Goal: Communication & Community: Share content

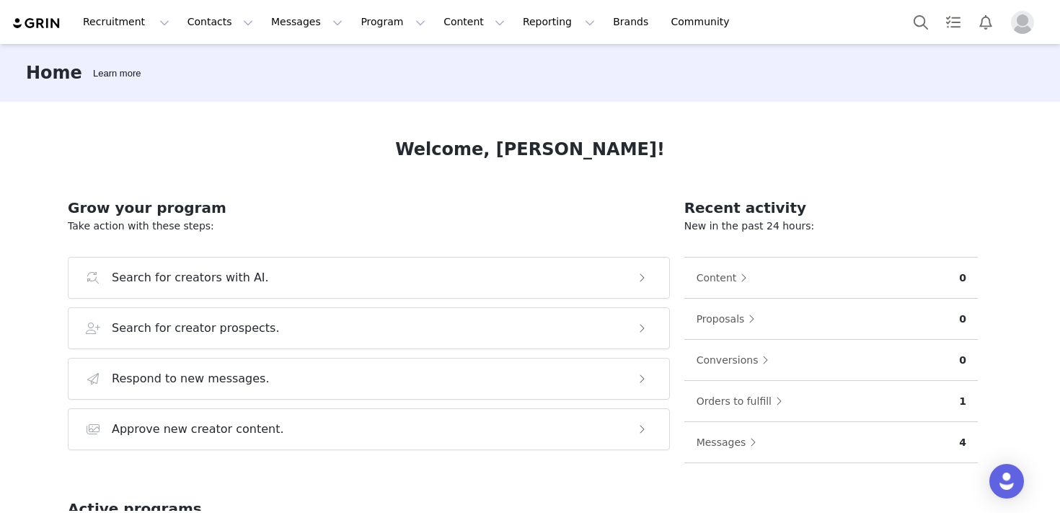
click at [1042, 27] on button "Profile" at bounding box center [1026, 22] width 46 height 23
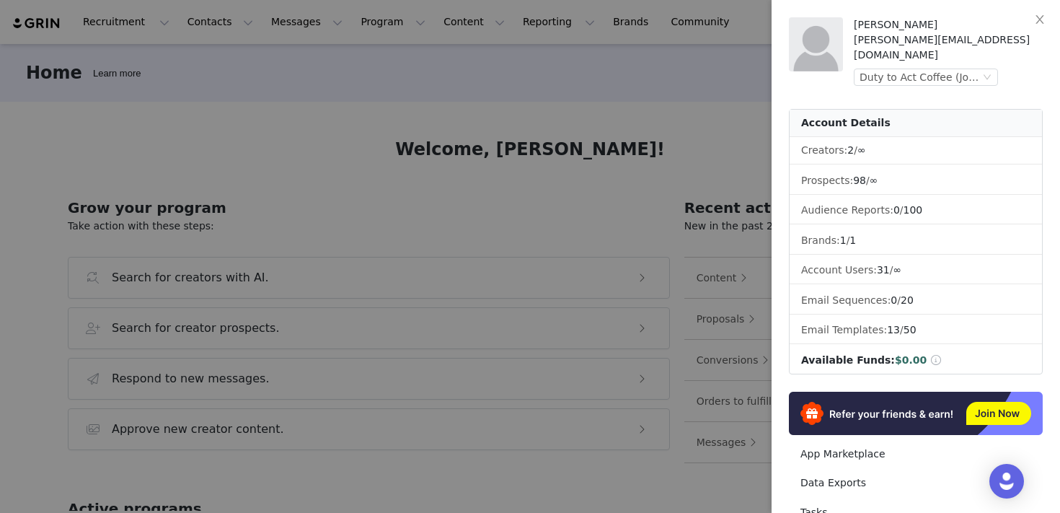
click at [689, 113] on div at bounding box center [530, 256] width 1060 height 513
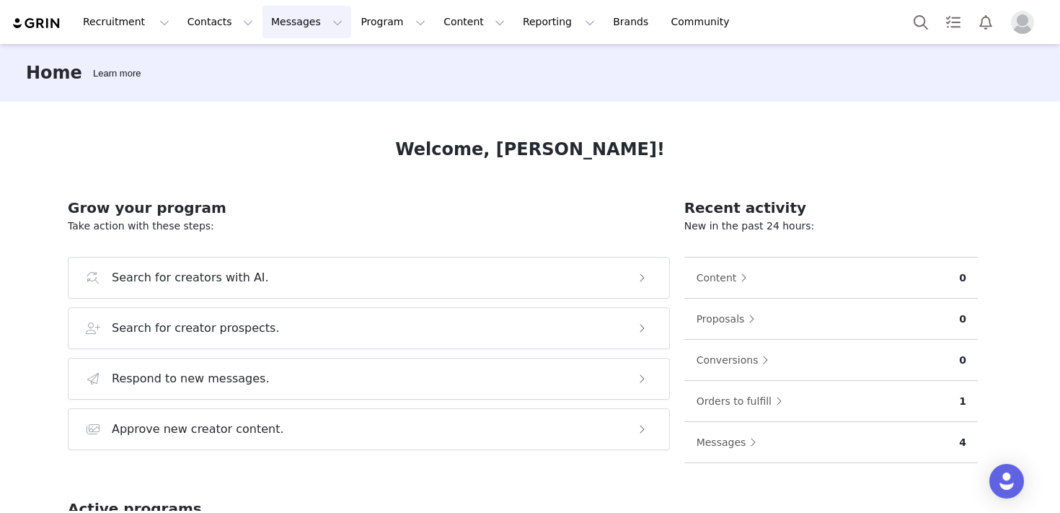
click at [276, 18] on button "Messages Messages" at bounding box center [307, 22] width 89 height 32
click at [289, 90] on div "Inbox" at bounding box center [303, 90] width 97 height 15
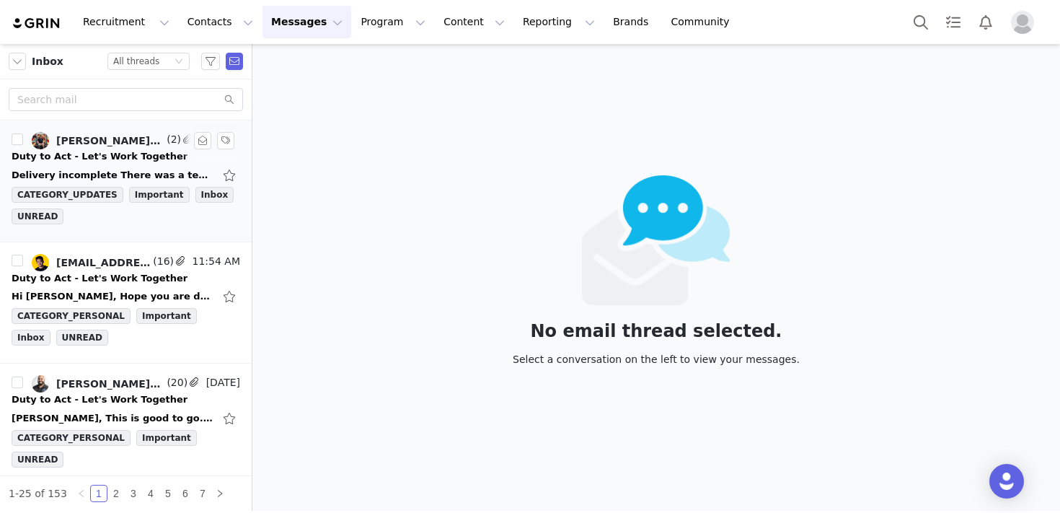
click at [138, 170] on div "Delivery incomplete There was a temporary problem delivering your message to [P…" at bounding box center [113, 175] width 202 height 14
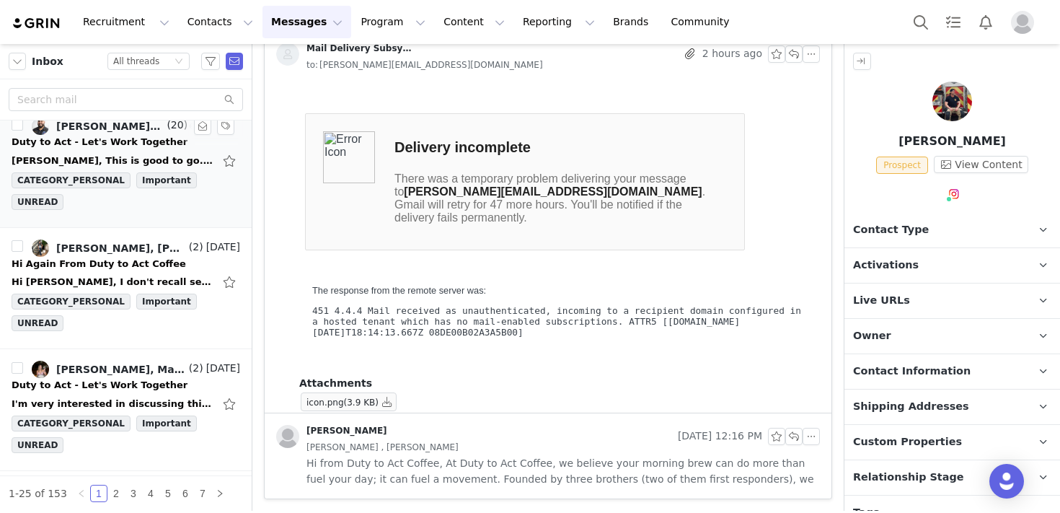
scroll to position [280, 0]
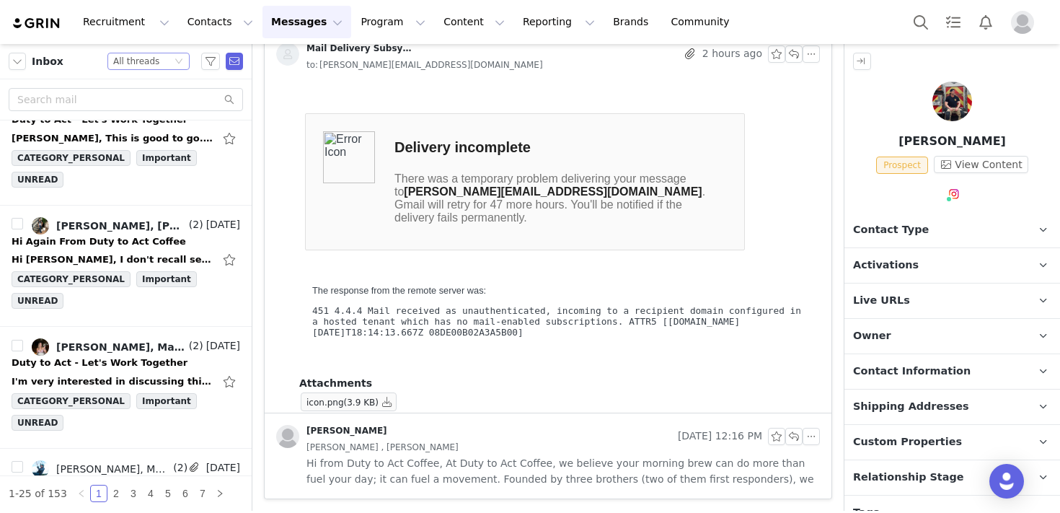
click at [163, 56] on div "Status All threads" at bounding box center [142, 61] width 58 height 16
click at [158, 128] on li "Unread only" at bounding box center [148, 133] width 82 height 23
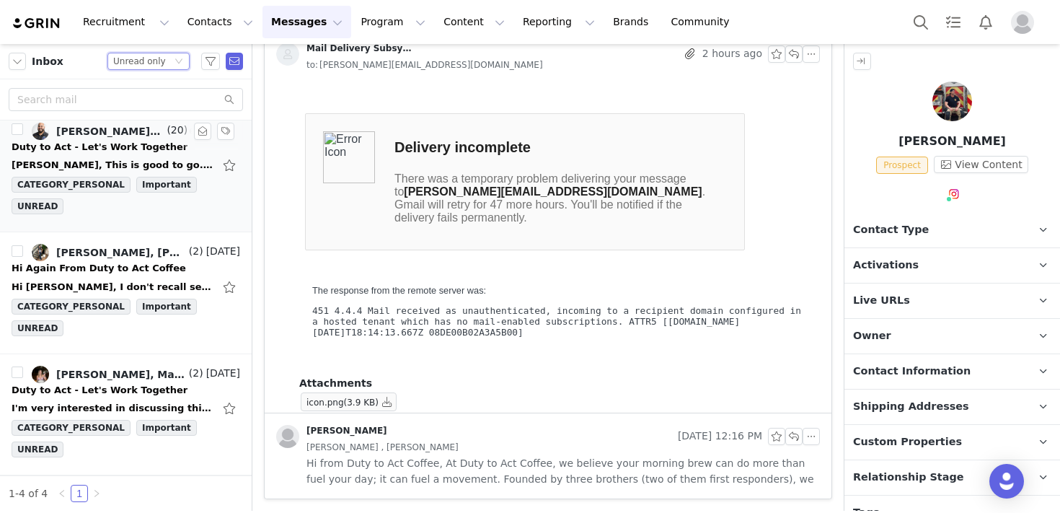
scroll to position [0, 0]
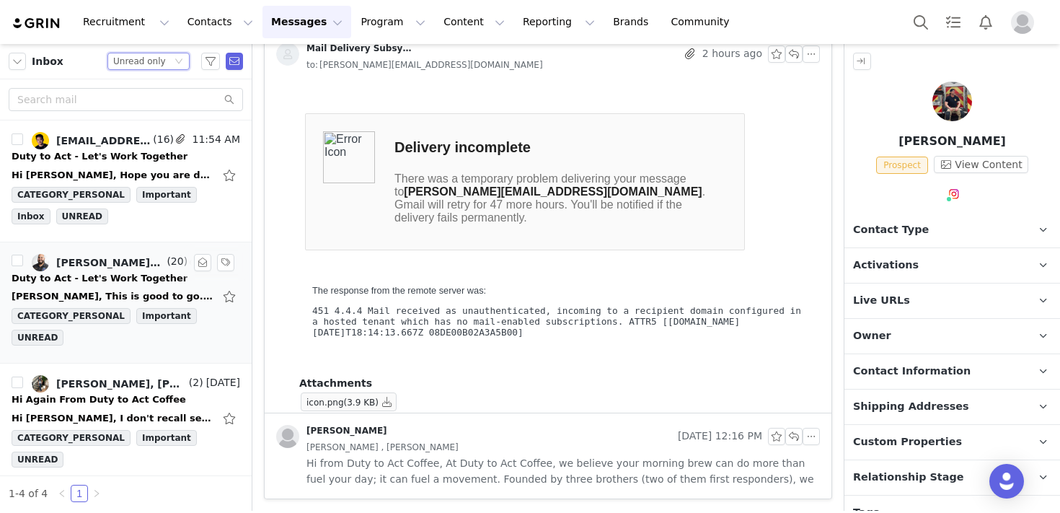
click at [136, 268] on link "[PERSON_NAME], [PERSON_NAME], [PERSON_NAME]" at bounding box center [98, 262] width 132 height 17
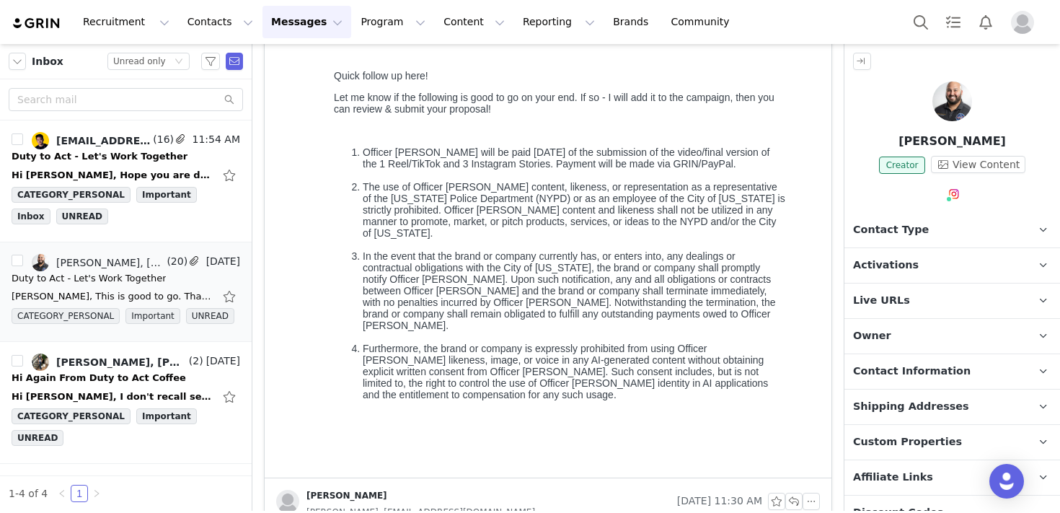
scroll to position [387, 0]
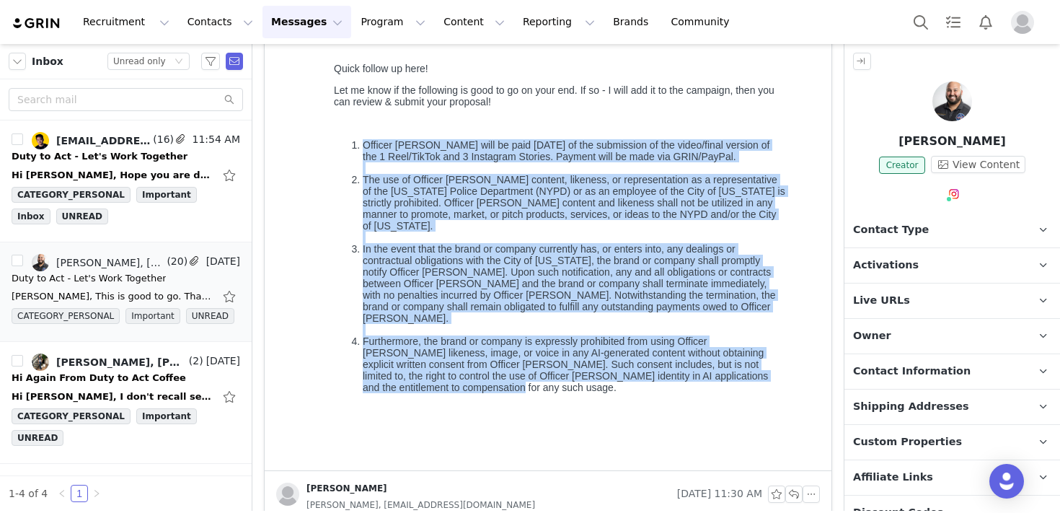
drag, startPoint x: 346, startPoint y: 143, endPoint x: 507, endPoint y: 387, distance: 292.1
click at [507, 387] on ol "Officer [PERSON_NAME] will be paid [DATE] of the submission of the video/final …" at bounding box center [560, 266] width 452 height 254
copy ol "Officer [PERSON_NAME] will be paid [DATE] of the submission of the video/final …"
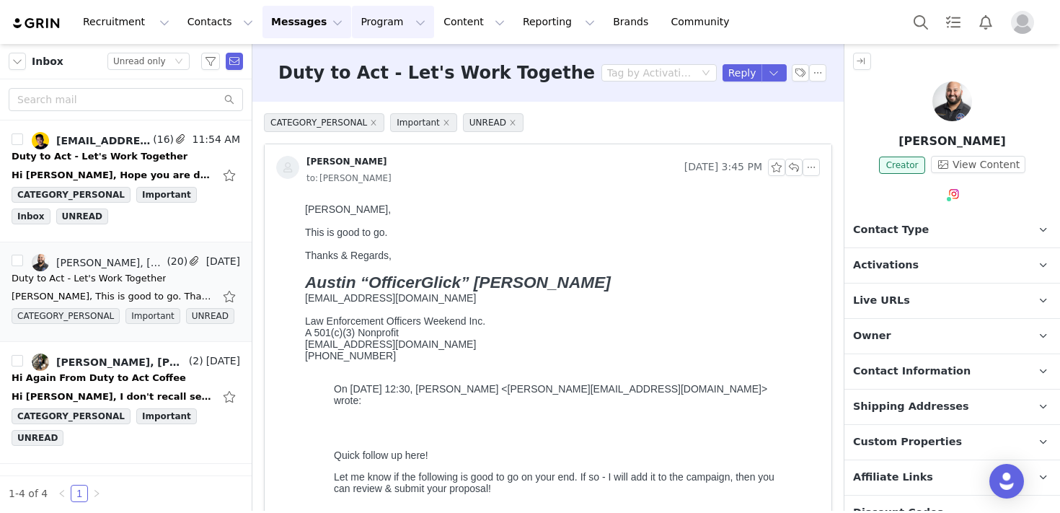
click at [386, 25] on button "Program Program" at bounding box center [393, 22] width 82 height 32
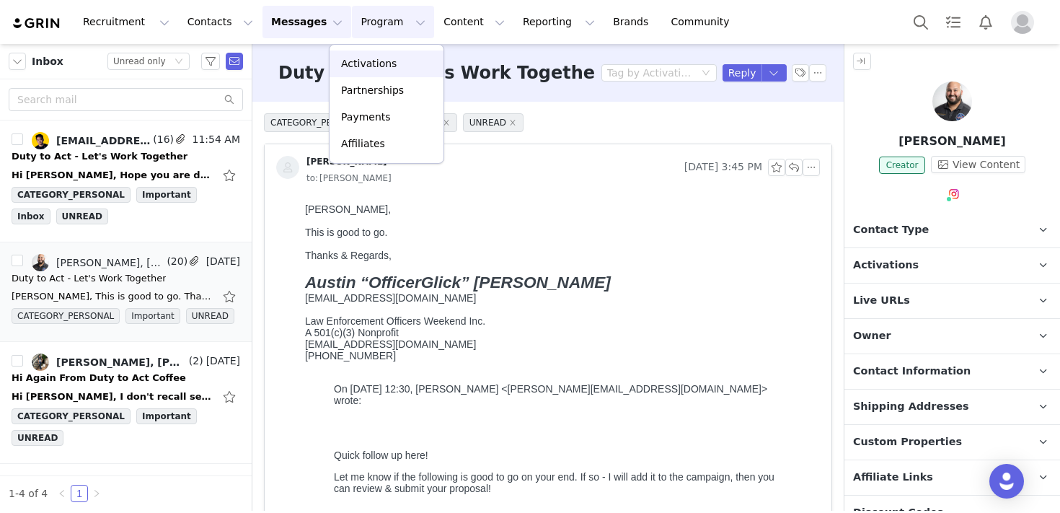
click at [371, 71] on link "Activations" at bounding box center [387, 63] width 114 height 27
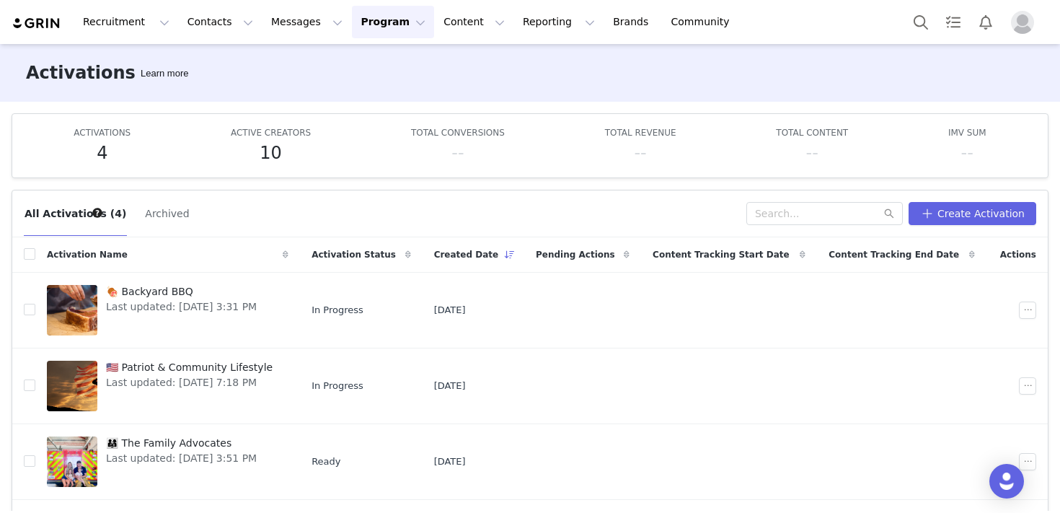
click at [273, 137] on span "ACTIVE CREATORS" at bounding box center [271, 133] width 80 height 10
click at [275, 159] on h5 "10" at bounding box center [271, 153] width 22 height 26
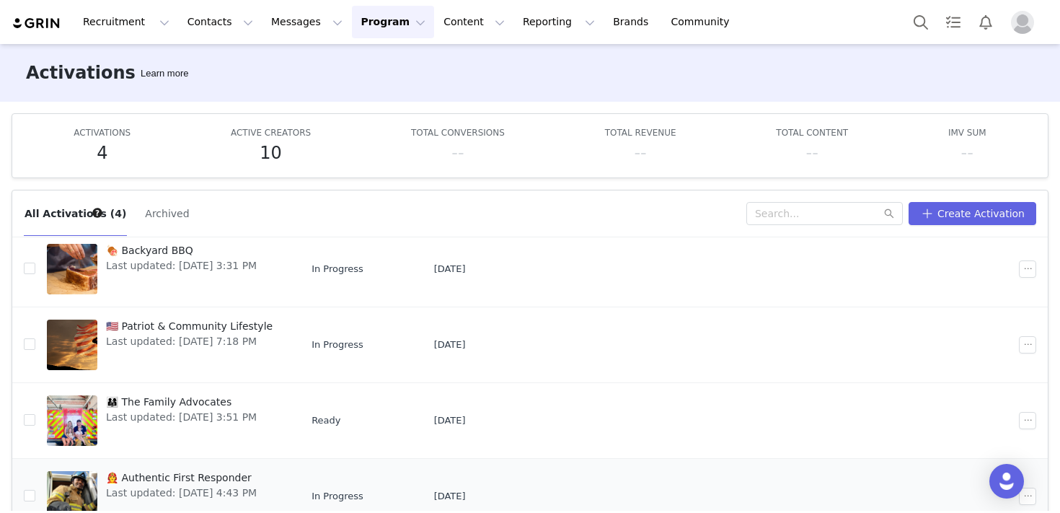
click at [192, 481] on span "🧑‍🚒 Authentic First Responder" at bounding box center [181, 477] width 151 height 15
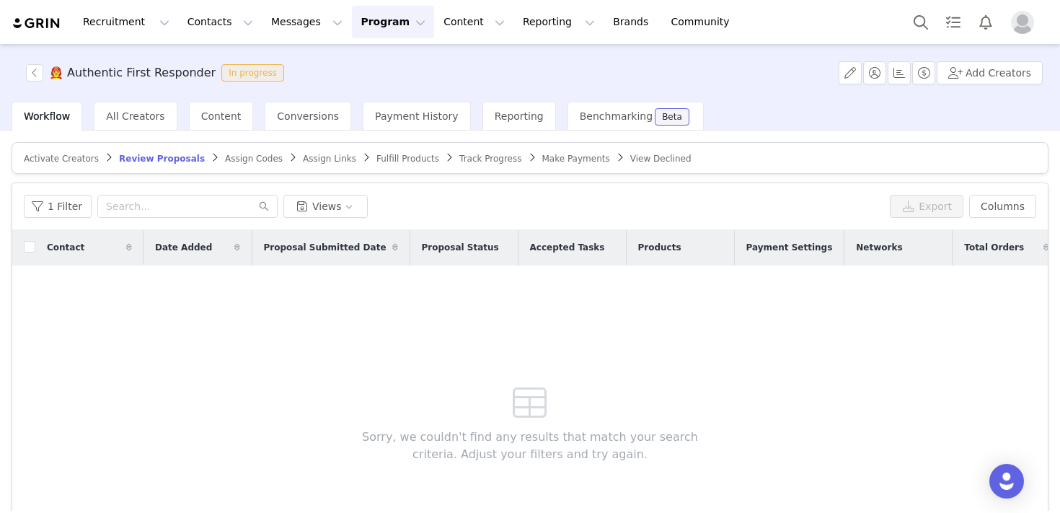
click at [74, 158] on span "Activate Creators" at bounding box center [61, 159] width 75 height 10
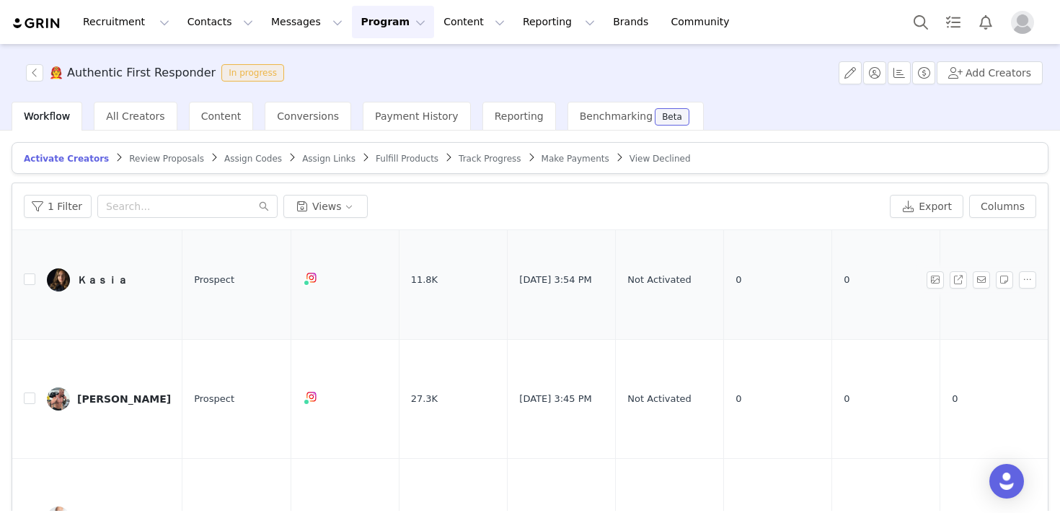
scroll to position [115, 0]
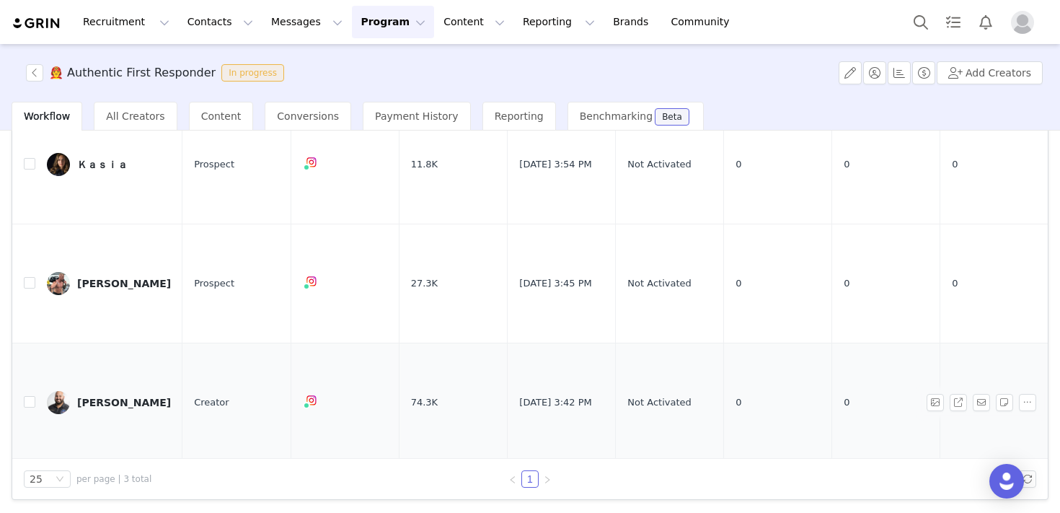
click at [127, 397] on div "[PERSON_NAME]" at bounding box center [124, 403] width 94 height 12
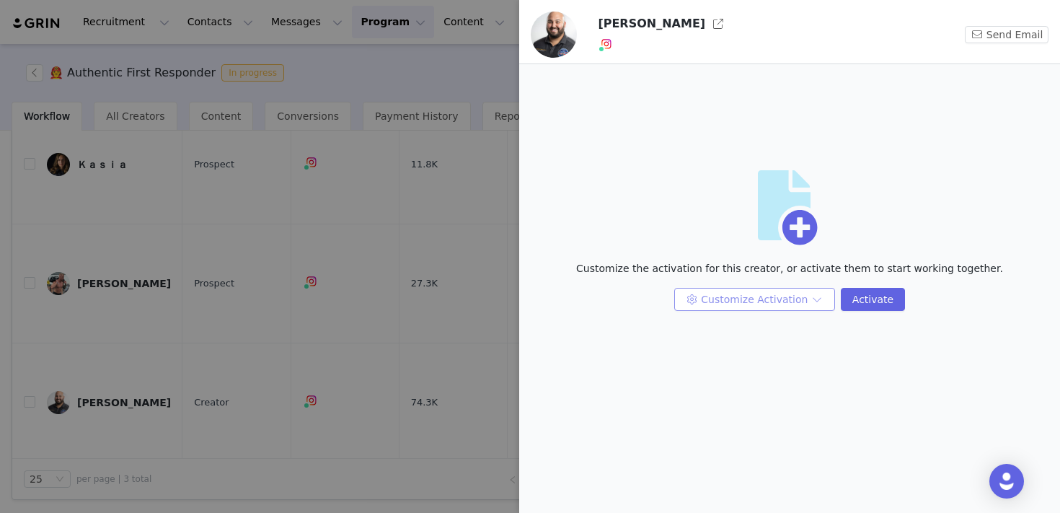
click at [746, 294] on button "Customize Activation" at bounding box center [754, 299] width 161 height 23
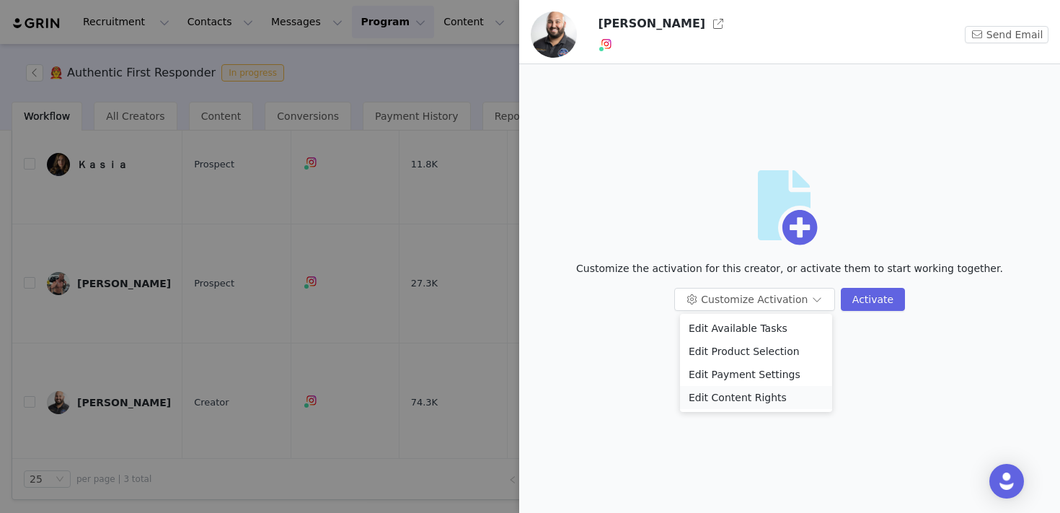
click at [726, 398] on li "Edit Content Rights" at bounding box center [756, 397] width 152 height 23
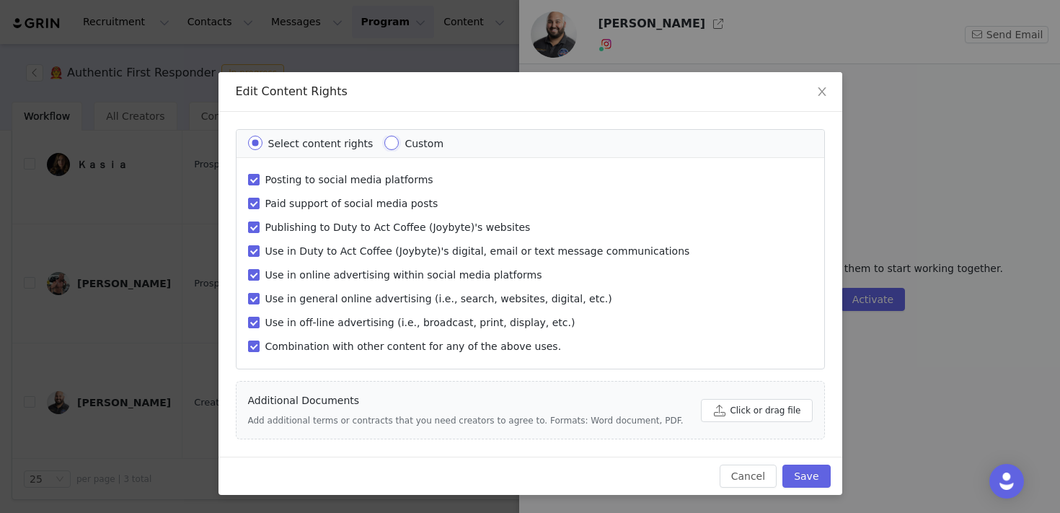
click at [384, 143] on input "Custom" at bounding box center [391, 143] width 14 height 14
radio input "true"
radio input "false"
radio input "true"
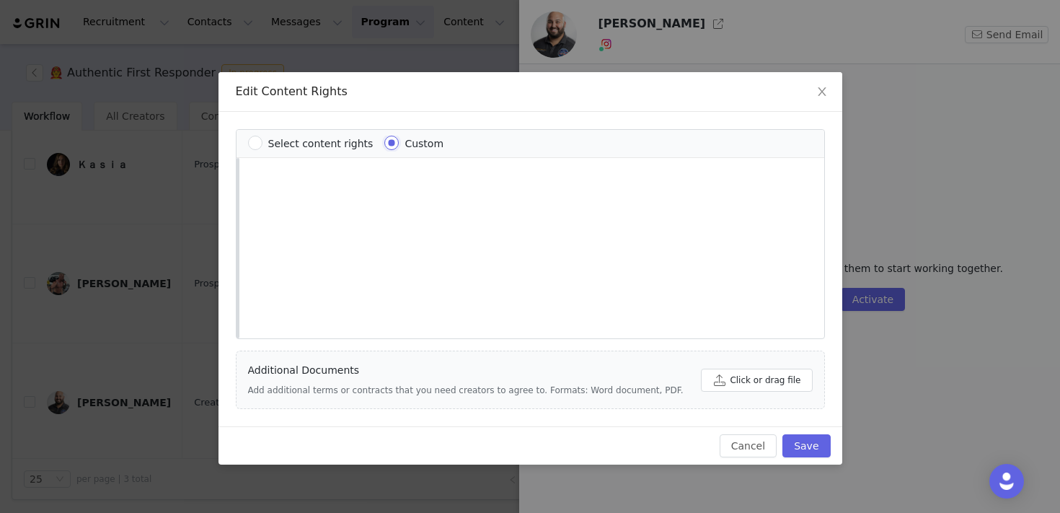
scroll to position [0, 0]
click at [343, 223] on html at bounding box center [506, 212] width 538 height 39
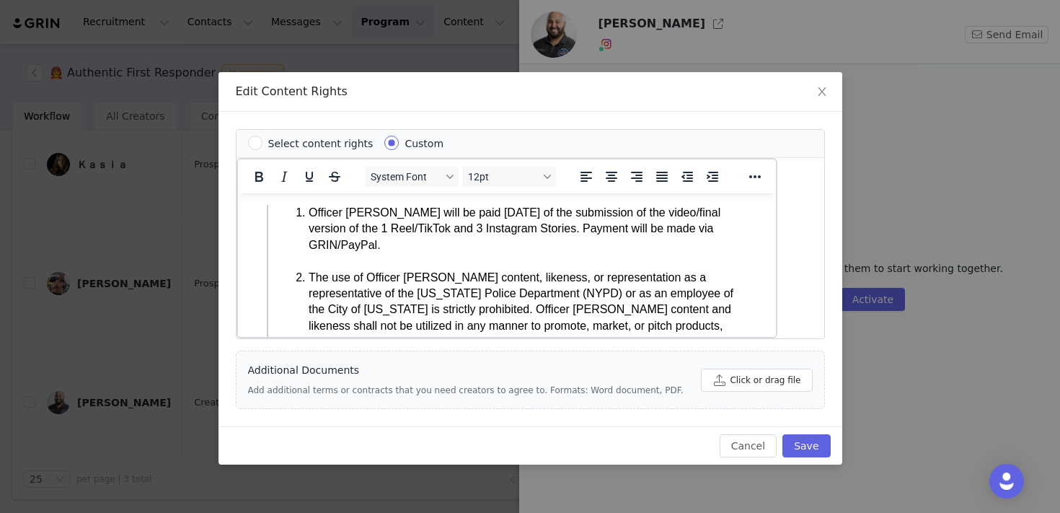
click at [422, 241] on li "Officer [PERSON_NAME] will be paid [DATE] of the submission of the video/final …" at bounding box center [521, 237] width 427 height 65
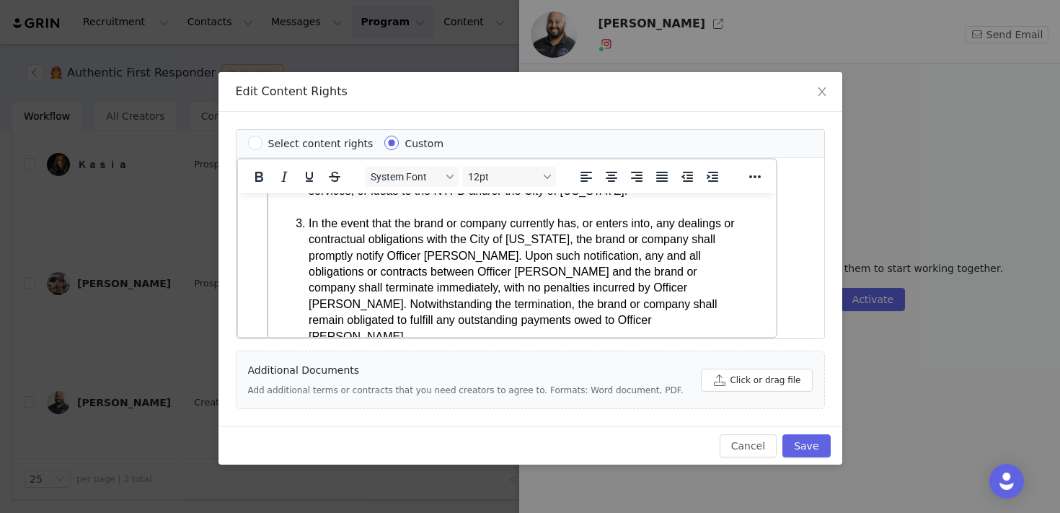
scroll to position [149, 0]
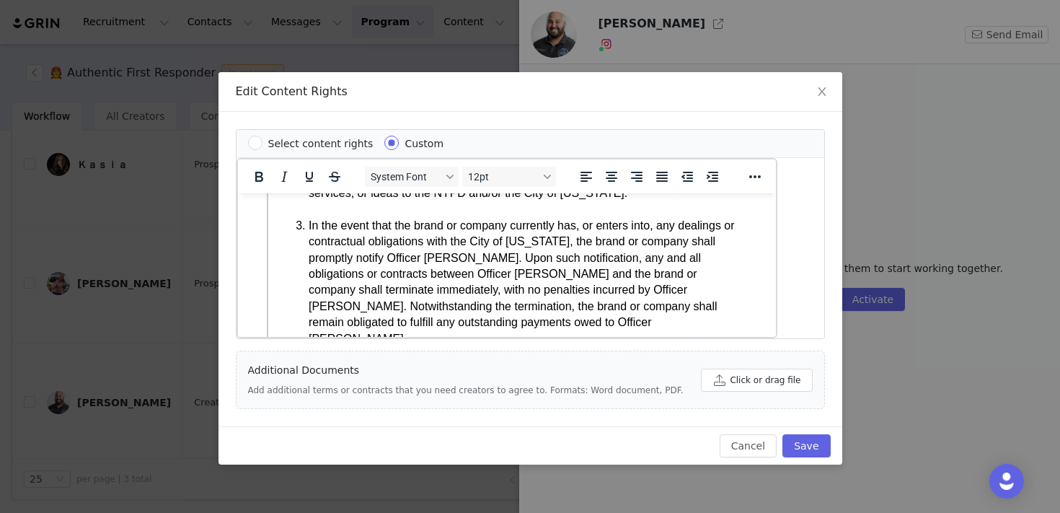
click at [622, 293] on li "In the event that the brand or company currently has, or enters into, any deali…" at bounding box center [521, 291] width 427 height 146
click at [811, 444] on button "Save" at bounding box center [807, 445] width 48 height 23
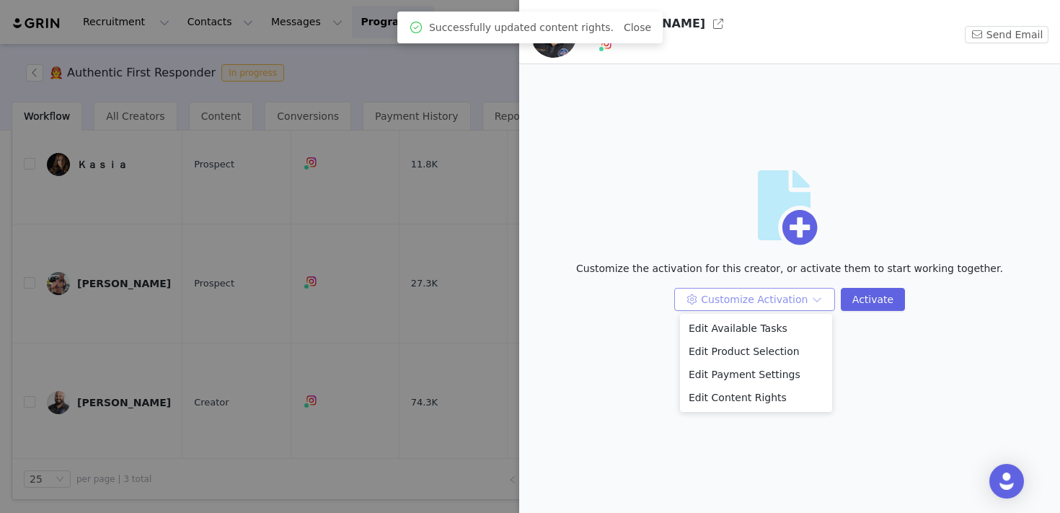
click at [784, 299] on button "Customize Activation" at bounding box center [754, 299] width 161 height 23
click at [764, 377] on li "Edit Payment Settings" at bounding box center [756, 374] width 152 height 23
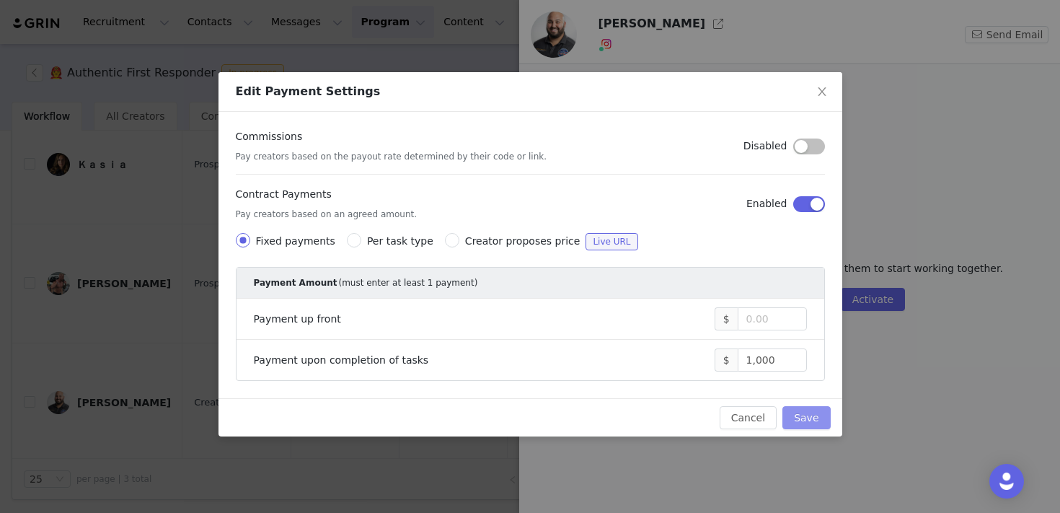
click at [822, 415] on button "Save" at bounding box center [807, 417] width 48 height 23
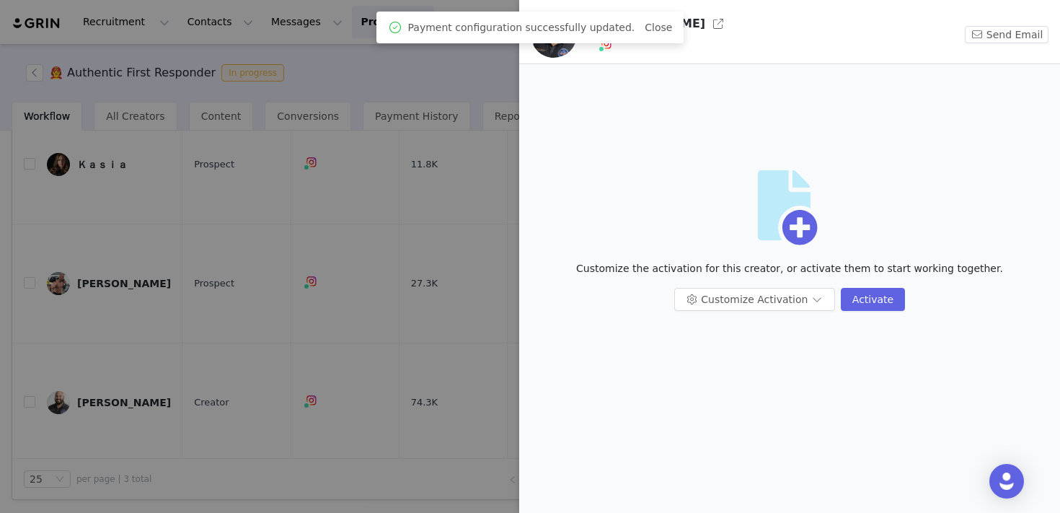
scroll to position [0, 0]
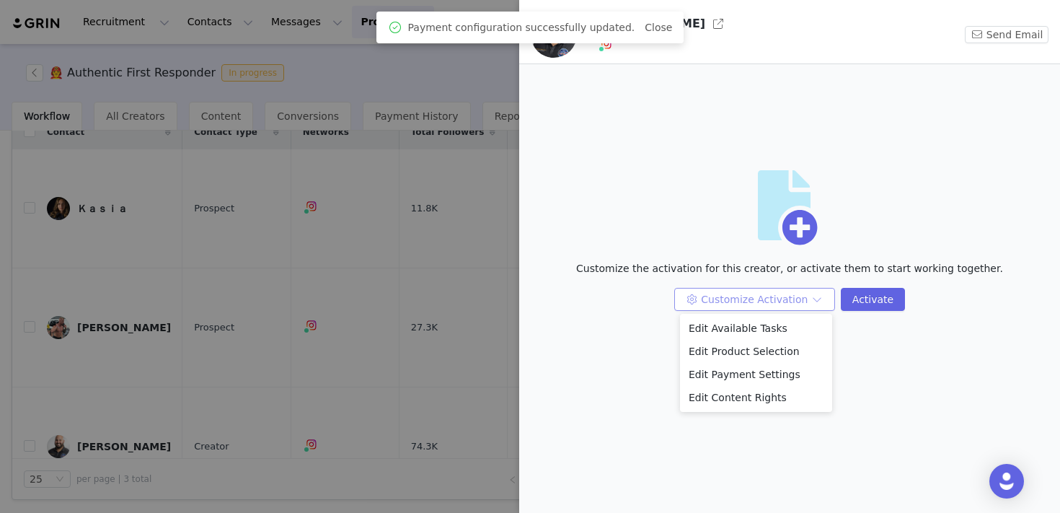
click at [794, 299] on button "Customize Activation" at bounding box center [754, 299] width 161 height 23
click at [774, 325] on li "Edit Available Tasks" at bounding box center [756, 328] width 152 height 23
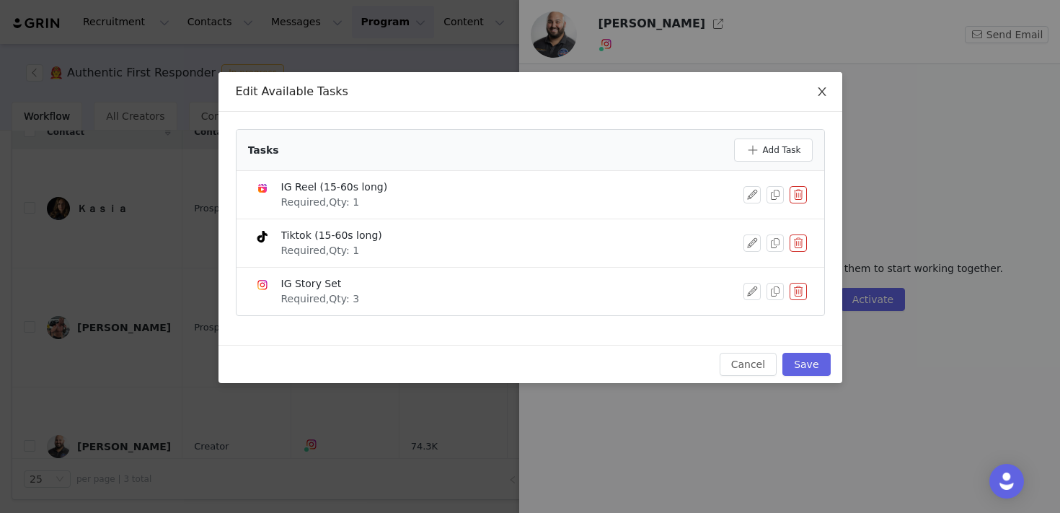
click at [824, 90] on icon "icon: close" at bounding box center [822, 92] width 12 height 12
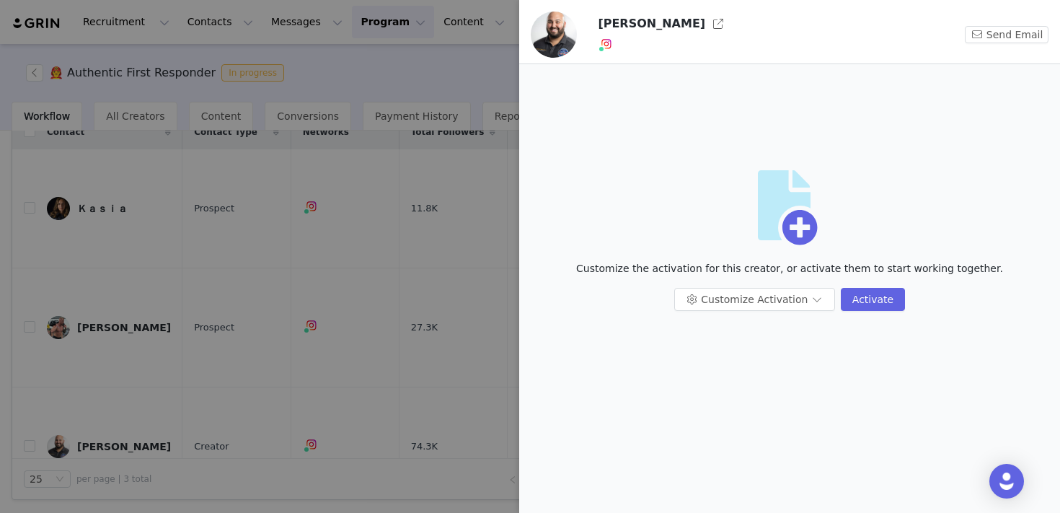
click at [442, 224] on div at bounding box center [530, 256] width 1060 height 513
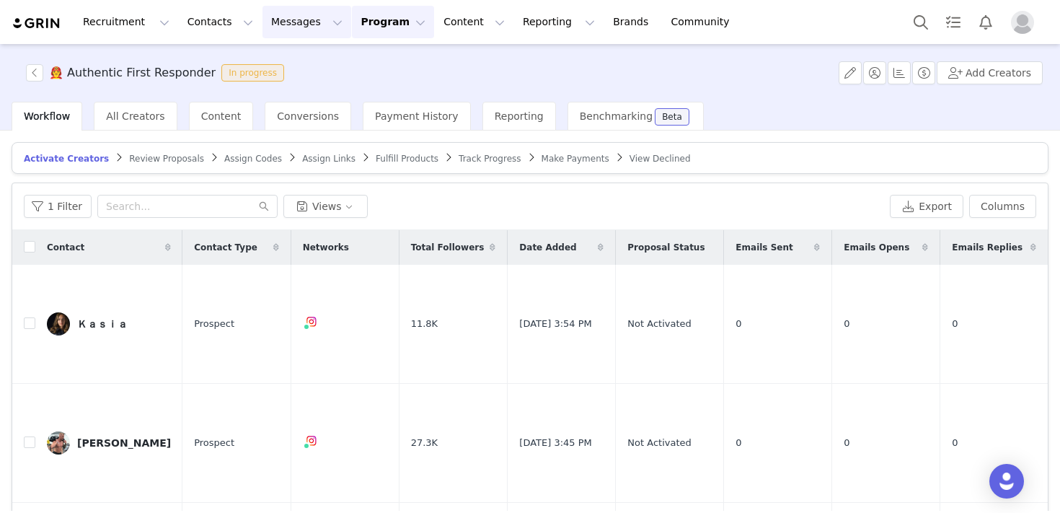
click at [289, 19] on button "Messages Messages" at bounding box center [307, 22] width 89 height 32
click at [285, 89] on div "Inbox" at bounding box center [303, 90] width 97 height 15
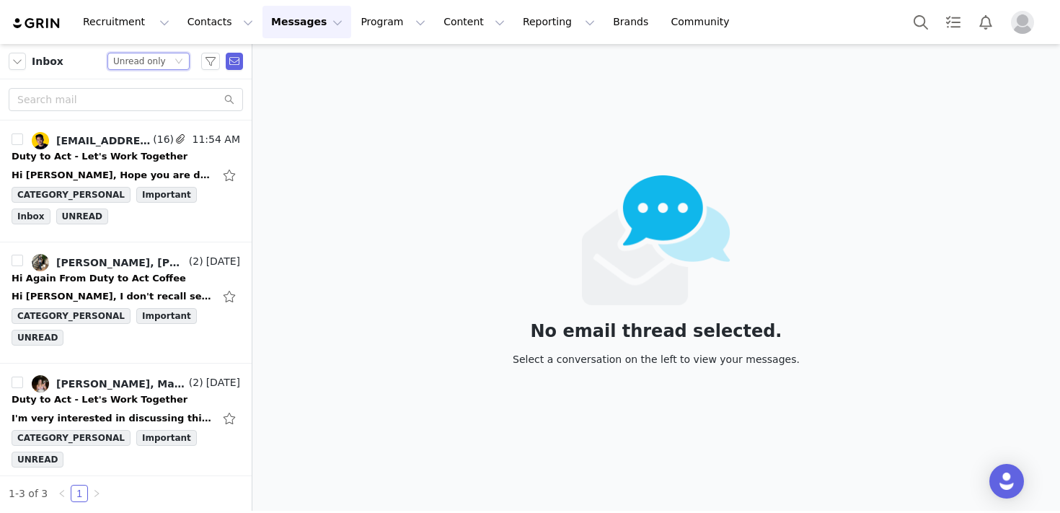
click at [162, 66] on div "Unread only" at bounding box center [139, 61] width 53 height 16
click at [154, 90] on li "All threads" at bounding box center [148, 87] width 82 height 23
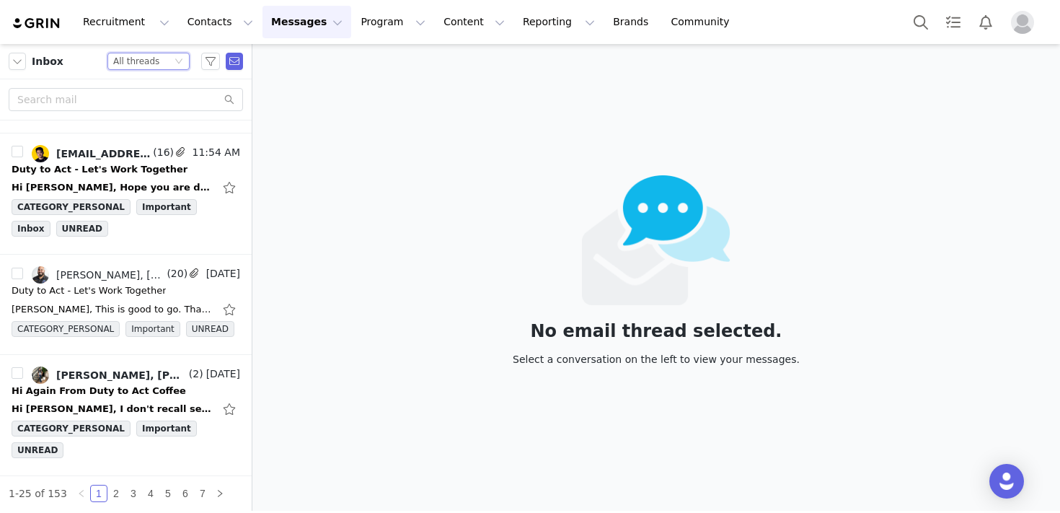
scroll to position [107, 0]
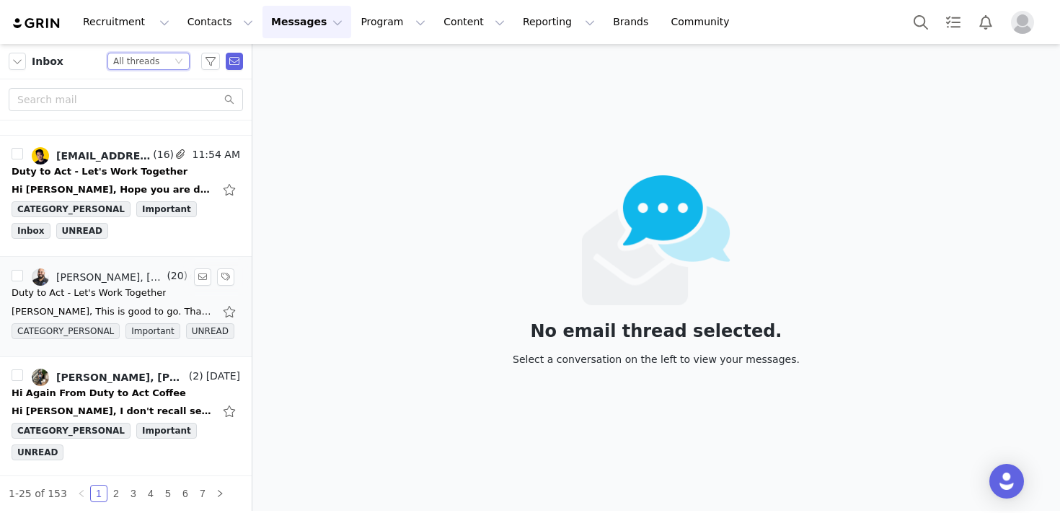
click at [128, 291] on div "Duty to Act - Let's Work Together" at bounding box center [89, 293] width 154 height 14
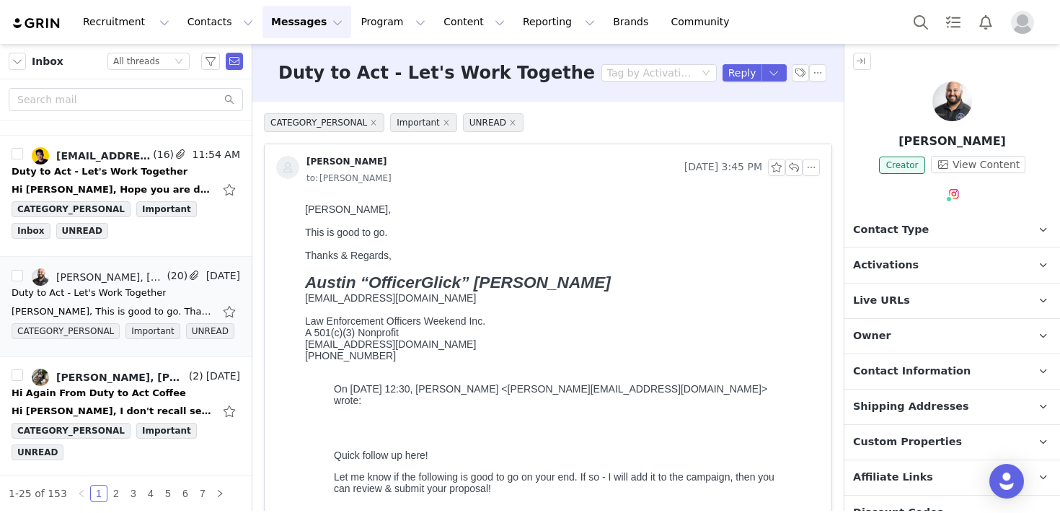
scroll to position [0, 0]
click at [811, 167] on button "button" at bounding box center [811, 167] width 17 height 17
click at [818, 192] on li "Reply All" at bounding box center [833, 193] width 61 height 23
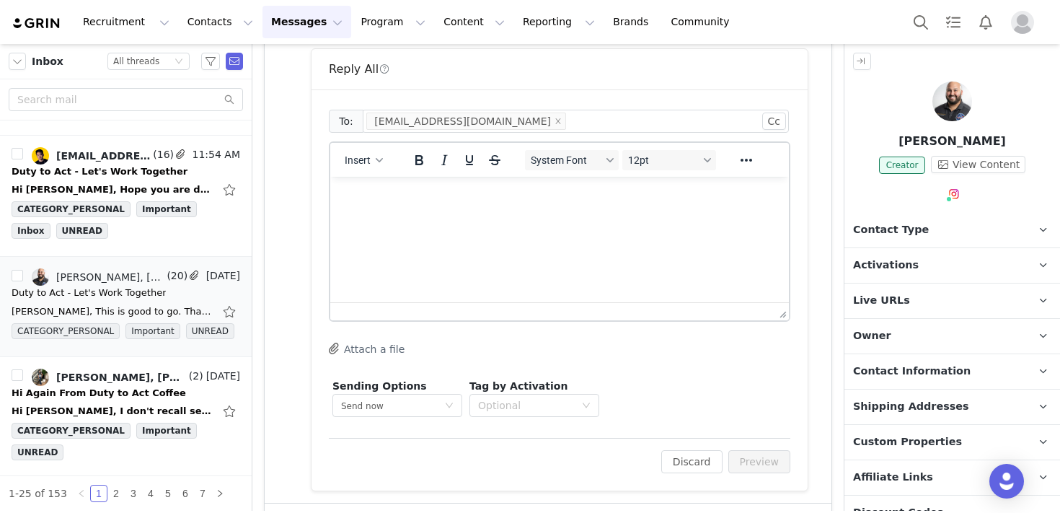
scroll to position [842, 0]
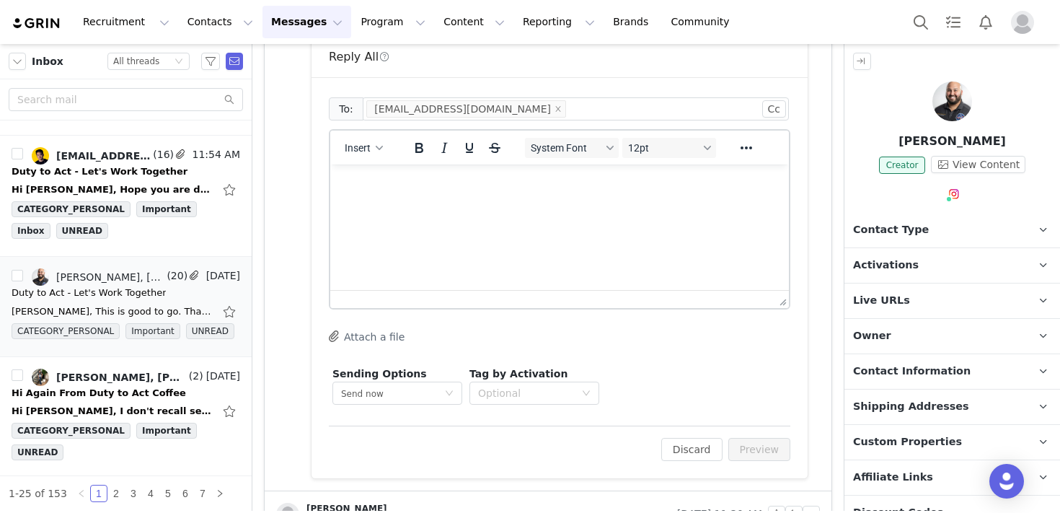
click at [608, 203] on html at bounding box center [559, 183] width 459 height 39
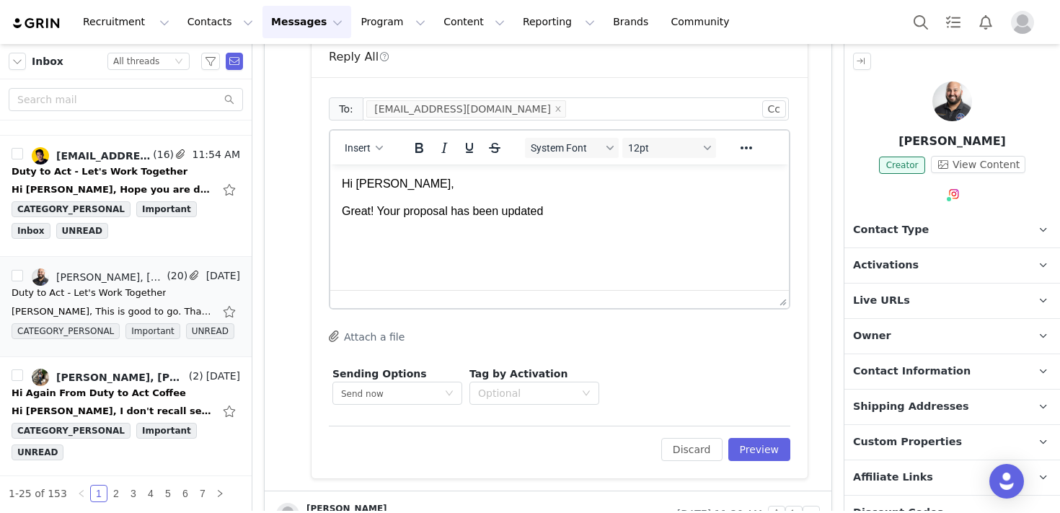
scroll to position [845, 0]
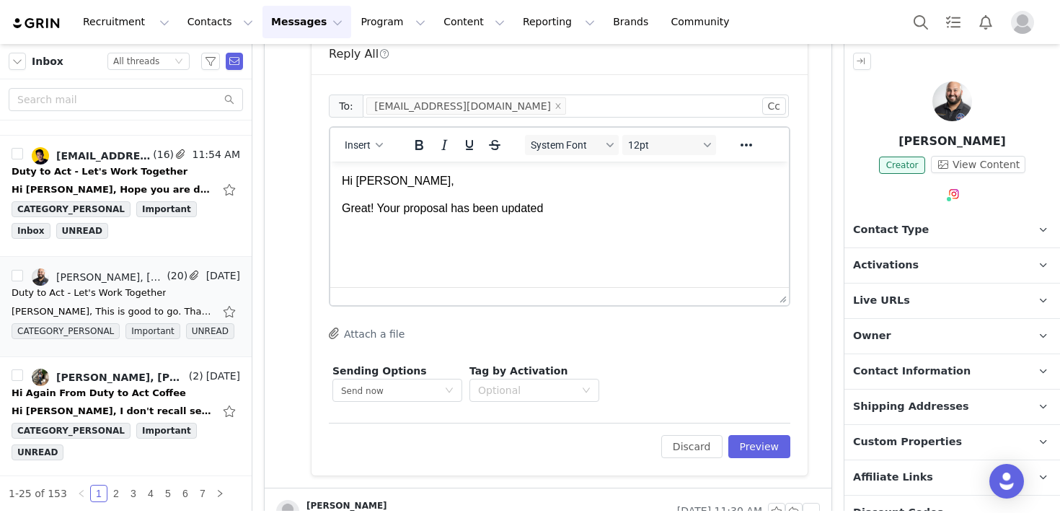
click at [994, 304] on p "Live URLs" at bounding box center [935, 300] width 181 height 35
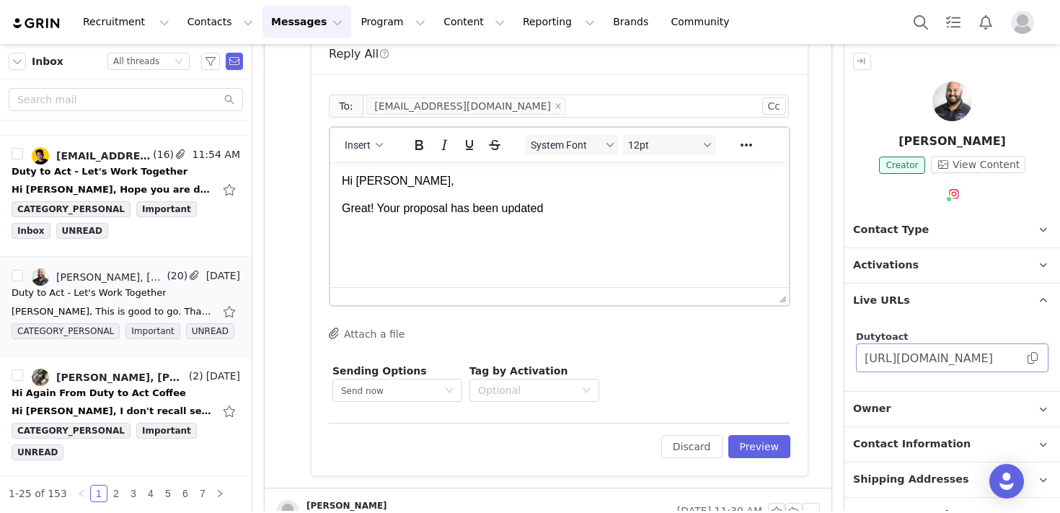
click at [1036, 358] on span at bounding box center [1033, 358] width 14 height 0
click at [652, 210] on p "Great! Your proposal has been updated" at bounding box center [560, 209] width 436 height 16
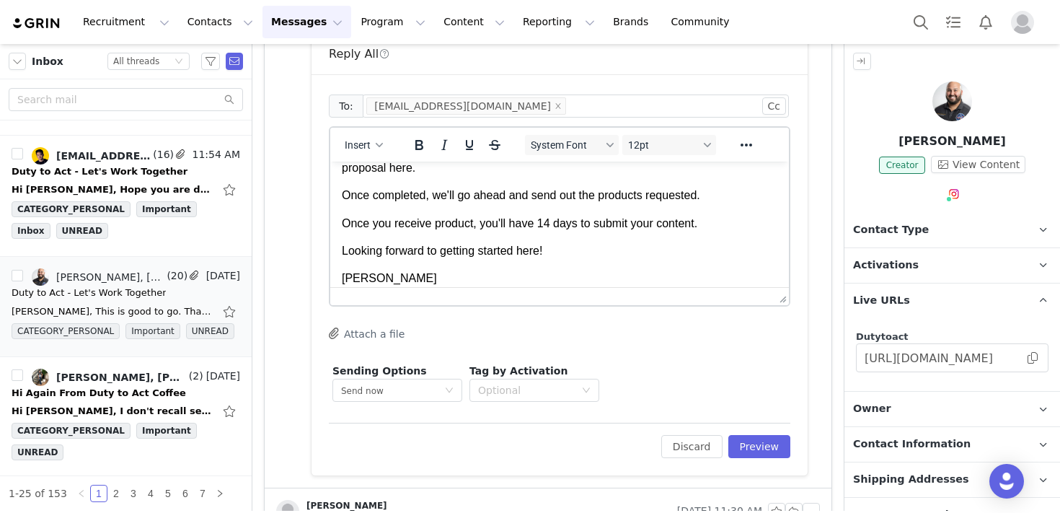
scroll to position [0, 0]
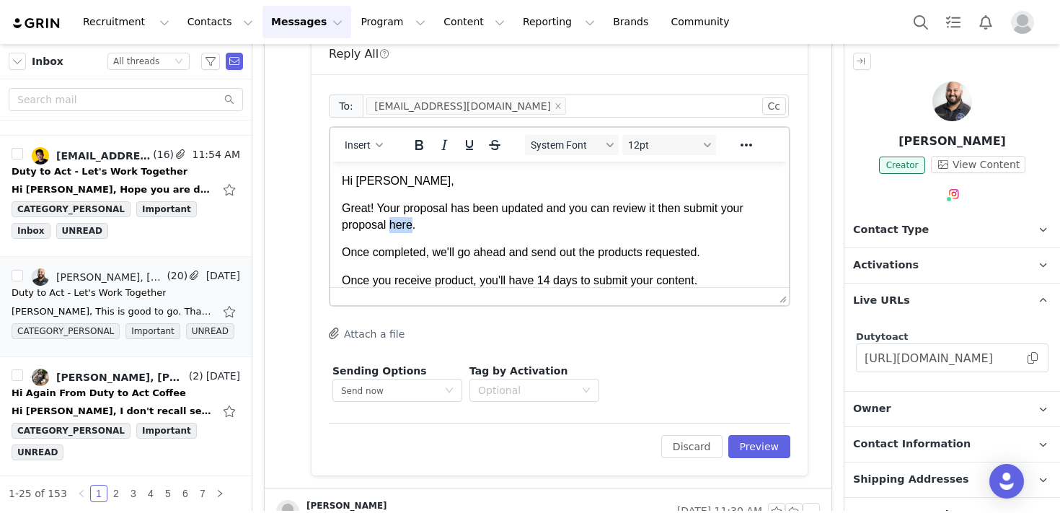
drag, startPoint x: 413, startPoint y: 228, endPoint x: 392, endPoint y: 228, distance: 21.6
click at [392, 228] on p "Great! Your proposal has been updated and you can review it then submit your pr…" at bounding box center [560, 217] width 436 height 32
click at [751, 146] on icon "Reveal or hide additional toolbar items" at bounding box center [746, 144] width 17 height 17
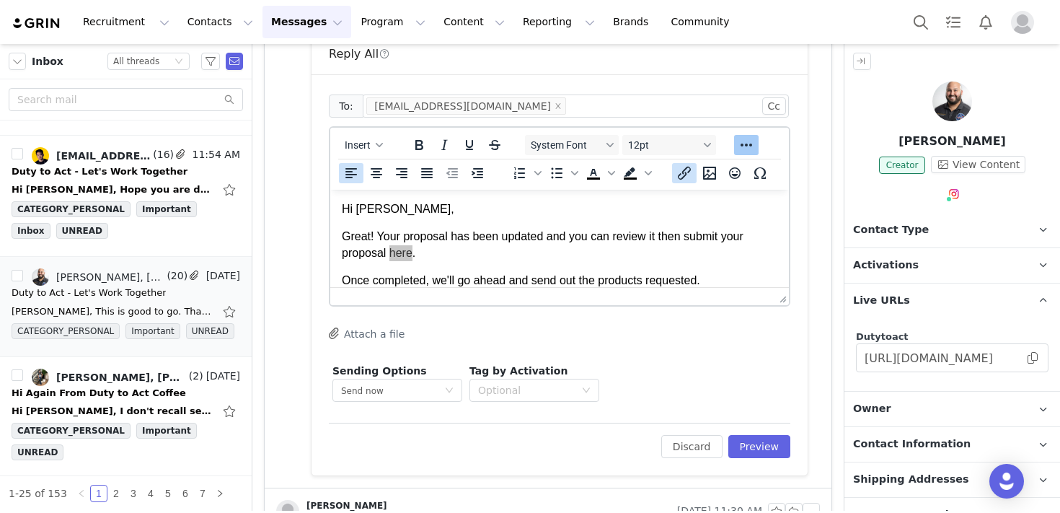
click at [687, 179] on icon "Insert/edit link" at bounding box center [684, 172] width 17 height 17
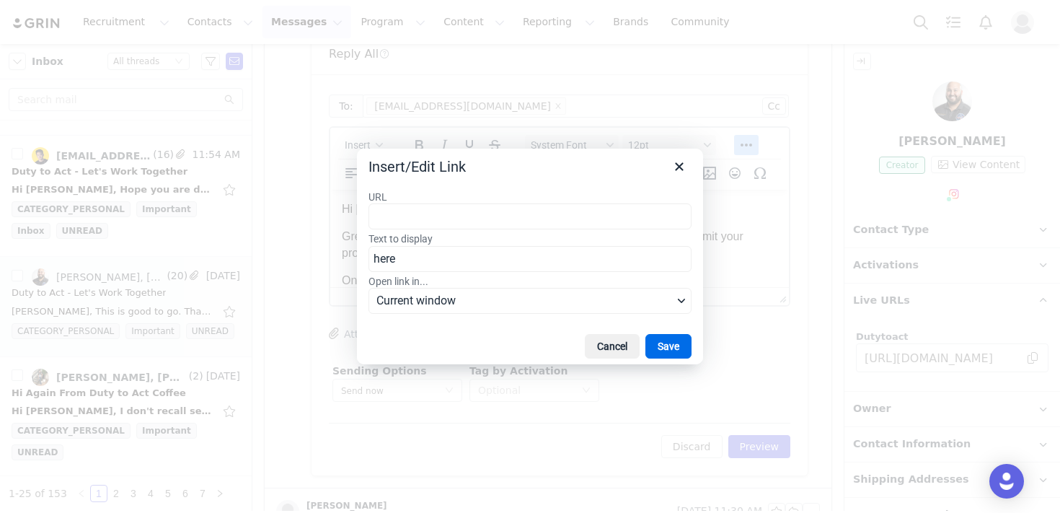
type input "[URL][DOMAIN_NAME]"
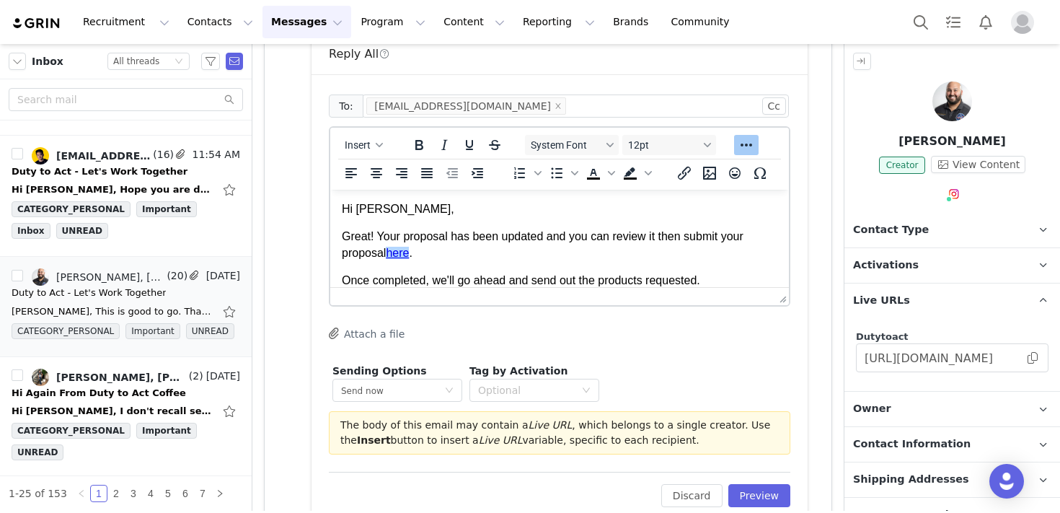
click at [571, 246] on p "Great! Your proposal has been updated and you can review it then submit your pr…" at bounding box center [560, 245] width 436 height 32
click at [477, 251] on p "Great! Your proposal has been updated and you can review it then submit your pr…" at bounding box center [560, 245] width 436 height 32
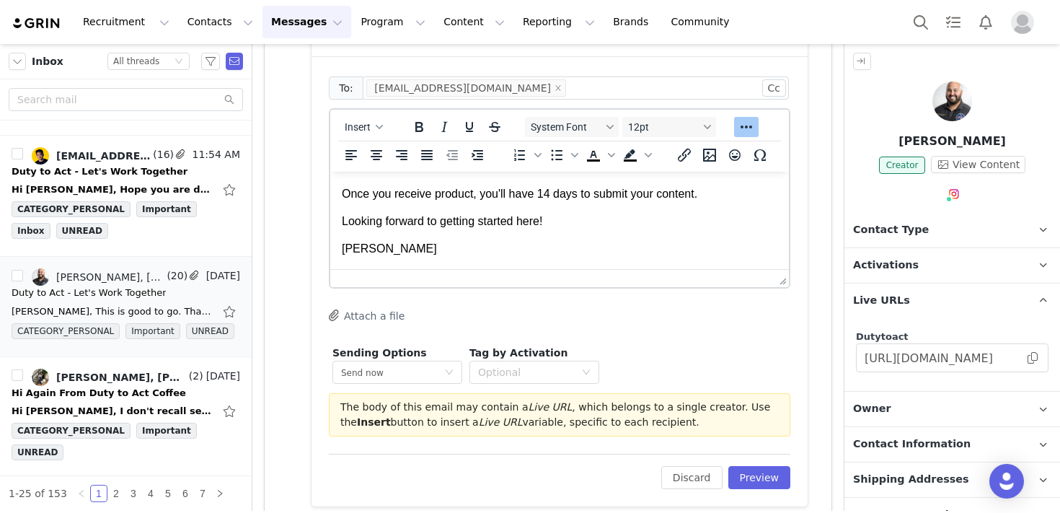
scroll to position [868, 0]
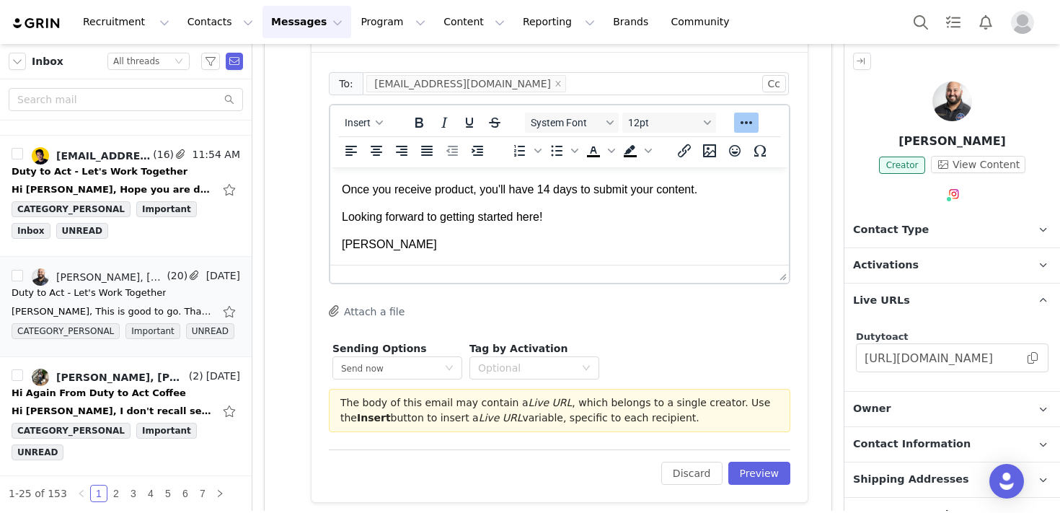
click at [475, 251] on p "[PERSON_NAME]" at bounding box center [560, 245] width 436 height 16
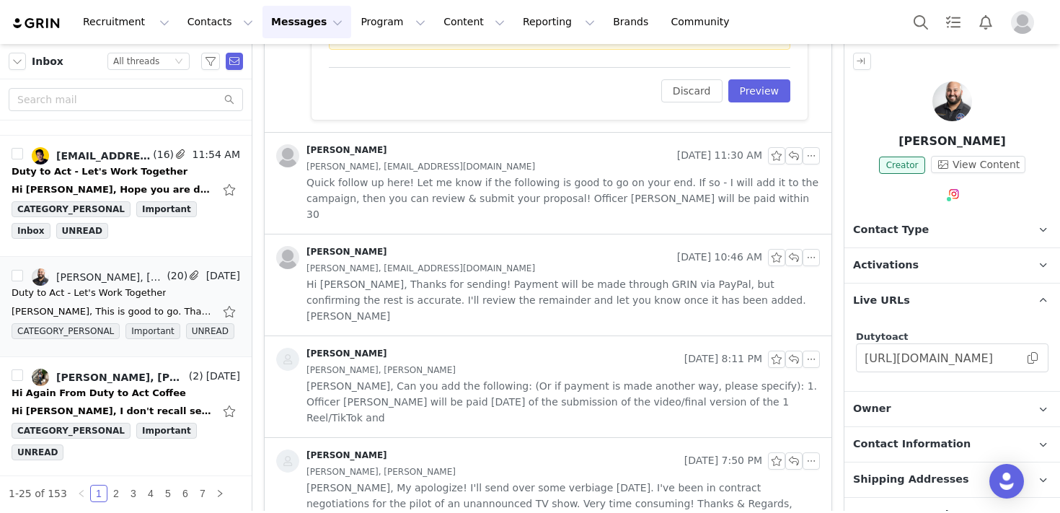
scroll to position [1249, 0]
click at [478, 186] on span "Quick follow up here! Let me know if the following is good to go on your end. I…" at bounding box center [564, 200] width 514 height 48
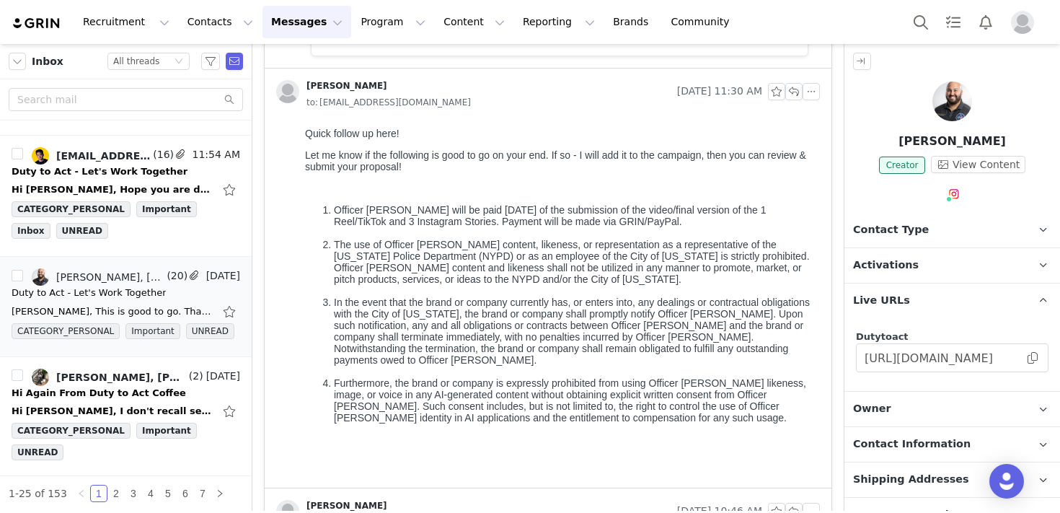
scroll to position [1327, 0]
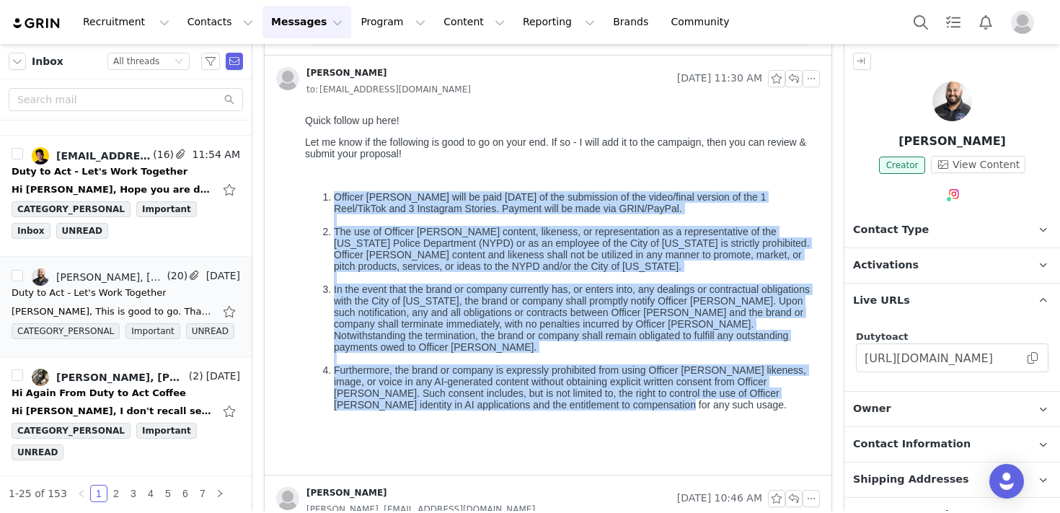
drag, startPoint x: 662, startPoint y: 409, endPoint x: 328, endPoint y: 195, distance: 396.4
click at [328, 195] on ol "Officer [PERSON_NAME] will be paid [DATE] of the submission of the video/final …" at bounding box center [559, 300] width 509 height 219
copy ol "Officer [PERSON_NAME] will be paid [DATE] of the submission of the video/final …"
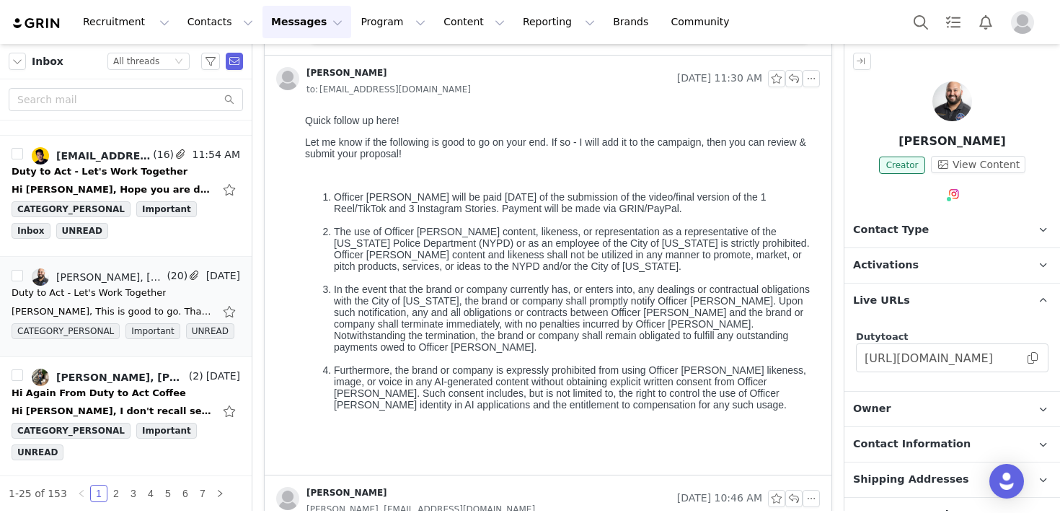
click at [736, 294] on li "In the event that the brand or company currently has, or enters into, any deali…" at bounding box center [574, 323] width 480 height 81
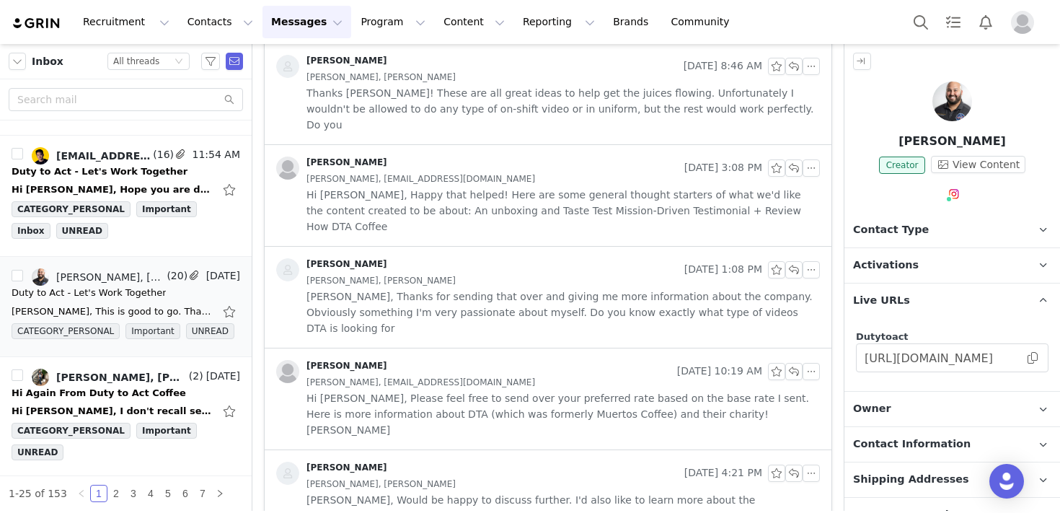
scroll to position [2832, 0]
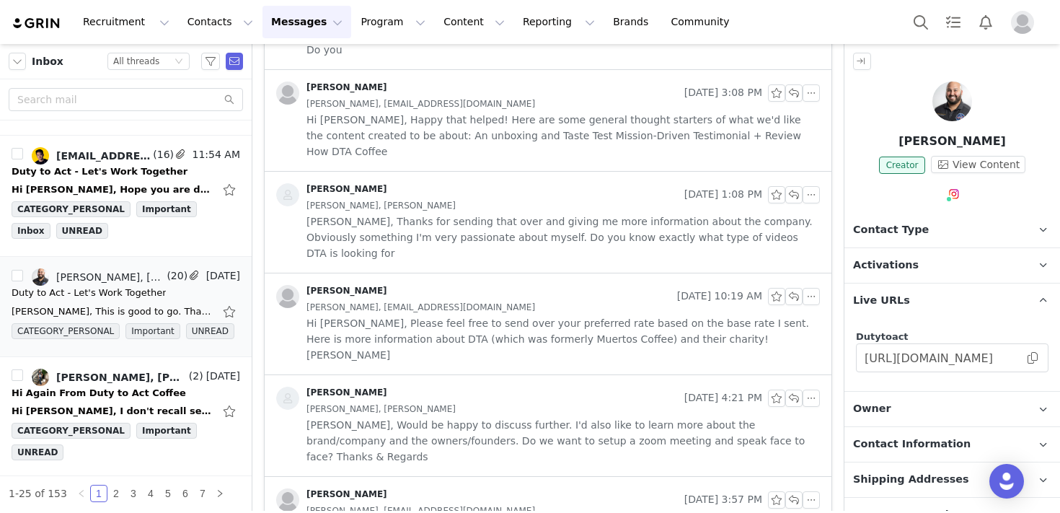
scroll to position [2894, 0]
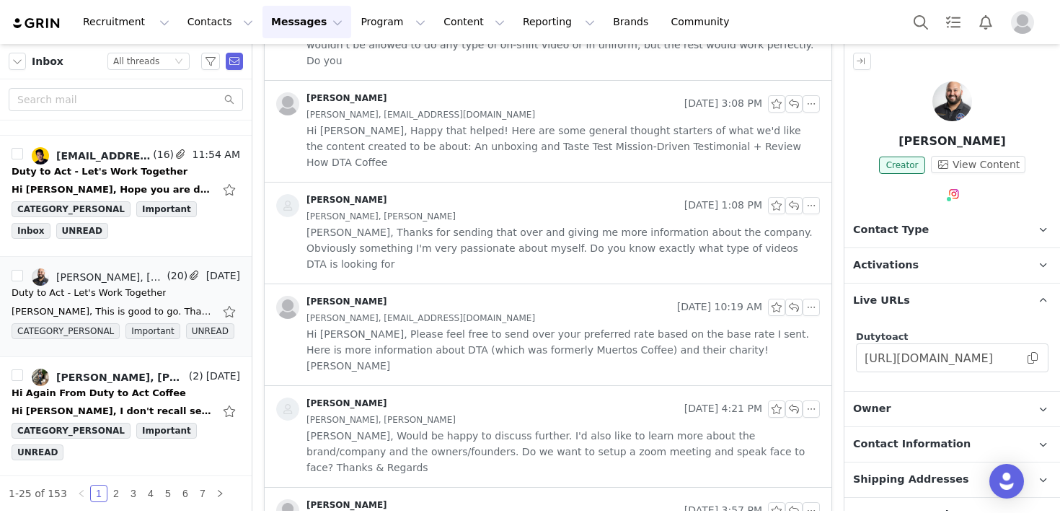
click at [531, 488] on div "[PERSON_NAME] [DATE] 3:57 PM to: [EMAIL_ADDRESS][DOMAIN_NAME]" at bounding box center [548, 514] width 567 height 53
click at [496, 428] on span "[PERSON_NAME], Would be happy to discuss further. I'd also like to learn more a…" at bounding box center [564, 452] width 514 height 48
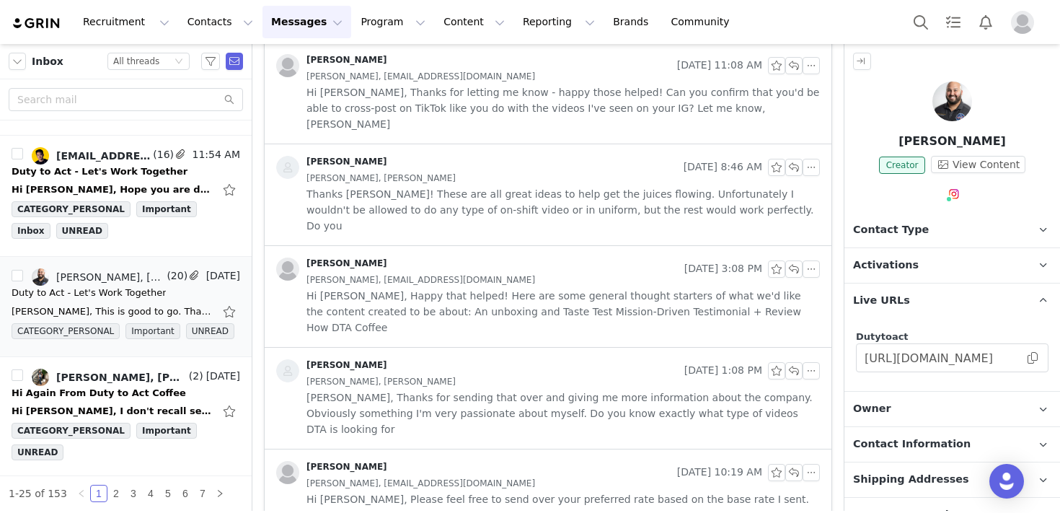
scroll to position [2724, 0]
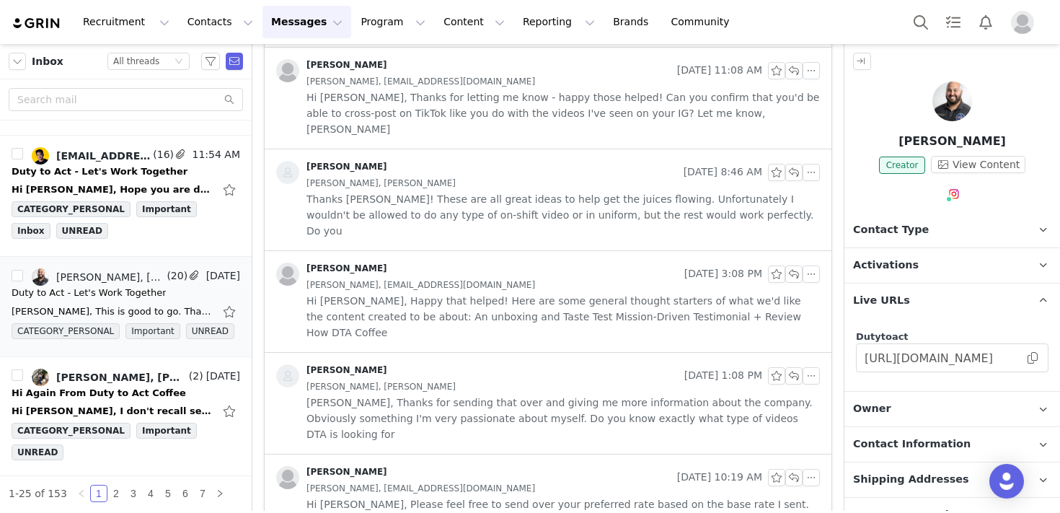
click at [497, 496] on span "Hi [PERSON_NAME], Please feel free to send over your preferred rate based on th…" at bounding box center [564, 520] width 514 height 48
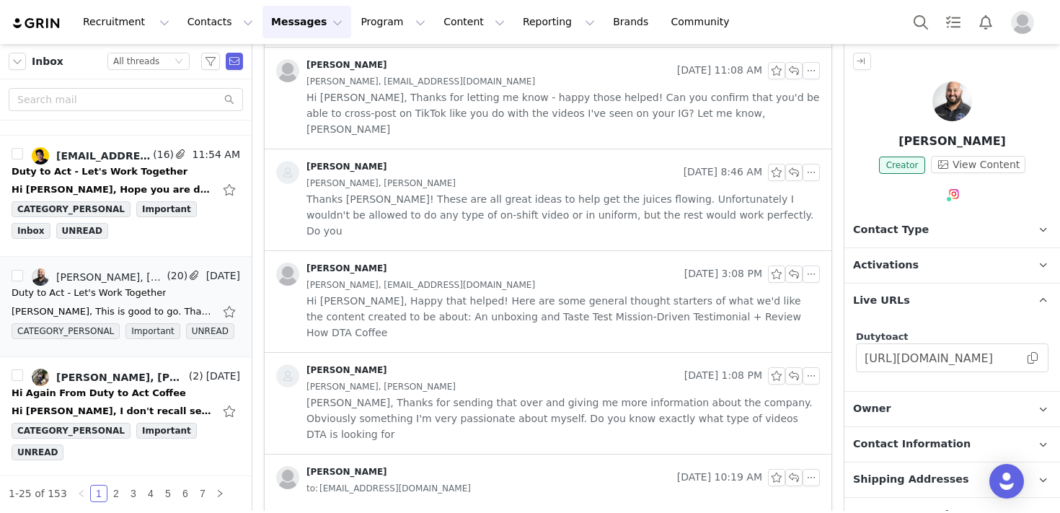
scroll to position [0, 0]
click at [497, 454] on div "[PERSON_NAME] [DATE] 10:19 AM to: [EMAIL_ADDRESS][DOMAIN_NAME]" at bounding box center [548, 480] width 567 height 53
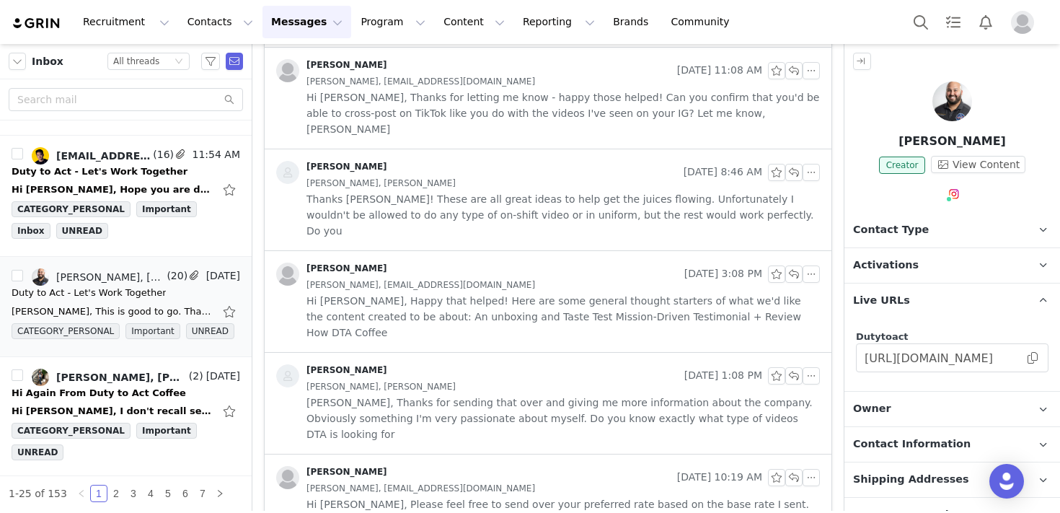
click at [475, 379] on div "[PERSON_NAME], [PERSON_NAME]" at bounding box center [564, 387] width 514 height 16
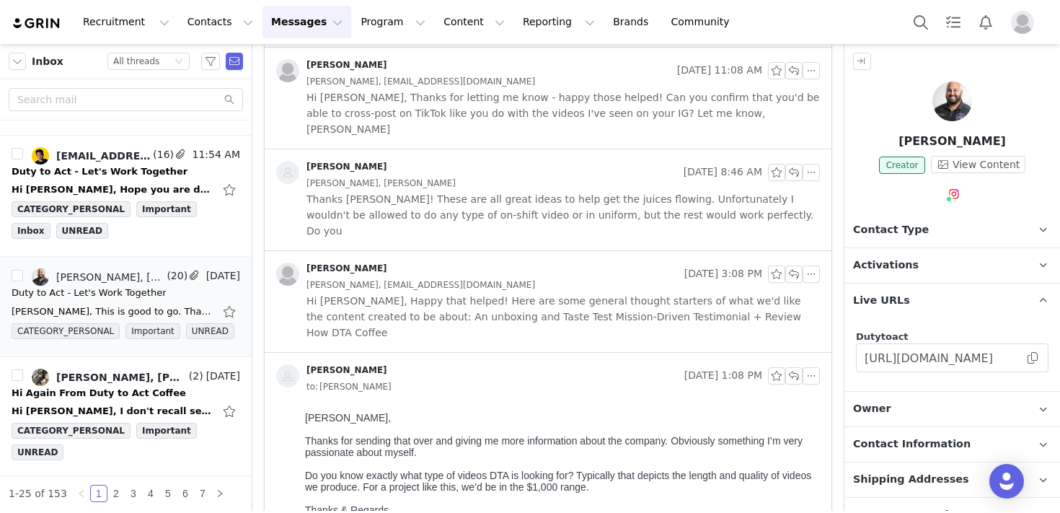
click at [476, 379] on div "to: [PERSON_NAME]" at bounding box center [564, 387] width 514 height 16
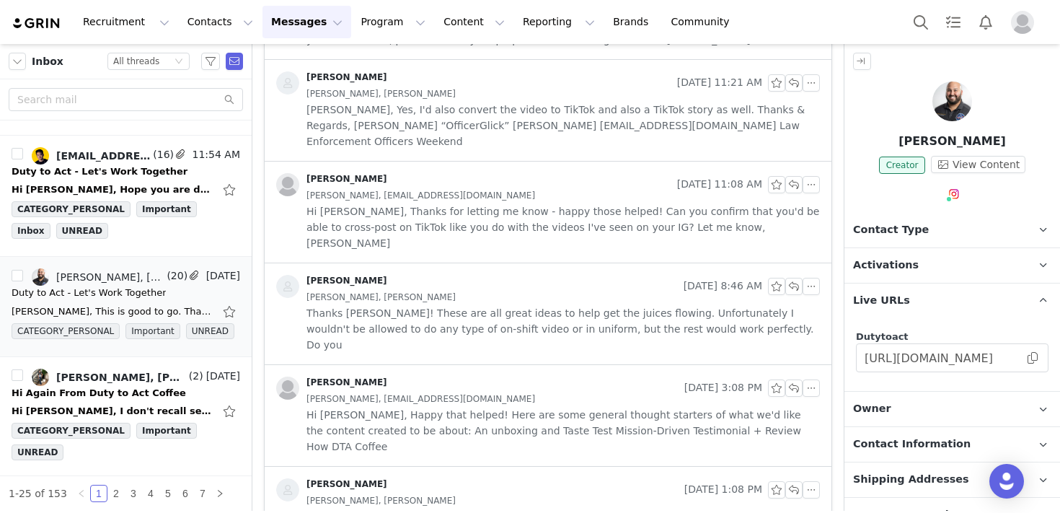
scroll to position [2602, 0]
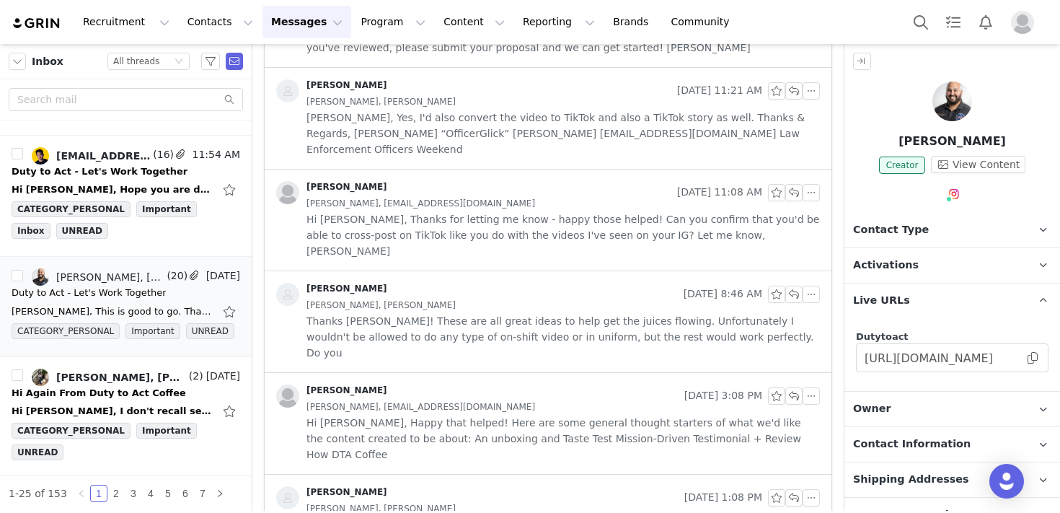
click at [467, 415] on span "Hi [PERSON_NAME], Happy that helped! Here are some general thought starters of …" at bounding box center [564, 439] width 514 height 48
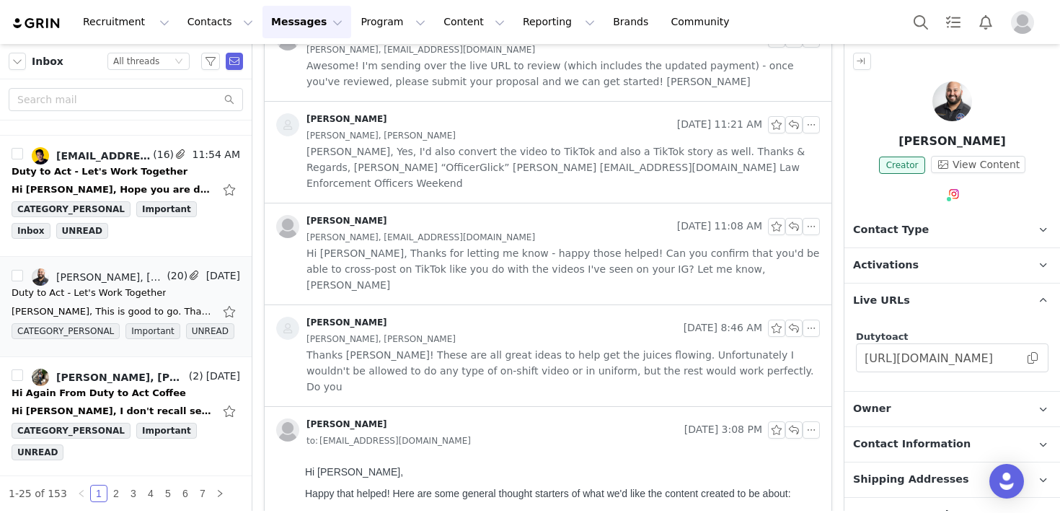
scroll to position [2563, 0]
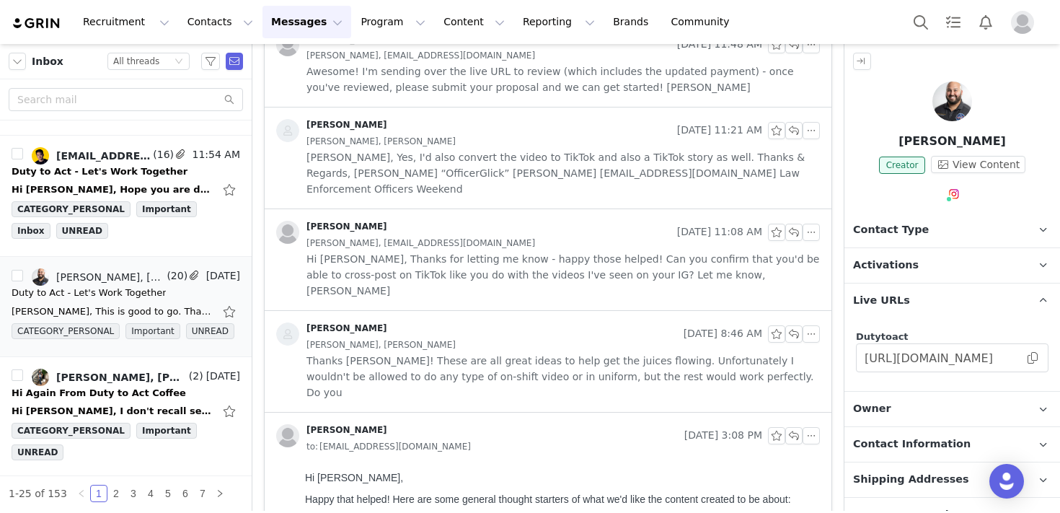
click at [464, 353] on span "Thanks [PERSON_NAME]! These are all great ideas to help get the juices flowing.…" at bounding box center [564, 377] width 514 height 48
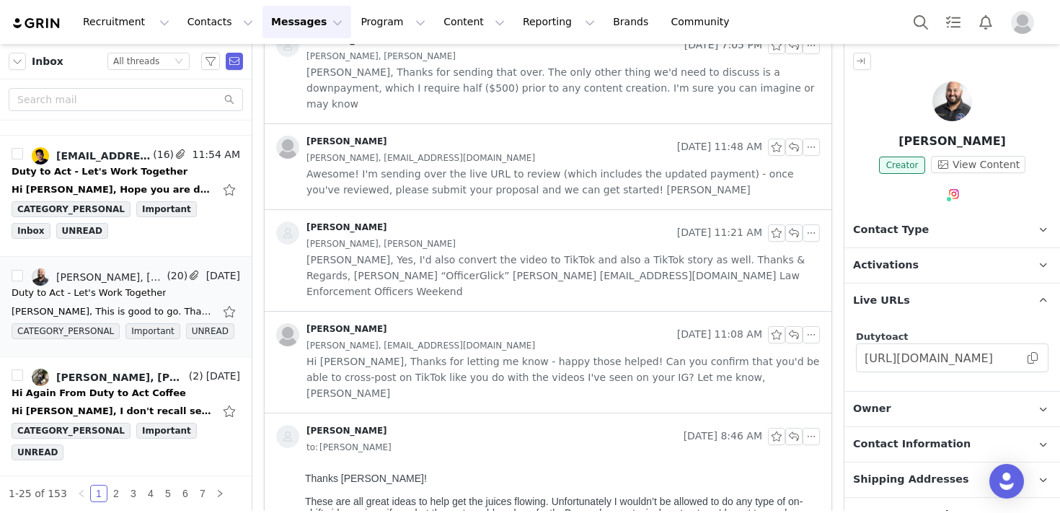
scroll to position [2452, 0]
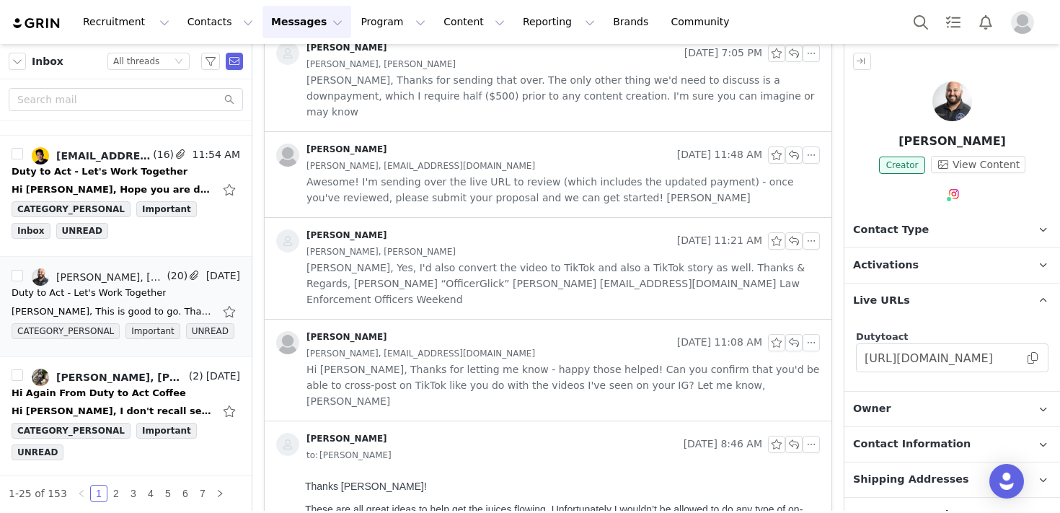
click at [461, 331] on div "[PERSON_NAME]" at bounding box center [473, 342] width 395 height 23
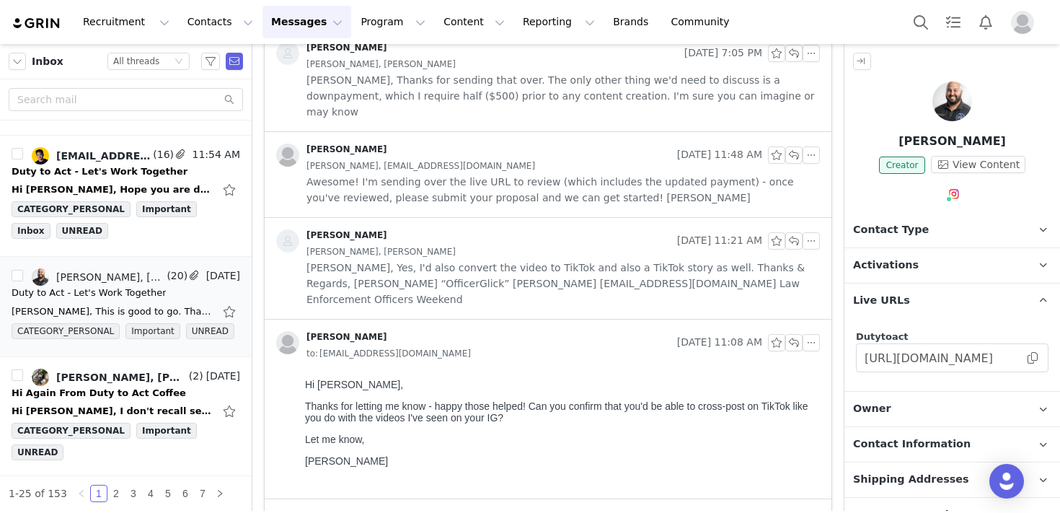
scroll to position [0, 0]
click at [461, 331] on div "[PERSON_NAME]" at bounding box center [473, 342] width 395 height 23
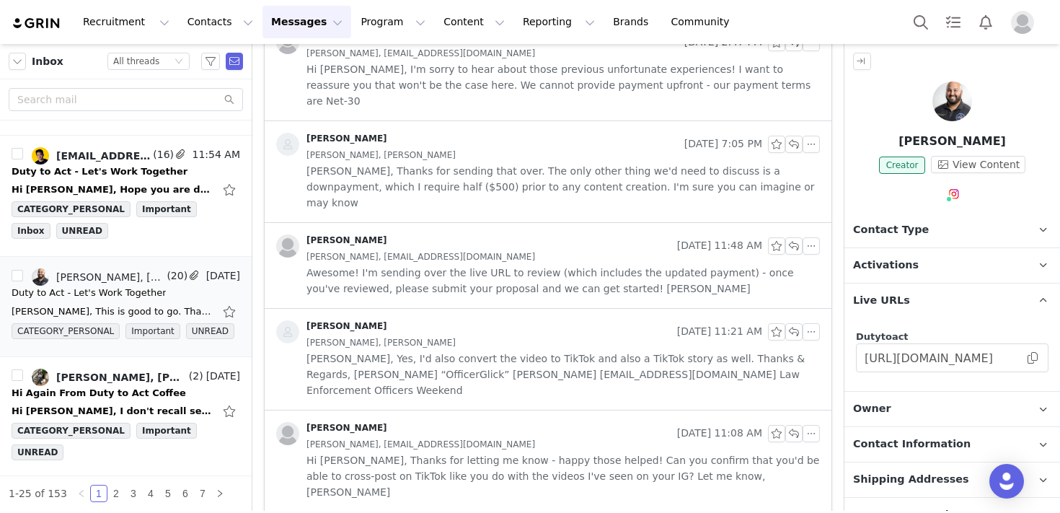
scroll to position [2361, 0]
click at [461, 335] on div "[PERSON_NAME], [PERSON_NAME]" at bounding box center [564, 343] width 514 height 16
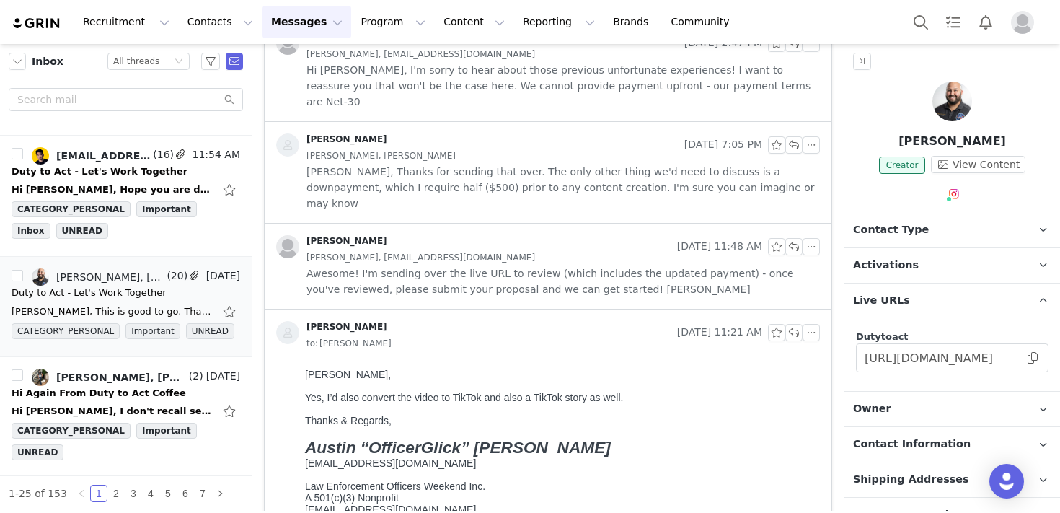
scroll to position [0, 0]
click at [461, 335] on div "to: [PERSON_NAME]" at bounding box center [564, 343] width 514 height 16
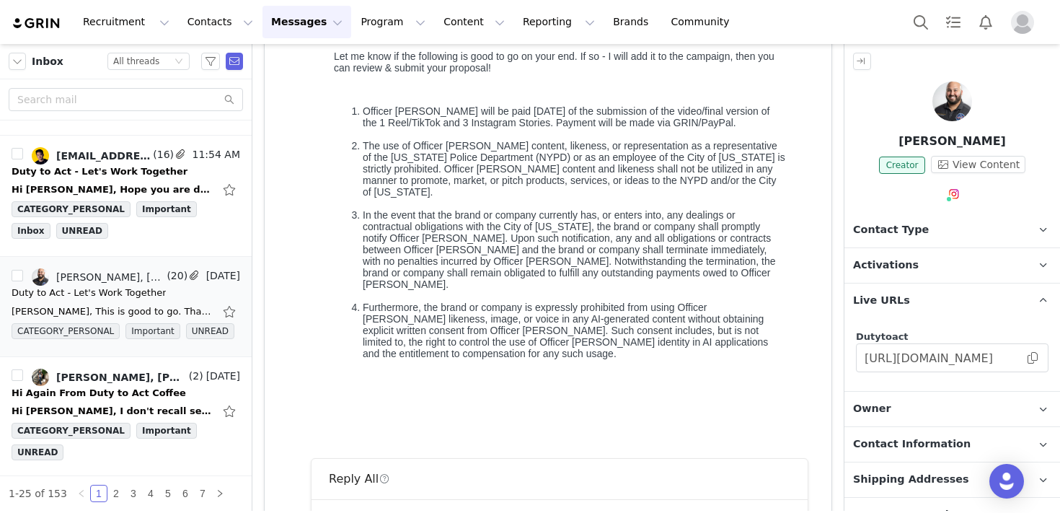
scroll to position [420, 0]
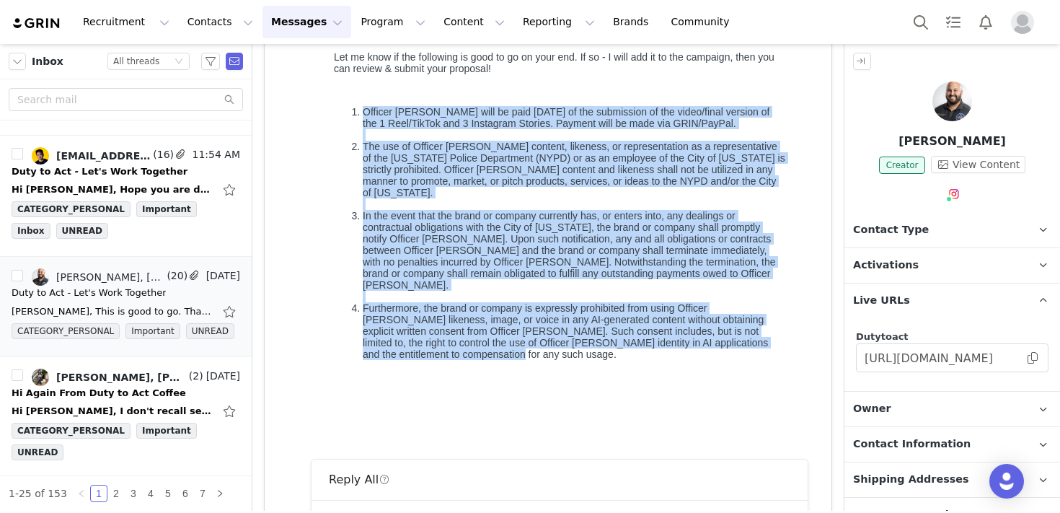
drag, startPoint x: 444, startPoint y: 352, endPoint x: 314, endPoint y: 118, distance: 267.0
click at [314, 118] on div "Thanks & Regards, [PERSON_NAME] “OfficerGlick” [PERSON_NAME] [EMAIL_ADDRESS][DO…" at bounding box center [559, 89] width 509 height 542
copy ol "Officer [PERSON_NAME] will be paid [DATE] of the submission of the video/final …"
click at [738, 358] on body "[PERSON_NAME], This is good to go. Thanks & Regards, [PERSON_NAME] “OfficerGlic…" at bounding box center [559, 105] width 509 height 643
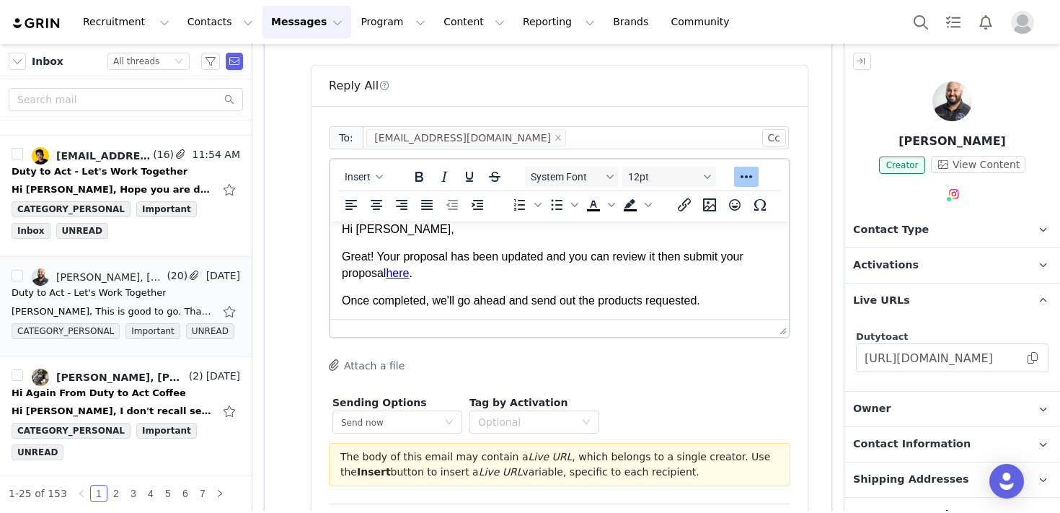
scroll to position [11, 0]
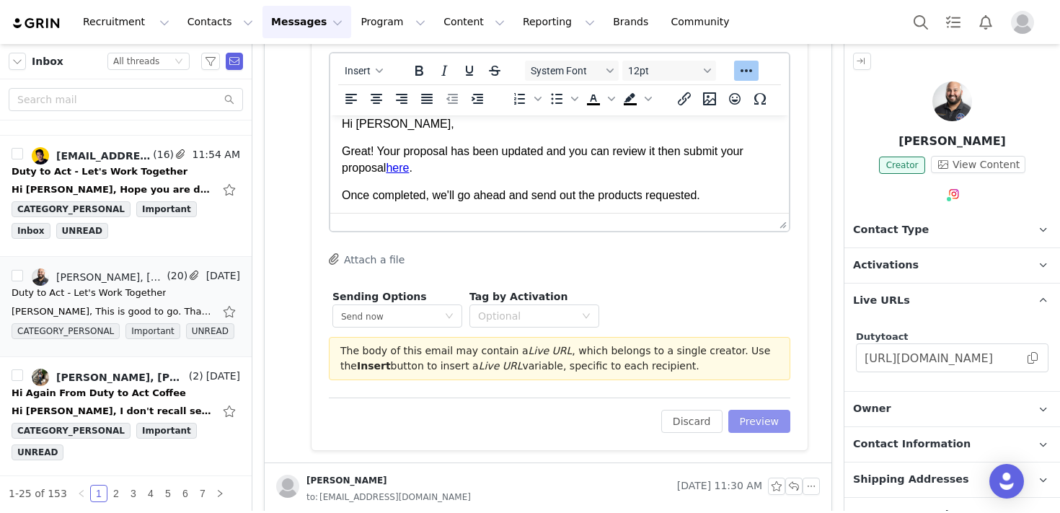
click at [749, 423] on button "Preview" at bounding box center [759, 421] width 63 height 23
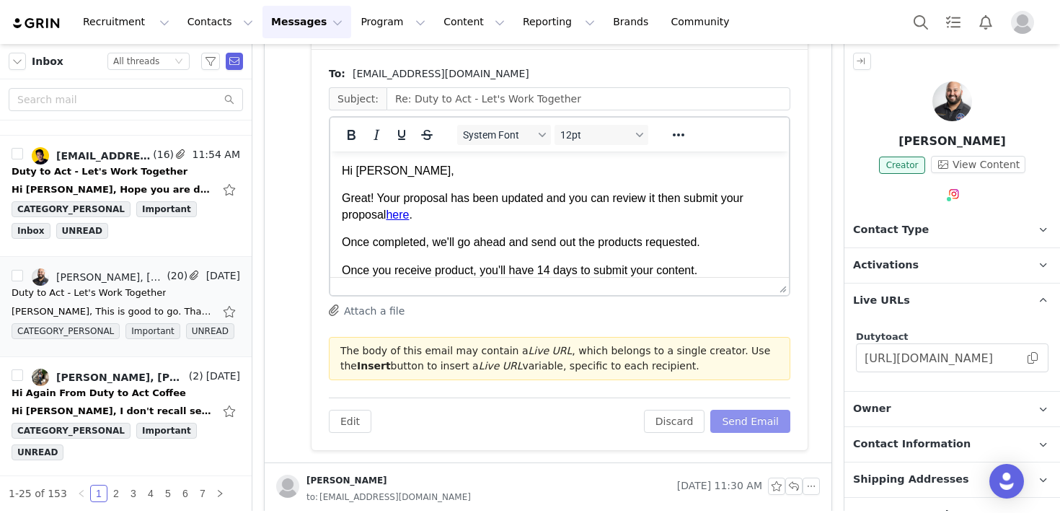
scroll to position [0, 0]
click at [1031, 358] on span at bounding box center [1033, 358] width 14 height 0
click at [664, 265] on p "Once you receive product, you'll have 14 days to submit your content." at bounding box center [560, 271] width 436 height 16
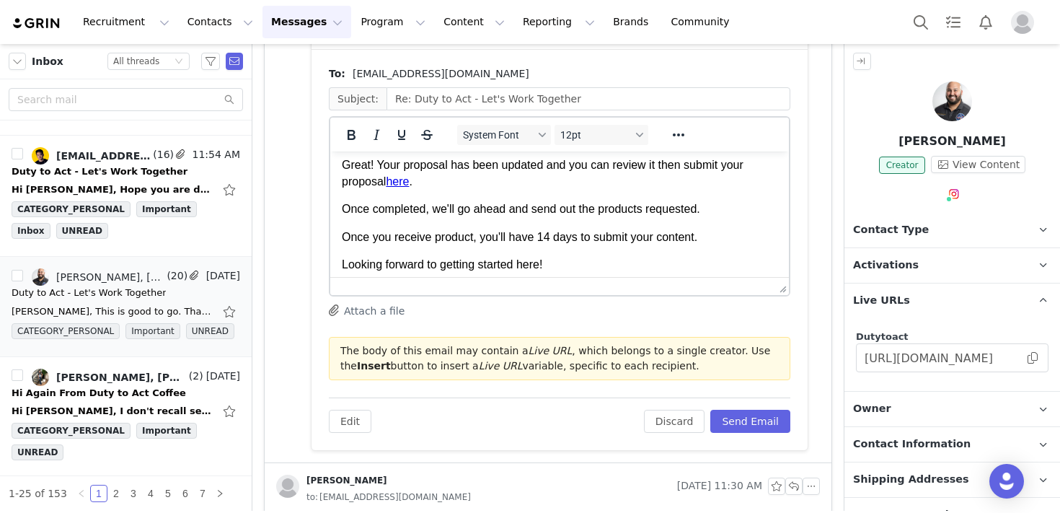
scroll to position [37, 0]
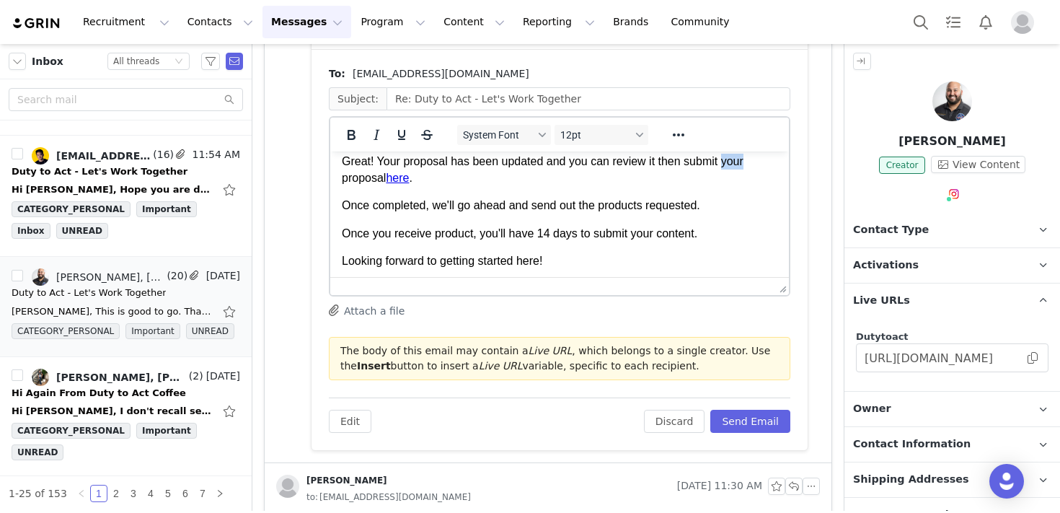
drag, startPoint x: 757, startPoint y: 160, endPoint x: 730, endPoint y: 162, distance: 27.4
click at [730, 162] on p "Great! Your proposal has been updated and you can review it then submit your pr…" at bounding box center [560, 170] width 436 height 32
click at [721, 213] on p "Once completed, we'll go ahead and send out the products requested." at bounding box center [560, 206] width 436 height 16
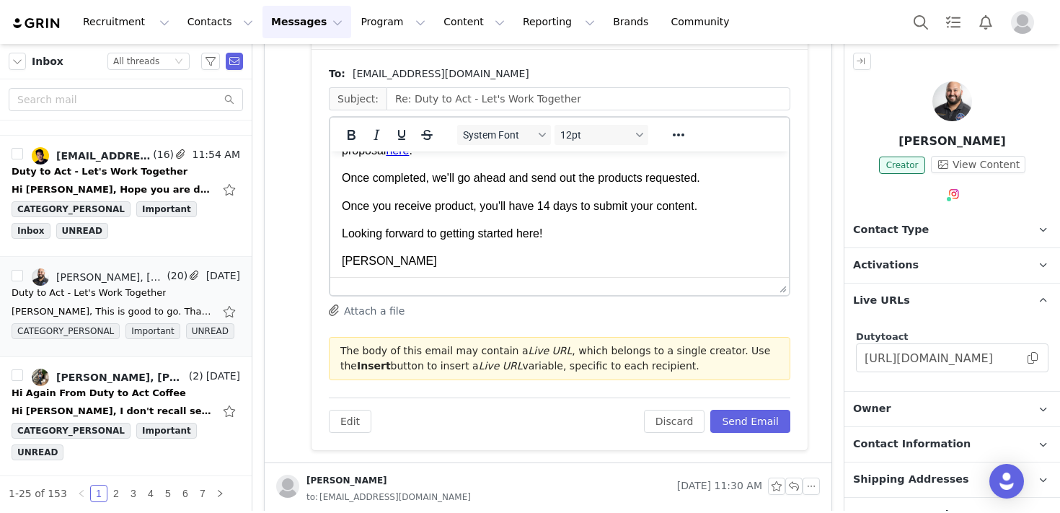
scroll to position [69, 0]
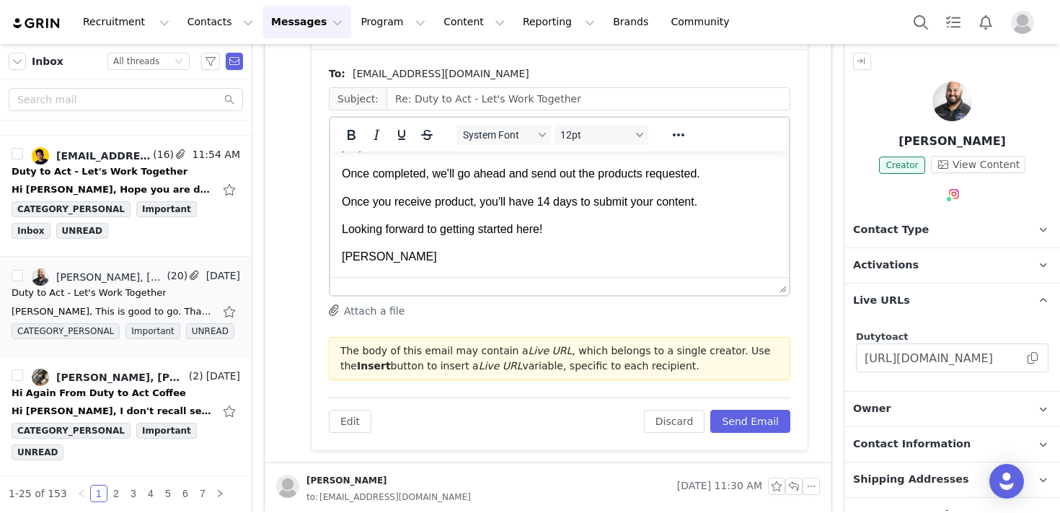
click at [690, 234] on p "Looking forward to getting started here!" at bounding box center [560, 229] width 436 height 16
click at [665, 257] on p "[PERSON_NAME]" at bounding box center [560, 257] width 436 height 16
click at [762, 426] on button "Send Email" at bounding box center [750, 421] width 80 height 23
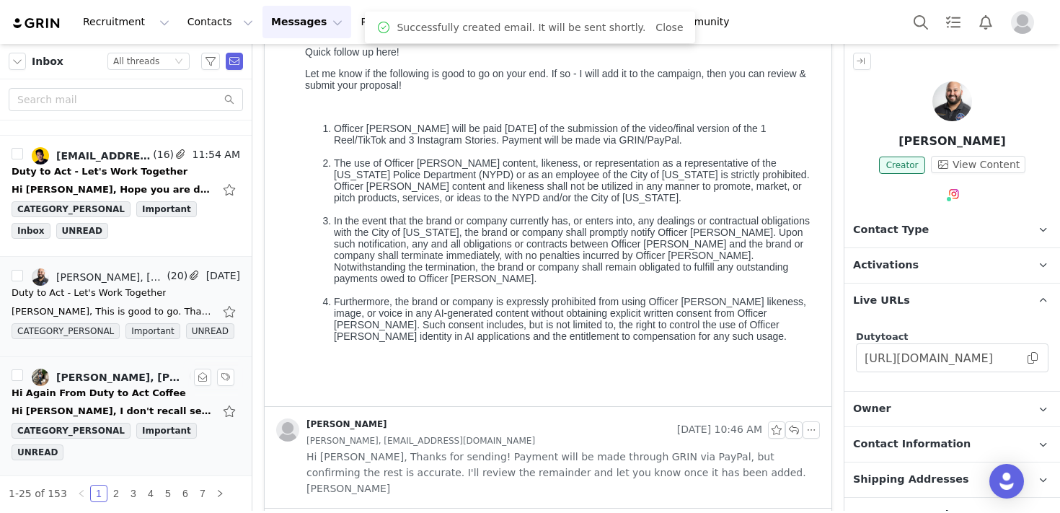
click at [87, 392] on div "Hi Again From Duty to Act Coffee" at bounding box center [99, 393] width 175 height 14
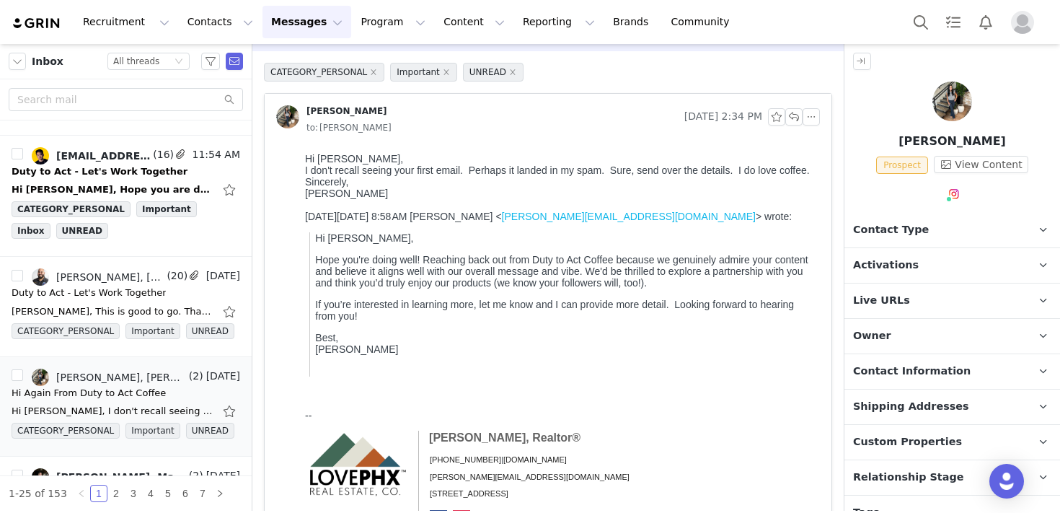
scroll to position [51, 0]
click at [948, 228] on link "@[DOMAIN_NAME]" at bounding box center [966, 225] width 94 height 12
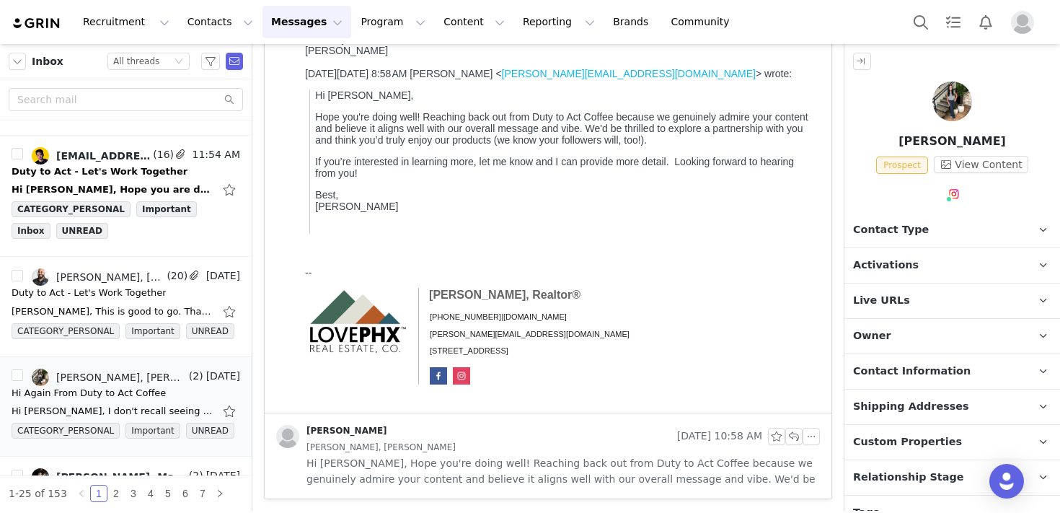
scroll to position [0, 0]
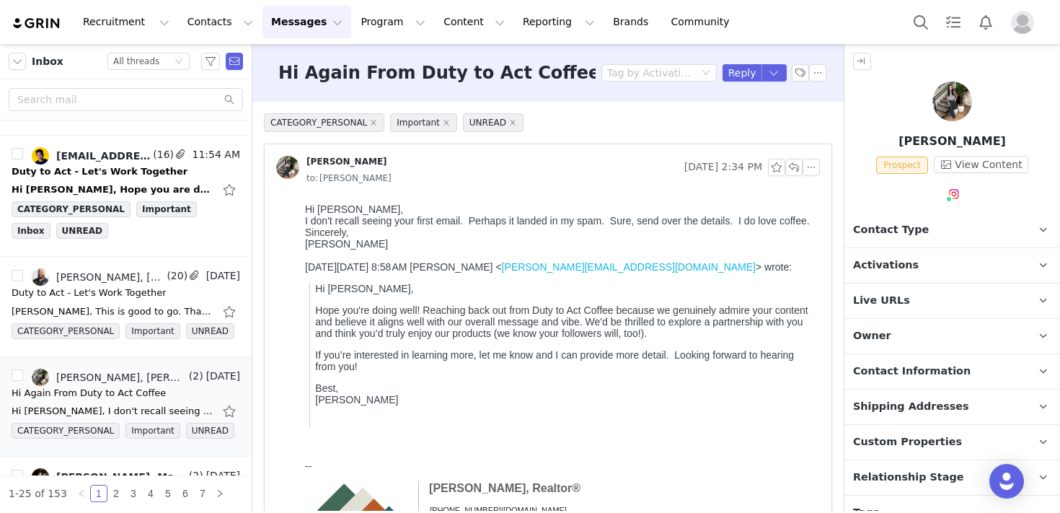
click at [884, 266] on span "Activations" at bounding box center [886, 265] width 66 height 16
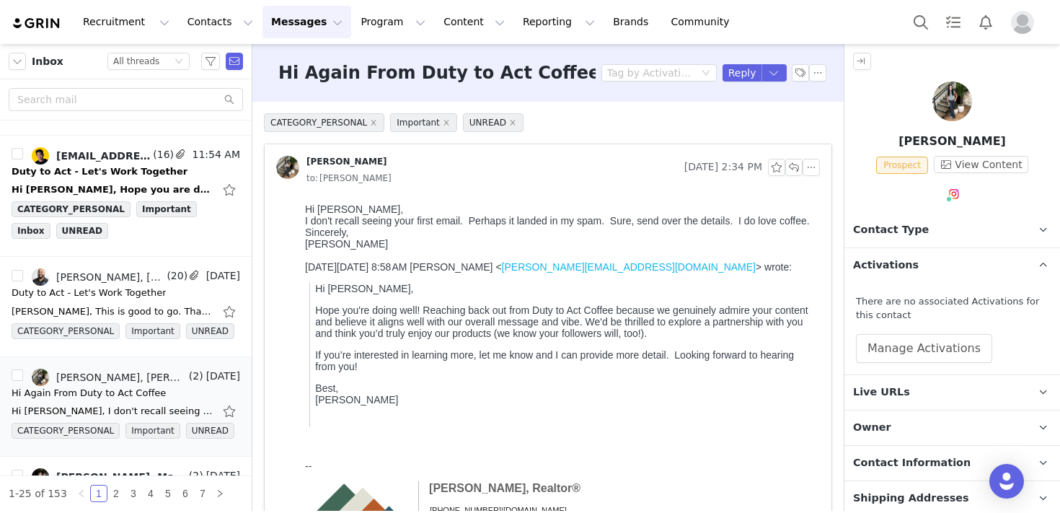
click at [884, 266] on span "Activations" at bounding box center [886, 265] width 66 height 16
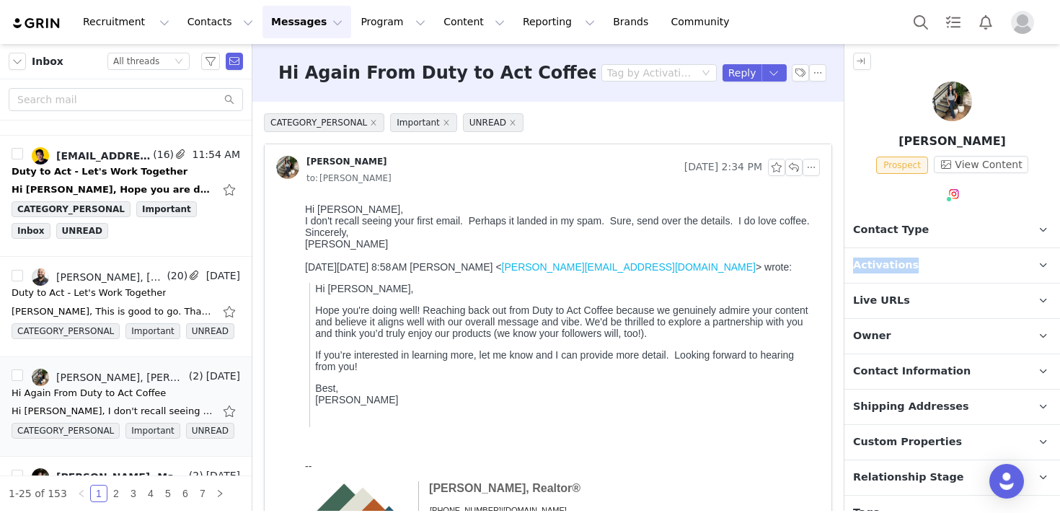
click at [884, 266] on span "Activations" at bounding box center [886, 265] width 66 height 16
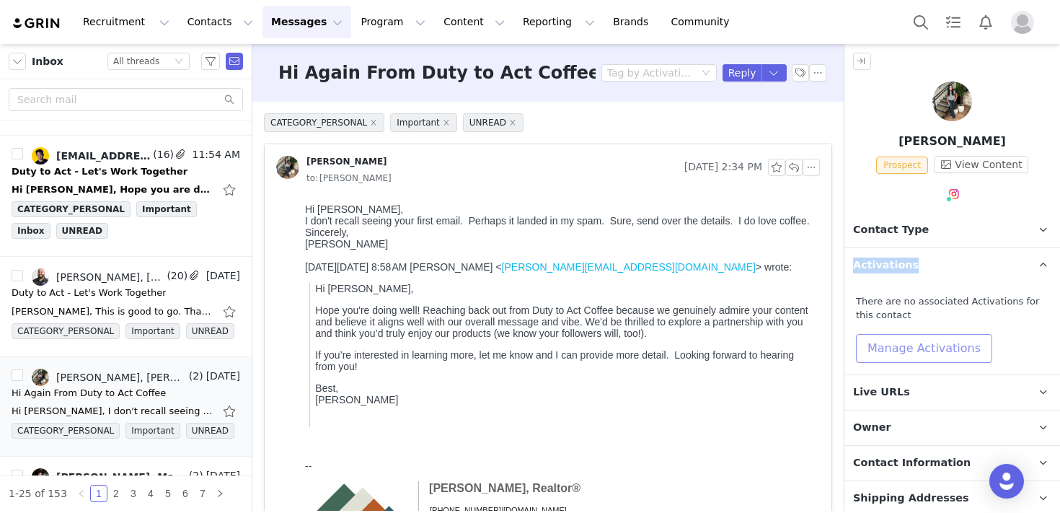
click at [890, 343] on button "Manage Activations" at bounding box center [924, 348] width 136 height 29
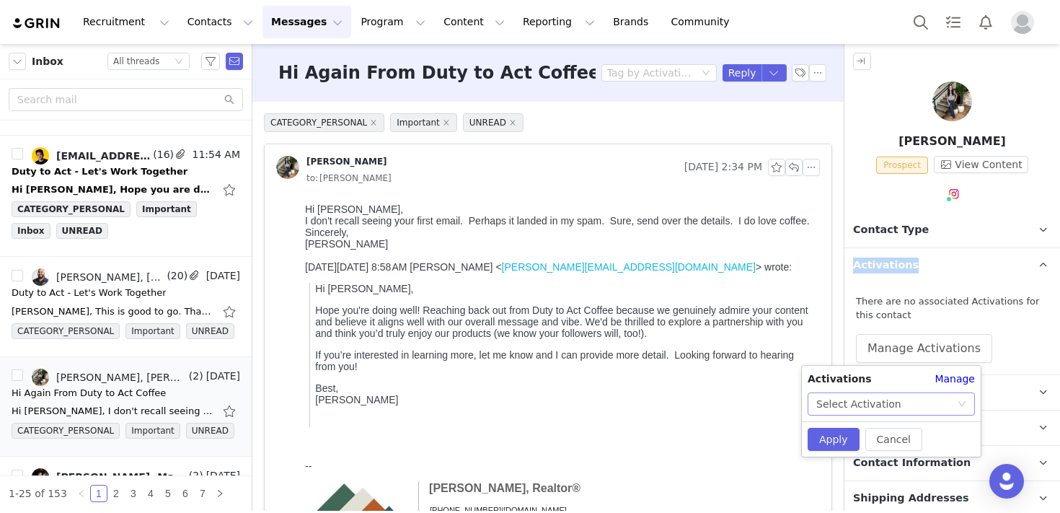
click at [847, 403] on div "Select Activation" at bounding box center [858, 404] width 85 height 22
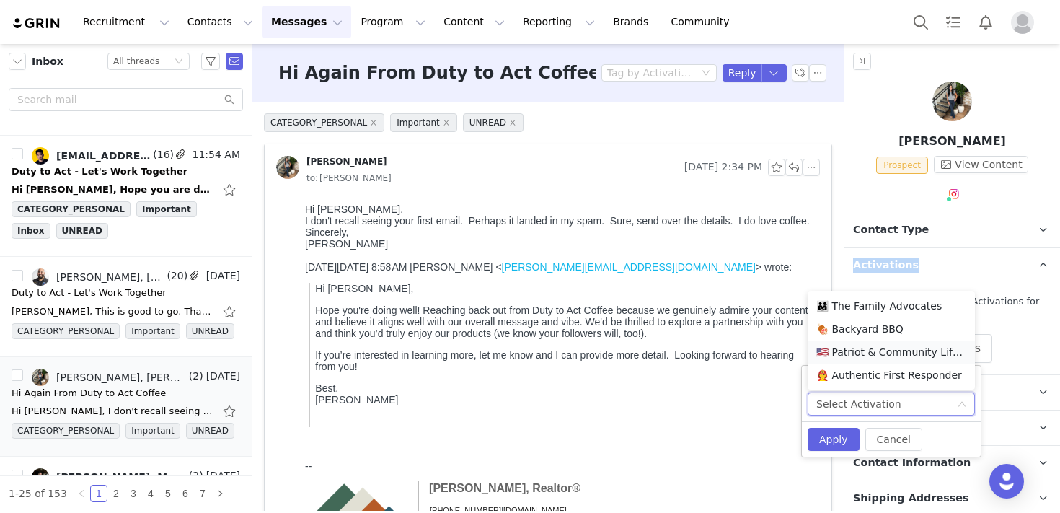
click at [846, 353] on li "🇺🇸 Patriot & Community Lifestyle" at bounding box center [891, 351] width 167 height 23
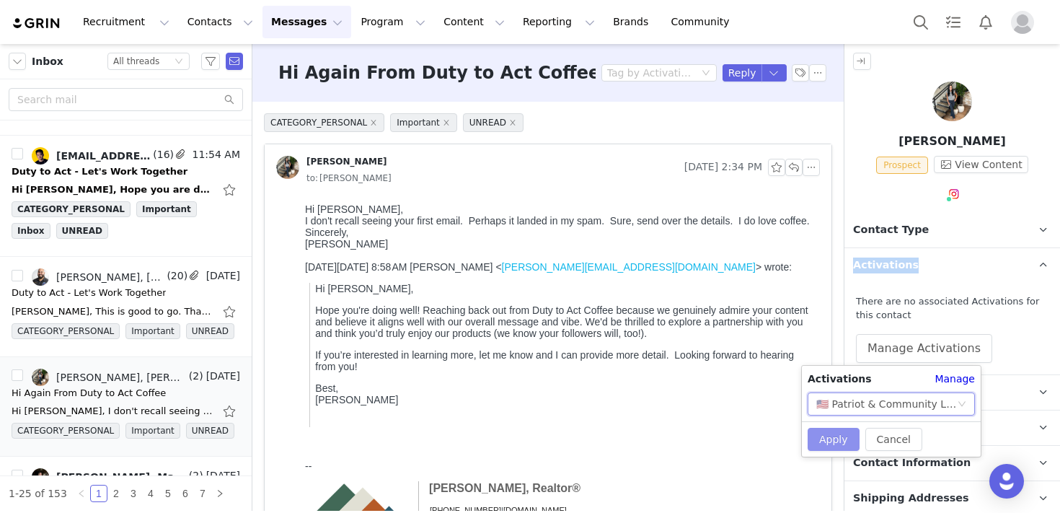
click at [829, 448] on button "Apply" at bounding box center [834, 439] width 52 height 23
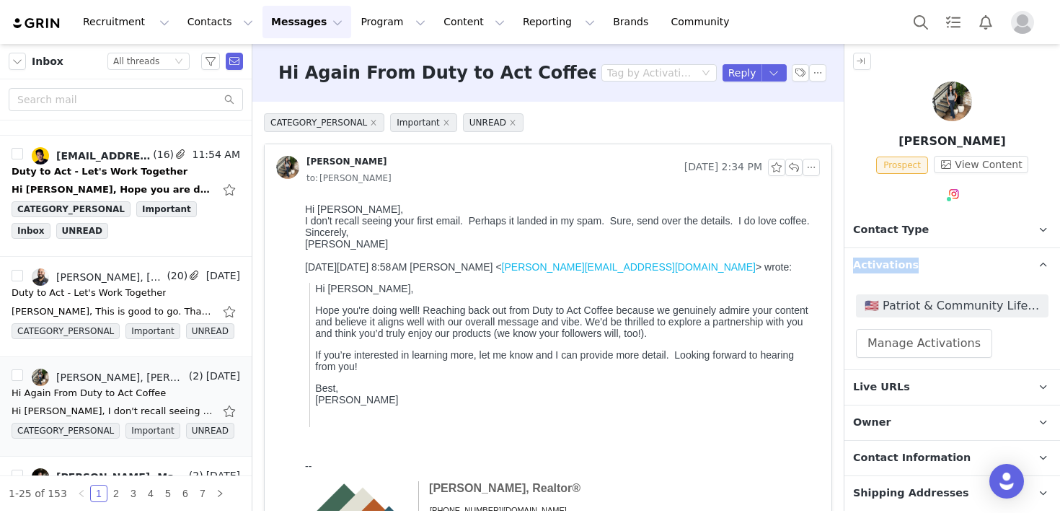
click at [975, 266] on p "Activations" at bounding box center [935, 265] width 181 height 35
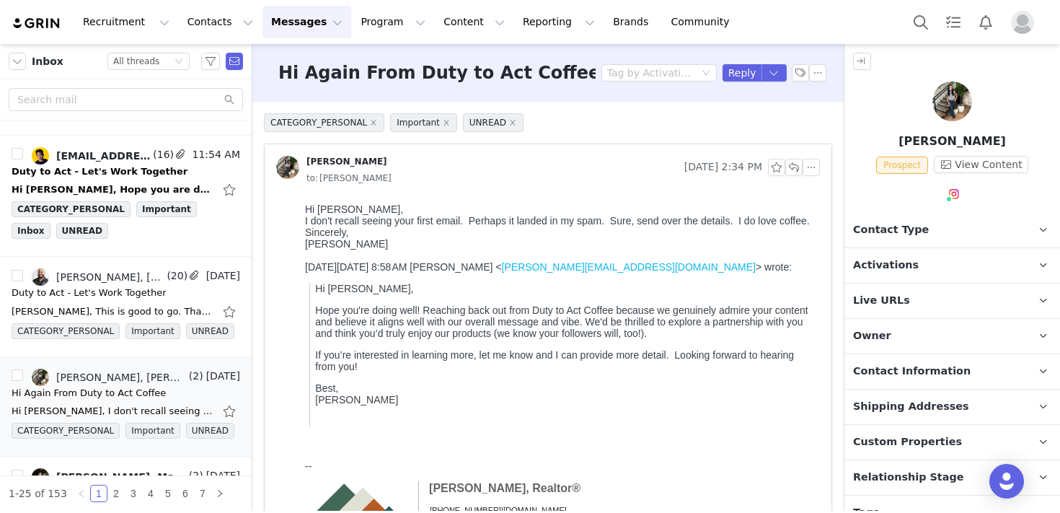
click at [983, 297] on p "Live URLs" at bounding box center [935, 300] width 181 height 35
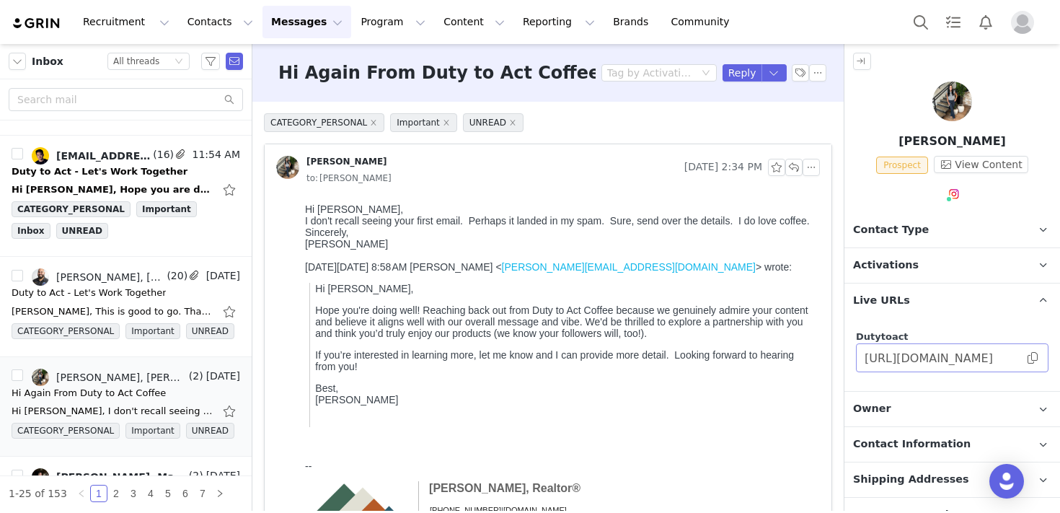
click at [1035, 358] on span at bounding box center [1033, 358] width 14 height 0
click at [812, 167] on button "button" at bounding box center [811, 167] width 17 height 17
click at [822, 193] on li "Reply All" at bounding box center [833, 193] width 61 height 23
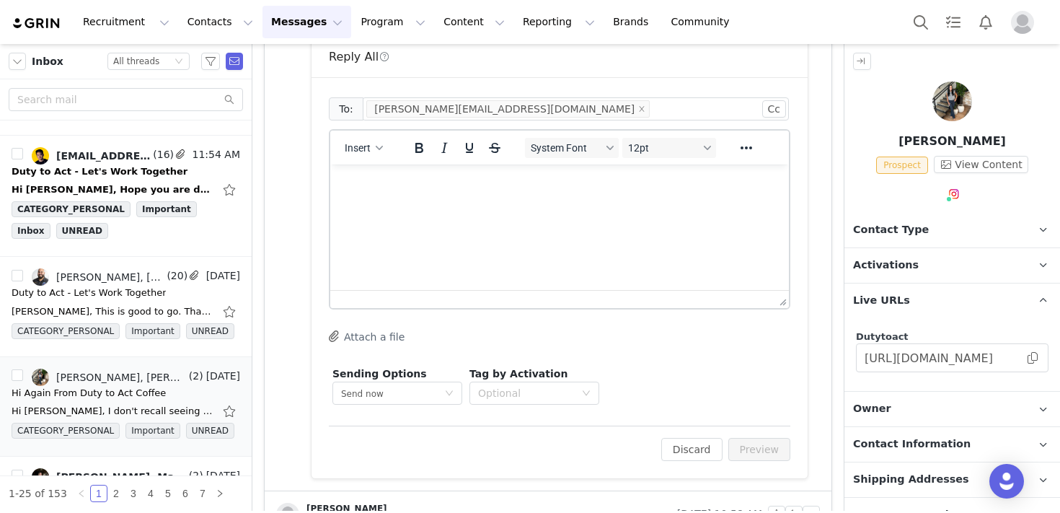
click at [507, 203] on html at bounding box center [559, 183] width 459 height 39
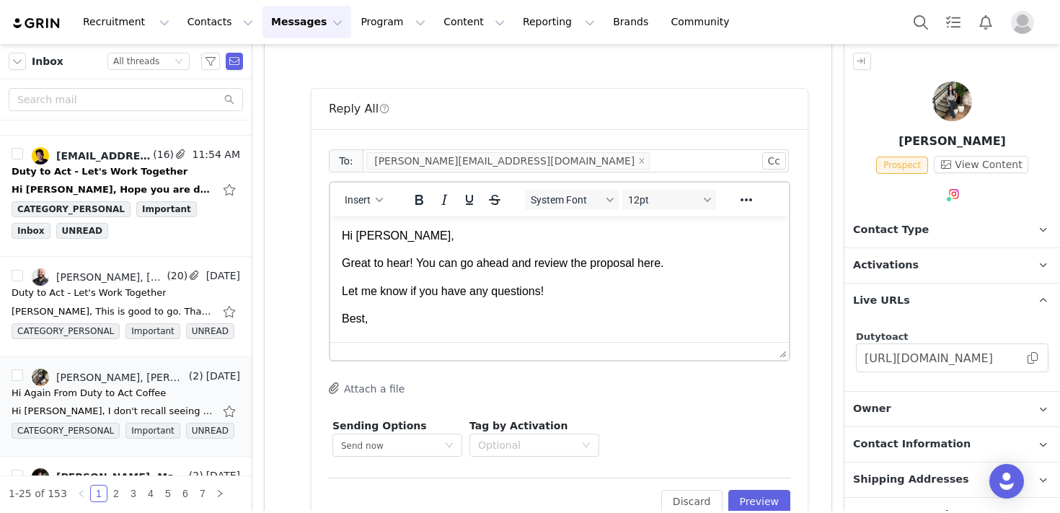
scroll to position [13, 0]
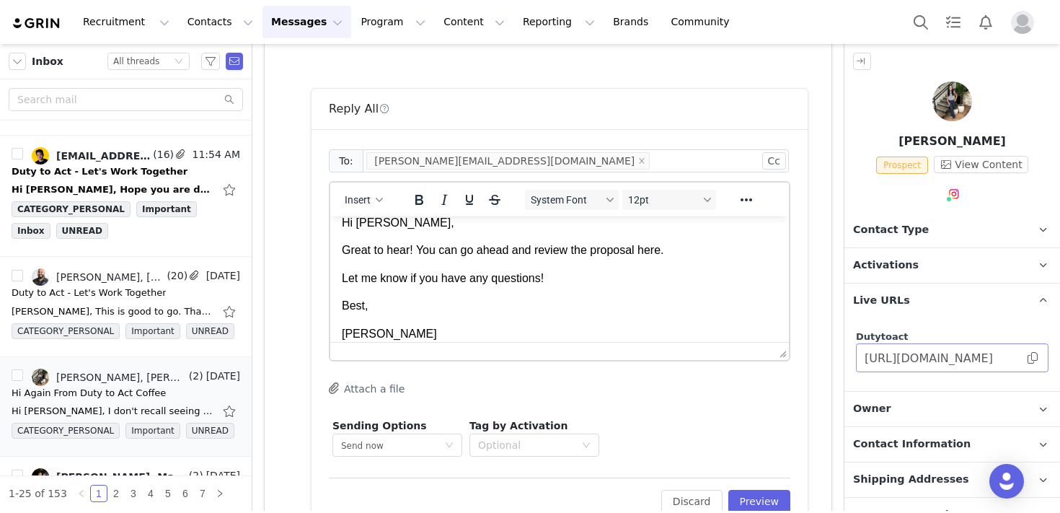
click at [1033, 358] on span at bounding box center [1033, 358] width 14 height 0
drag, startPoint x: 663, startPoint y: 254, endPoint x: 640, endPoint y: 254, distance: 22.4
click at [640, 254] on p "Great to hear! You can go ahead and review the proposal here." at bounding box center [560, 250] width 436 height 16
click at [744, 201] on icon "Reveal or hide additional toolbar items" at bounding box center [746, 199] width 17 height 17
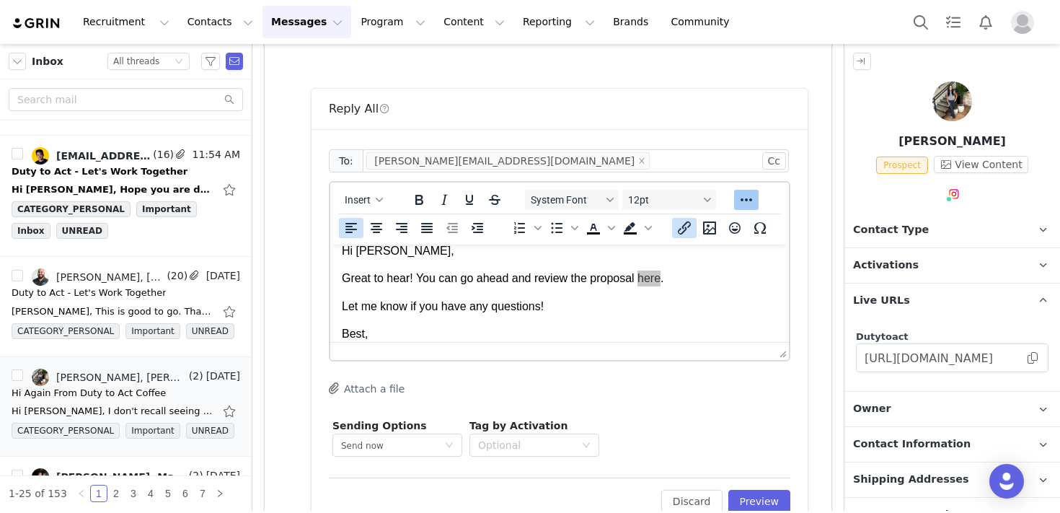
click at [680, 235] on icon "Insert/edit link" at bounding box center [684, 227] width 17 height 17
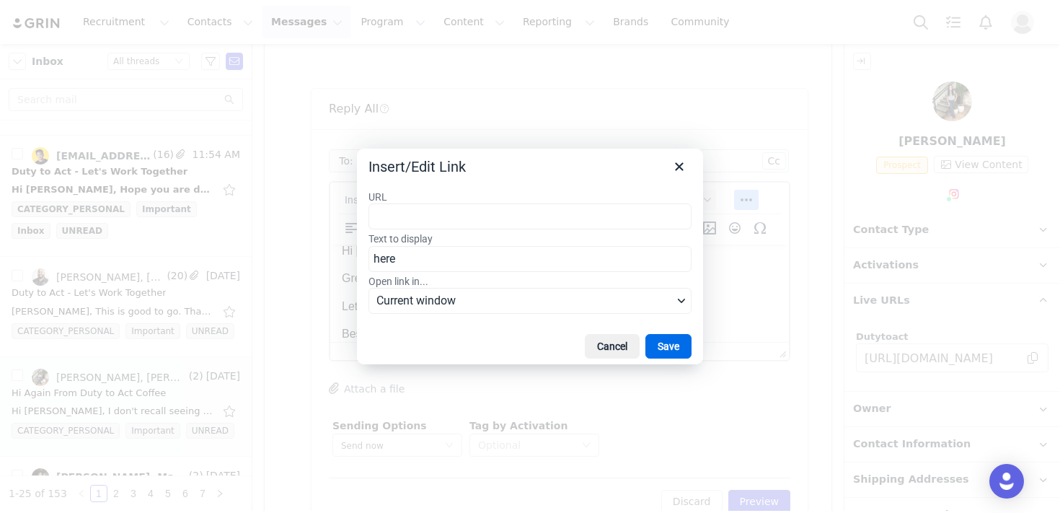
type input "[URL][DOMAIN_NAME]"
click at [674, 345] on button "Save" at bounding box center [669, 346] width 46 height 25
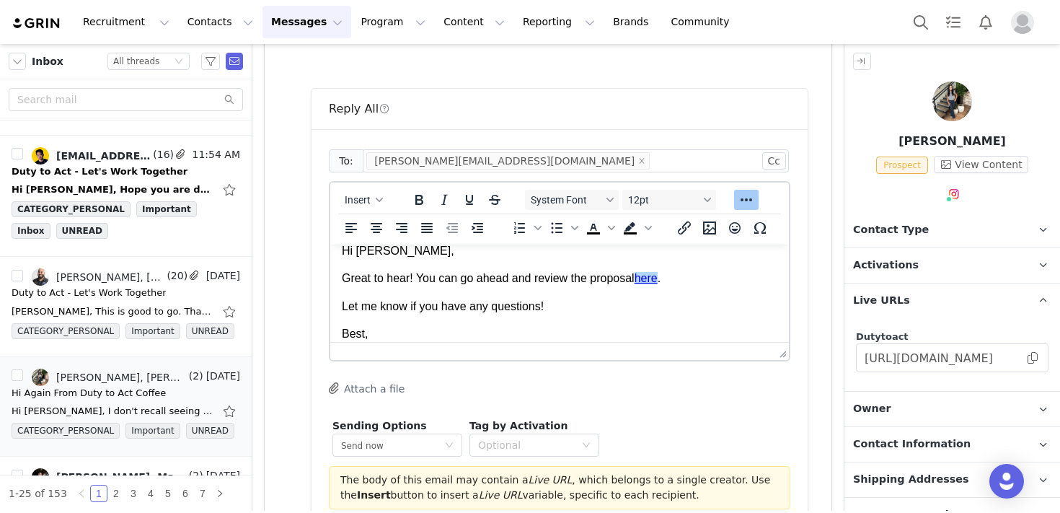
scroll to position [635, 0]
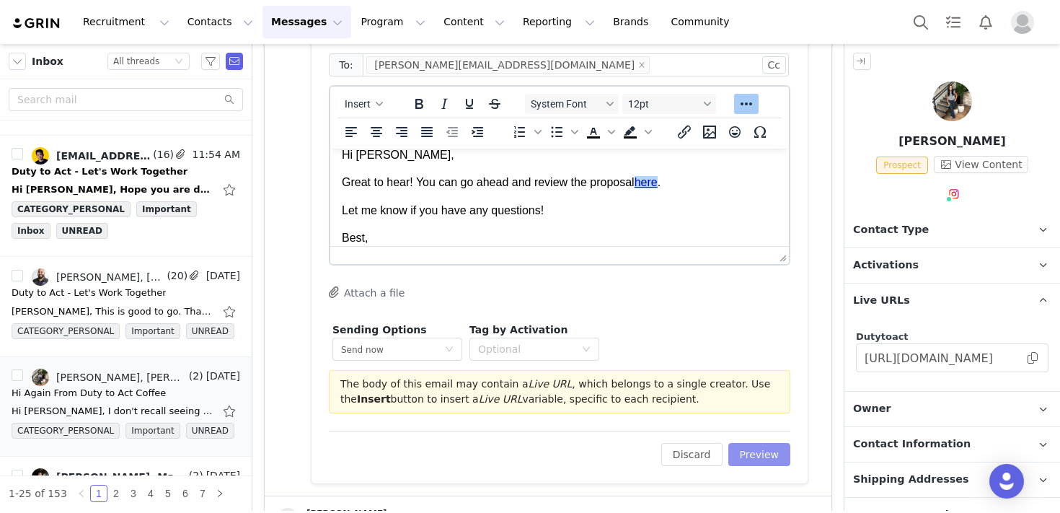
click at [747, 448] on button "Preview" at bounding box center [759, 454] width 63 height 23
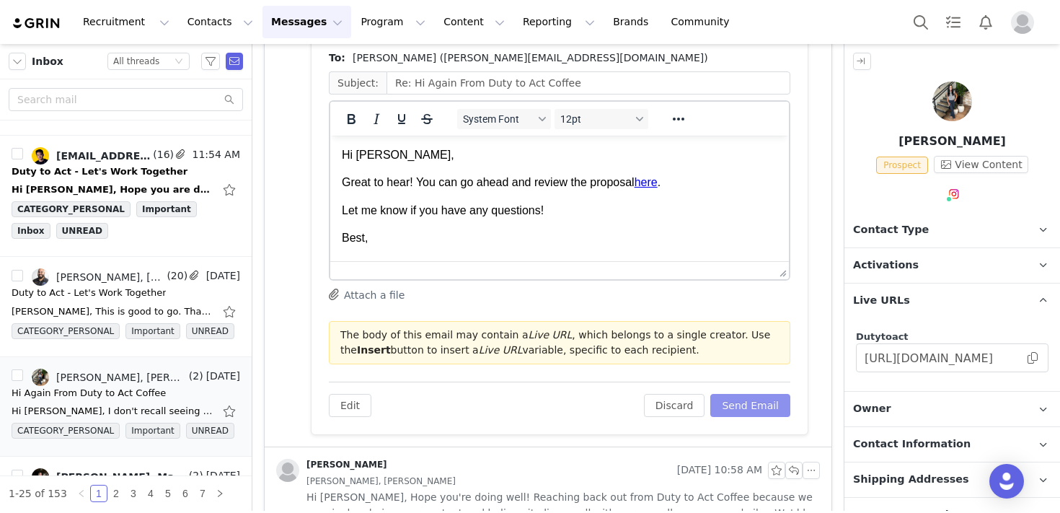
scroll to position [0, 0]
click at [744, 410] on button "Send Email" at bounding box center [750, 405] width 80 height 23
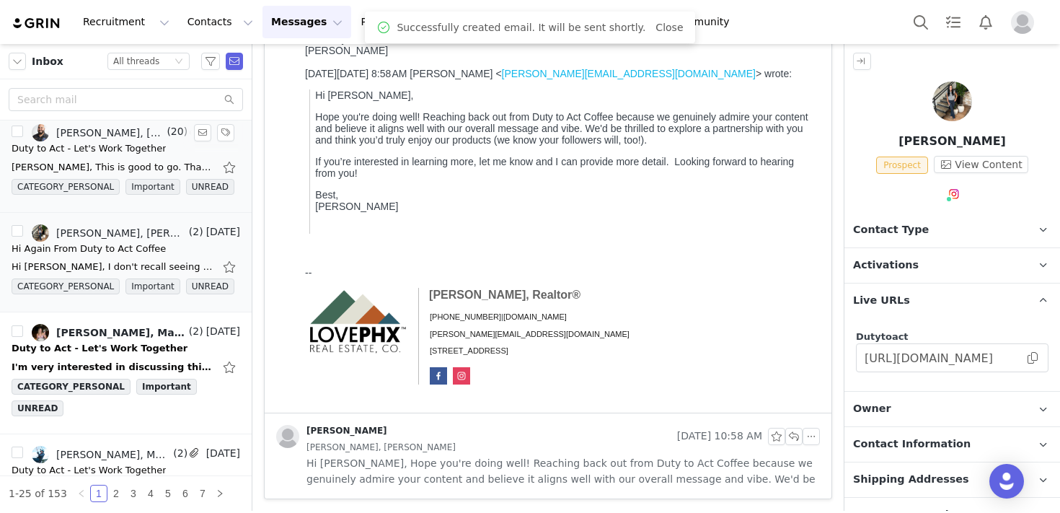
scroll to position [252, 0]
click at [103, 333] on div "[PERSON_NAME], Maddi" at bounding box center [121, 332] width 130 height 12
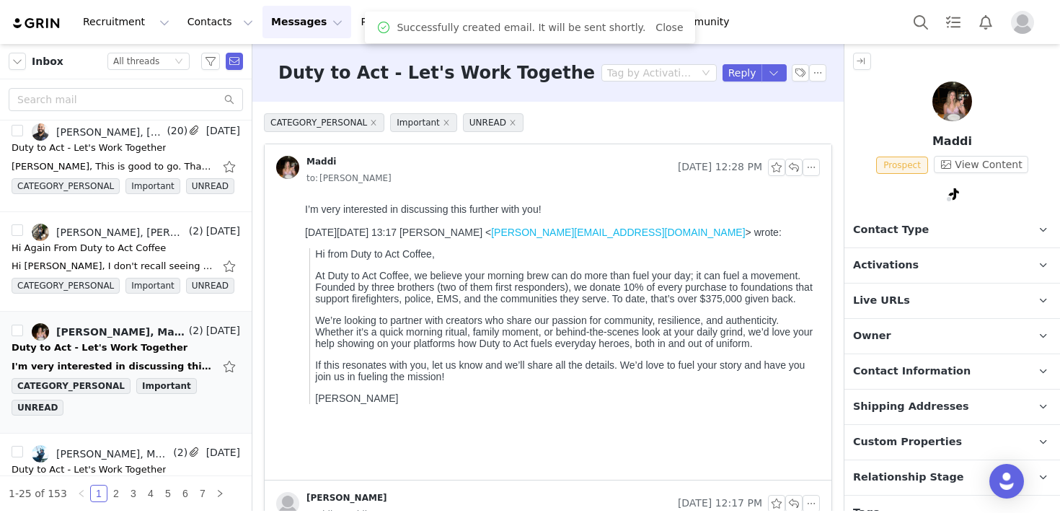
scroll to position [0, 0]
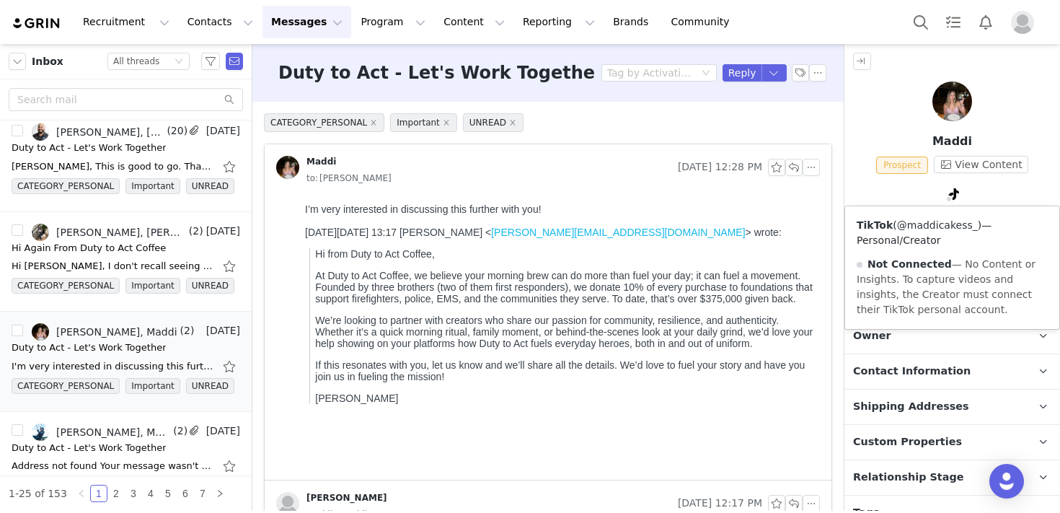
click at [950, 226] on link "@maddicakess_" at bounding box center [937, 225] width 81 height 12
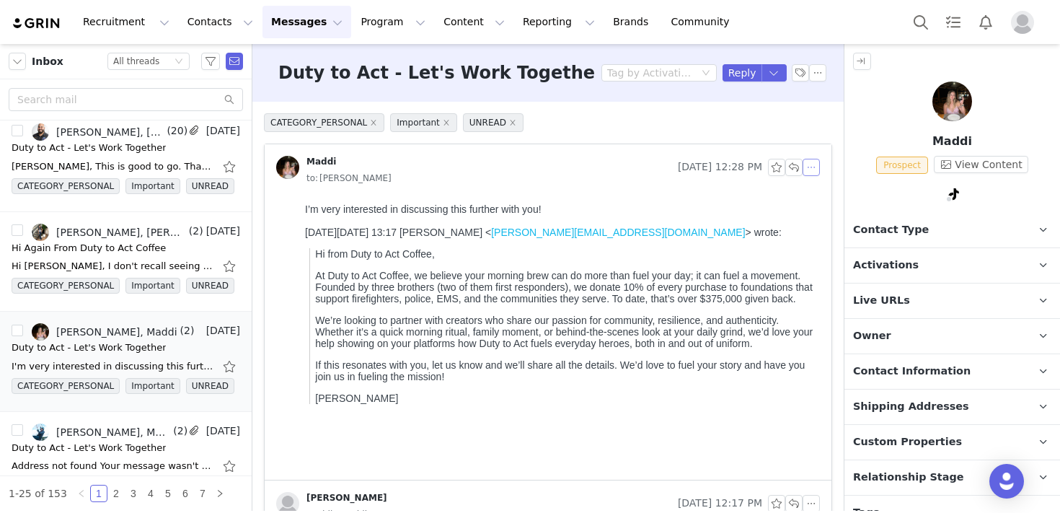
click at [809, 166] on button "button" at bounding box center [811, 167] width 17 height 17
click at [817, 189] on li "Reply All" at bounding box center [833, 193] width 61 height 23
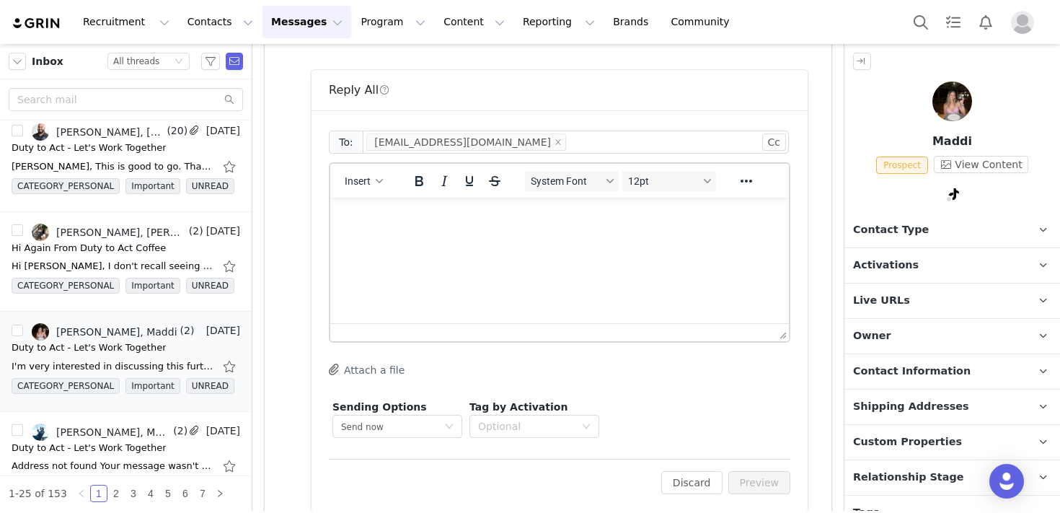
scroll to position [465, 0]
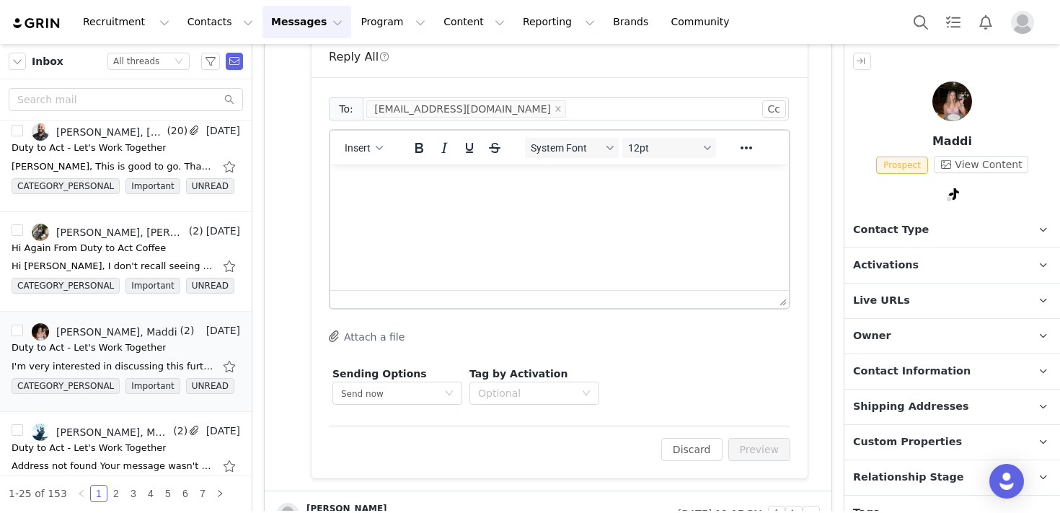
click at [495, 203] on html at bounding box center [559, 183] width 459 height 39
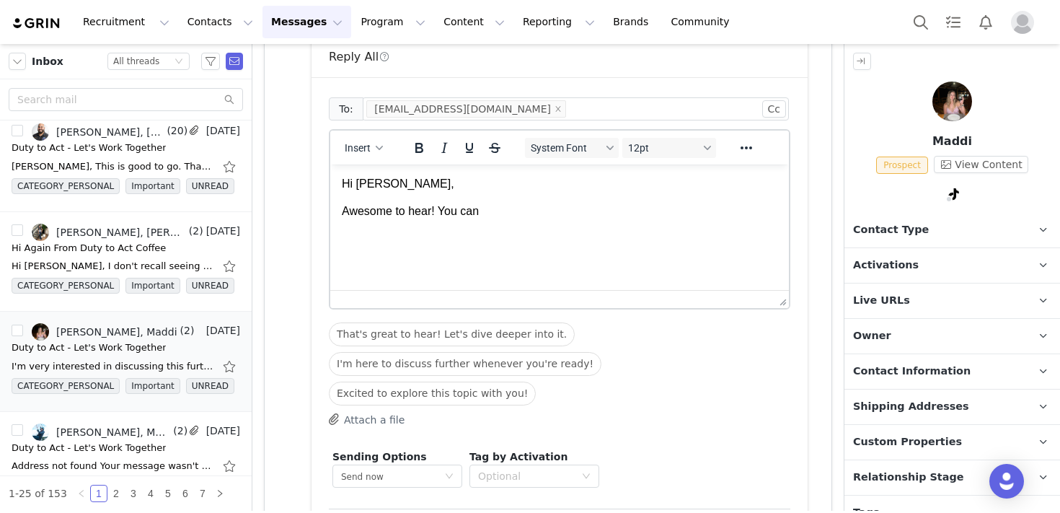
click at [894, 265] on span "Activations" at bounding box center [886, 265] width 66 height 16
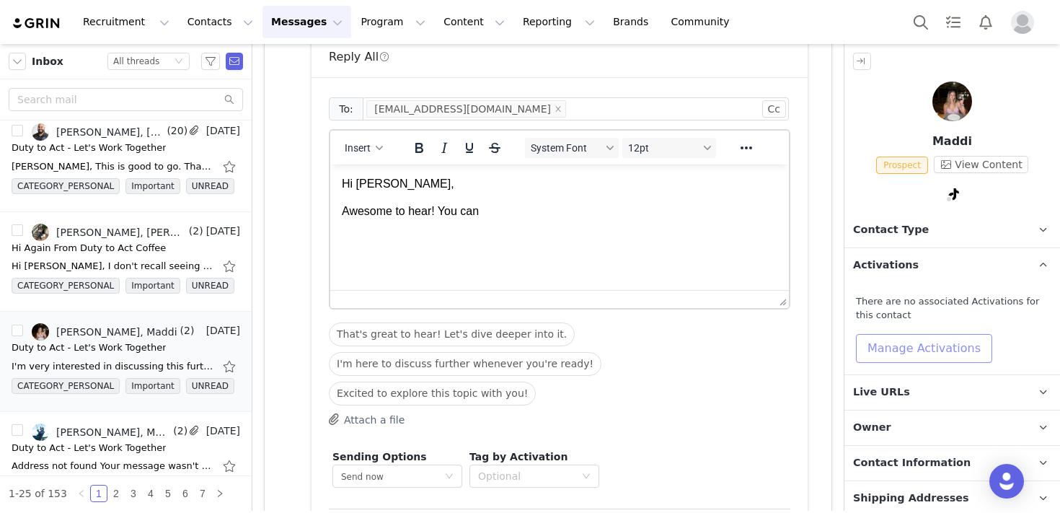
click at [903, 350] on button "Manage Activations" at bounding box center [924, 348] width 136 height 29
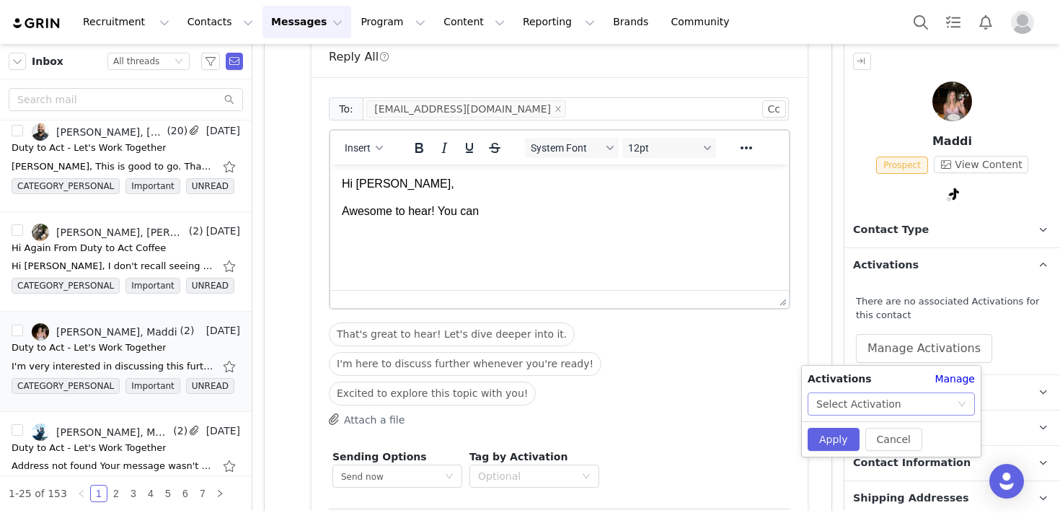
click at [877, 396] on div "Select Activation" at bounding box center [858, 404] width 85 height 22
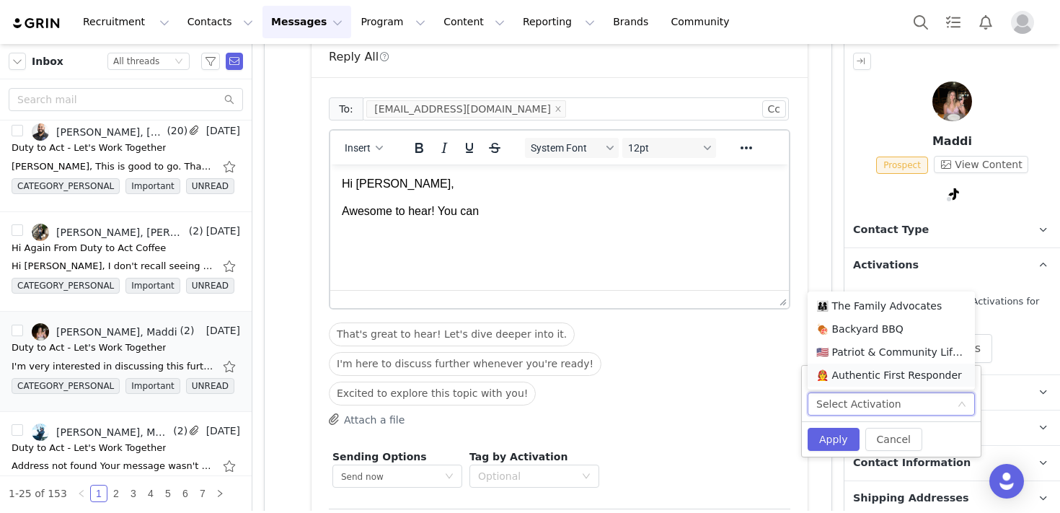
click at [866, 374] on li "🧑‍🚒 Authentic First Responder" at bounding box center [891, 375] width 167 height 23
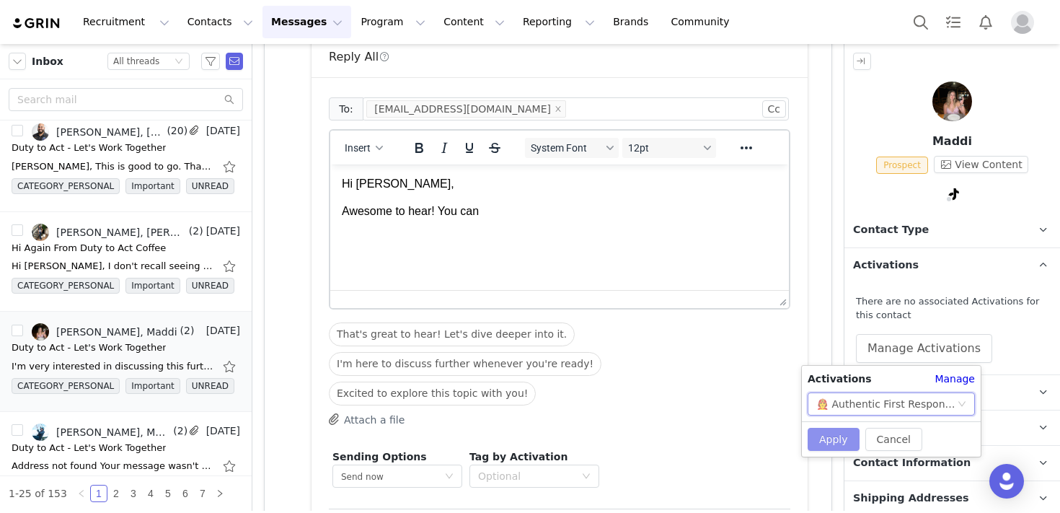
click at [840, 436] on button "Apply" at bounding box center [834, 439] width 52 height 23
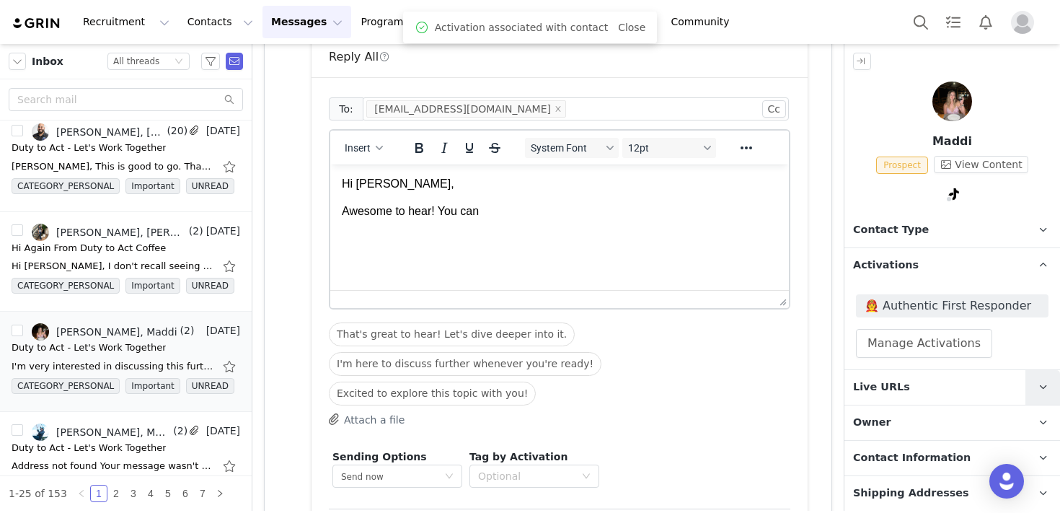
click at [1034, 385] on link at bounding box center [1043, 387] width 35 height 35
click at [1036, 444] on span at bounding box center [1033, 444] width 14 height 0
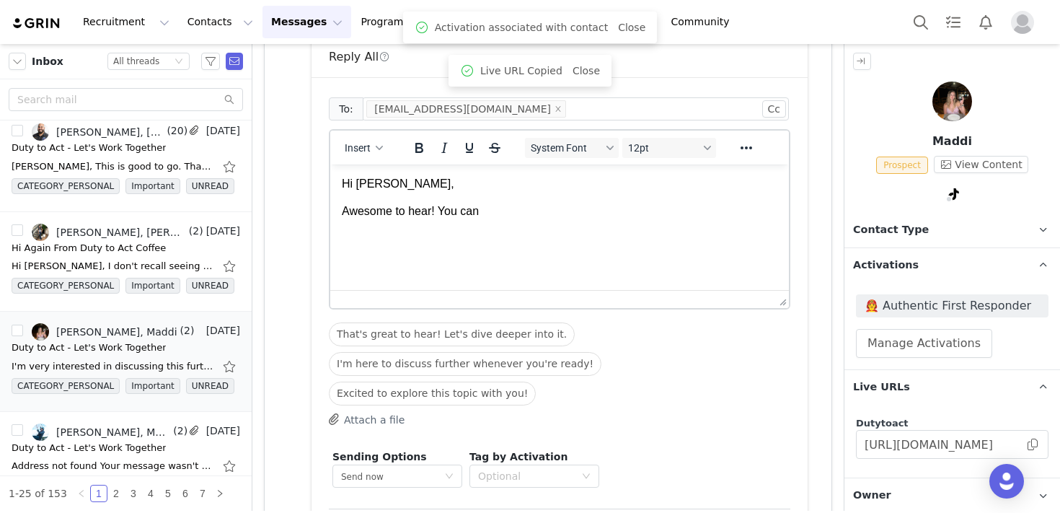
click at [569, 212] on p "Awesome to hear! You can" at bounding box center [560, 211] width 436 height 16
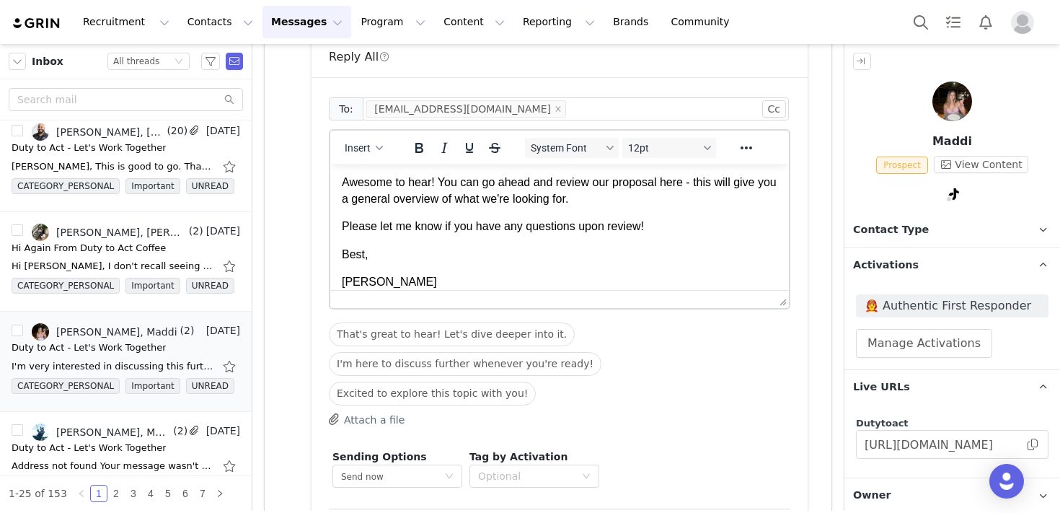
scroll to position [0, 0]
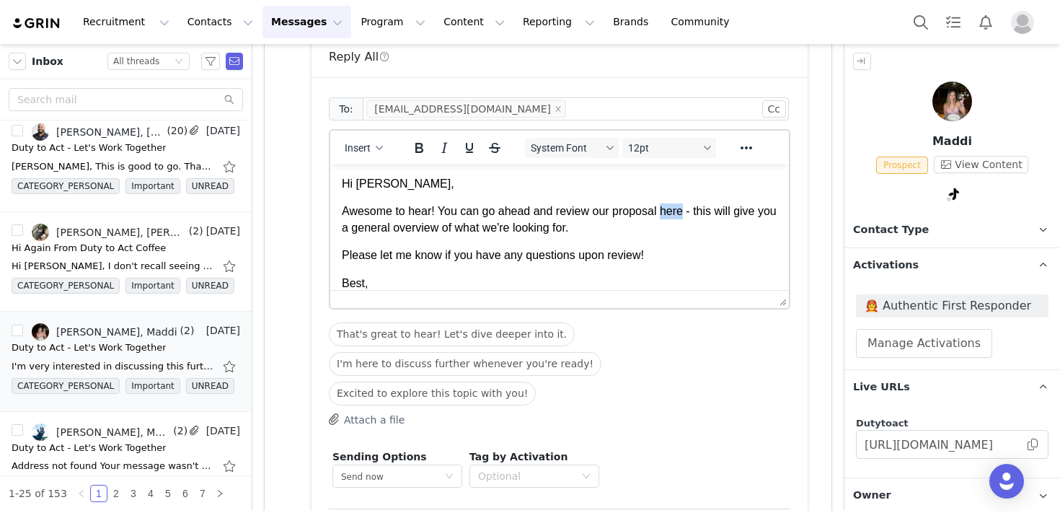
drag, startPoint x: 686, startPoint y: 212, endPoint x: 664, endPoint y: 212, distance: 22.4
click at [664, 212] on p "Awesome to hear! You can go ahead and review our proposal here - this will give…" at bounding box center [560, 219] width 436 height 32
click at [1035, 444] on span at bounding box center [1033, 444] width 14 height 0
click at [745, 153] on icon "Reveal or hide additional toolbar items" at bounding box center [746, 147] width 17 height 17
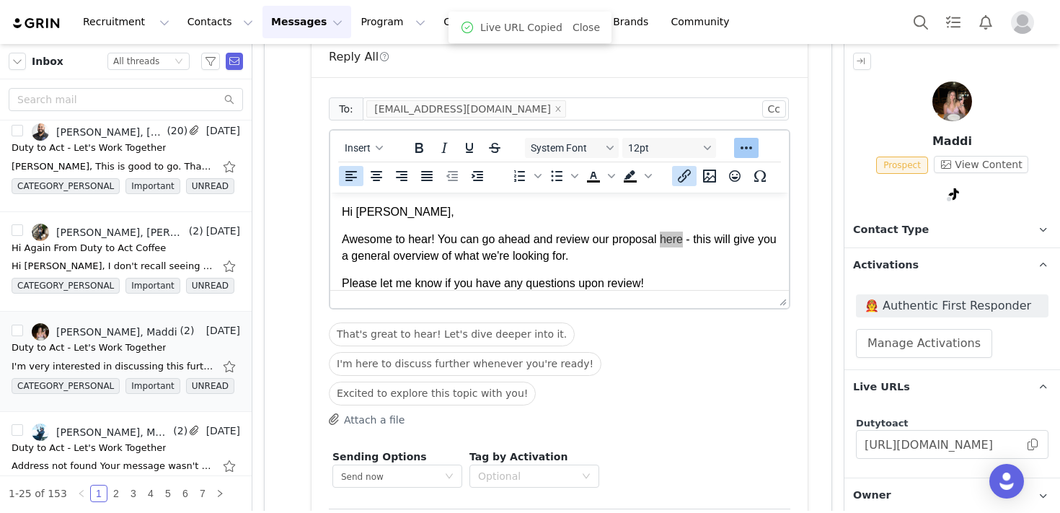
click at [689, 177] on icon "Insert/edit link" at bounding box center [684, 175] width 17 height 17
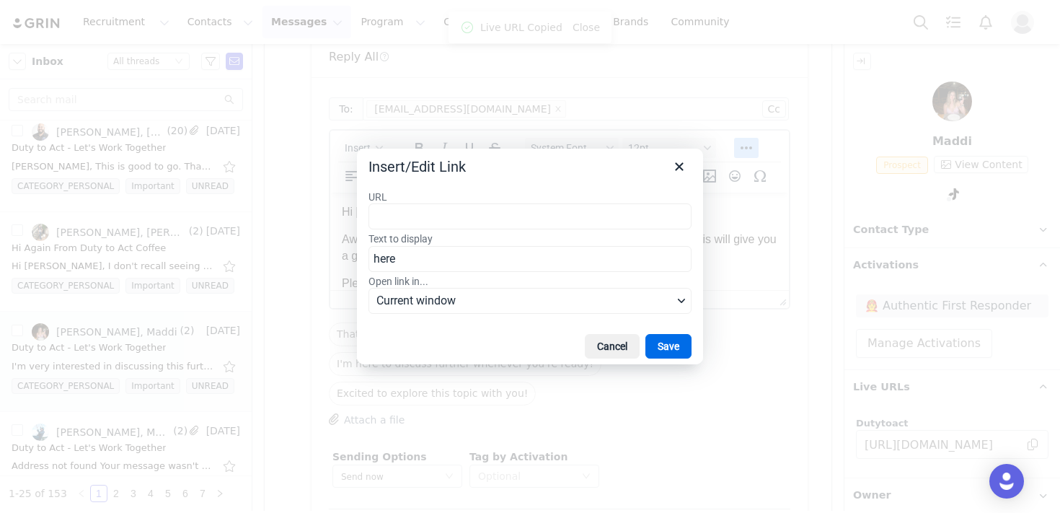
type input "[URL][DOMAIN_NAME]"
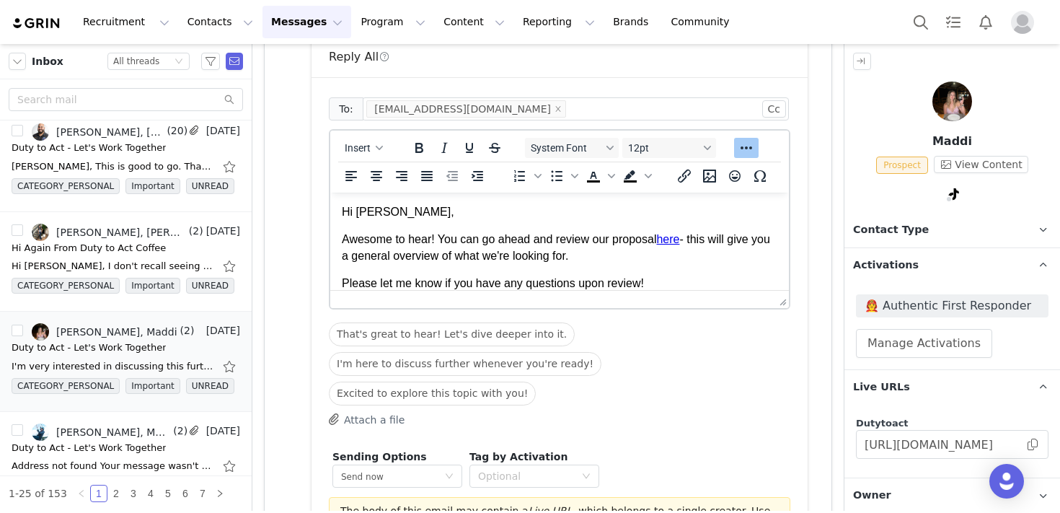
click at [708, 269] on body "Hi [PERSON_NAME], Awesome to hear! You can go ahead and review our proposal her…" at bounding box center [560, 275] width 436 height 143
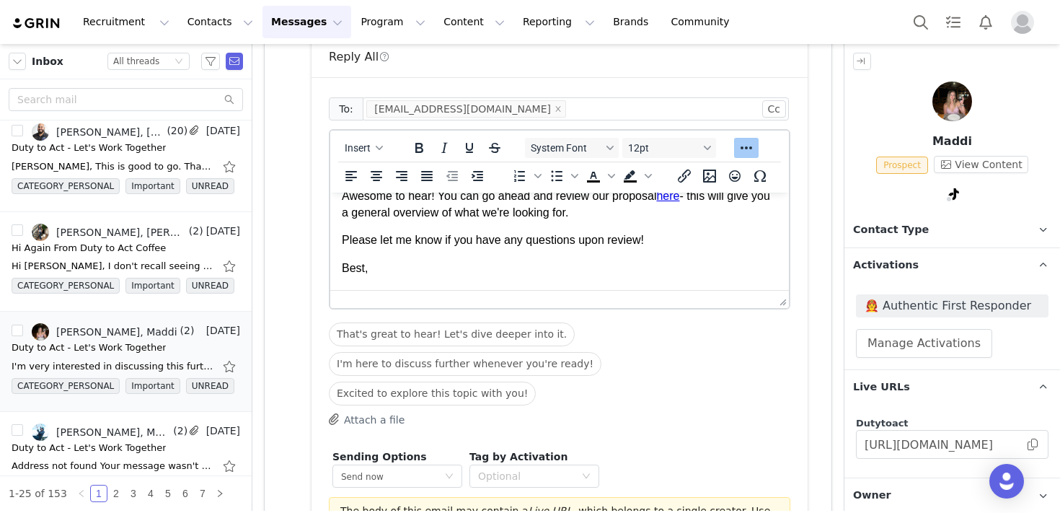
scroll to position [50, 0]
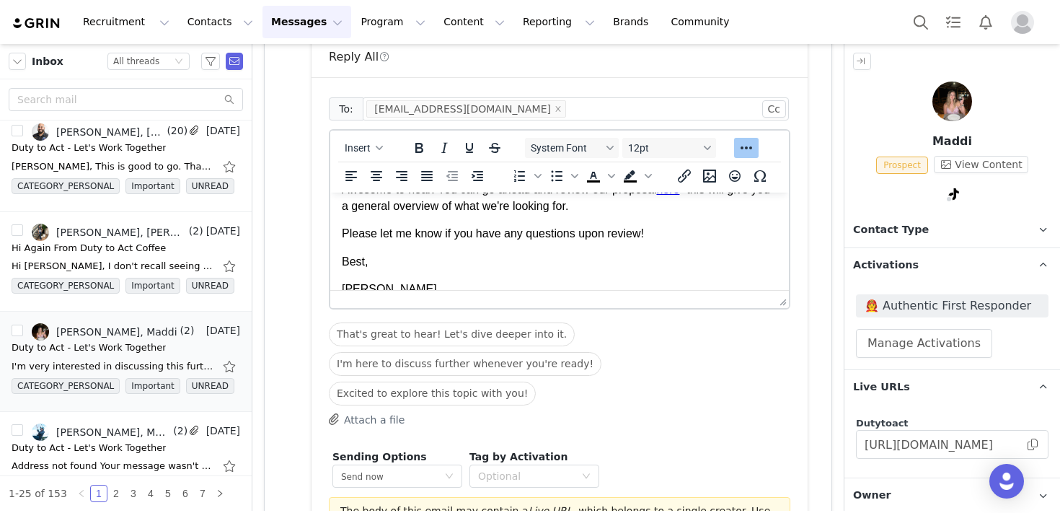
click at [519, 267] on p "Best," at bounding box center [560, 262] width 436 height 16
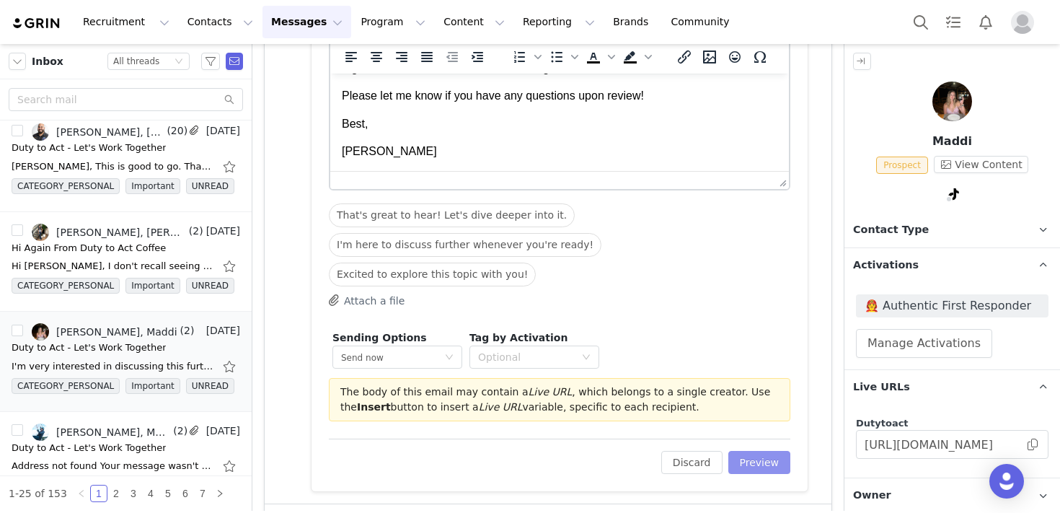
click at [759, 451] on button "Preview" at bounding box center [759, 462] width 63 height 23
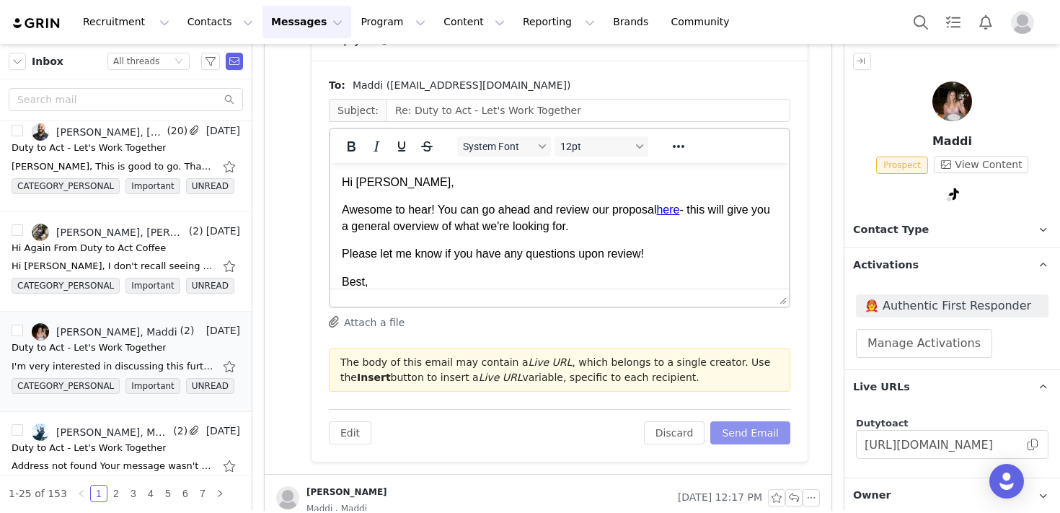
scroll to position [0, 0]
click at [762, 427] on button "Send Email" at bounding box center [750, 432] width 80 height 23
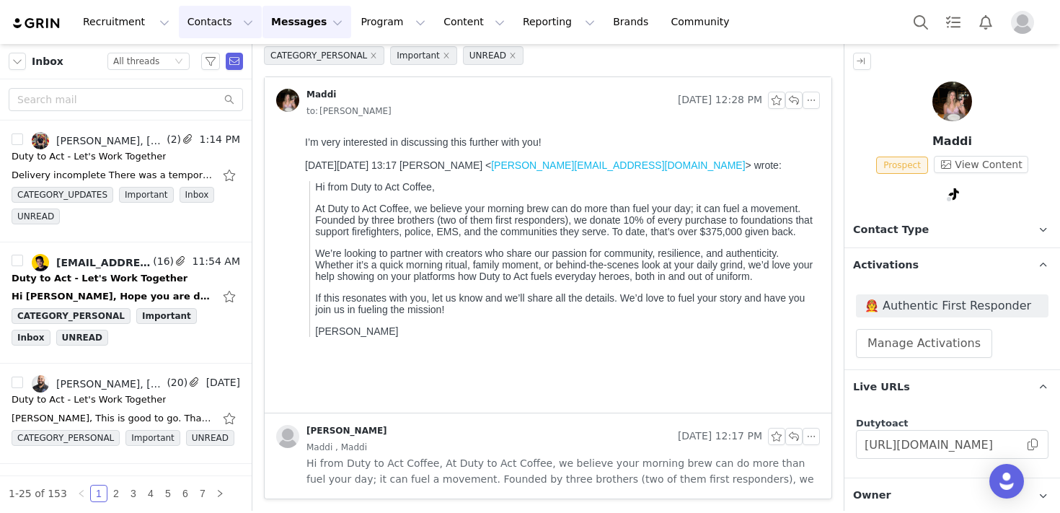
click at [202, 35] on button "Contacts Contacts" at bounding box center [220, 22] width 83 height 32
click at [203, 94] on p "Prospects" at bounding box center [204, 90] width 48 height 15
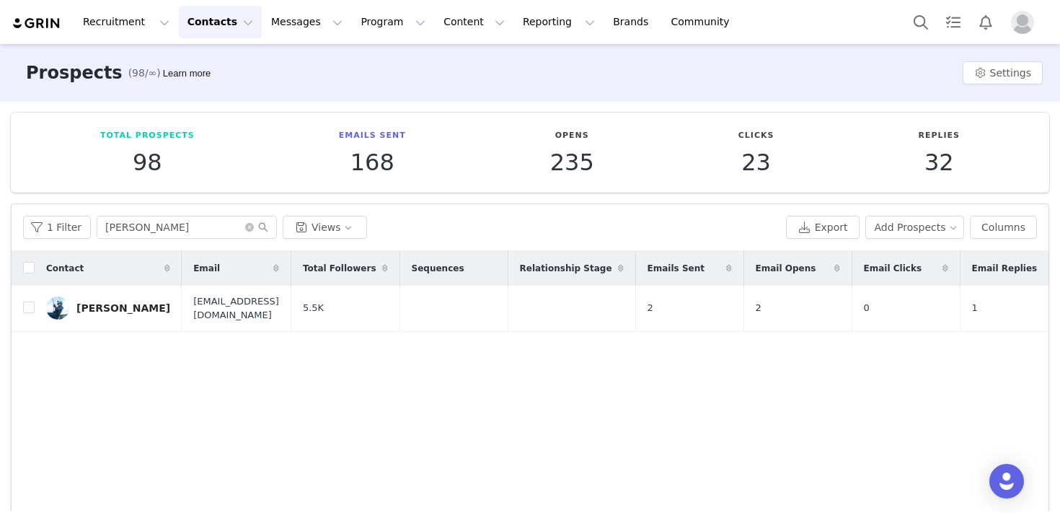
click at [190, 19] on button "Contacts Contacts" at bounding box center [220, 22] width 83 height 32
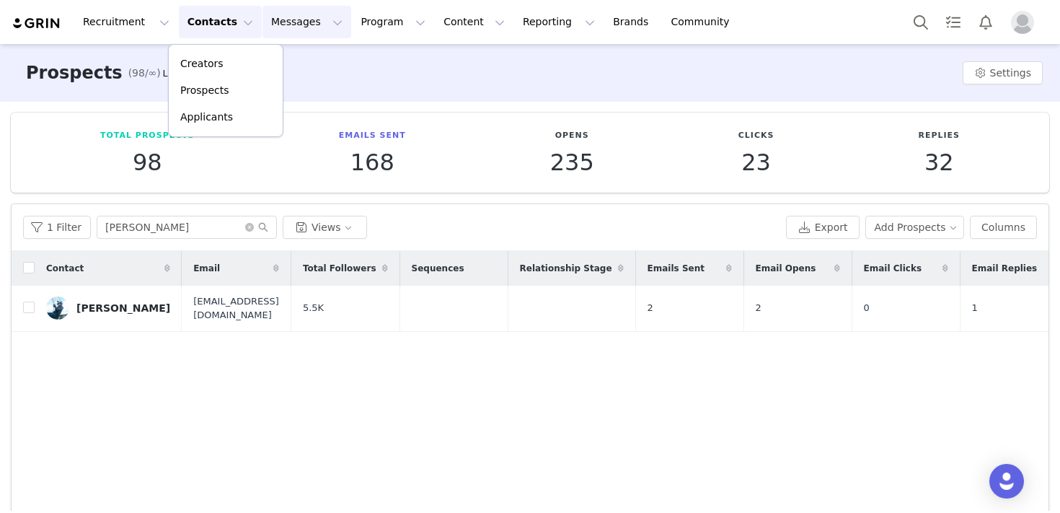
click at [280, 31] on button "Messages Messages" at bounding box center [307, 22] width 89 height 32
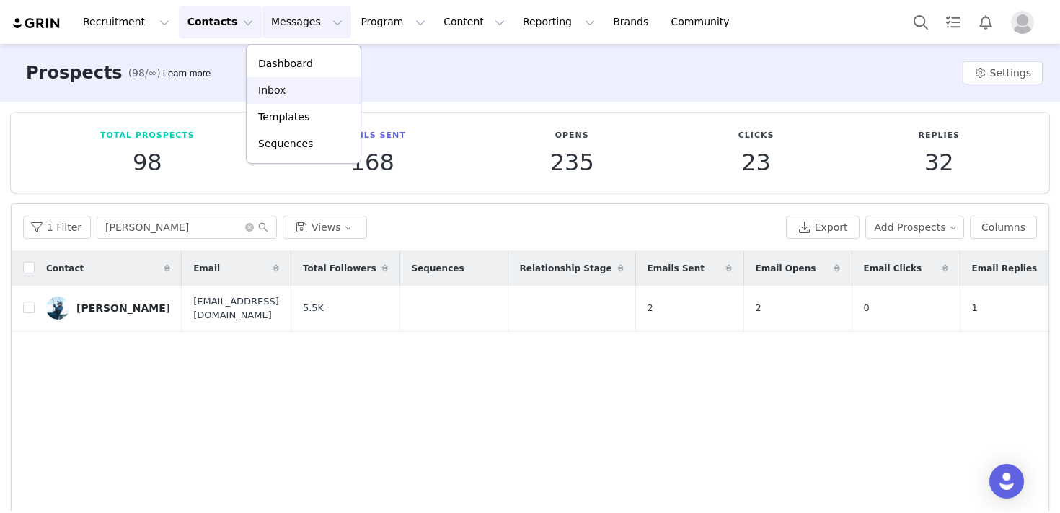
click at [282, 89] on p "Inbox" at bounding box center [271, 90] width 27 height 15
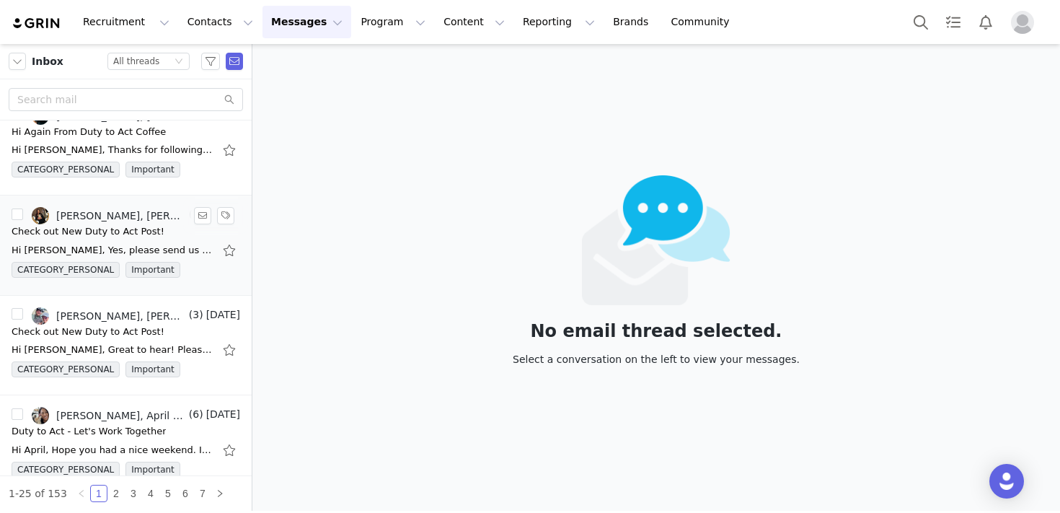
scroll to position [972, 0]
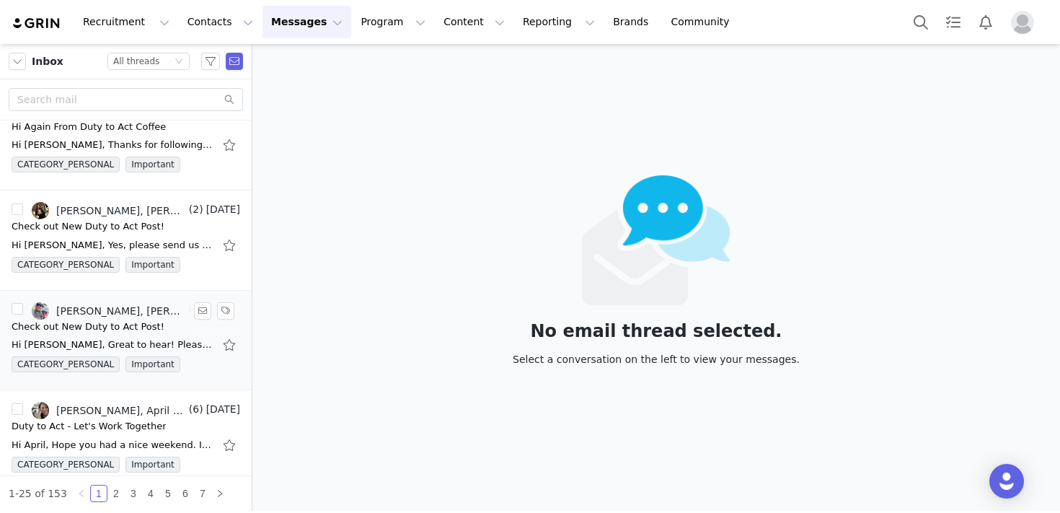
click at [108, 331] on div "Check out New Duty to Act Post!" at bounding box center [88, 327] width 153 height 14
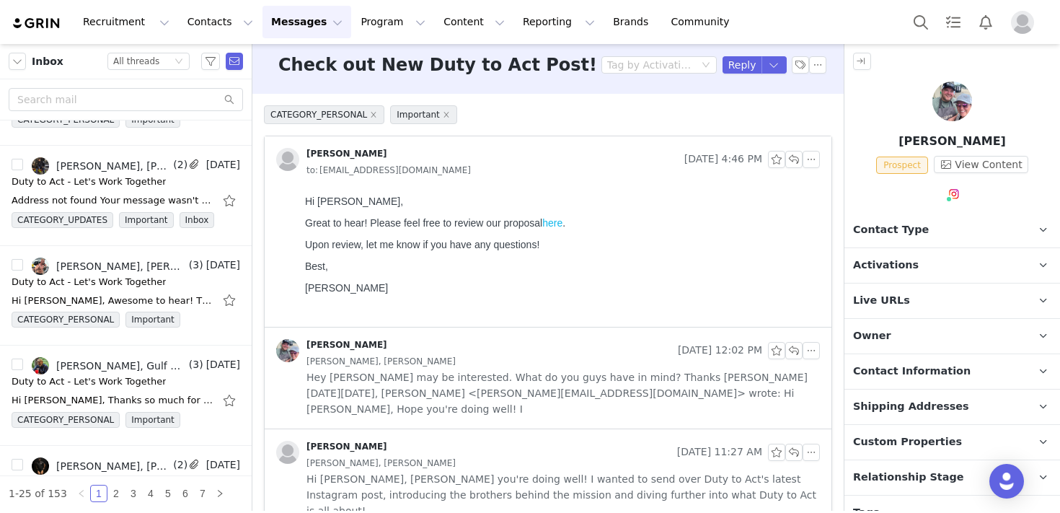
scroll to position [1818, 0]
click at [113, 289] on div "Hi [PERSON_NAME], Awesome to hear! Thanks for getting back to me. If you click …" at bounding box center [126, 298] width 229 height 23
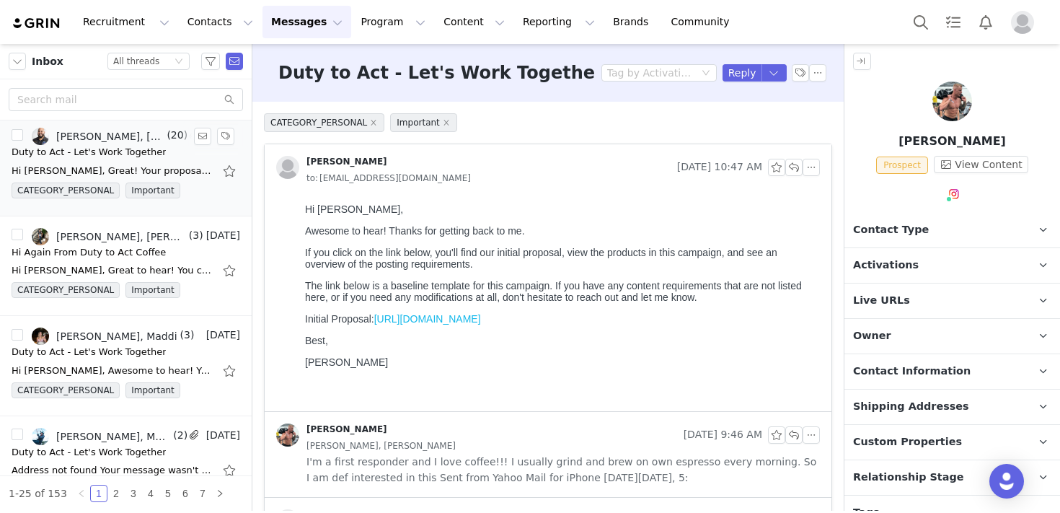
scroll to position [0, 0]
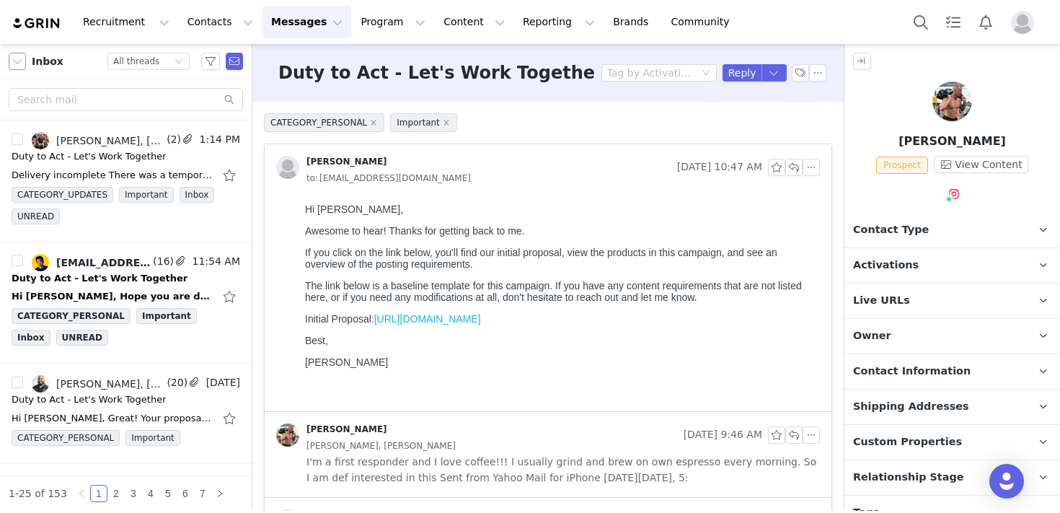
click at [17, 66] on button "button" at bounding box center [17, 61] width 17 height 17
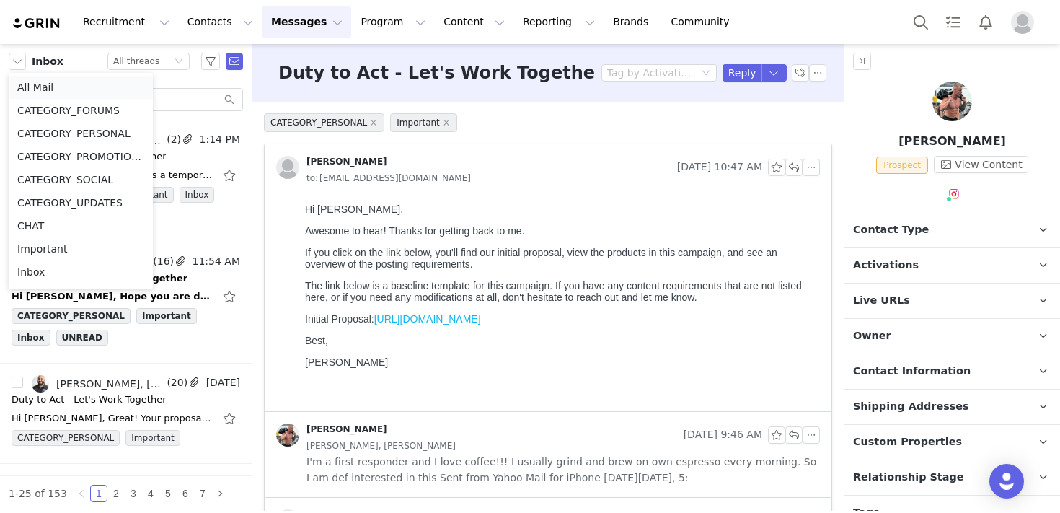
click at [52, 87] on li "All Mail" at bounding box center [81, 87] width 144 height 23
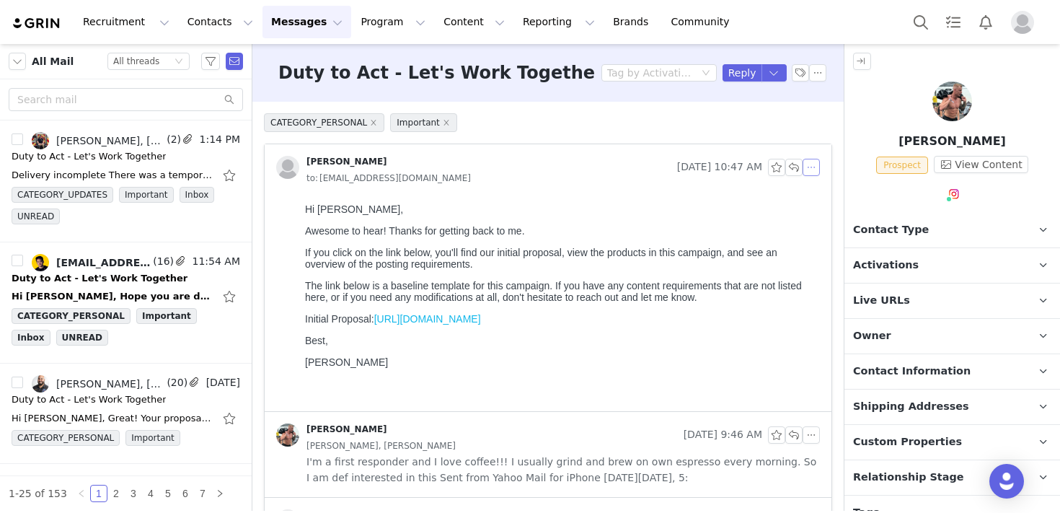
click at [810, 167] on button "button" at bounding box center [811, 167] width 17 height 17
click at [817, 188] on li "Reply All" at bounding box center [833, 193] width 61 height 23
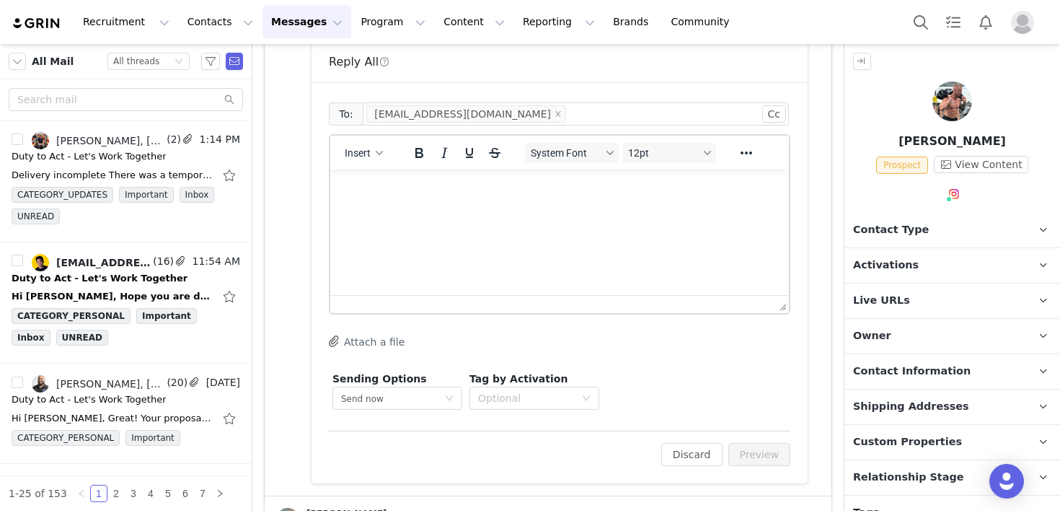
scroll to position [397, 0]
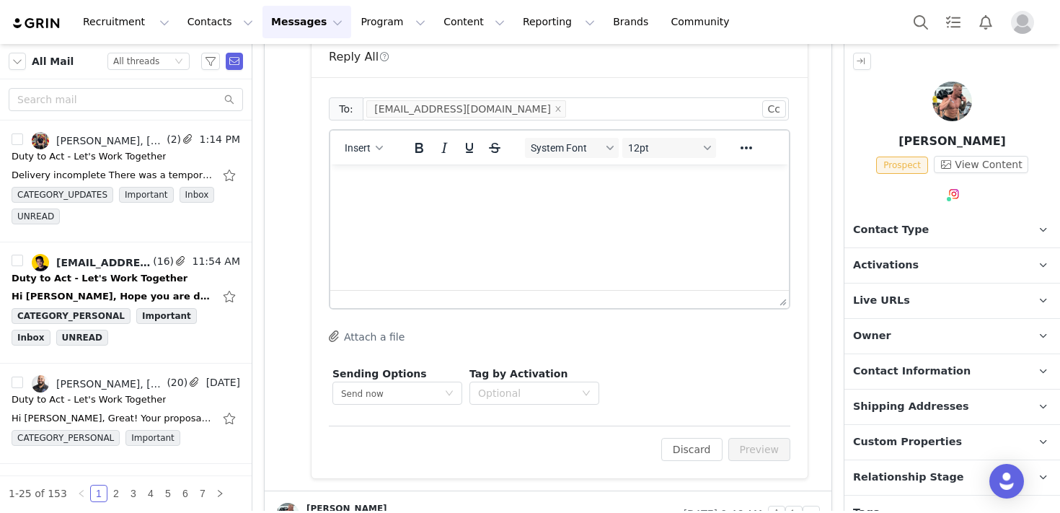
click at [490, 203] on html at bounding box center [559, 183] width 459 height 39
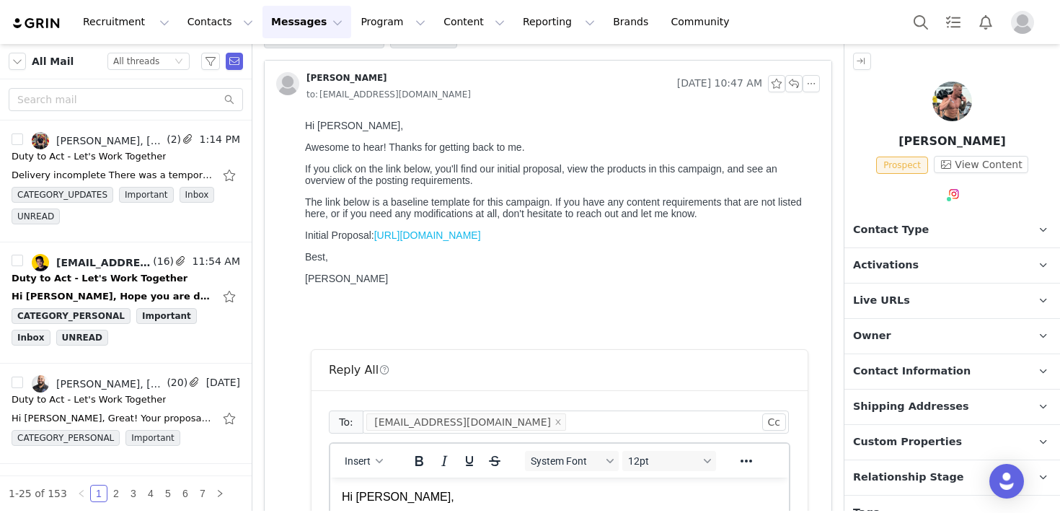
scroll to position [0, 0]
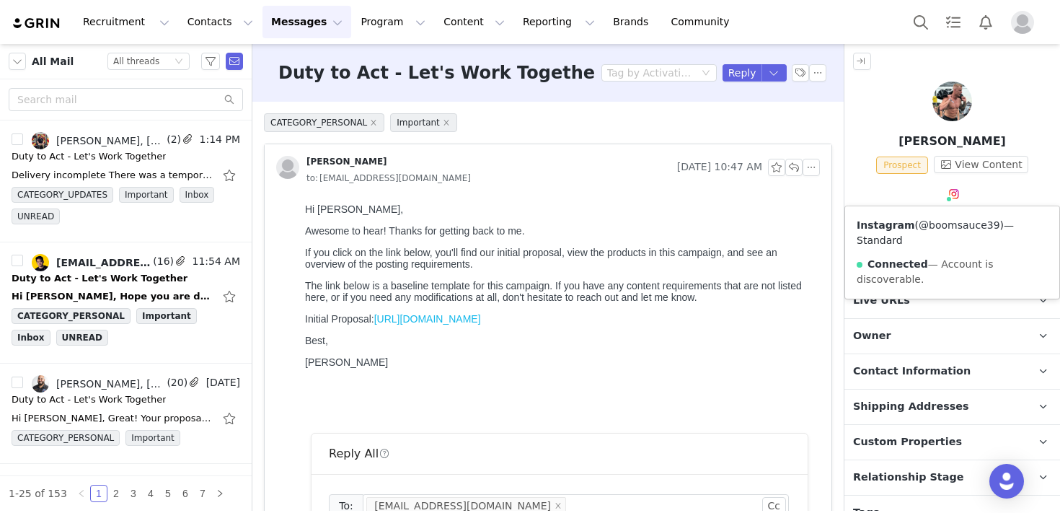
click at [954, 225] on link "@boomsauce39" at bounding box center [960, 225] width 82 height 12
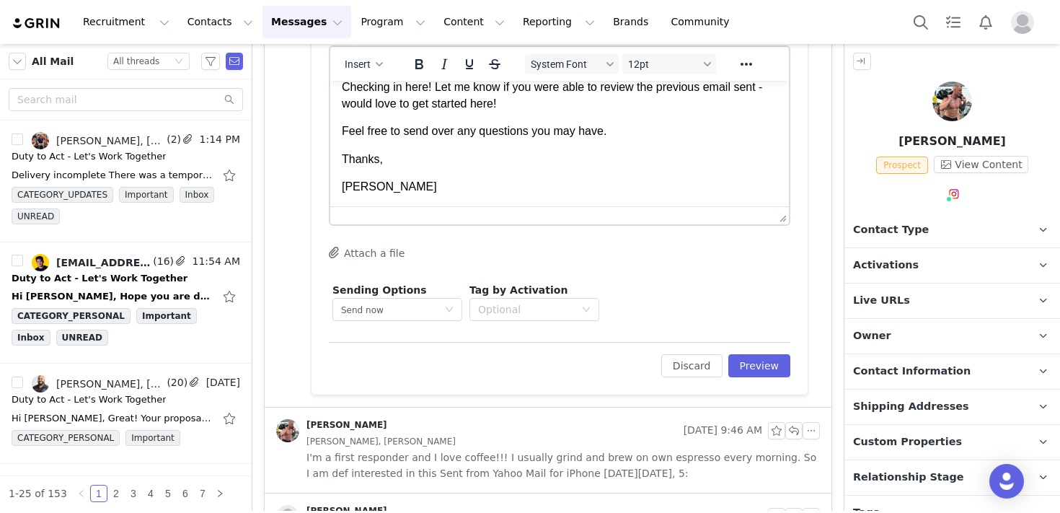
scroll to position [546, 0]
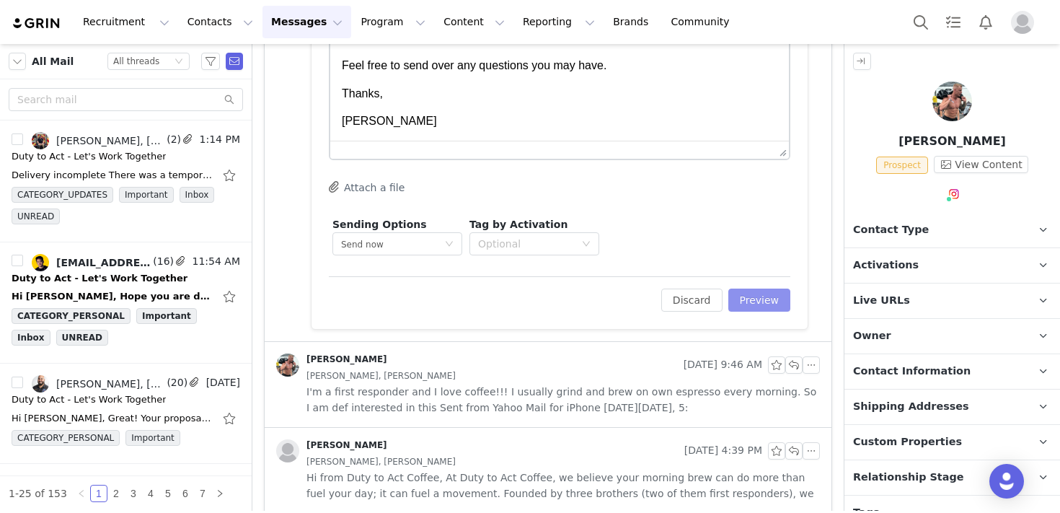
click at [759, 298] on button "Preview" at bounding box center [759, 300] width 63 height 23
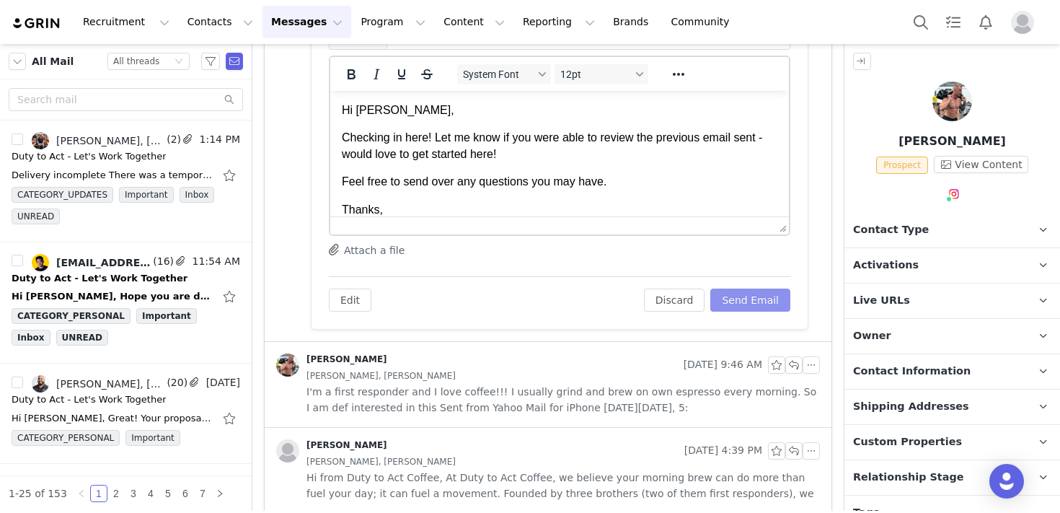
scroll to position [0, 0]
click at [759, 298] on button "Send Email" at bounding box center [750, 300] width 80 height 23
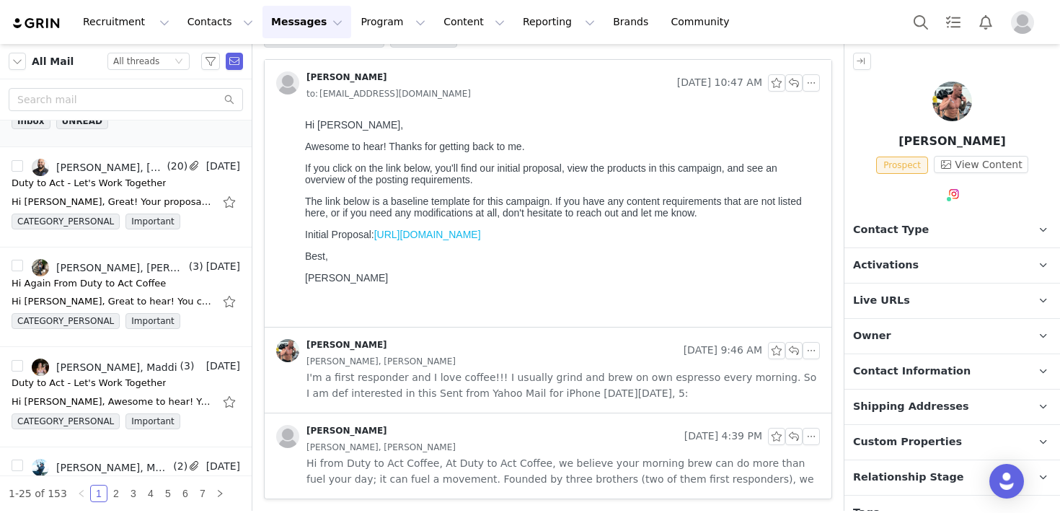
scroll to position [217, 0]
click at [61, 288] on div "Hi Again From Duty to Act Coffee" at bounding box center [89, 283] width 154 height 14
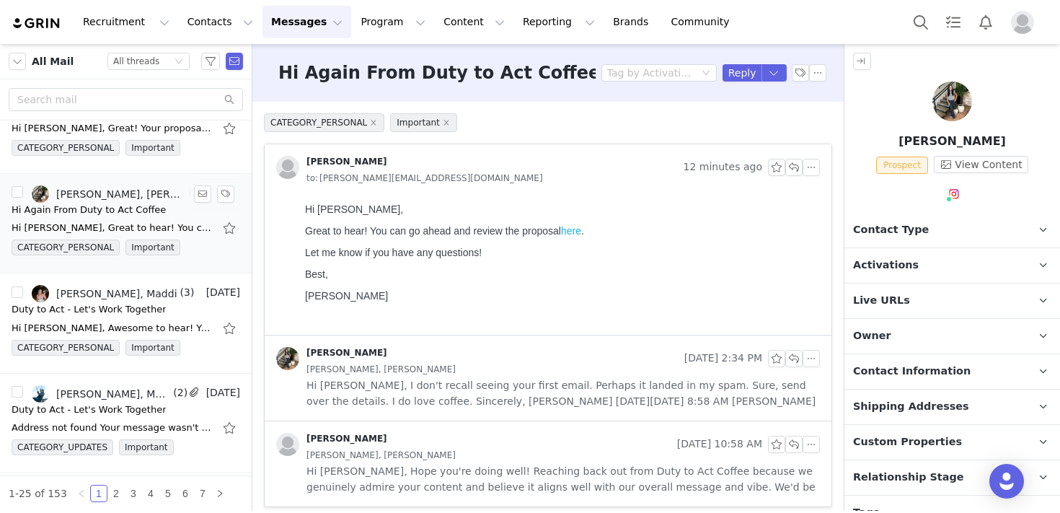
scroll to position [318, 0]
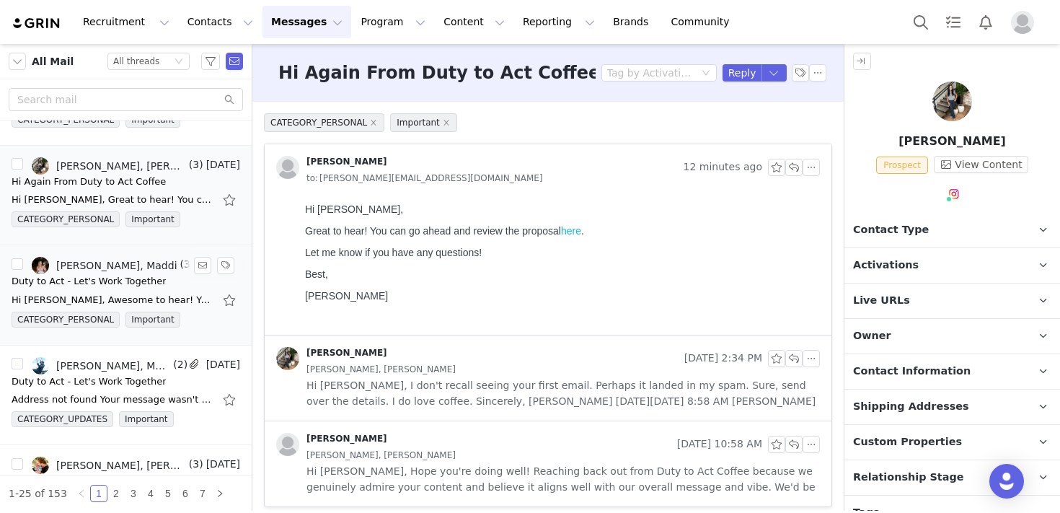
click at [133, 295] on div "Hi [PERSON_NAME], Awesome to hear! You can go ahead and review our proposal her…" at bounding box center [113, 300] width 202 height 14
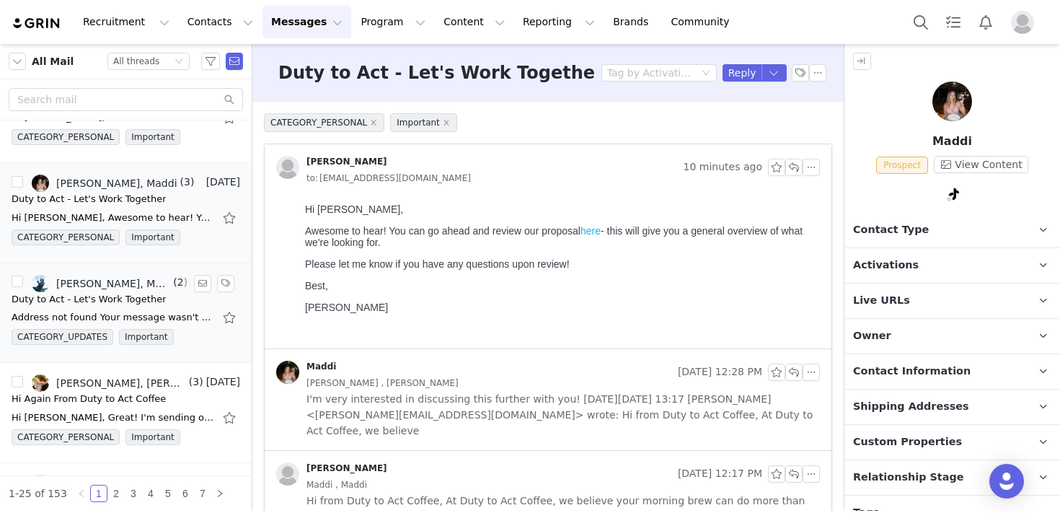
scroll to position [401, 0]
click at [102, 298] on div "Duty to Act - Let's Work Together" at bounding box center [89, 298] width 154 height 14
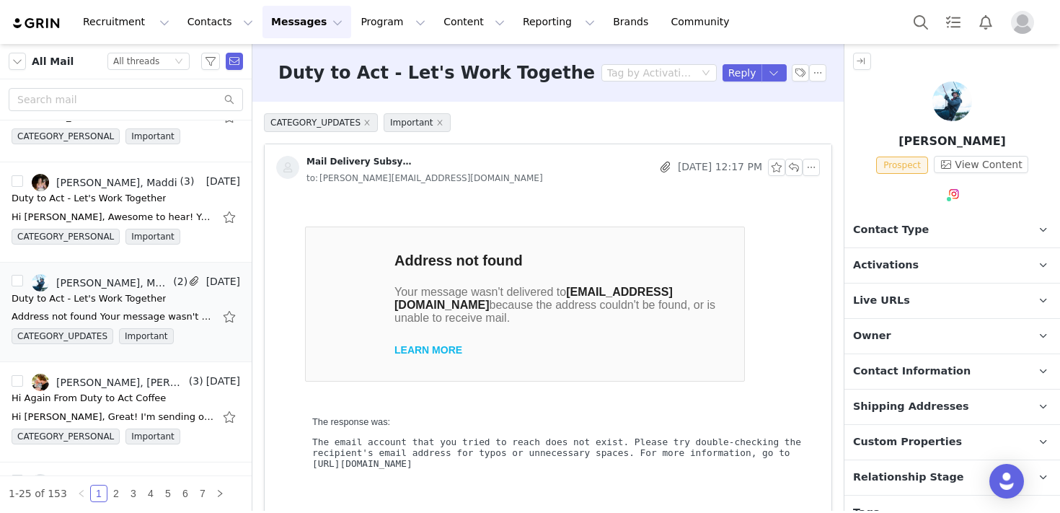
scroll to position [0, 0]
click at [13, 281] on input "checkbox" at bounding box center [18, 281] width 12 height 12
click at [235, 65] on button "button" at bounding box center [234, 61] width 17 height 17
click at [19, 281] on input "checkbox" at bounding box center [18, 281] width 12 height 12
checkbox input "false"
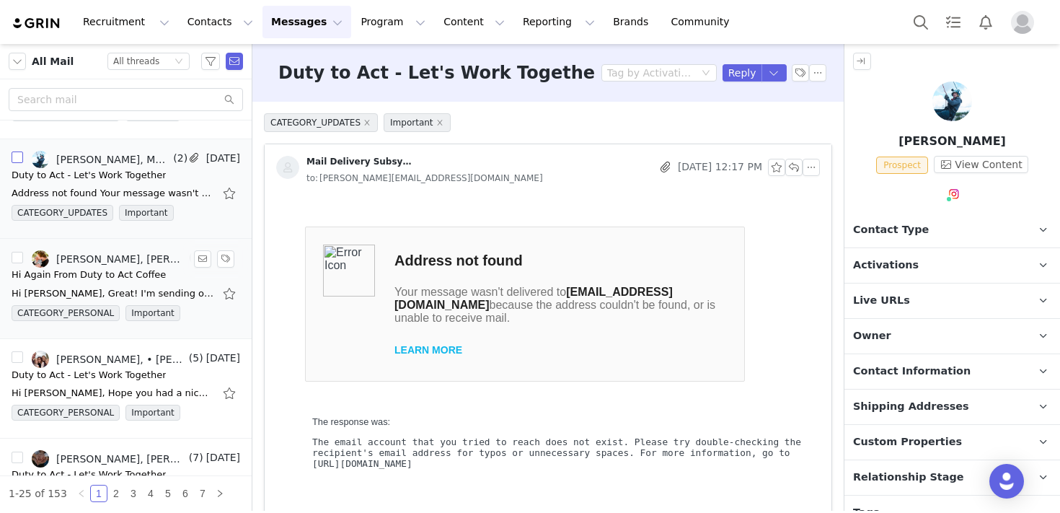
scroll to position [529, 0]
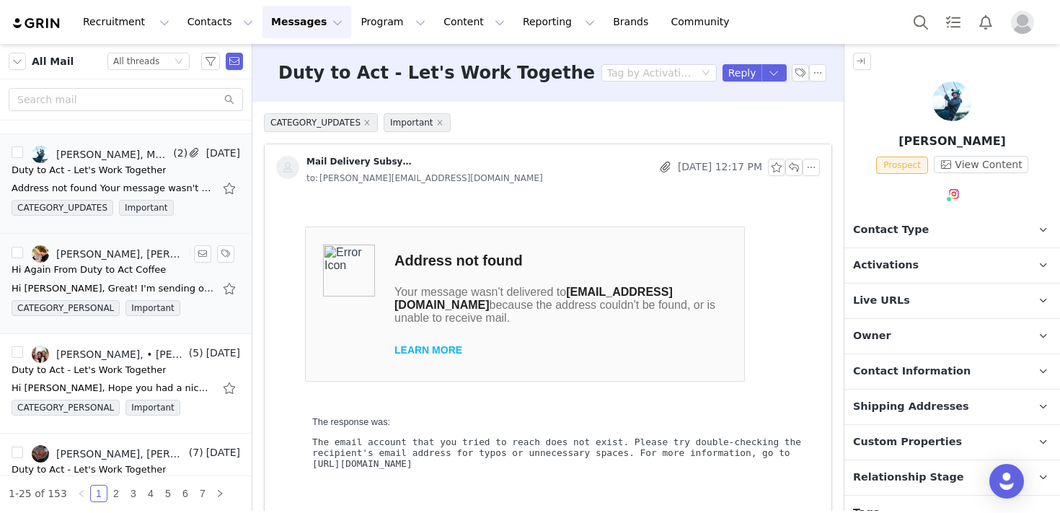
click at [127, 270] on div "Hi Again From Duty to Act Coffee" at bounding box center [89, 270] width 154 height 14
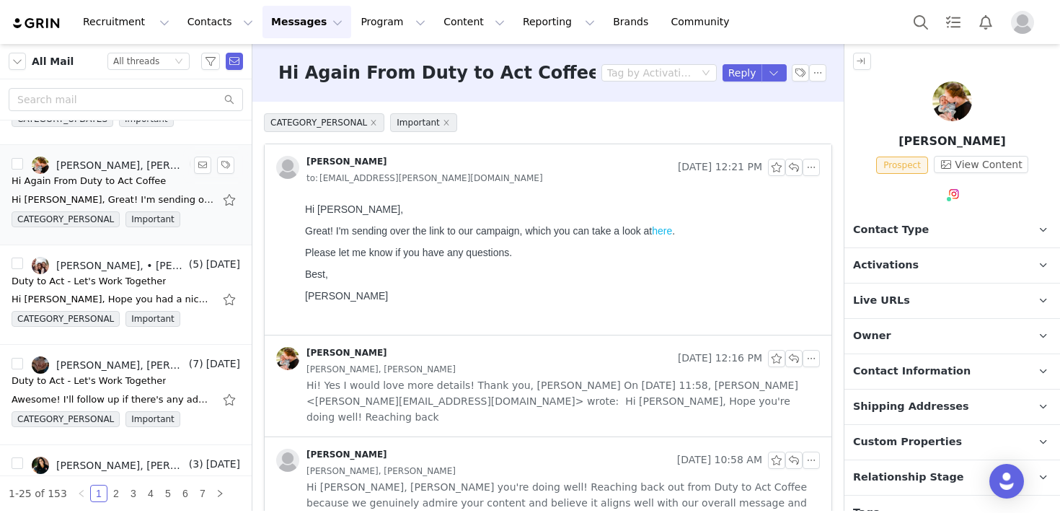
scroll to position [619, 0]
click at [127, 275] on div "Duty to Act - Let's Work Together" at bounding box center [89, 280] width 154 height 14
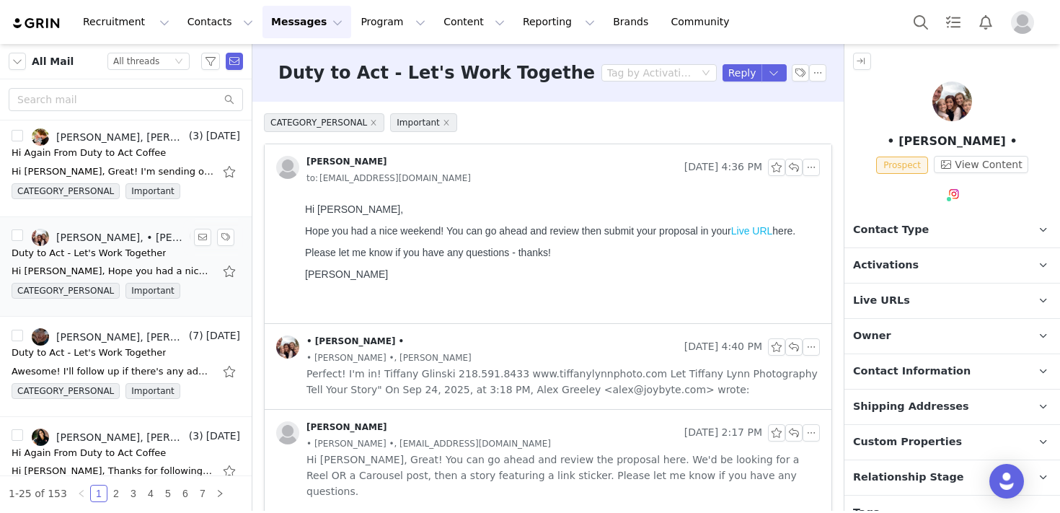
scroll to position [648, 0]
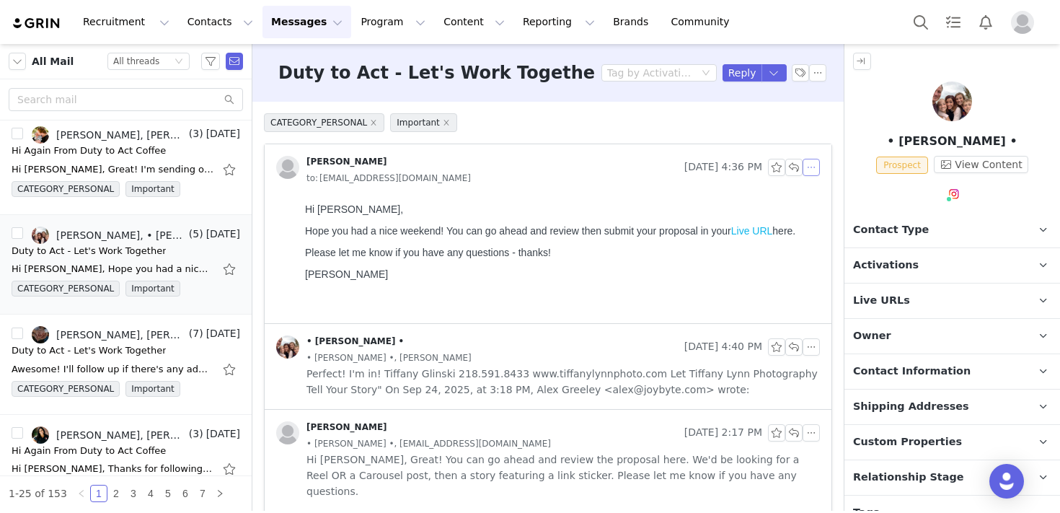
click at [812, 172] on button "button" at bounding box center [811, 167] width 17 height 17
click at [819, 201] on li "Reply All" at bounding box center [833, 193] width 61 height 23
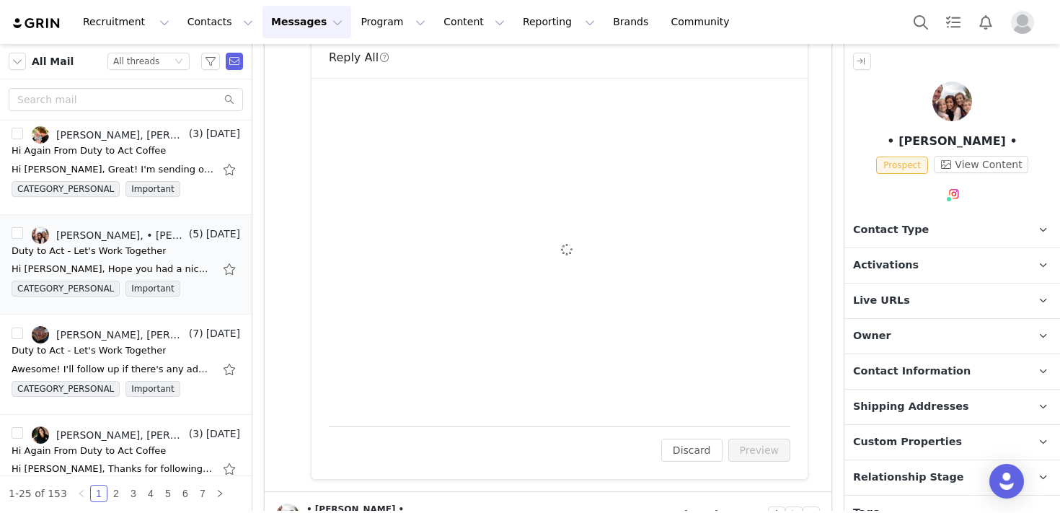
scroll to position [309, 0]
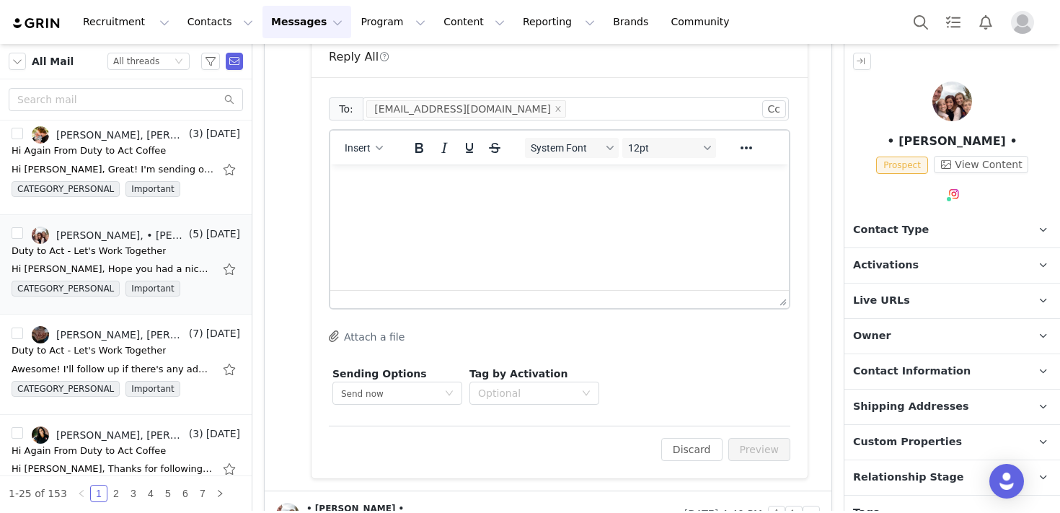
click at [628, 203] on html at bounding box center [559, 183] width 459 height 39
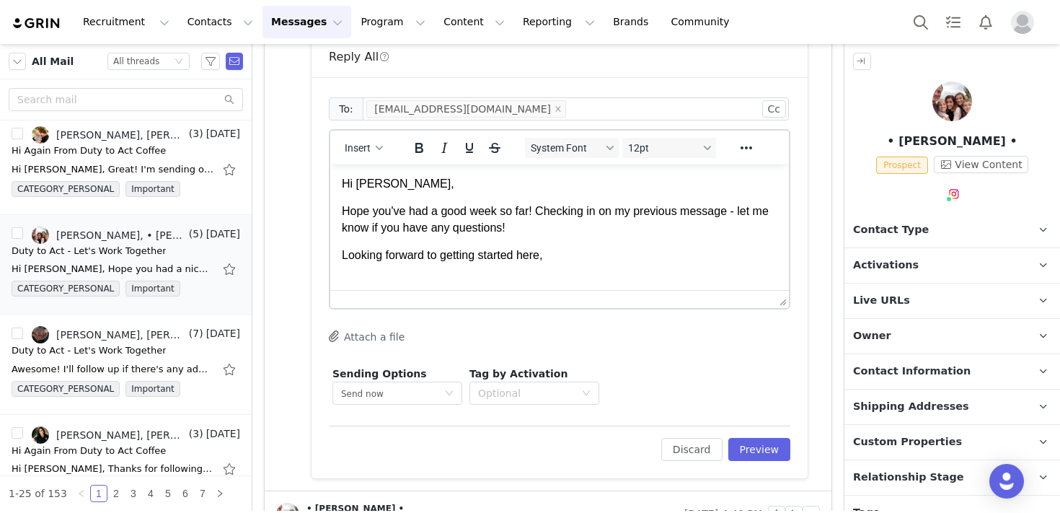
scroll to position [1, 0]
click at [654, 252] on p "Looking forward to getting started here," at bounding box center [560, 254] width 436 height 16
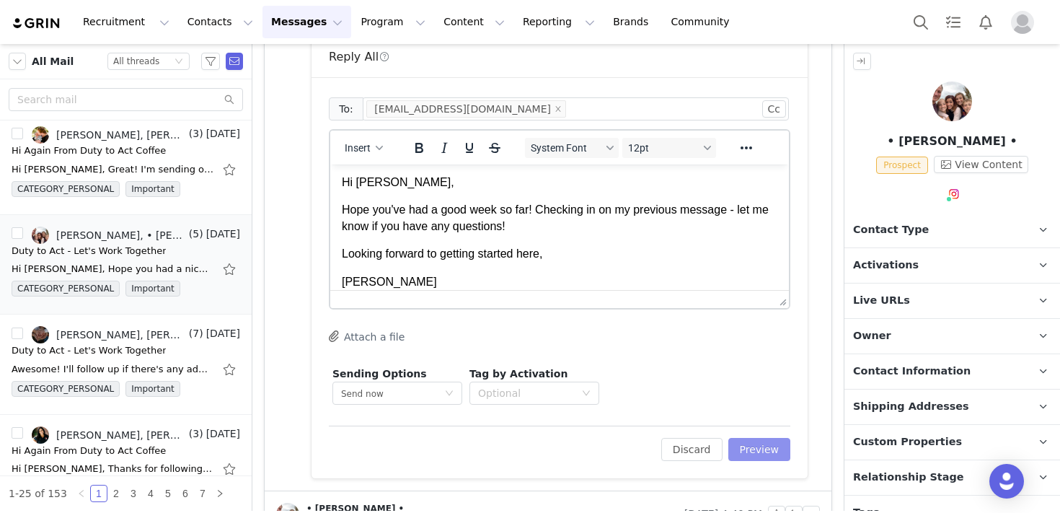
click at [770, 450] on button "Preview" at bounding box center [759, 449] width 63 height 23
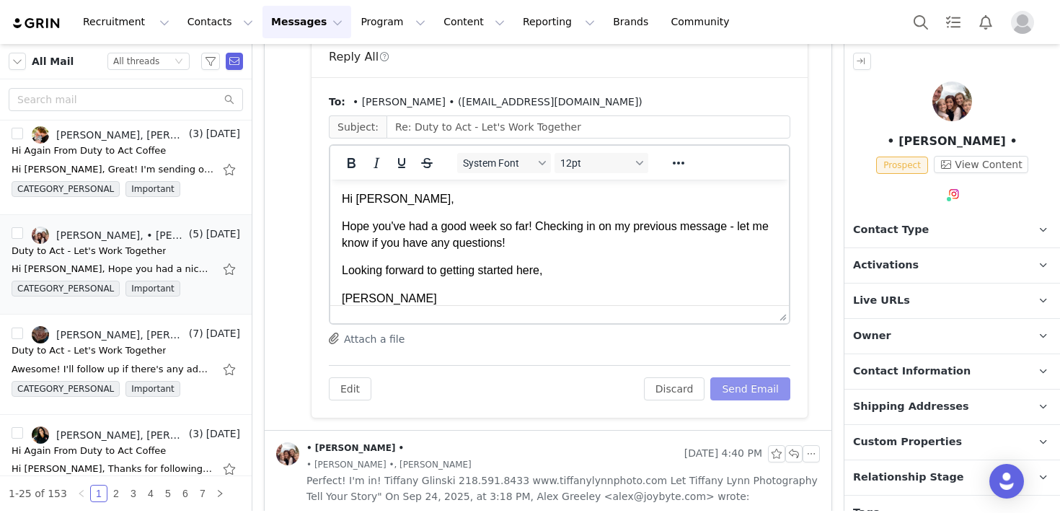
scroll to position [0, 0]
click at [742, 388] on button "Send Email" at bounding box center [750, 388] width 80 height 23
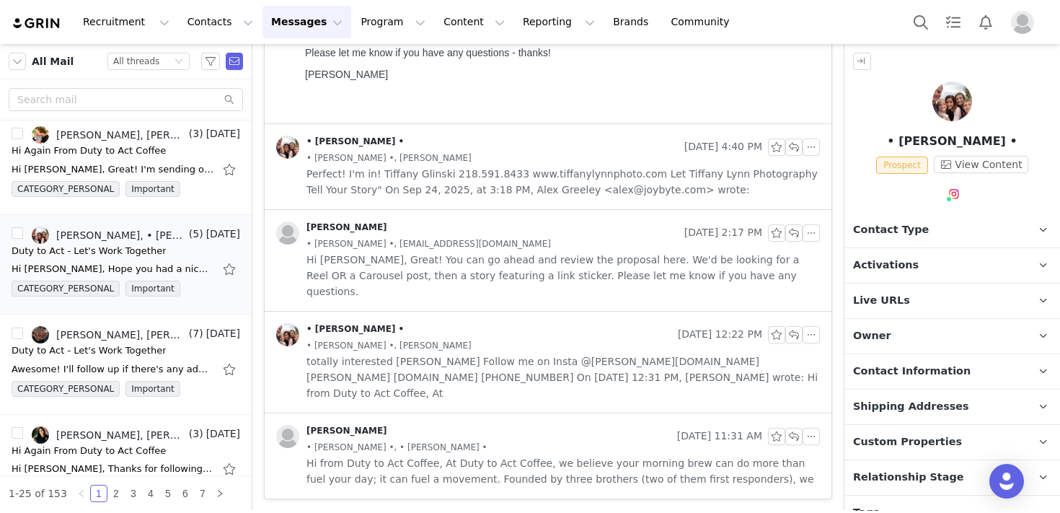
scroll to position [168, 0]
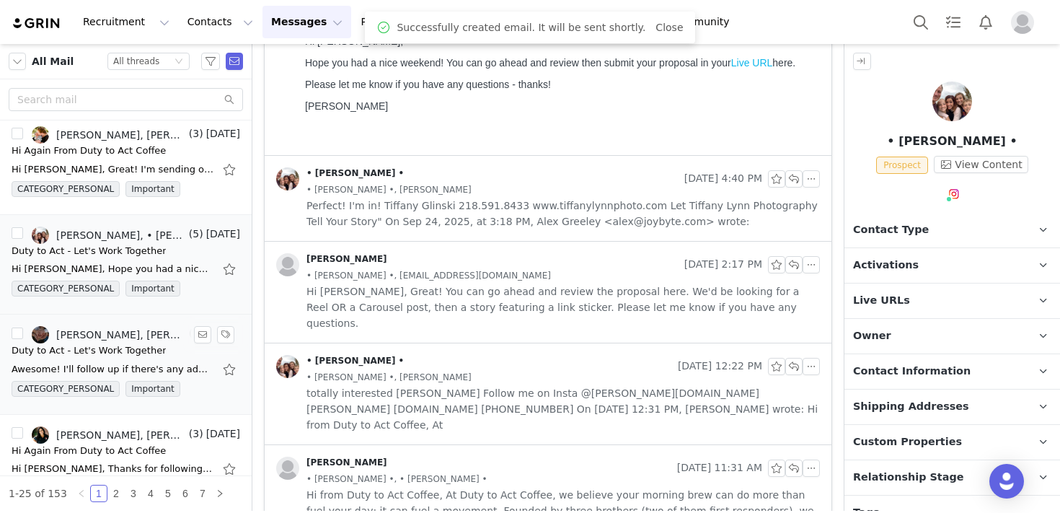
click at [102, 343] on link "[PERSON_NAME], [PERSON_NAME] │ [PERSON_NAME] Acres Co" at bounding box center [109, 334] width 154 height 17
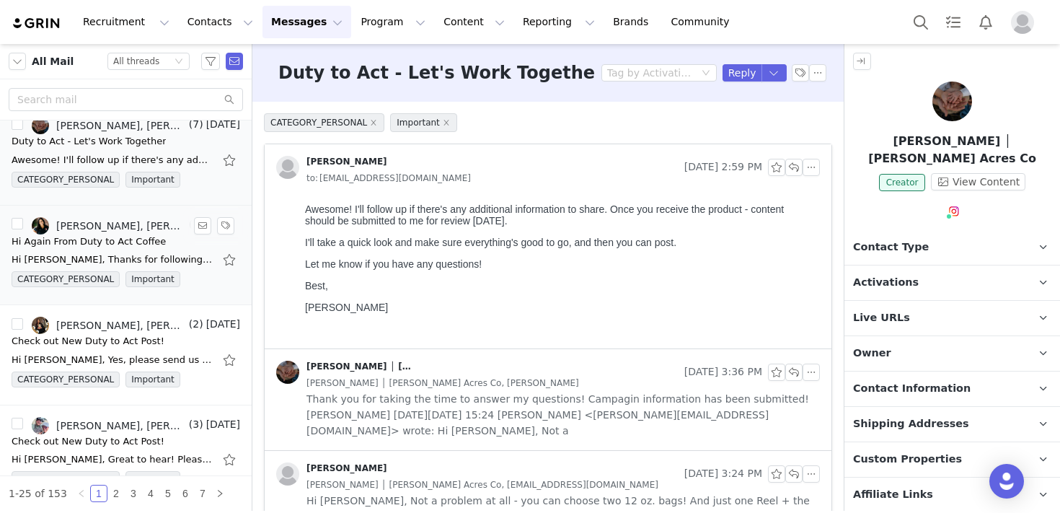
scroll to position [858, 0]
click at [94, 237] on div "Hi Again From Duty to Act Coffee" at bounding box center [89, 241] width 154 height 14
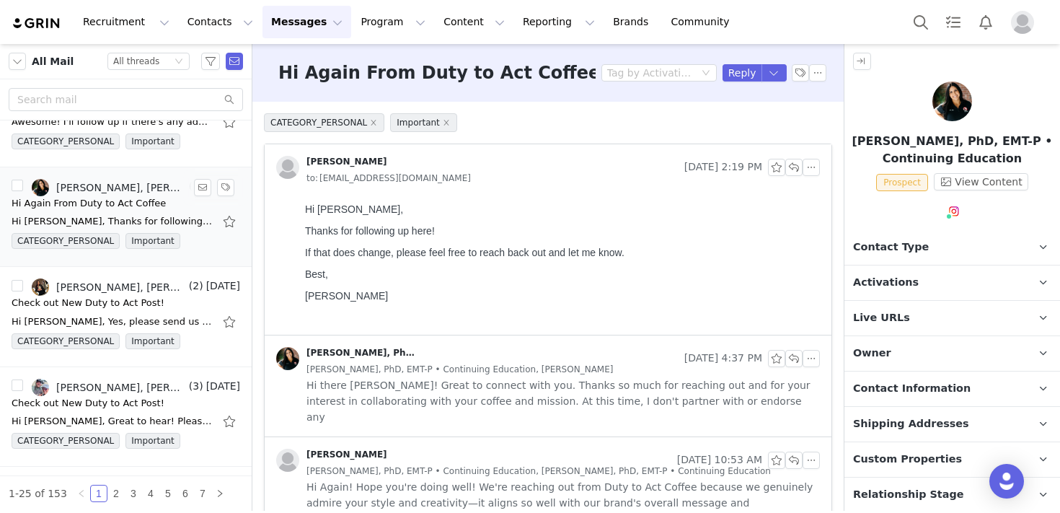
scroll to position [900, 0]
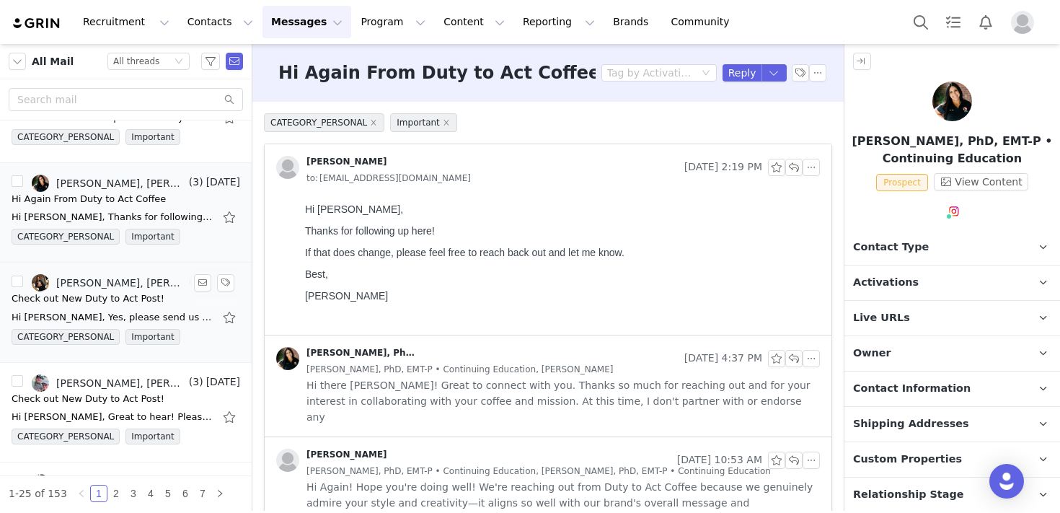
click at [147, 300] on div "Check out New Duty to Act Post!" at bounding box center [88, 298] width 153 height 14
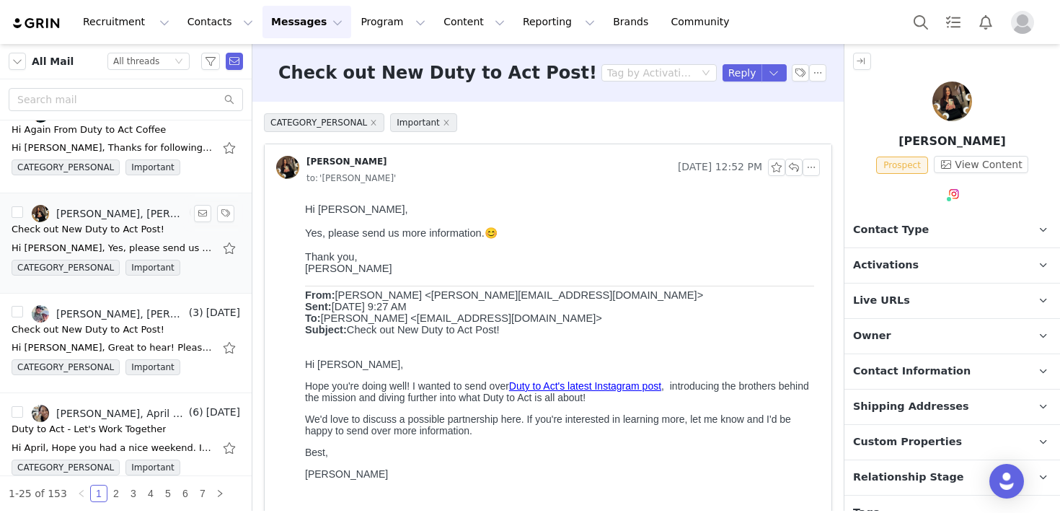
scroll to position [970, 0]
click at [947, 227] on link "@tony_and_maribel" at bounding box center [969, 225] width 100 height 12
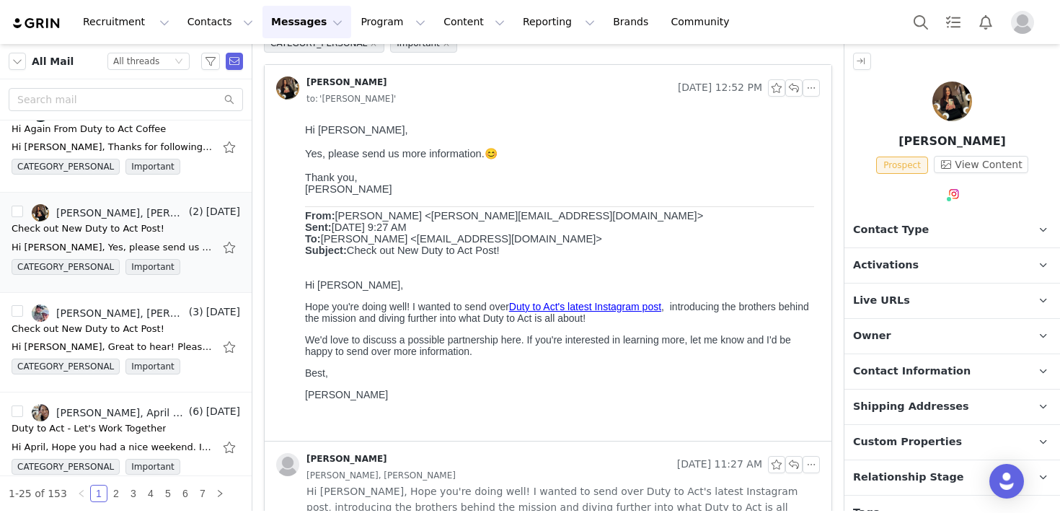
scroll to position [80, 0]
click at [620, 312] on link "Duty to Act's latest Instagram post" at bounding box center [585, 306] width 152 height 12
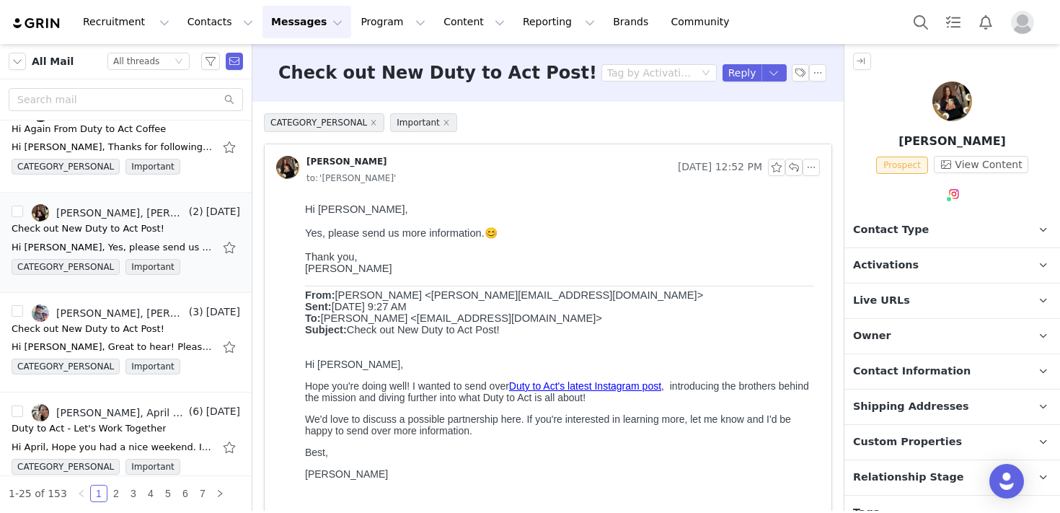
scroll to position [1, 0]
click at [937, 303] on p "Live URLs" at bounding box center [935, 300] width 181 height 35
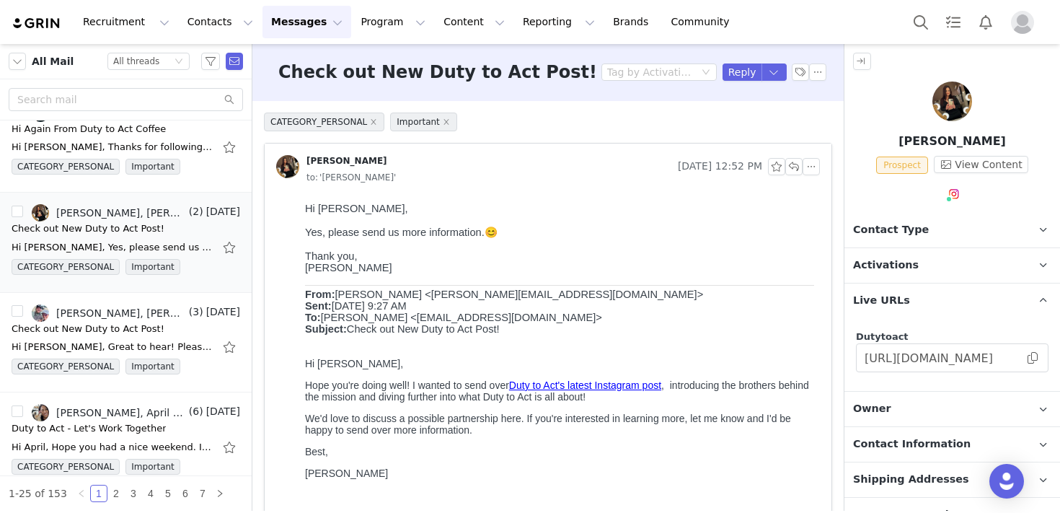
click at [913, 270] on p "Activations" at bounding box center [935, 265] width 181 height 35
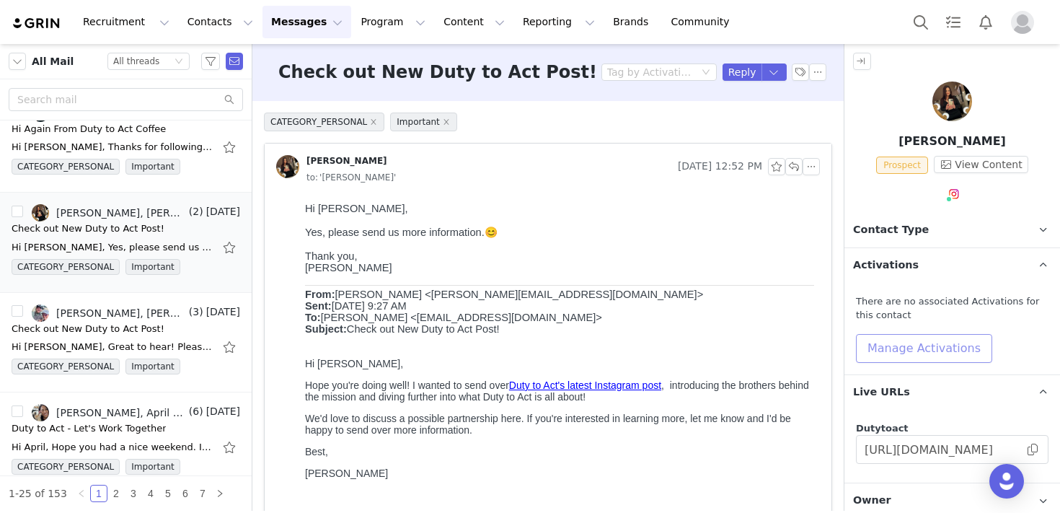
click at [905, 350] on button "Manage Activations" at bounding box center [924, 348] width 136 height 29
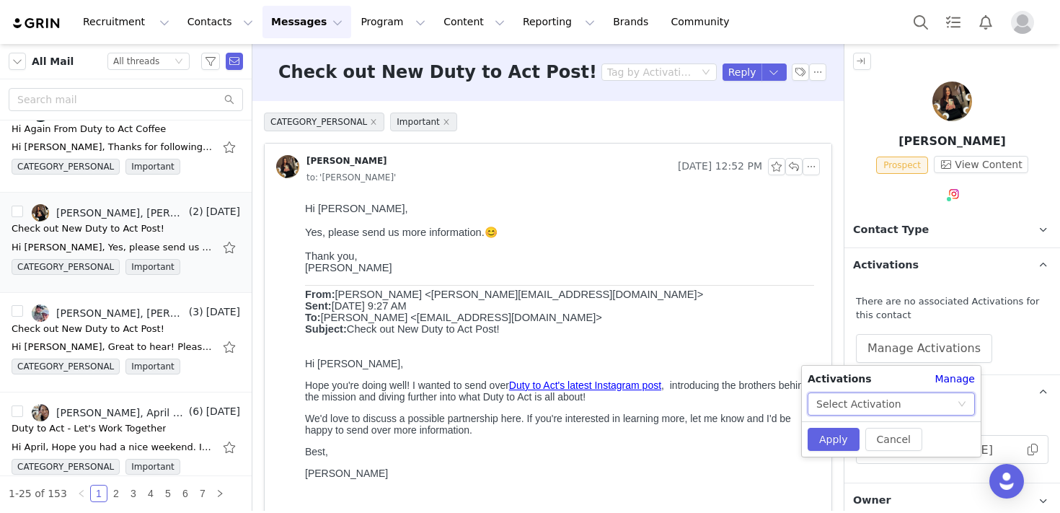
click at [865, 402] on div "Select Activation" at bounding box center [858, 404] width 85 height 22
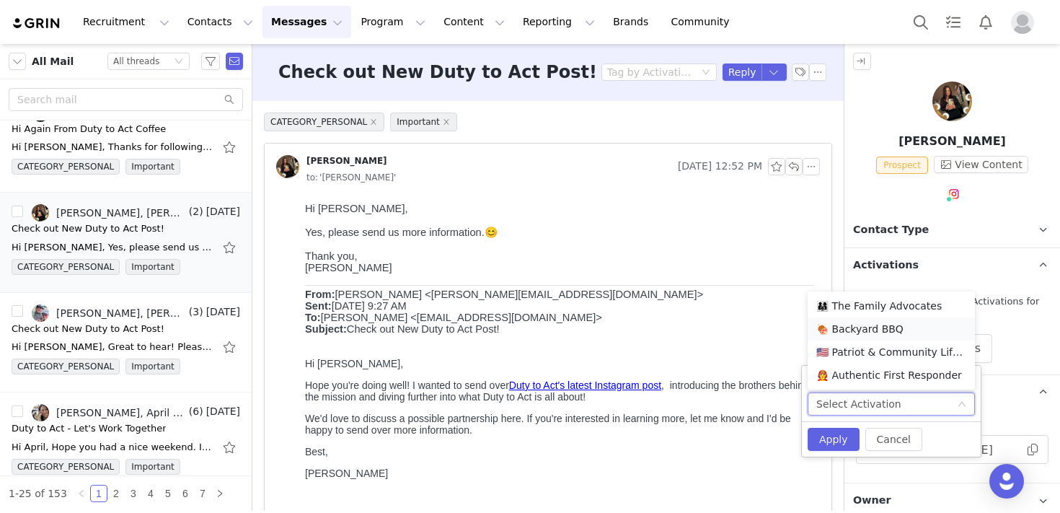
click at [858, 332] on li "🍖 Backyard BBQ" at bounding box center [891, 328] width 167 height 23
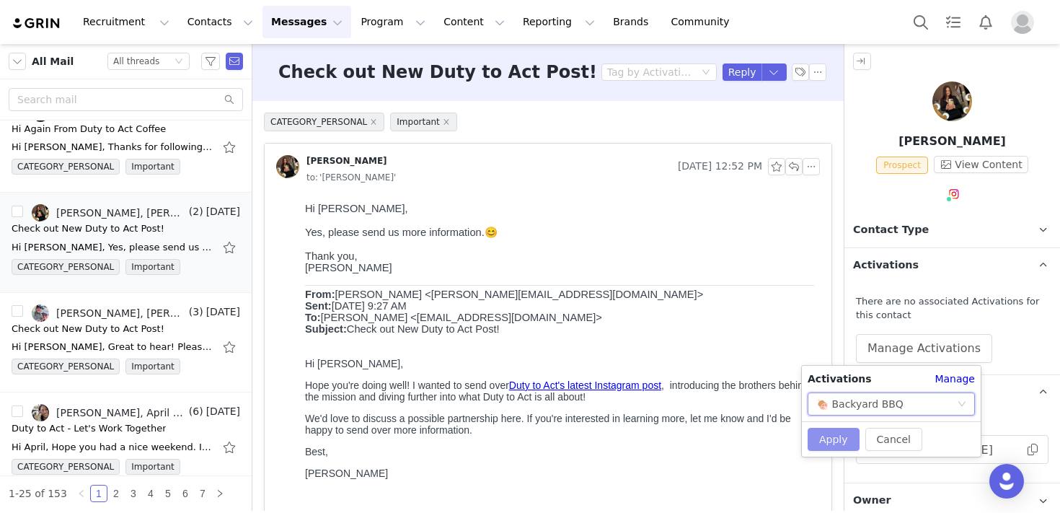
click at [833, 438] on button "Apply" at bounding box center [834, 439] width 52 height 23
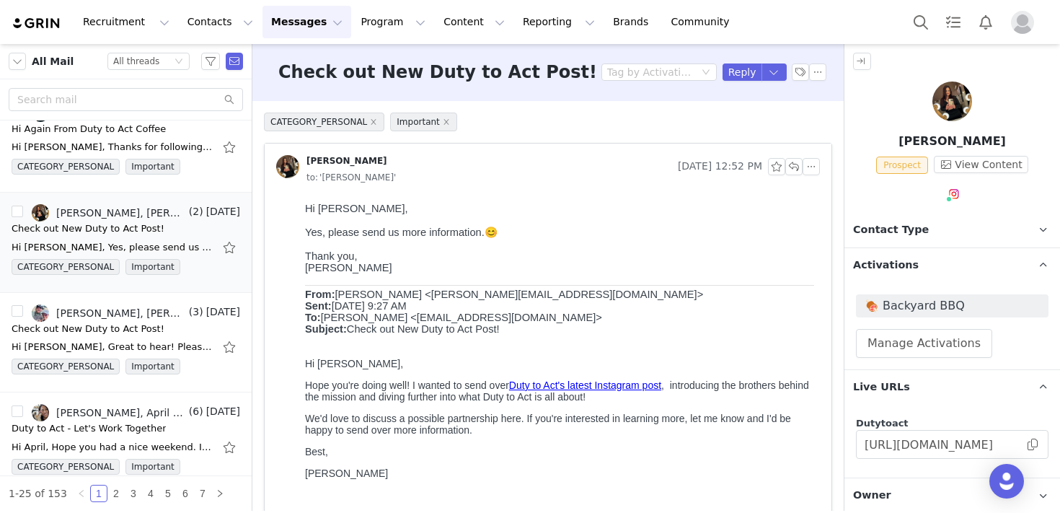
click at [946, 259] on p "Activations" at bounding box center [935, 265] width 181 height 35
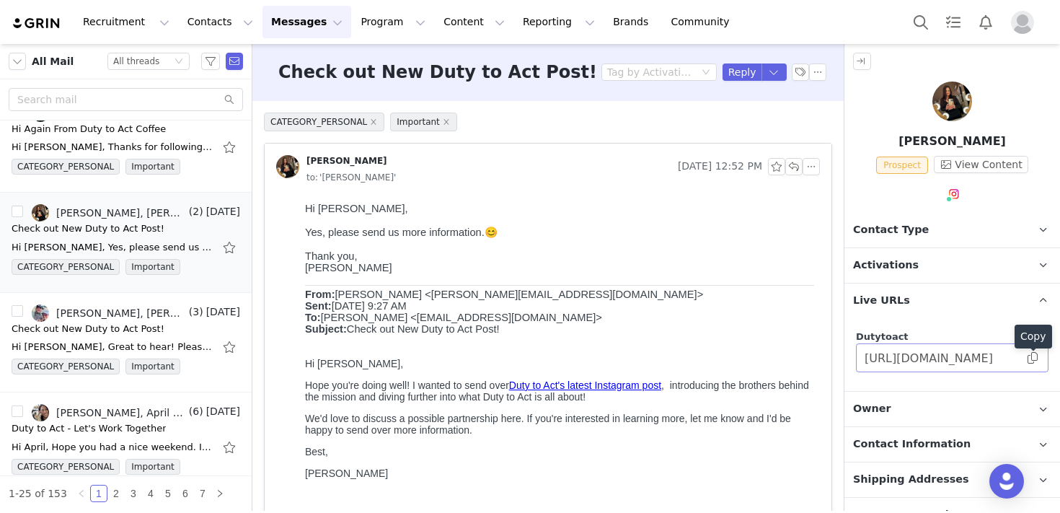
click at [1034, 358] on span at bounding box center [1033, 358] width 14 height 0
click at [815, 170] on button "button" at bounding box center [811, 166] width 17 height 17
click at [822, 196] on li "Reply All" at bounding box center [833, 192] width 61 height 23
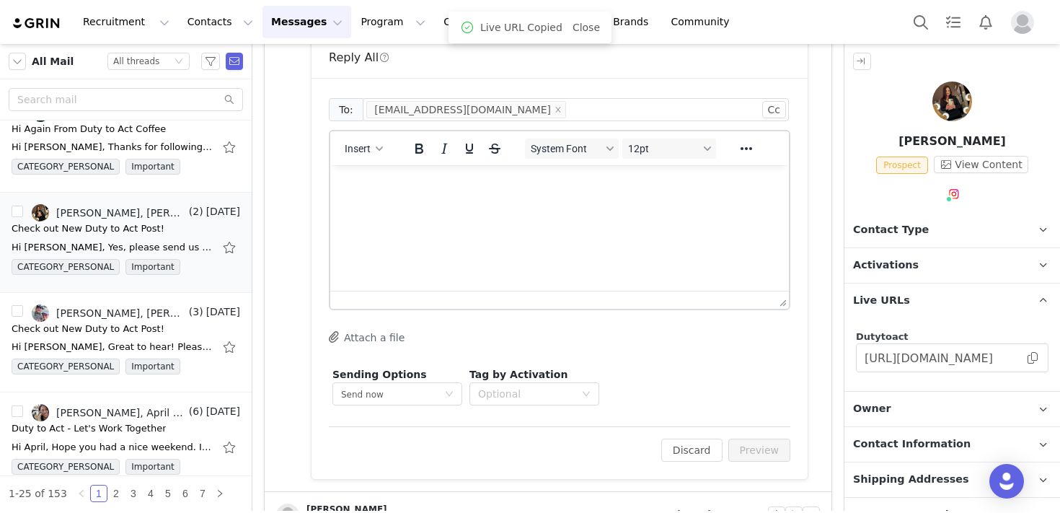
scroll to position [506, 0]
click at [552, 203] on html at bounding box center [559, 183] width 459 height 39
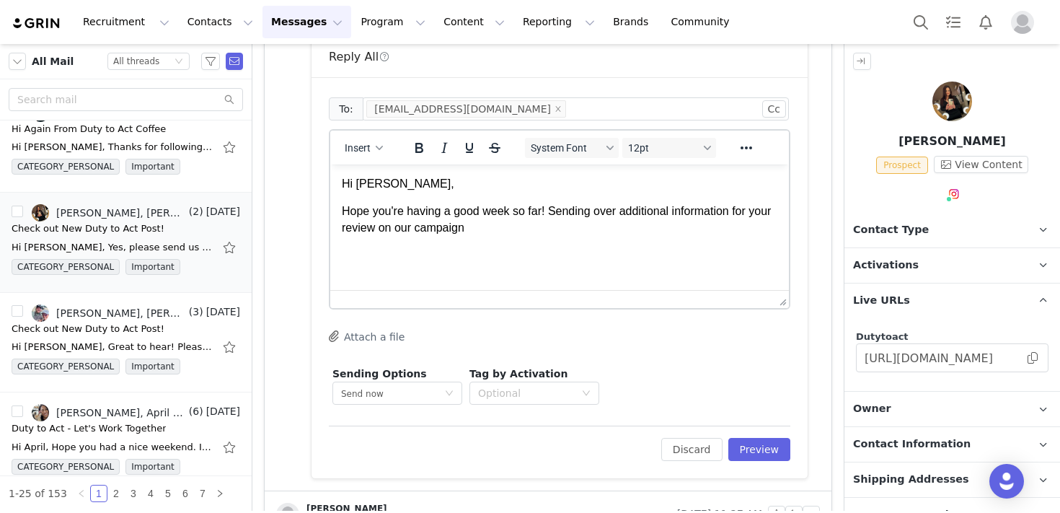
click at [512, 237] on html "Hi [PERSON_NAME], Hope you're having a good week so far! Sending over additiona…" at bounding box center [559, 205] width 459 height 83
drag, startPoint x: 544, startPoint y: 229, endPoint x: 408, endPoint y: 233, distance: 136.4
click at [408, 233] on p "Hope you're having a good week so far! Sending over additional information for …" at bounding box center [560, 219] width 436 height 32
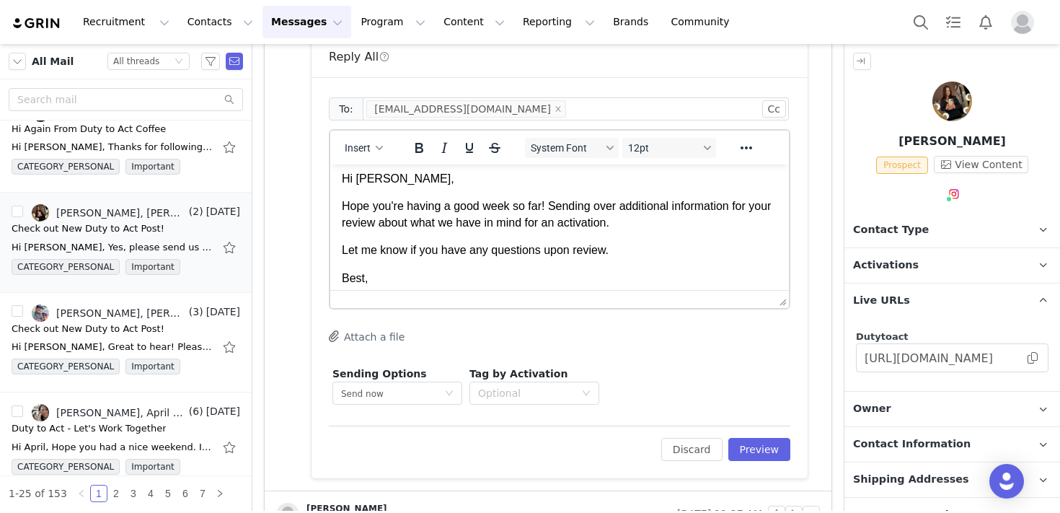
scroll to position [0, 0]
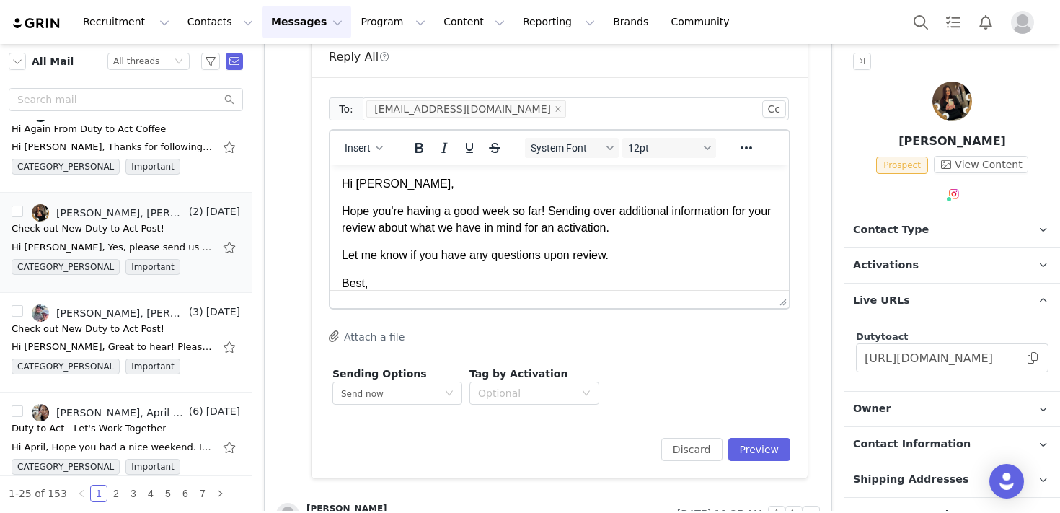
drag, startPoint x: 622, startPoint y: 213, endPoint x: 736, endPoint y: 266, distance: 125.5
click at [624, 213] on p "Hope you're having a good week so far! Sending over additional information for …" at bounding box center [560, 219] width 436 height 32
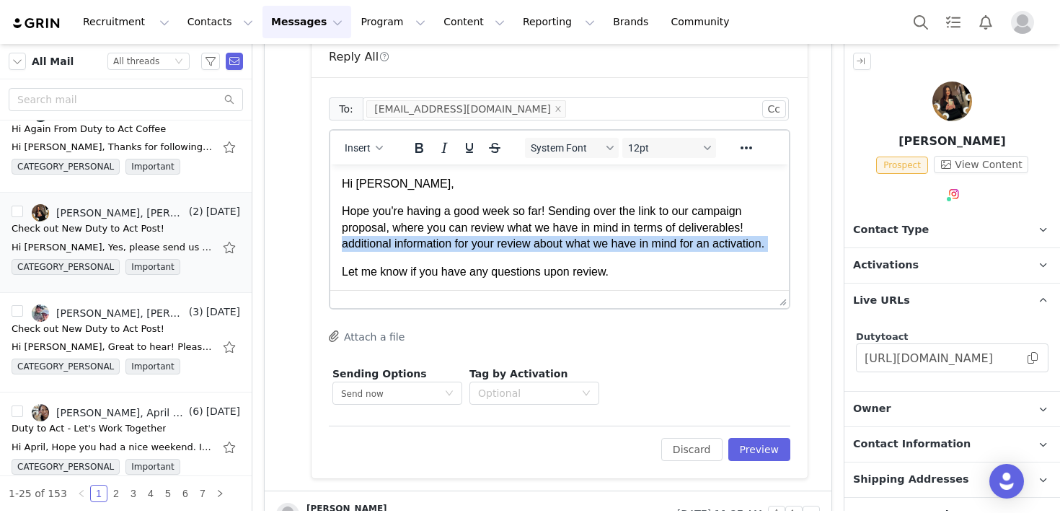
drag, startPoint x: 342, startPoint y: 244, endPoint x: 1153, endPoint y: 423, distance: 830.4
click at [789, 260] on html "Hi [PERSON_NAME], Hope you're having a good week so far! Sending over the link …" at bounding box center [559, 255] width 459 height 182
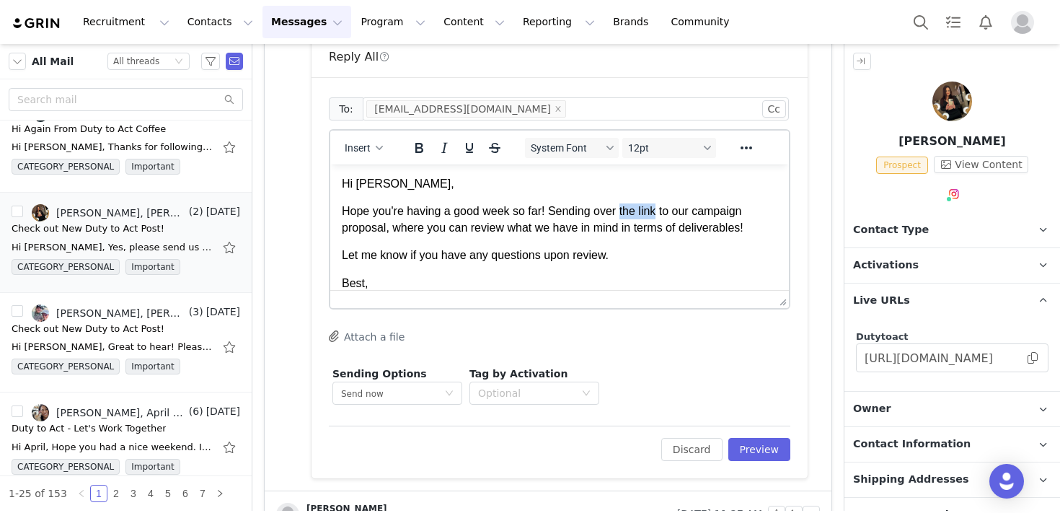
drag, startPoint x: 661, startPoint y: 212, endPoint x: 625, endPoint y: 214, distance: 36.8
click at [625, 214] on p "Hope you're having a good week so far! Sending over the link to our campaign pr…" at bounding box center [560, 219] width 436 height 32
click at [1039, 359] on input "[URL][DOMAIN_NAME]" at bounding box center [952, 357] width 193 height 29
click at [1034, 358] on span at bounding box center [1033, 358] width 14 height 0
click at [749, 154] on icon "Reveal or hide additional toolbar items" at bounding box center [746, 147] width 17 height 17
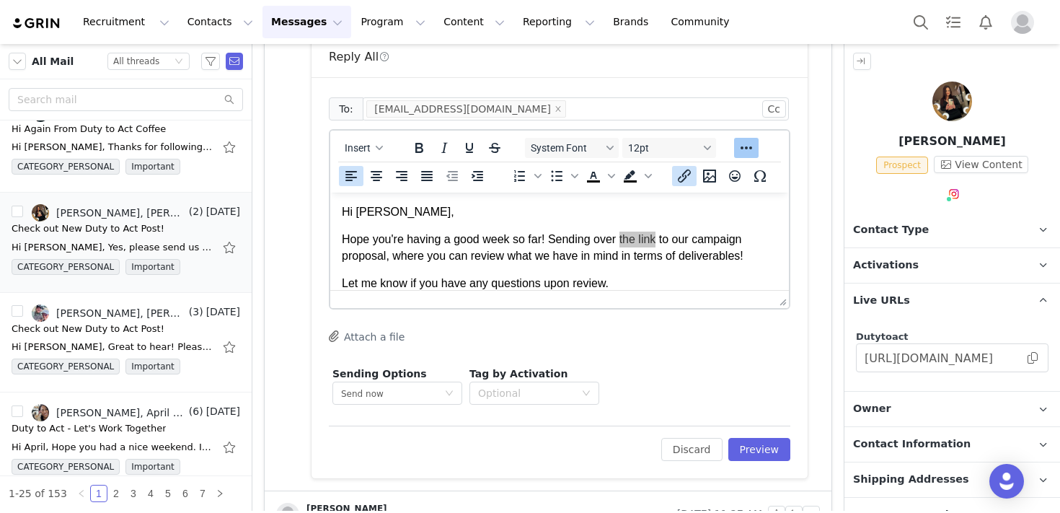
click at [682, 180] on icon "Insert/edit link" at bounding box center [684, 175] width 13 height 13
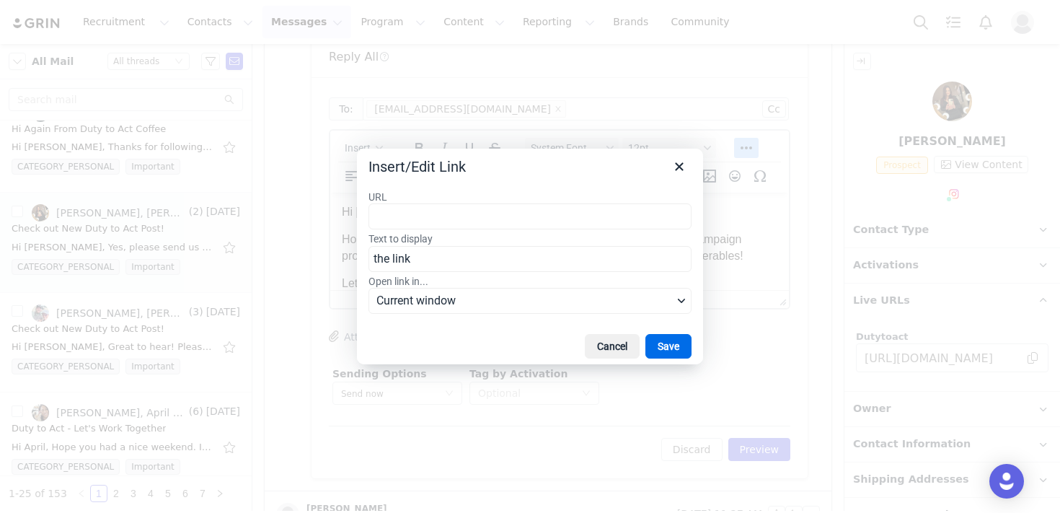
type input "[URL][DOMAIN_NAME]"
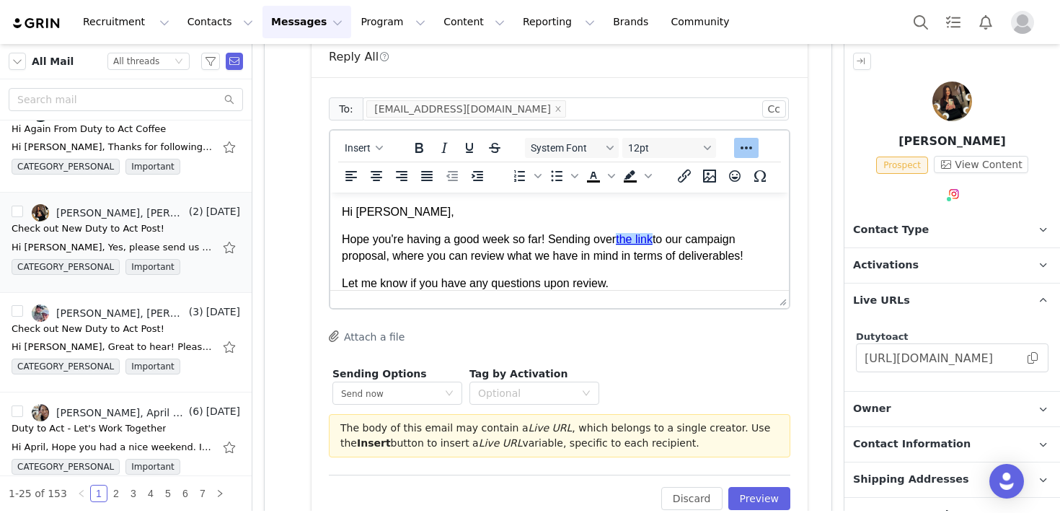
click at [625, 275] on body "Hi [PERSON_NAME], Hope you're having a good week so far! Sending over the link …" at bounding box center [560, 275] width 436 height 143
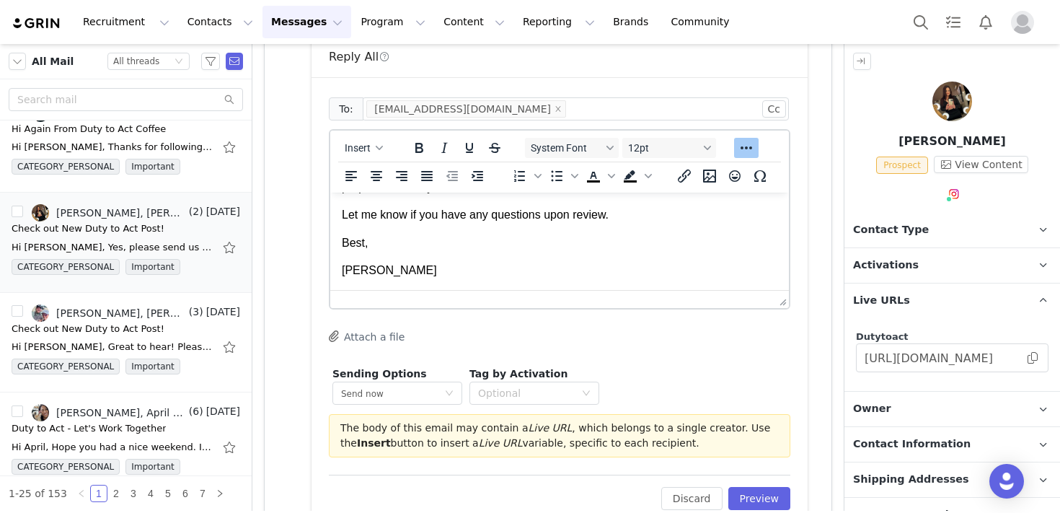
scroll to position [0, 0]
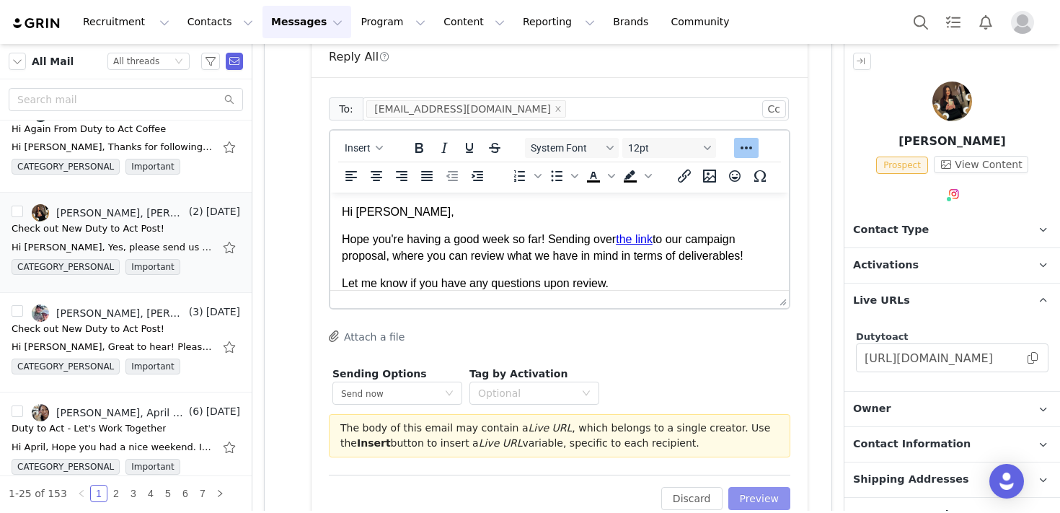
click at [764, 502] on button "Preview" at bounding box center [759, 498] width 63 height 23
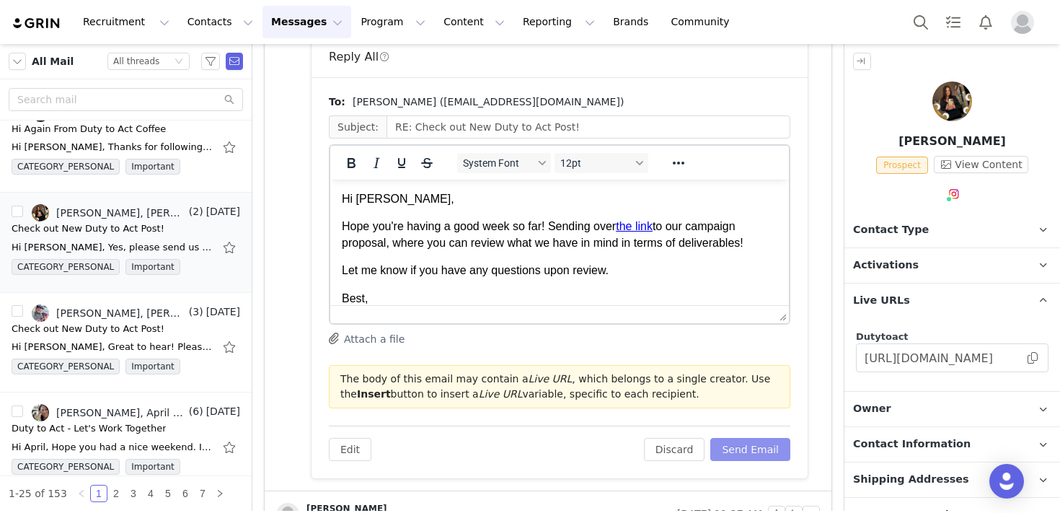
click at [759, 453] on button "Send Email" at bounding box center [750, 449] width 80 height 23
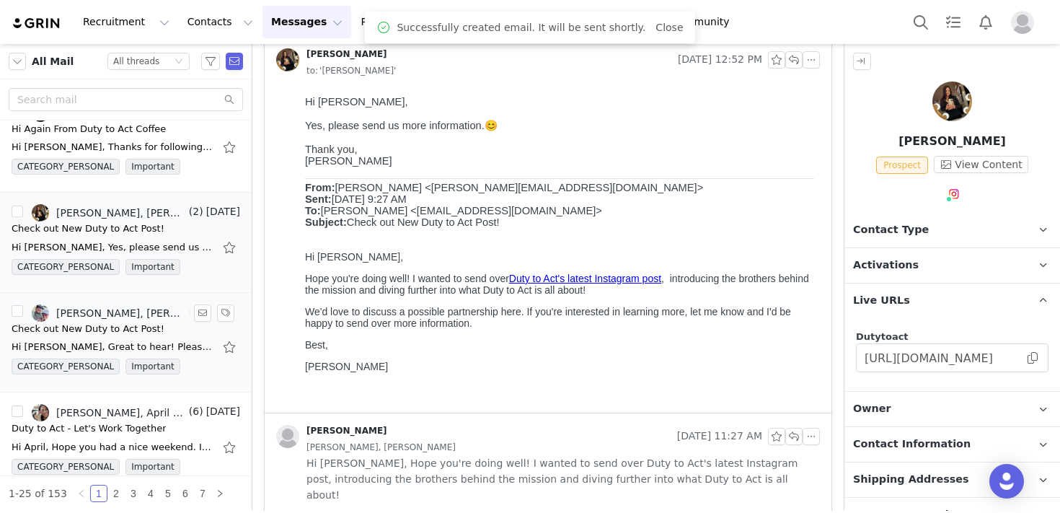
click at [144, 323] on div "Check out New Duty to Act Post!" at bounding box center [88, 329] width 153 height 14
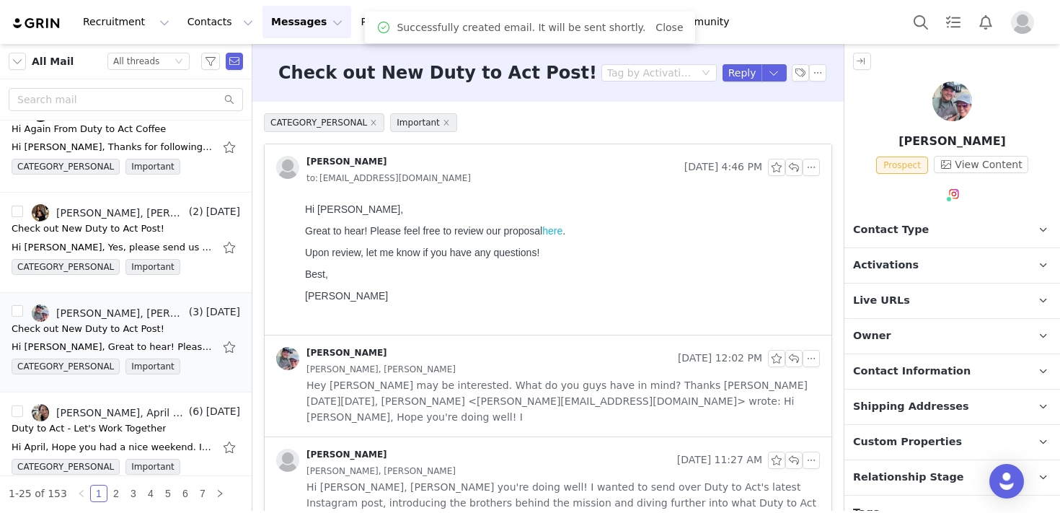
scroll to position [0, 0]
click at [811, 167] on button "button" at bounding box center [811, 167] width 17 height 17
click at [817, 188] on li "Reply All" at bounding box center [833, 193] width 61 height 23
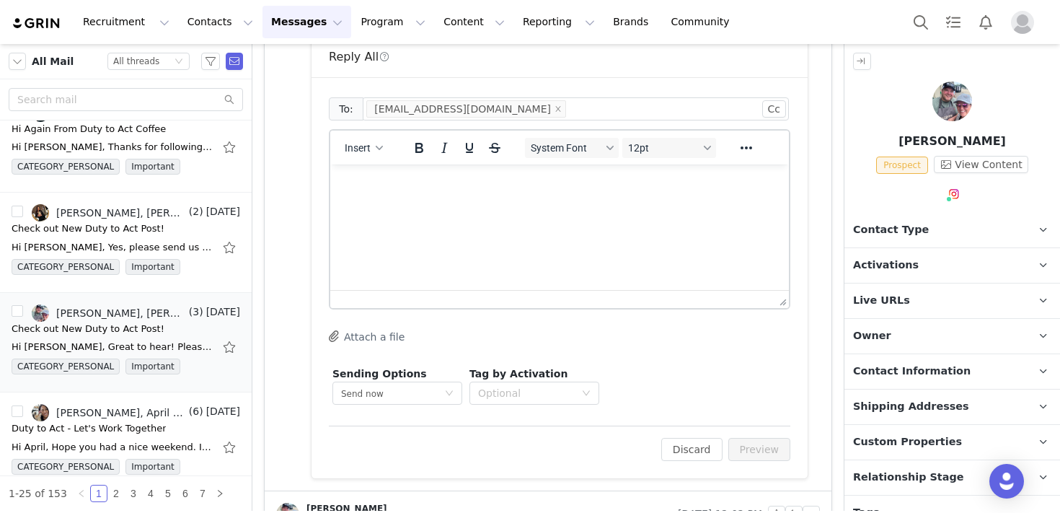
scroll to position [320, 0]
click at [489, 203] on html at bounding box center [559, 183] width 459 height 39
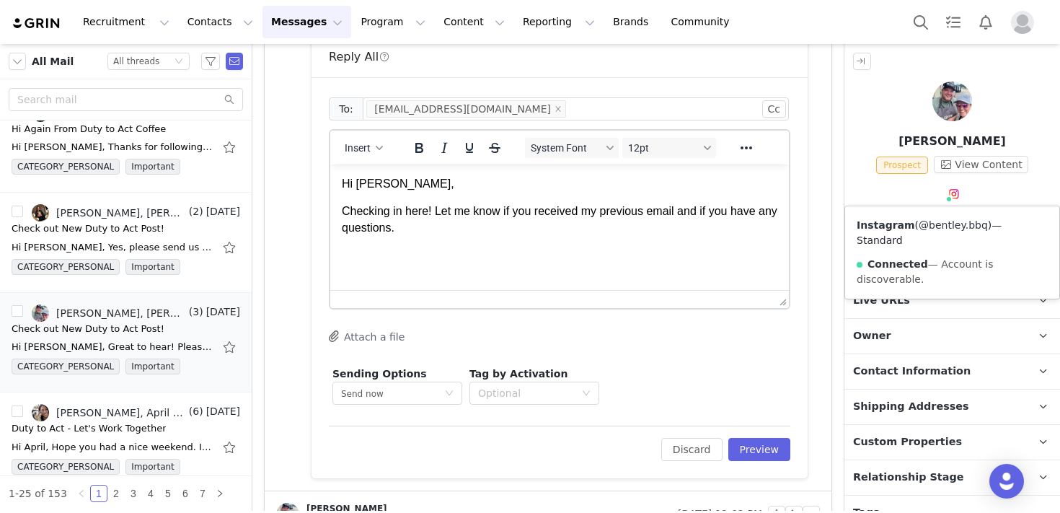
click at [956, 226] on link "@bentley.bbq" at bounding box center [953, 225] width 69 height 12
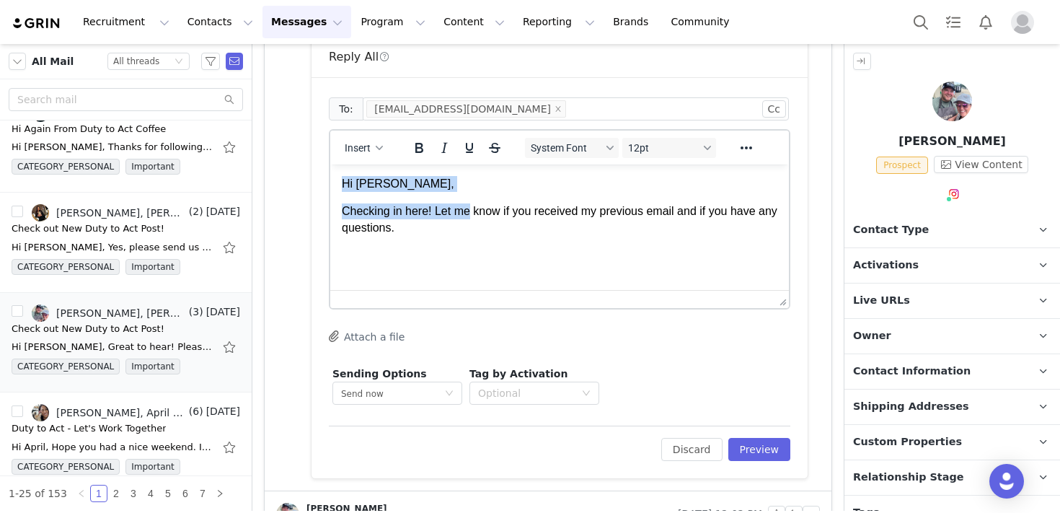
drag, startPoint x: 472, startPoint y: 219, endPoint x: 332, endPoint y: 170, distance: 148.3
click at [332, 170] on html "Hi [PERSON_NAME], Checking in here! Let me know if you received my previous ema…" at bounding box center [559, 205] width 459 height 83
click at [706, 439] on button "Discard" at bounding box center [691, 449] width 61 height 23
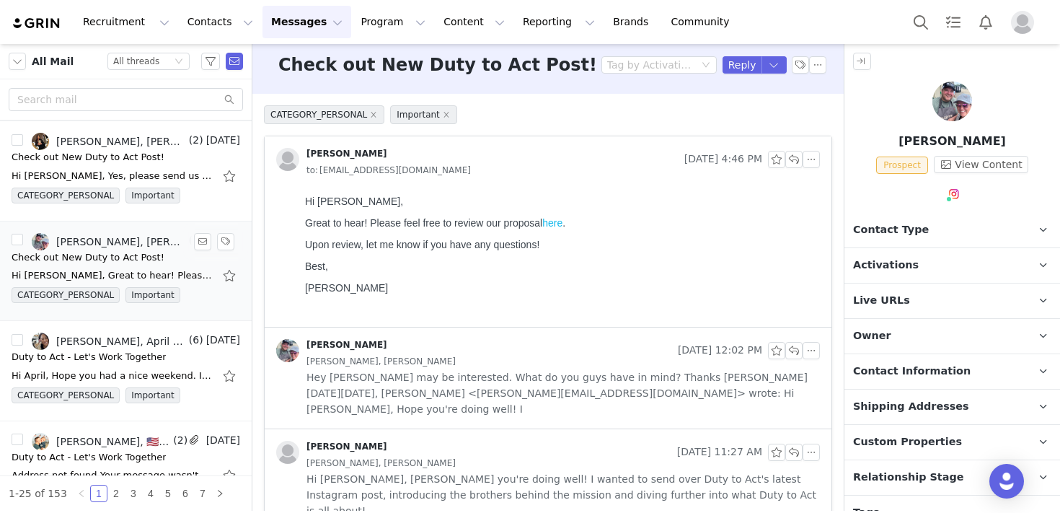
scroll to position [1067, 0]
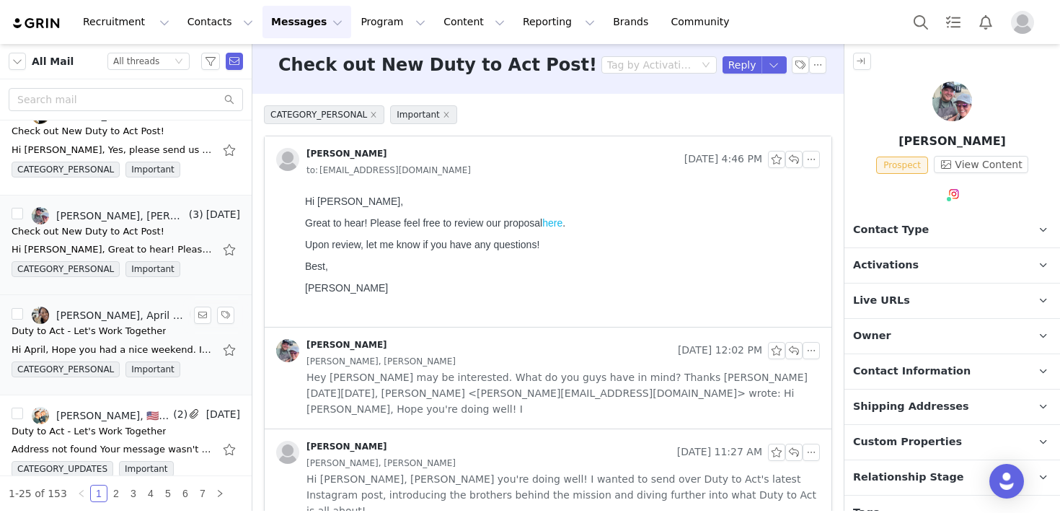
click at [133, 331] on div "Duty to Act - Let's Work Together" at bounding box center [89, 331] width 154 height 14
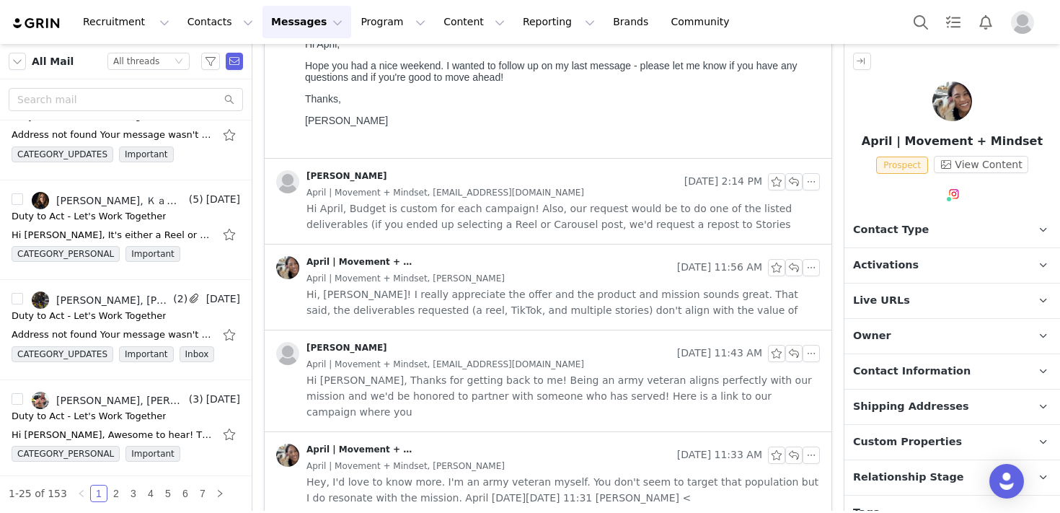
scroll to position [1691, 0]
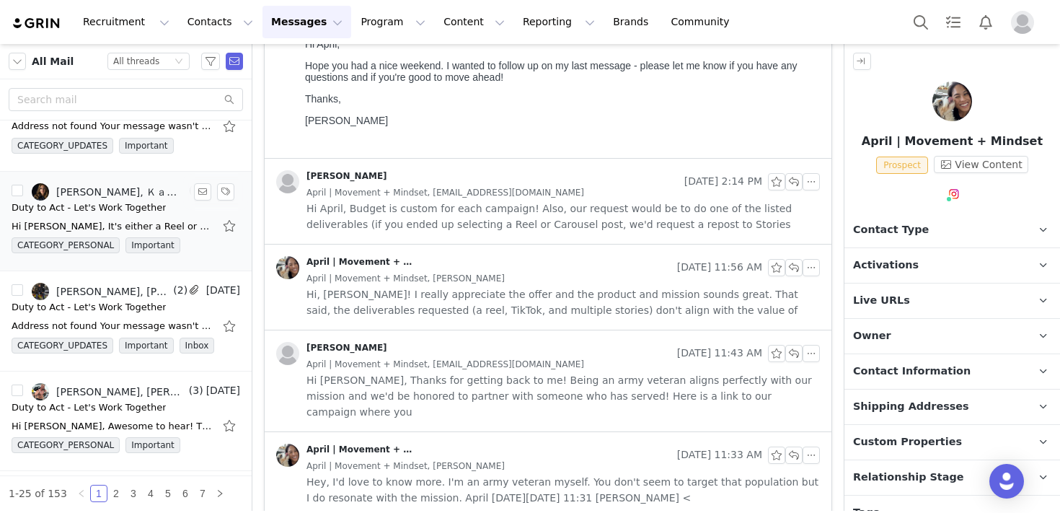
click at [118, 216] on div "Hi [PERSON_NAME], It's either a Reel or TikTok - whatever platform you think wo…" at bounding box center [126, 225] width 229 height 23
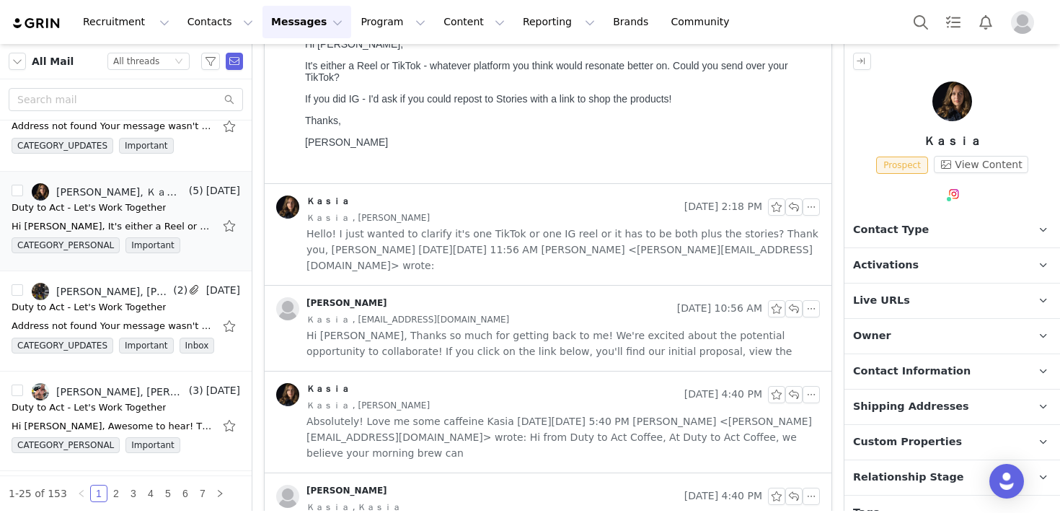
scroll to position [0, 0]
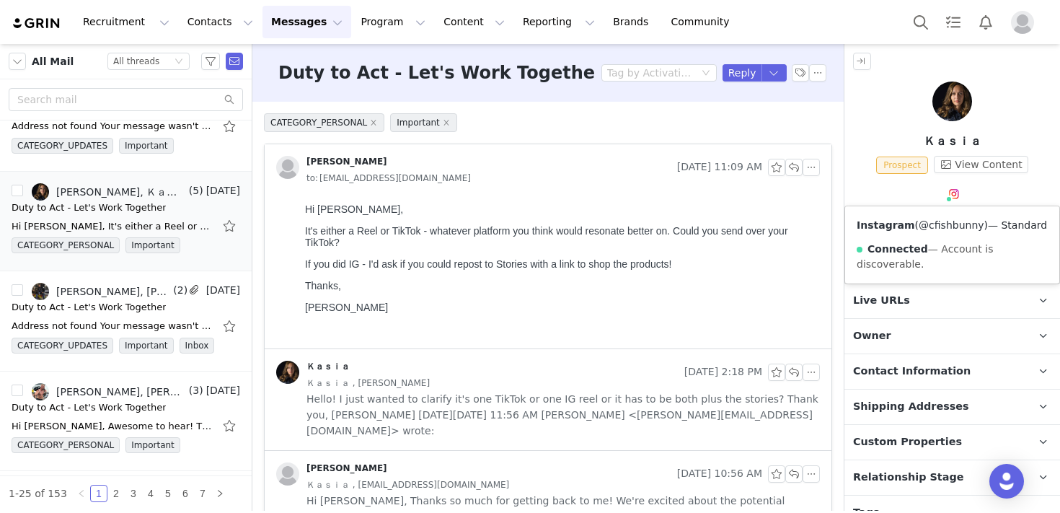
click at [954, 222] on link "@cfishbunny" at bounding box center [951, 225] width 65 height 12
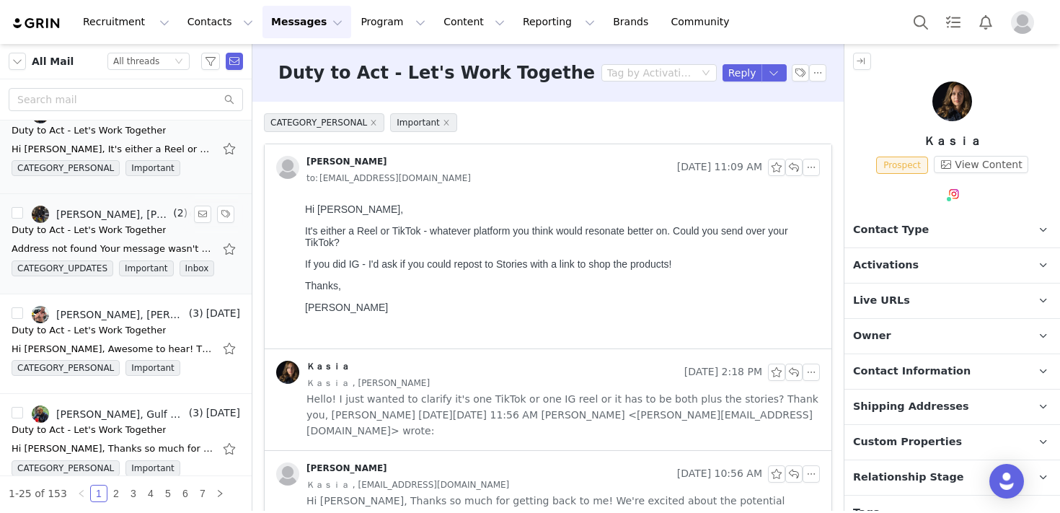
scroll to position [1769, 0]
click at [117, 328] on div "Duty to Act - Let's Work Together" at bounding box center [89, 329] width 154 height 14
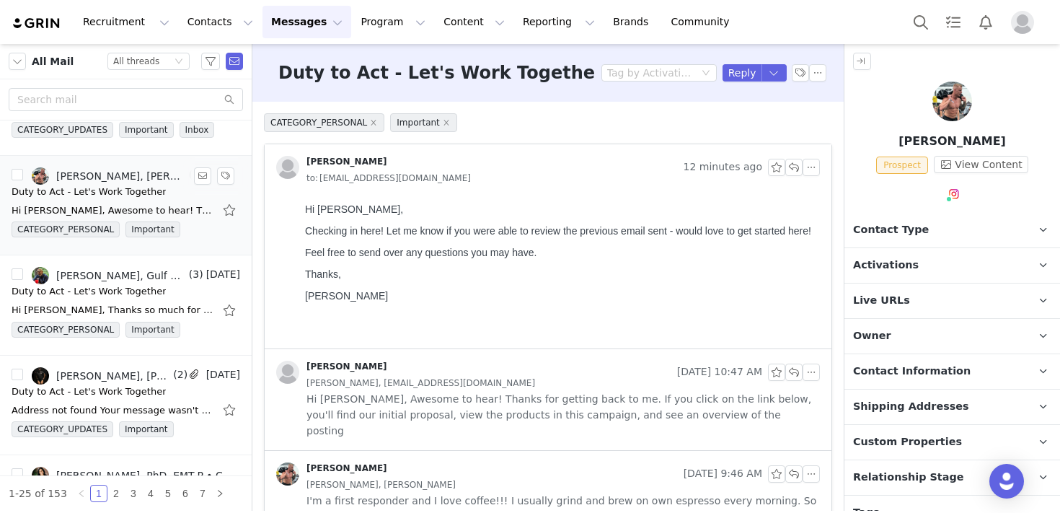
scroll to position [1936, 0]
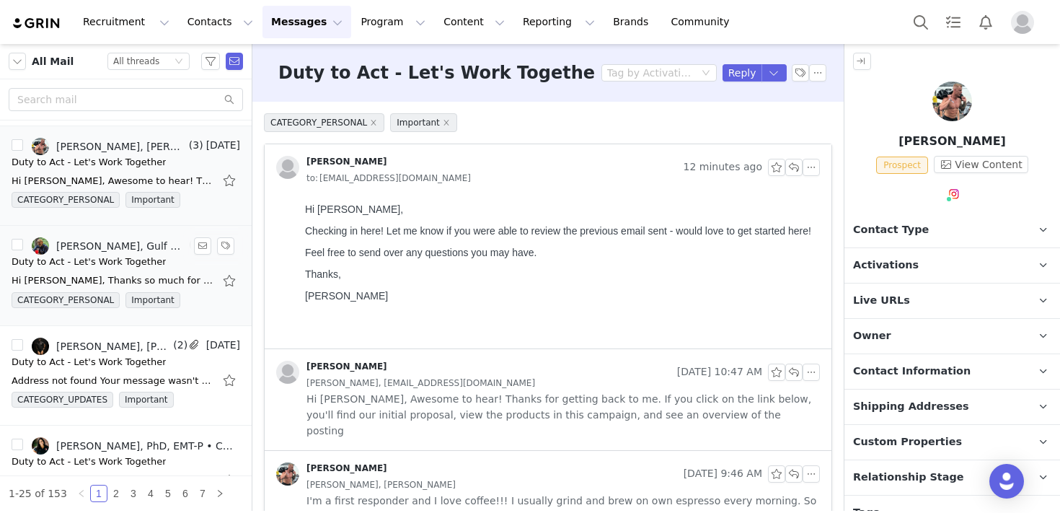
click at [127, 258] on div "Duty to Act - Let's Work Together" at bounding box center [89, 262] width 154 height 14
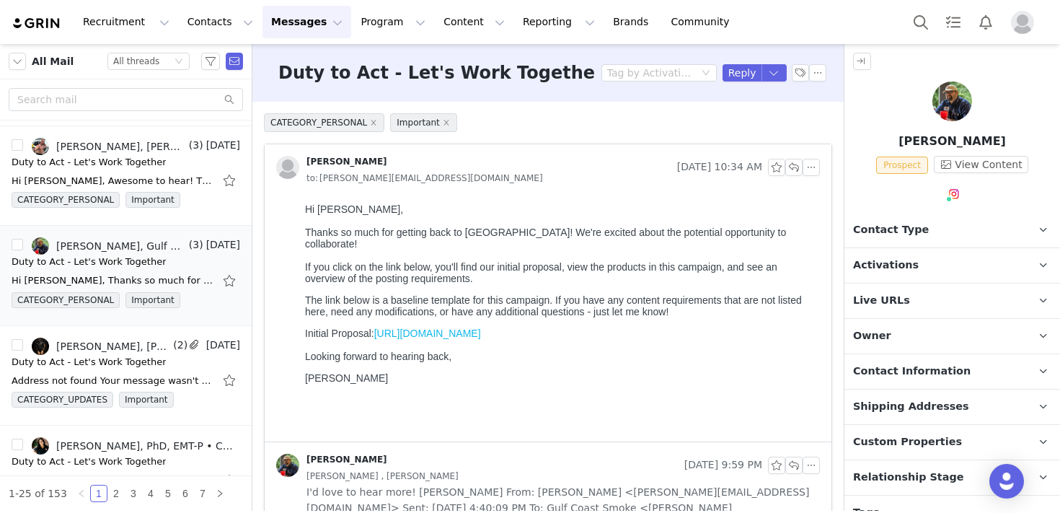
scroll to position [0, 0]
click at [946, 224] on link "@gulfcoastsmokebbq" at bounding box center [973, 225] width 109 height 12
click at [814, 162] on button "button" at bounding box center [811, 167] width 17 height 17
click at [829, 194] on li "Reply All" at bounding box center [833, 193] width 61 height 23
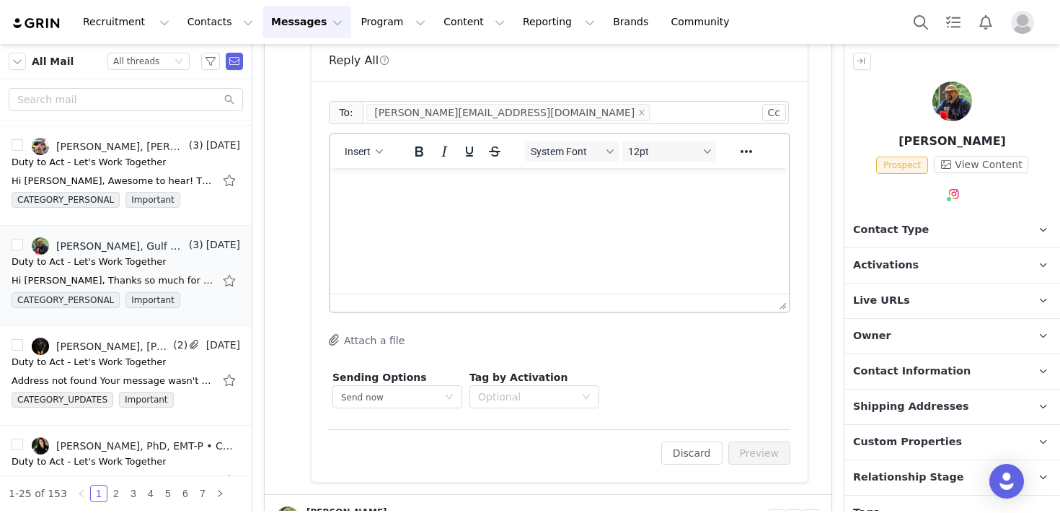
scroll to position [427, 0]
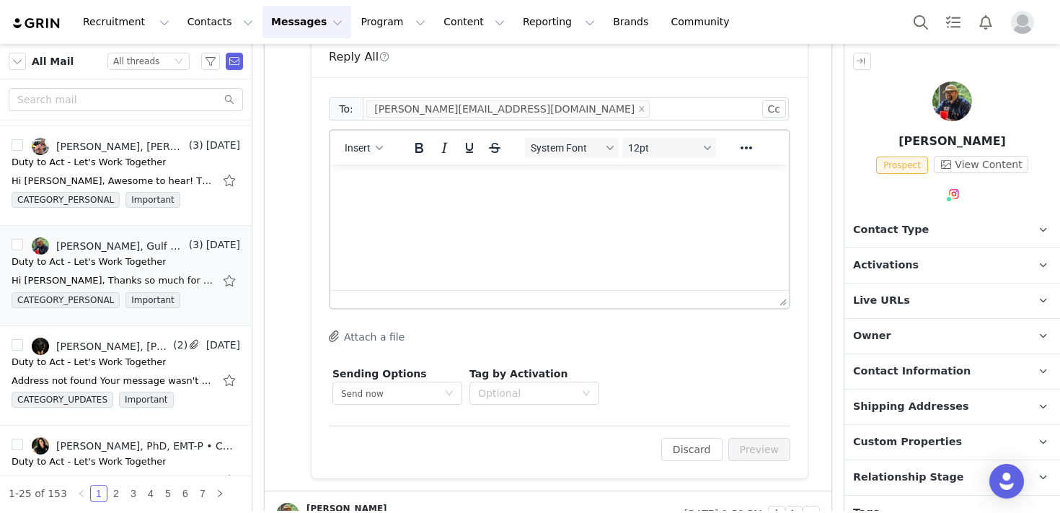
click at [638, 203] on html at bounding box center [559, 183] width 459 height 39
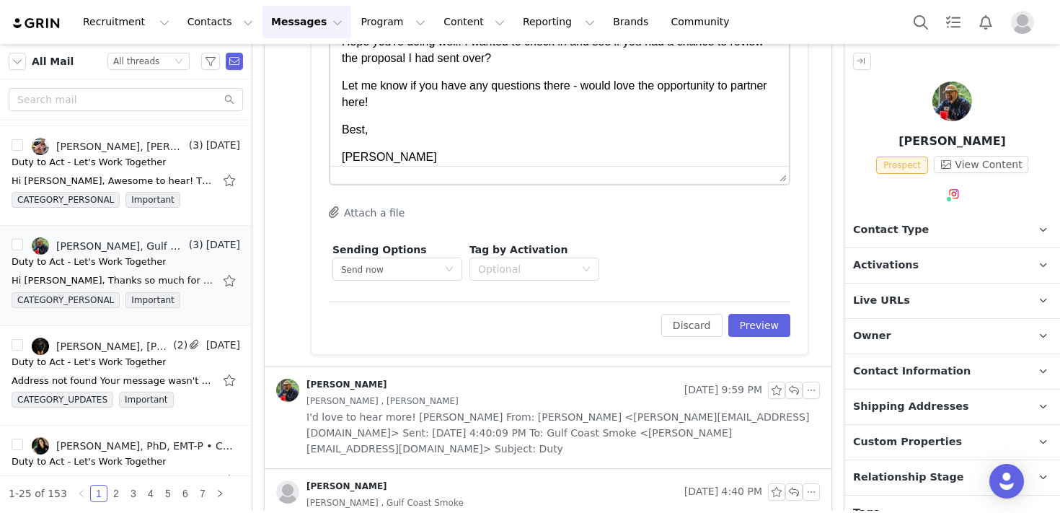
scroll to position [0, 0]
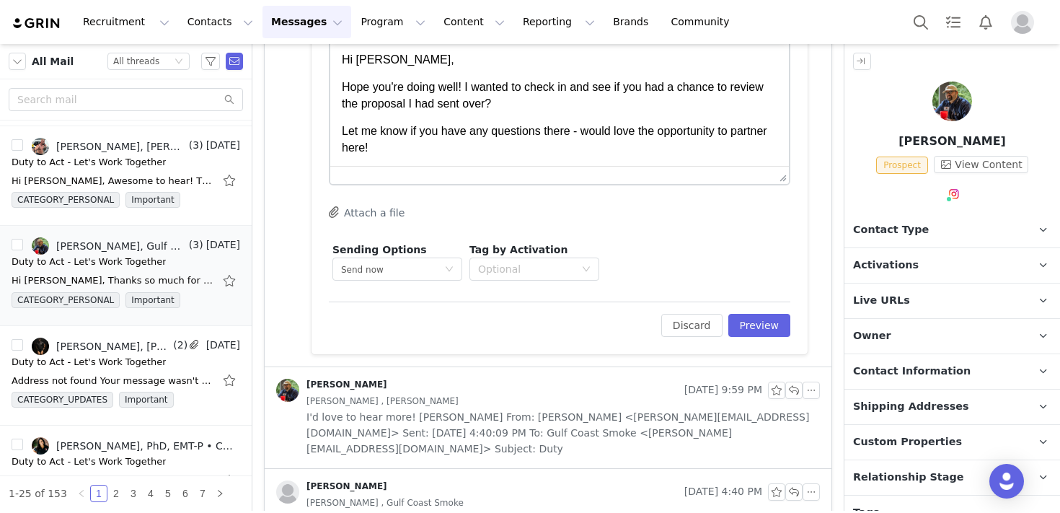
click at [615, 139] on p "Let me know if you have any questions there - would love the opportunity to par…" at bounding box center [560, 139] width 436 height 32
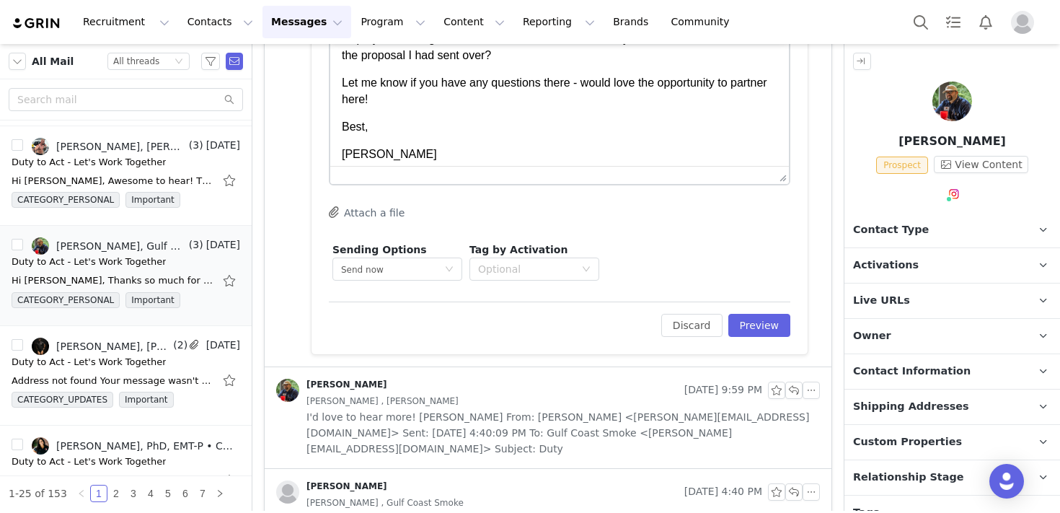
scroll to position [57, 0]
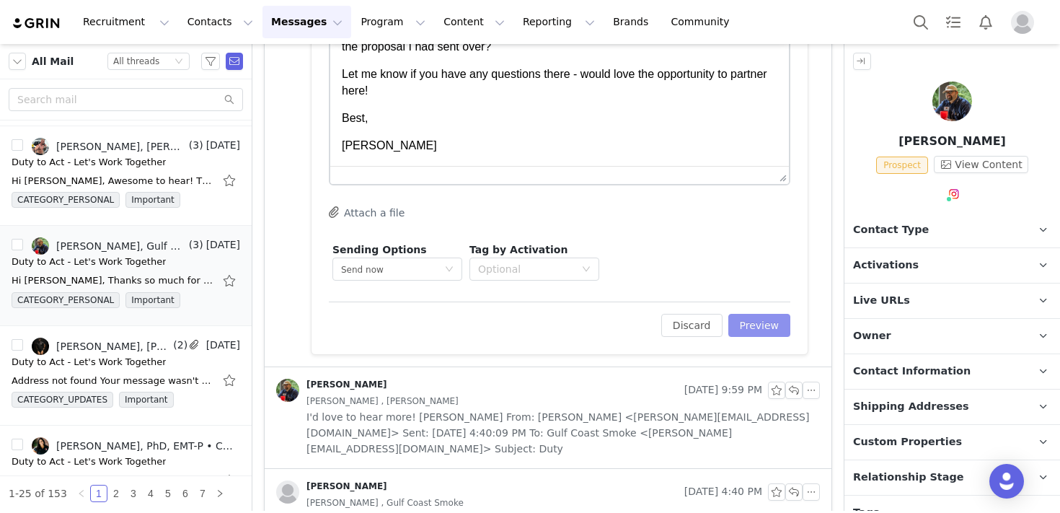
click at [772, 330] on button "Preview" at bounding box center [759, 325] width 63 height 23
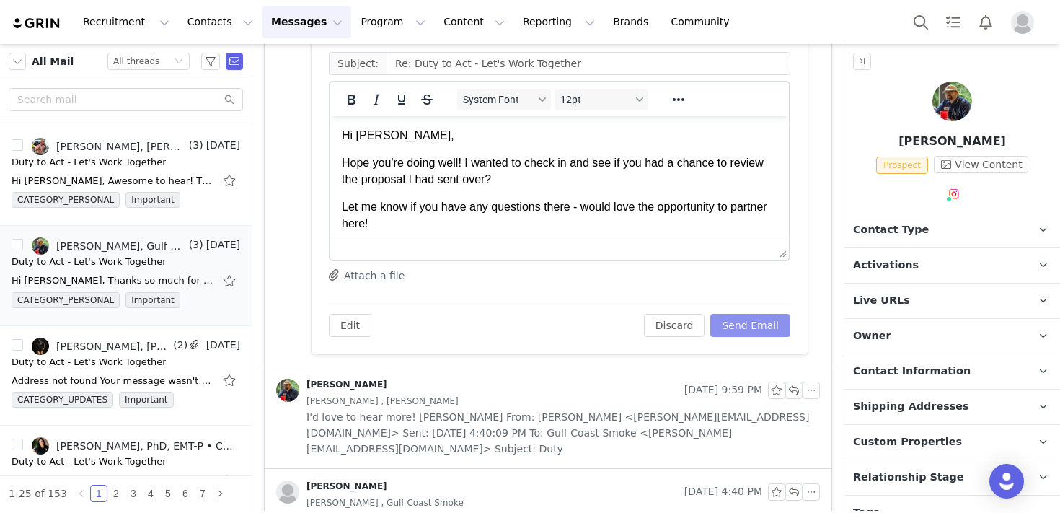
scroll to position [0, 0]
click at [767, 321] on button "Send Email" at bounding box center [750, 325] width 80 height 23
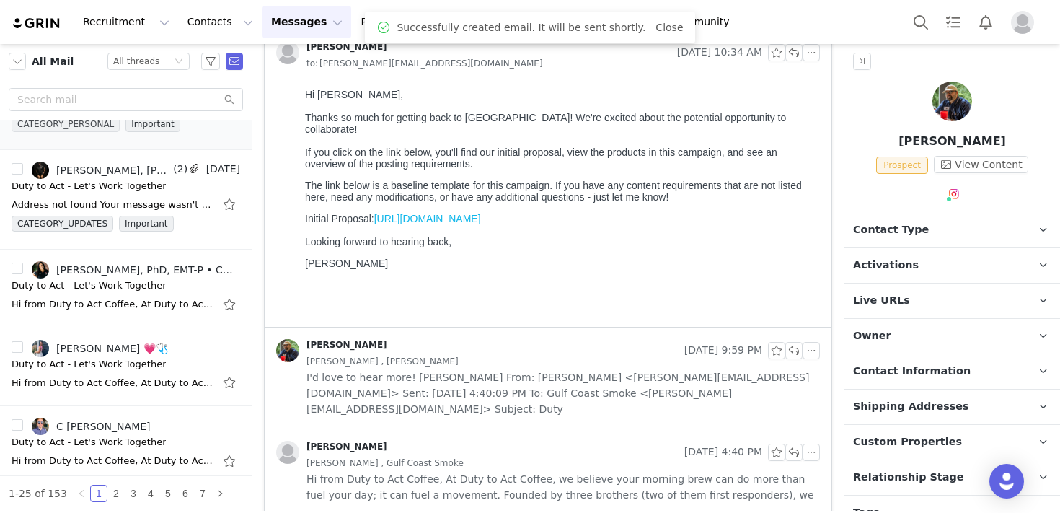
scroll to position [2121, 0]
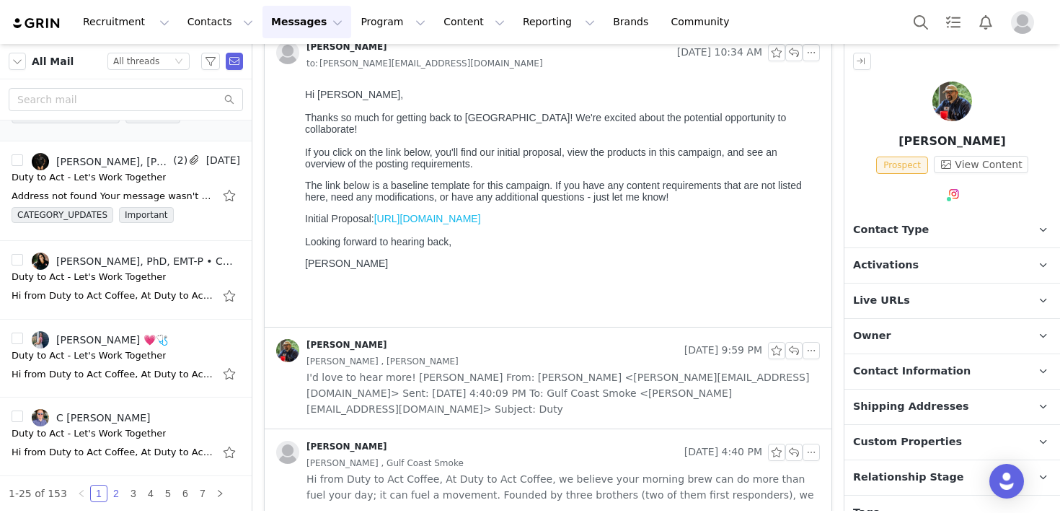
click at [112, 491] on link "2" at bounding box center [116, 493] width 16 height 16
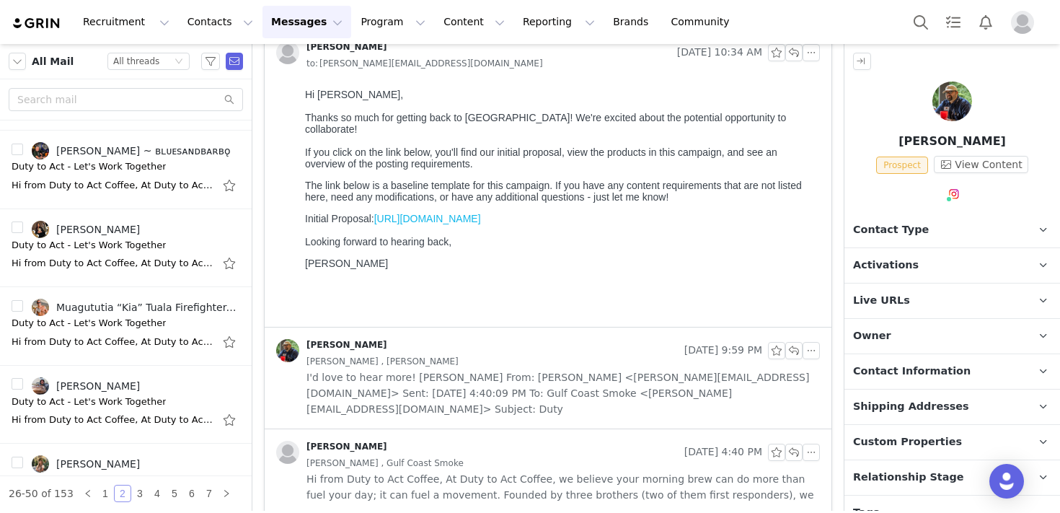
scroll to position [0, 0]
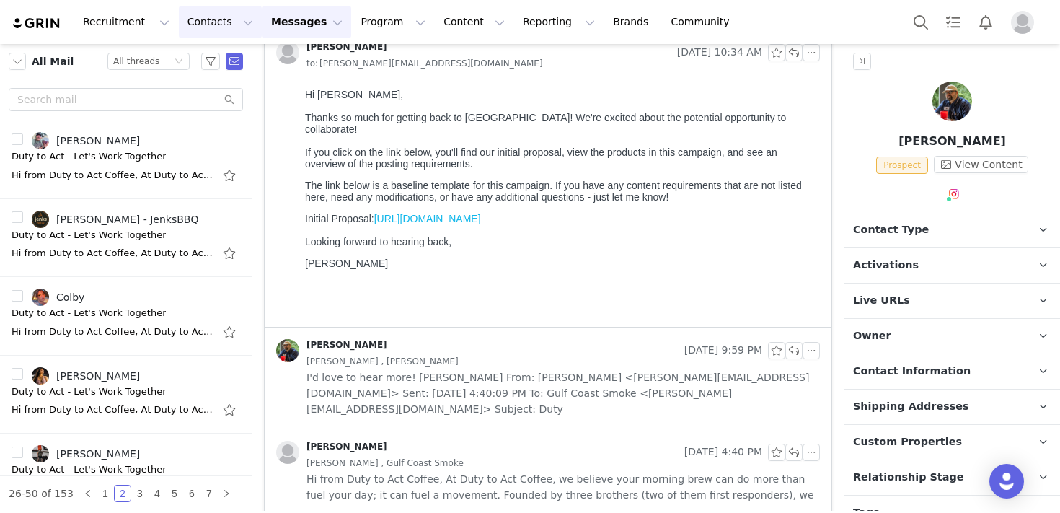
click at [201, 20] on button "Contacts Contacts" at bounding box center [220, 22] width 83 height 32
click at [215, 100] on link "Prospects" at bounding box center [226, 90] width 114 height 27
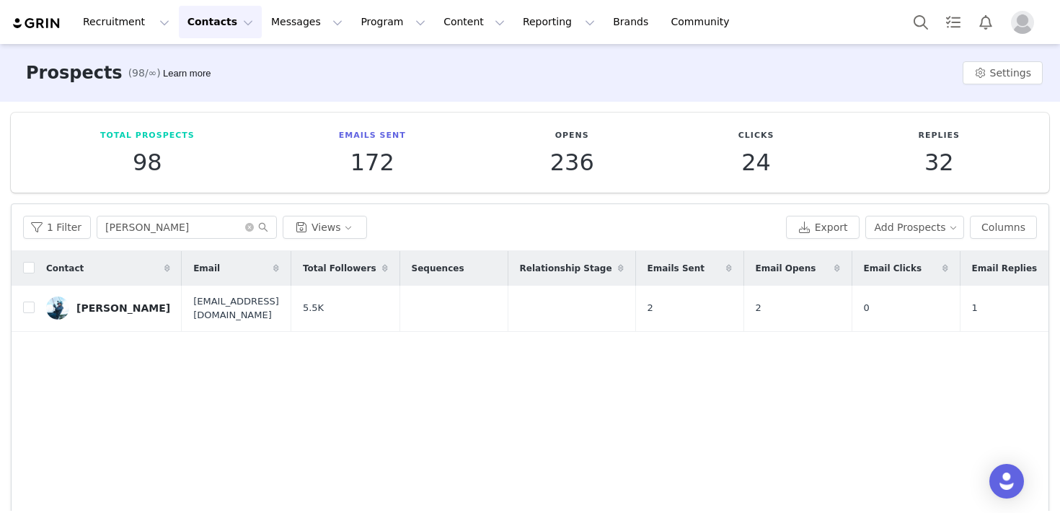
click at [443, 74] on div "Prospects (98/∞) Learn more Settings" at bounding box center [530, 73] width 1060 height 58
click at [353, 32] on button "Program Program" at bounding box center [393, 22] width 82 height 32
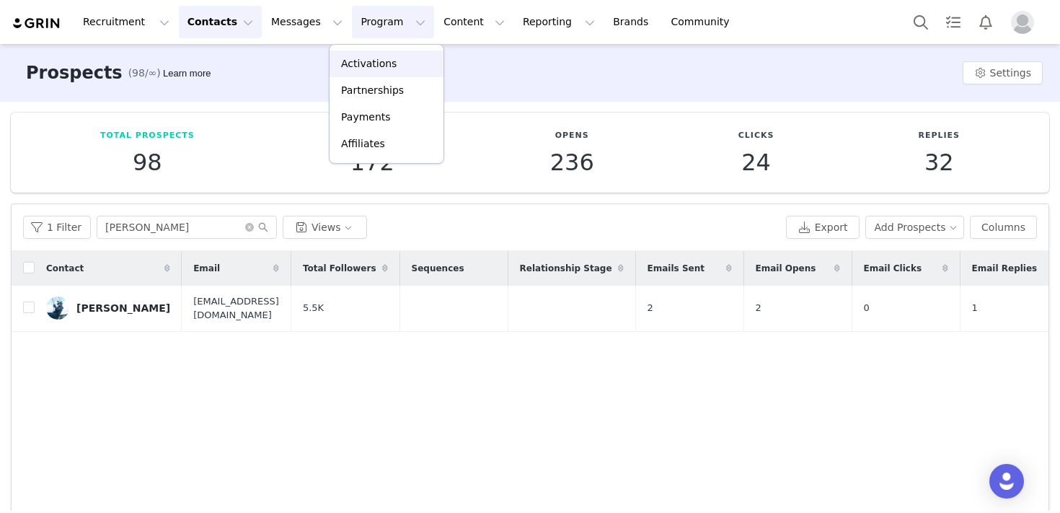
click at [355, 66] on p "Activations" at bounding box center [369, 63] width 56 height 15
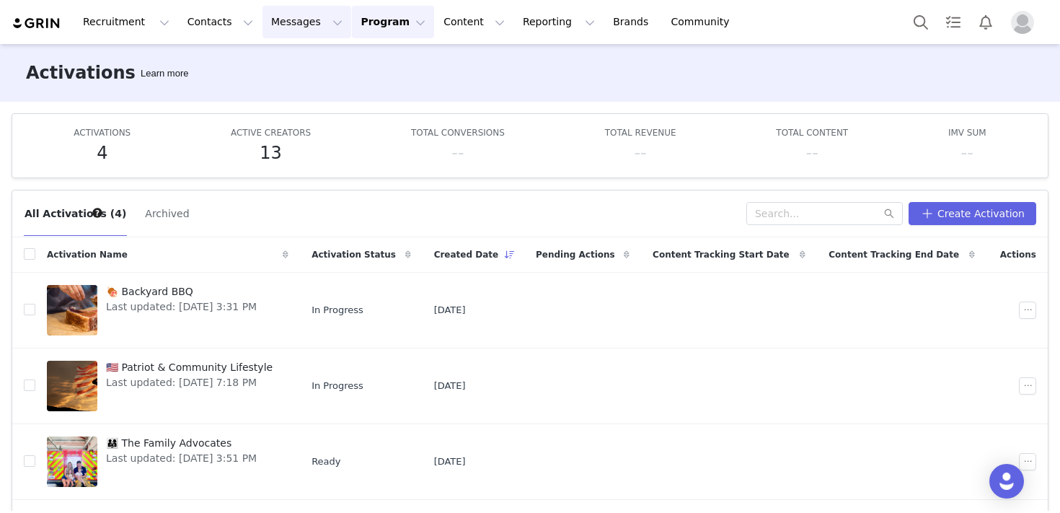
click at [291, 19] on button "Messages Messages" at bounding box center [307, 22] width 89 height 32
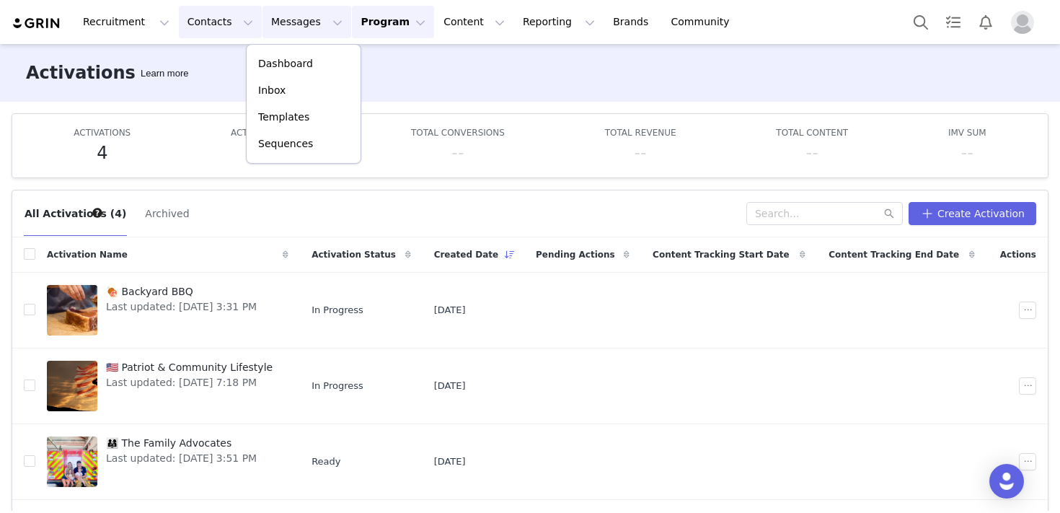
click at [216, 28] on button "Contacts Contacts" at bounding box center [220, 22] width 83 height 32
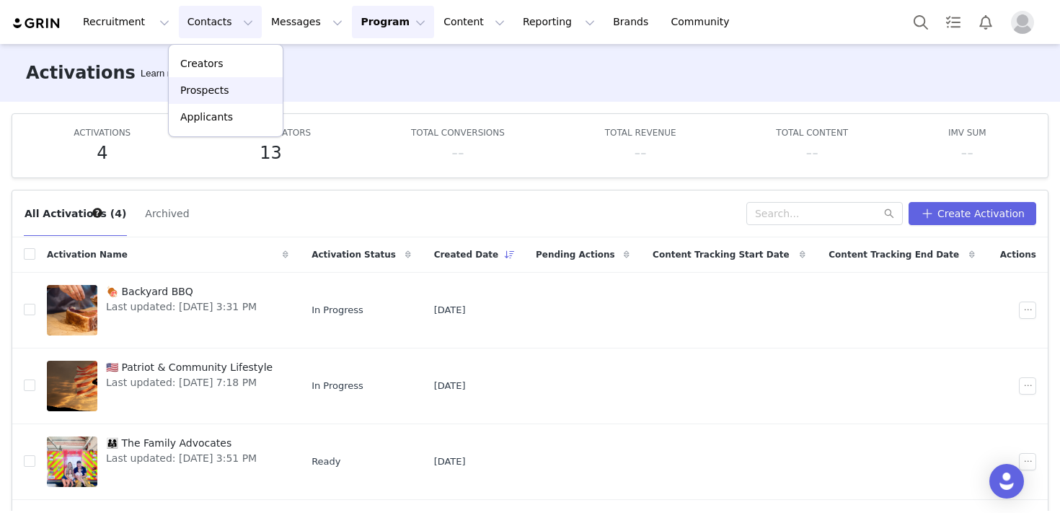
click at [224, 90] on p "Prospects" at bounding box center [204, 90] width 48 height 15
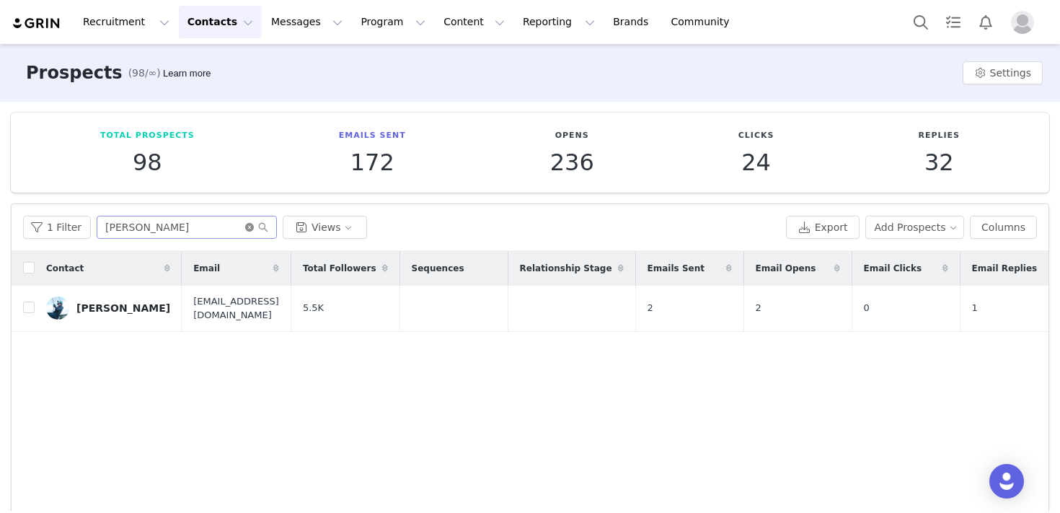
click at [246, 223] on icon "icon: close-circle" at bounding box center [249, 227] width 9 height 9
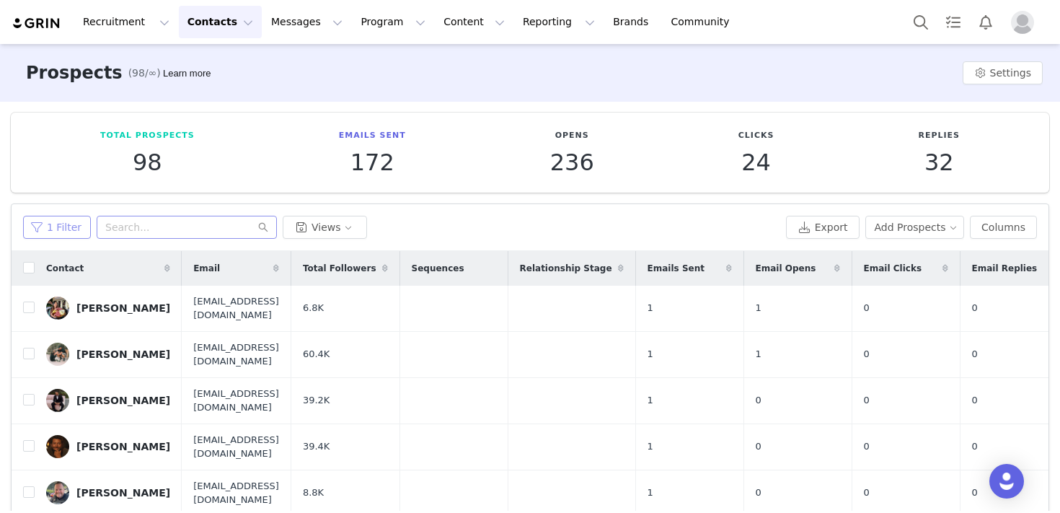
click at [45, 227] on button "1 Filter" at bounding box center [57, 227] width 68 height 23
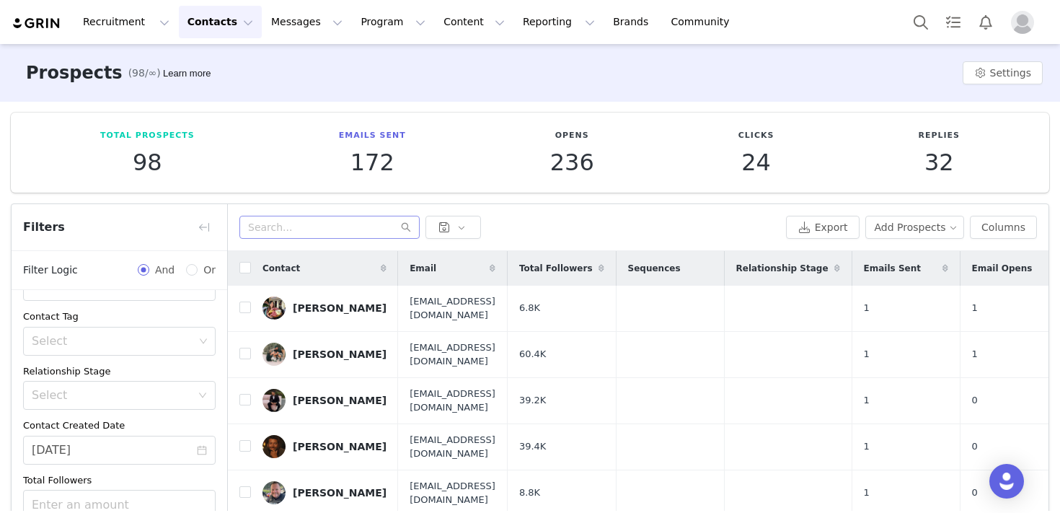
scroll to position [204, 0]
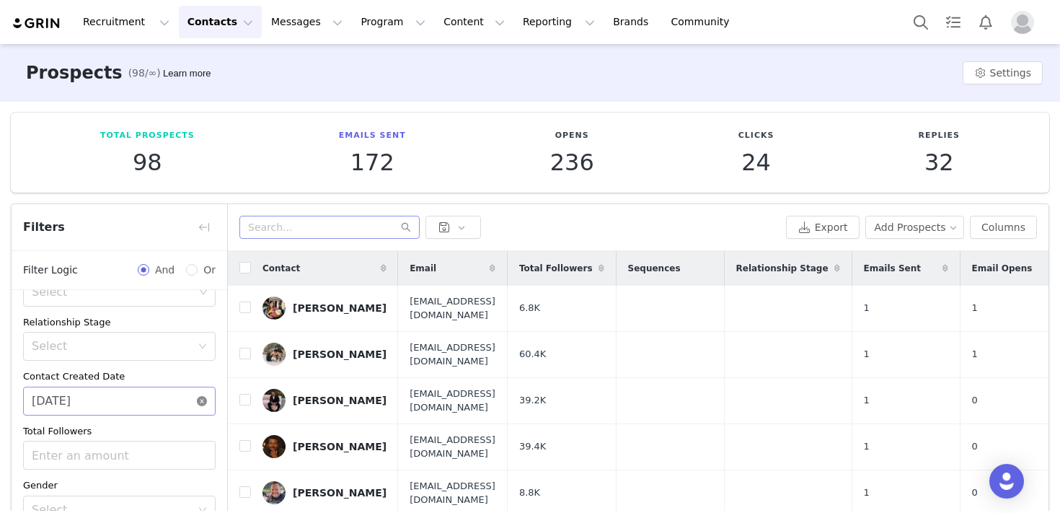
click at [200, 405] on icon "icon: close-circle" at bounding box center [202, 401] width 10 height 10
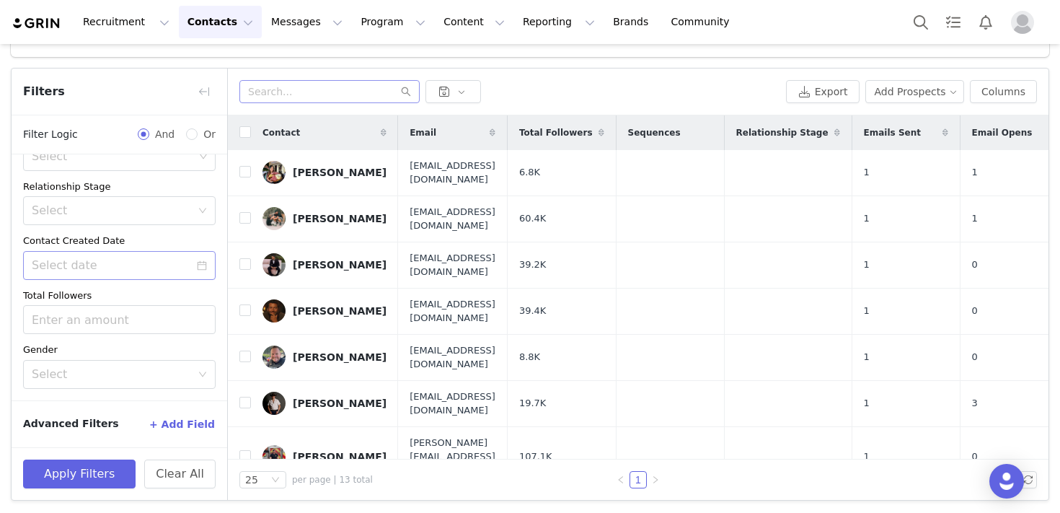
click at [197, 424] on button "+ Add Field" at bounding box center [182, 424] width 67 height 23
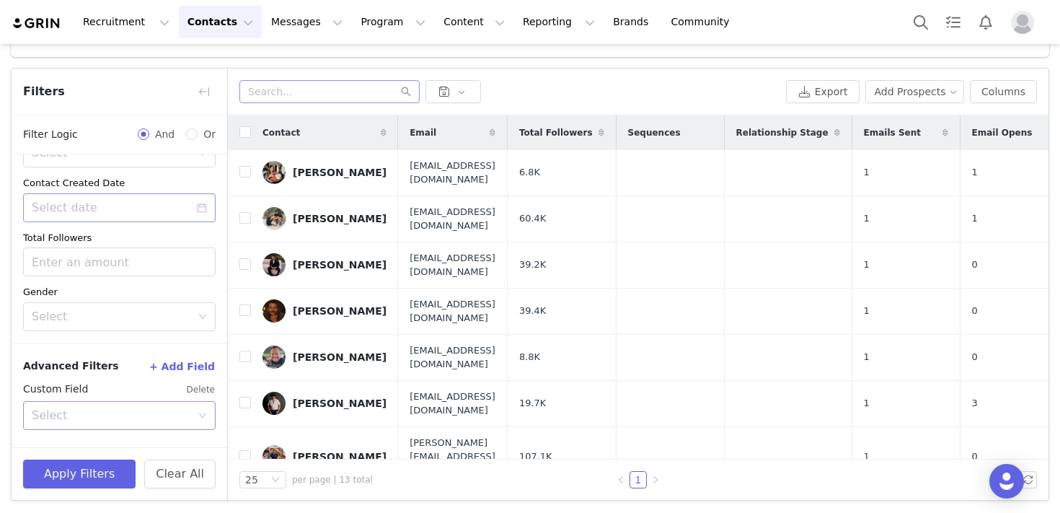
click at [133, 415] on div "Select" at bounding box center [111, 415] width 159 height 14
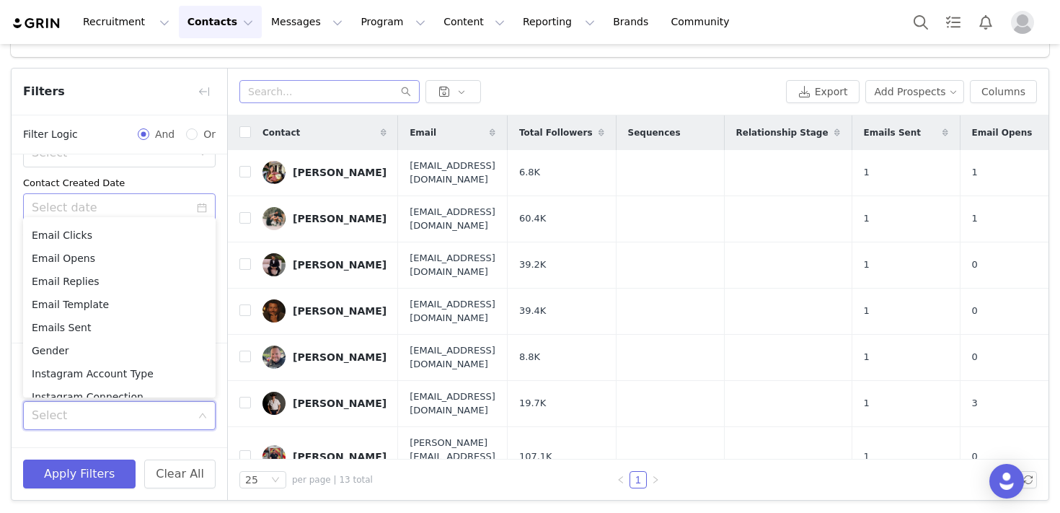
scroll to position [434, 0]
click at [74, 262] on li "Email Opens" at bounding box center [119, 258] width 193 height 23
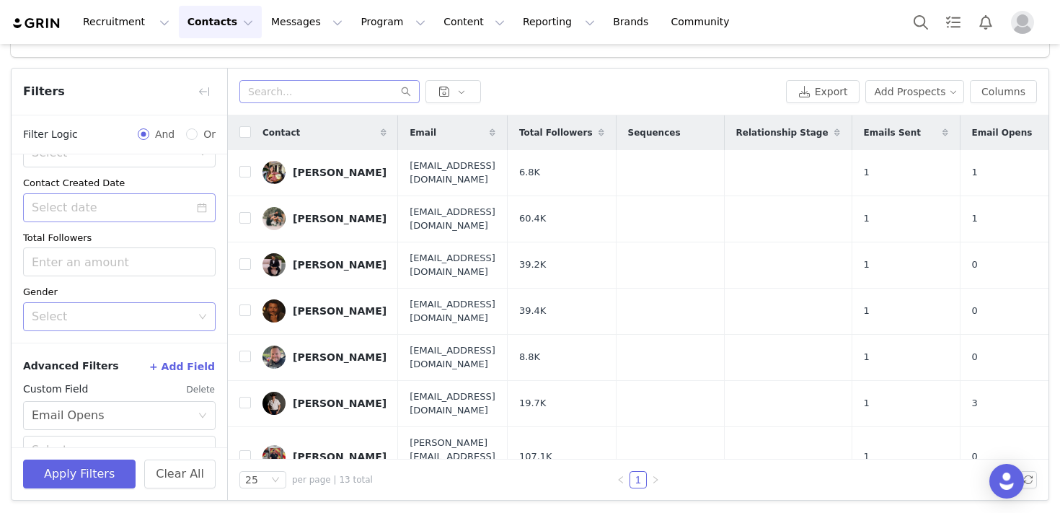
scroll to position [291, 0]
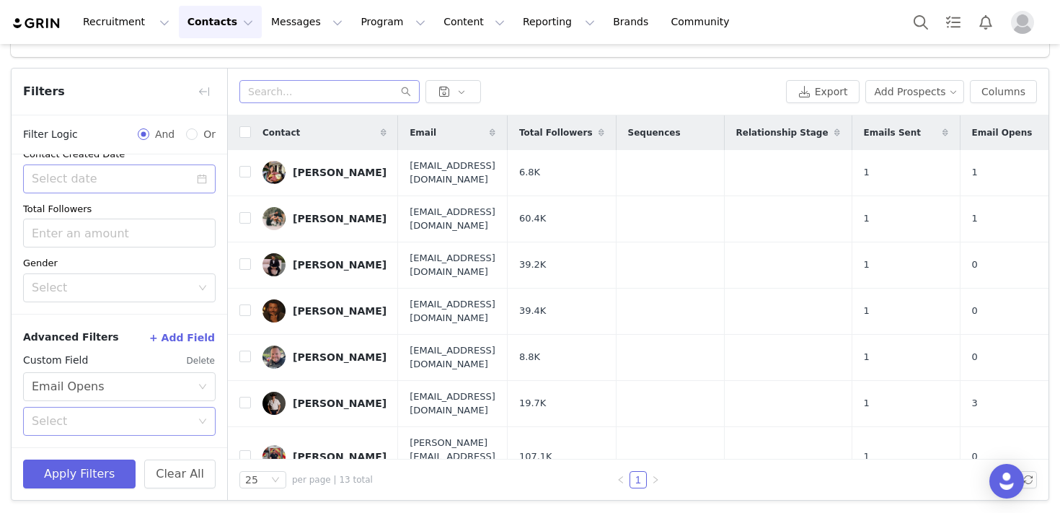
click at [89, 431] on div "Select" at bounding box center [115, 421] width 166 height 27
click at [93, 454] on li "Has opened an email" at bounding box center [119, 452] width 193 height 23
click at [173, 335] on button "+ Add Field" at bounding box center [182, 337] width 67 height 23
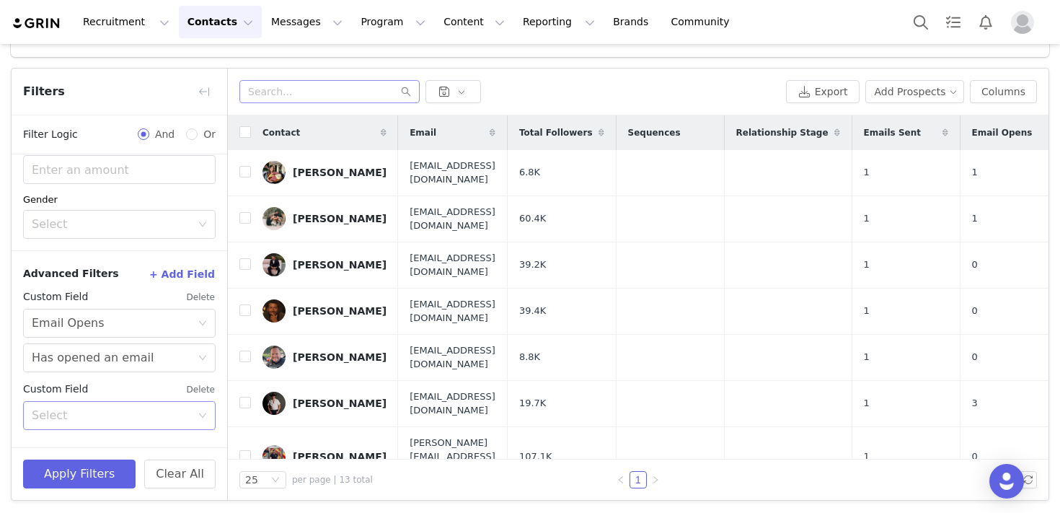
click at [98, 415] on div "Select" at bounding box center [111, 415] width 159 height 14
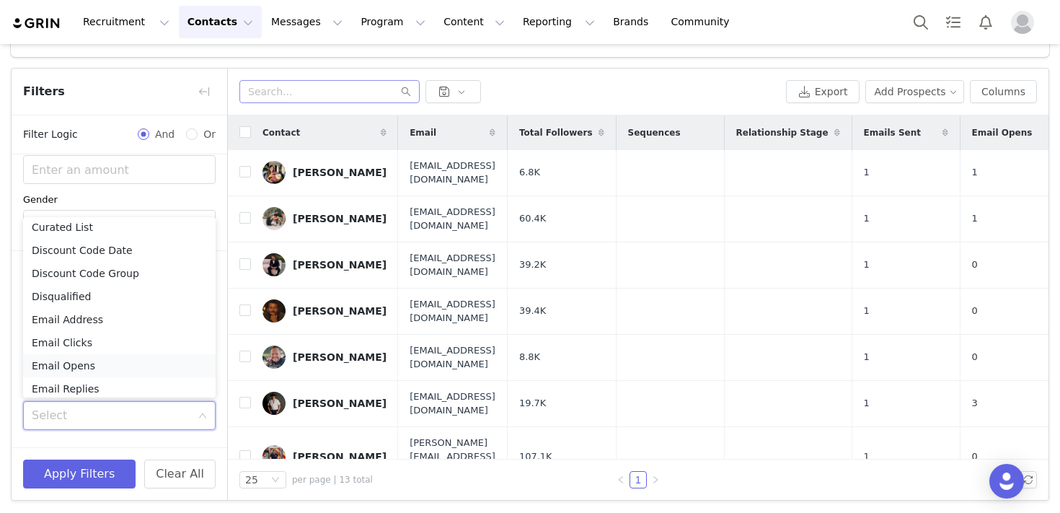
scroll to position [372, 0]
click at [80, 344] on li "Email Replies" at bounding box center [119, 344] width 193 height 23
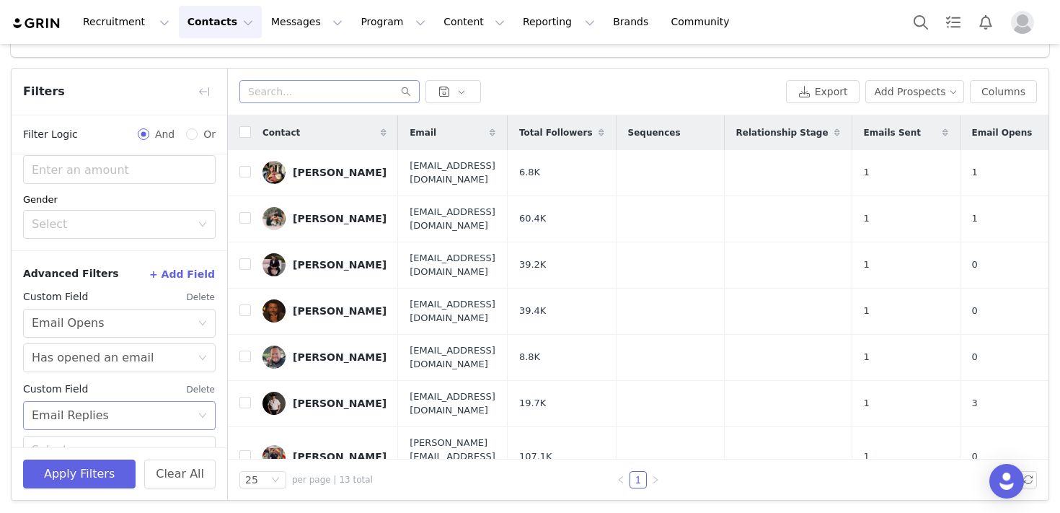
scroll to position [383, 0]
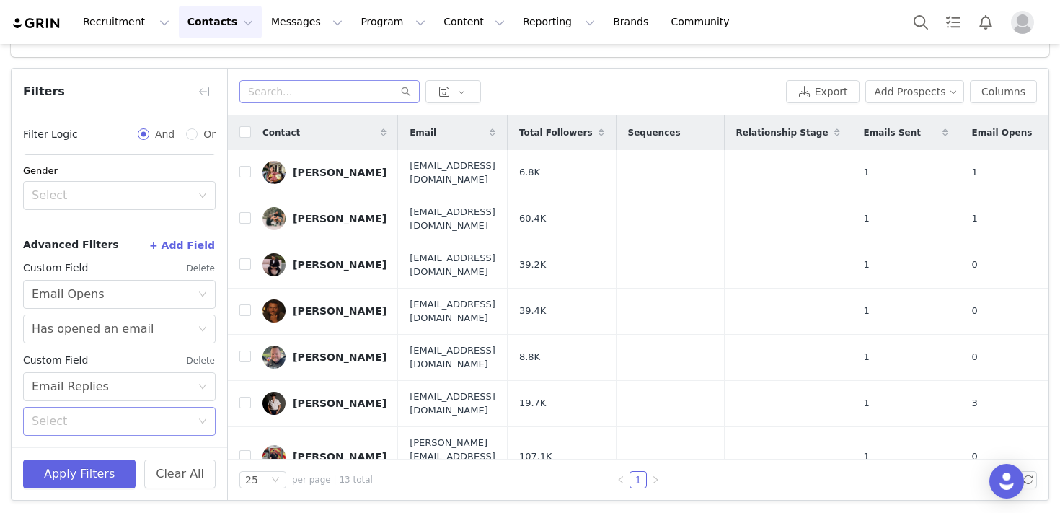
click at [84, 419] on div "Select" at bounding box center [111, 421] width 159 height 14
click at [83, 475] on li "Has not replied to an email" at bounding box center [119, 475] width 193 height 23
click at [94, 471] on button "Apply Filters" at bounding box center [79, 473] width 113 height 29
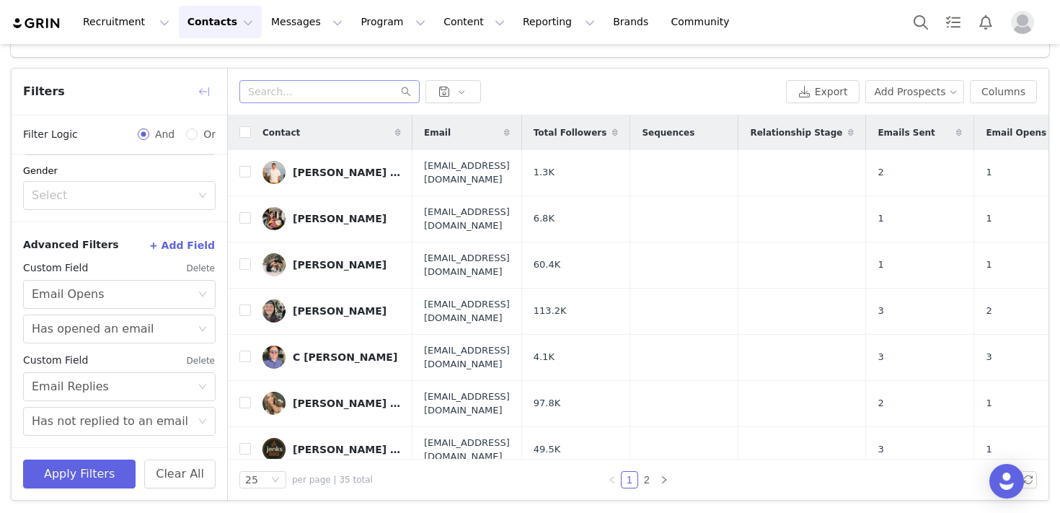
click at [196, 89] on button "button" at bounding box center [204, 91] width 23 height 23
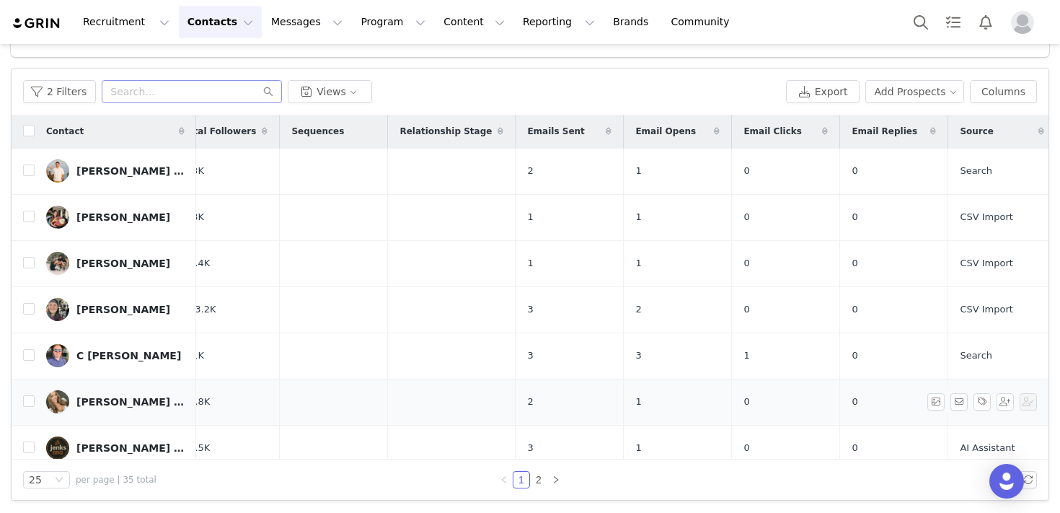
scroll to position [1, 0]
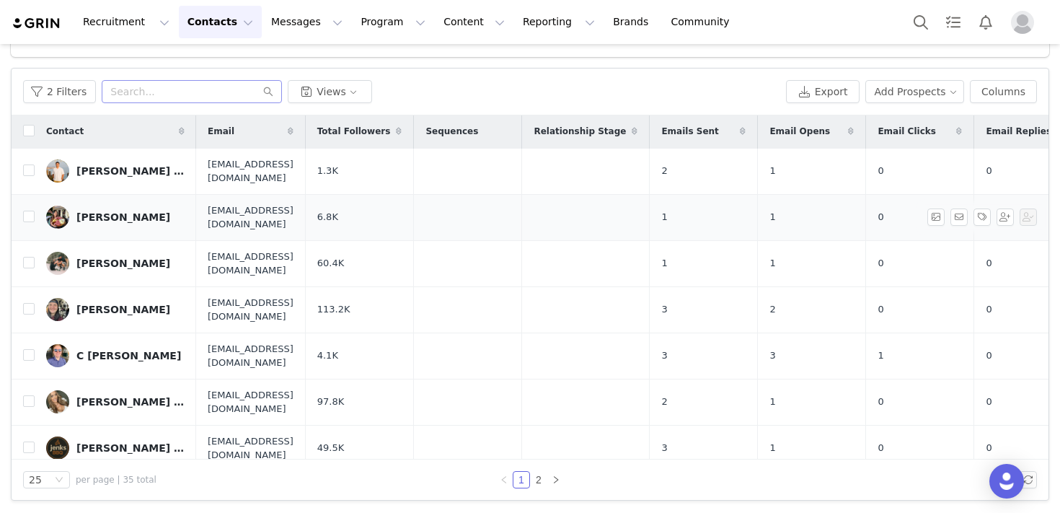
click at [86, 211] on div "[PERSON_NAME]" at bounding box center [123, 217] width 94 height 12
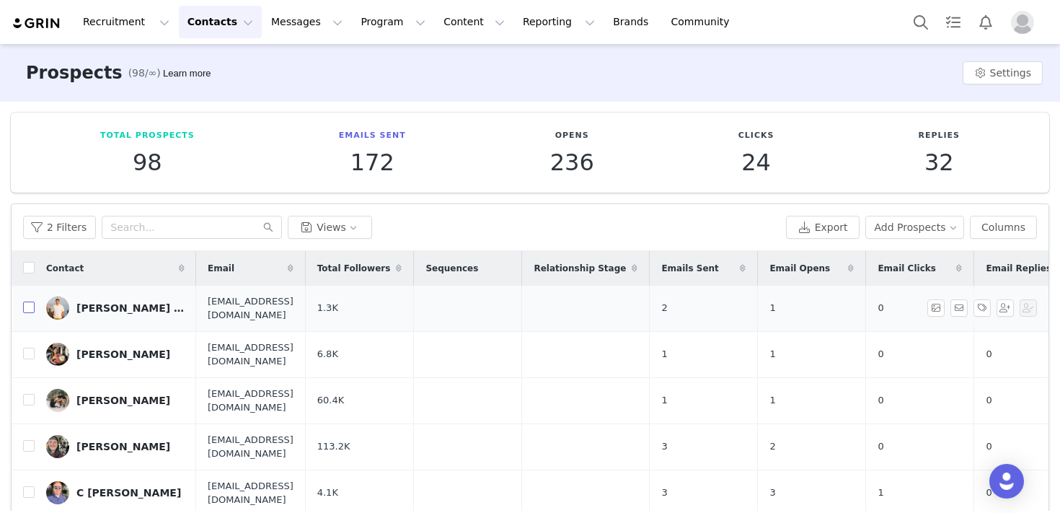
click at [32, 305] on input "checkbox" at bounding box center [29, 307] width 12 height 12
checkbox input "true"
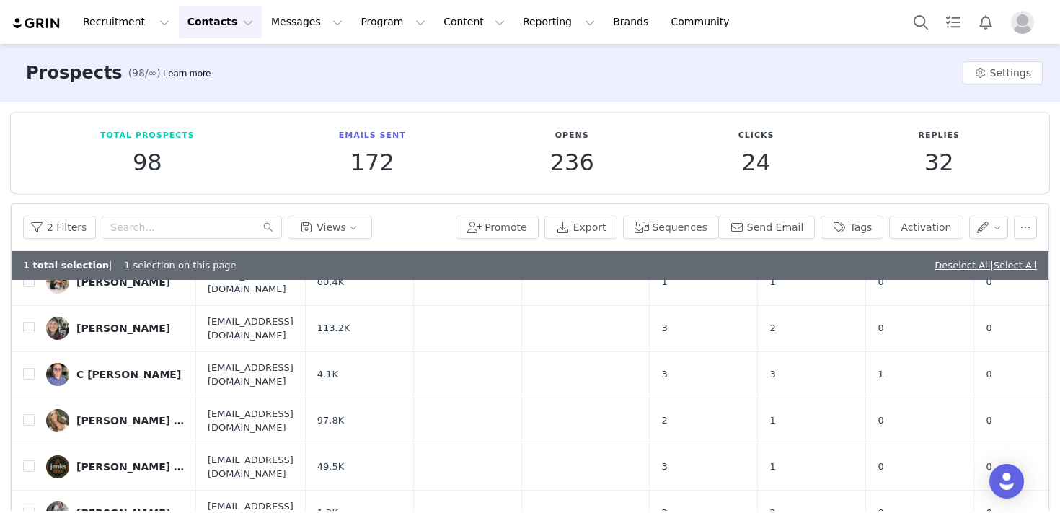
scroll to position [149, 0]
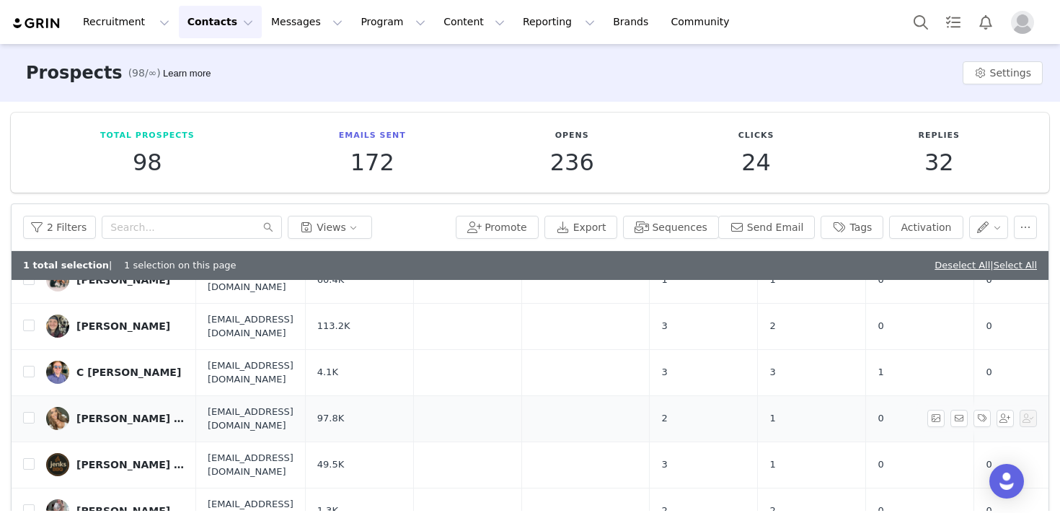
click at [22, 395] on td at bounding box center [23, 418] width 23 height 46
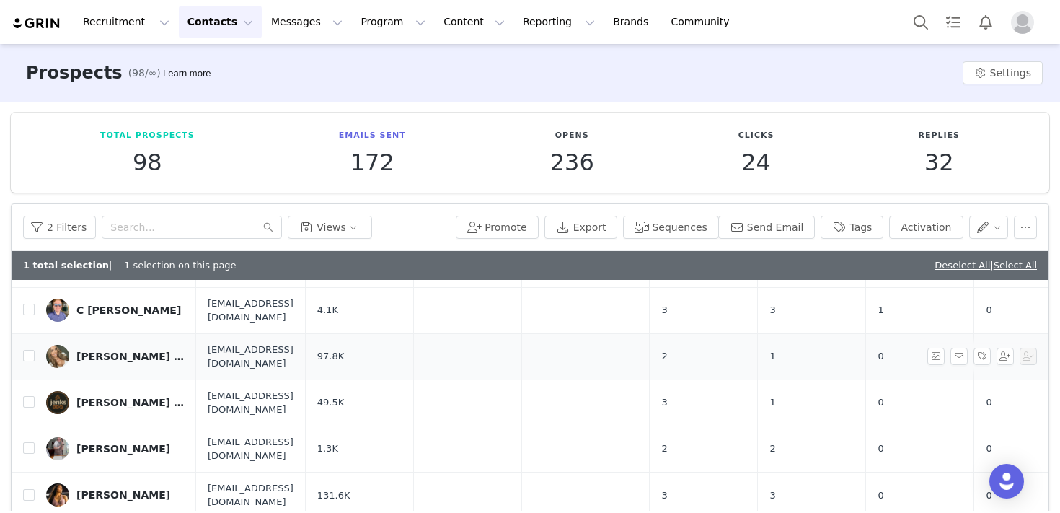
scroll to position [213, 0]
click at [27, 348] on input "checkbox" at bounding box center [29, 354] width 12 height 12
checkbox input "true"
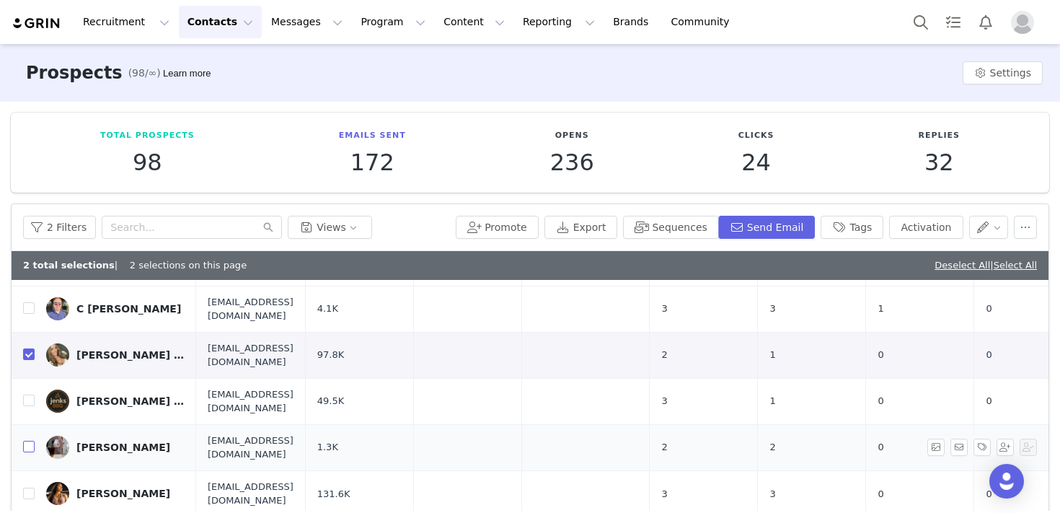
click at [29, 441] on input "checkbox" at bounding box center [29, 447] width 12 height 12
checkbox input "true"
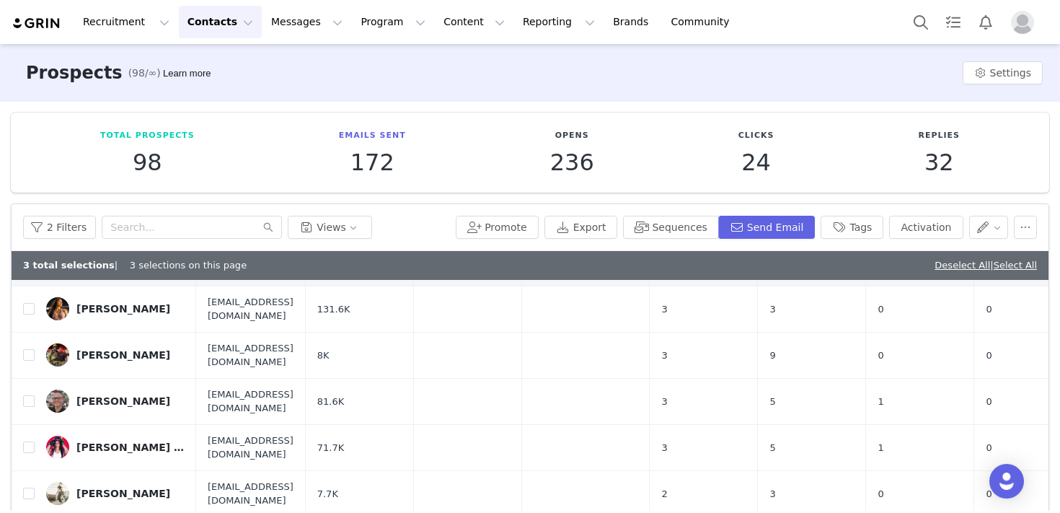
scroll to position [408, 0]
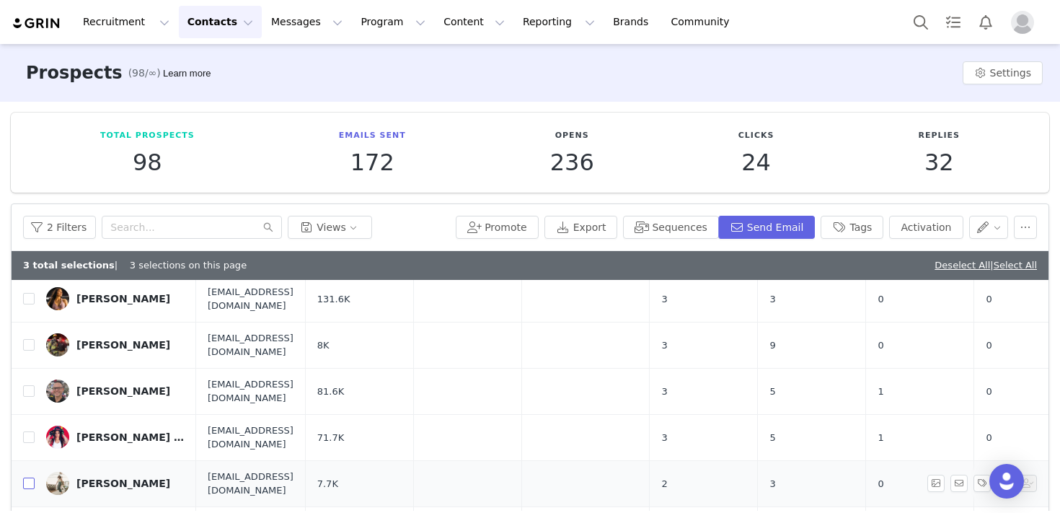
click at [31, 477] on input "checkbox" at bounding box center [29, 483] width 12 height 12
checkbox input "true"
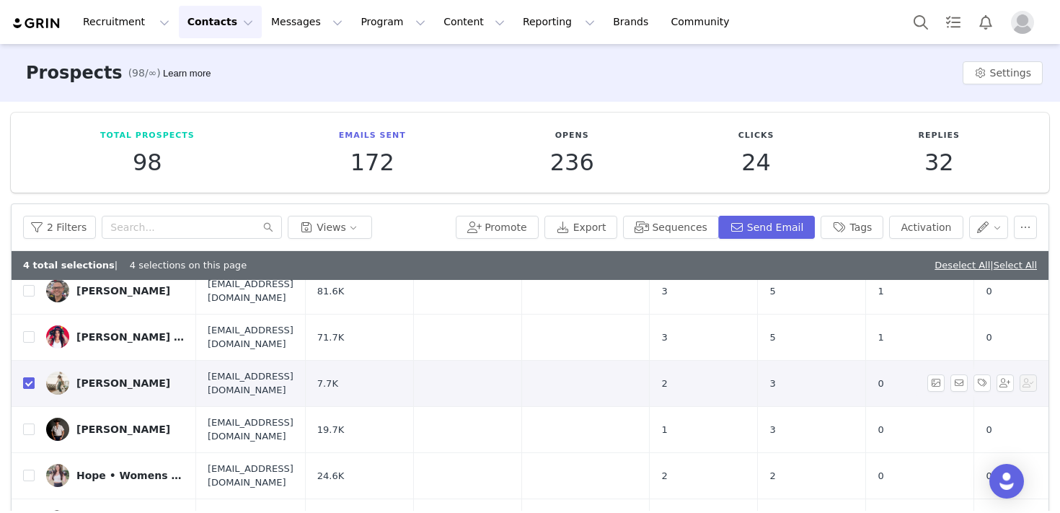
scroll to position [516, 0]
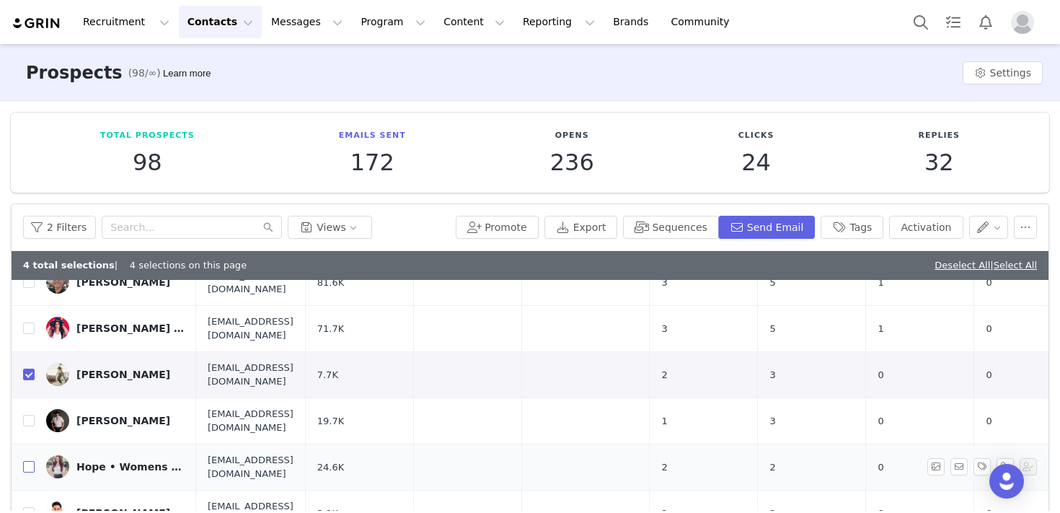
click at [29, 459] on label at bounding box center [29, 466] width 12 height 15
click at [29, 461] on input "checkbox" at bounding box center [29, 467] width 12 height 12
checkbox input "true"
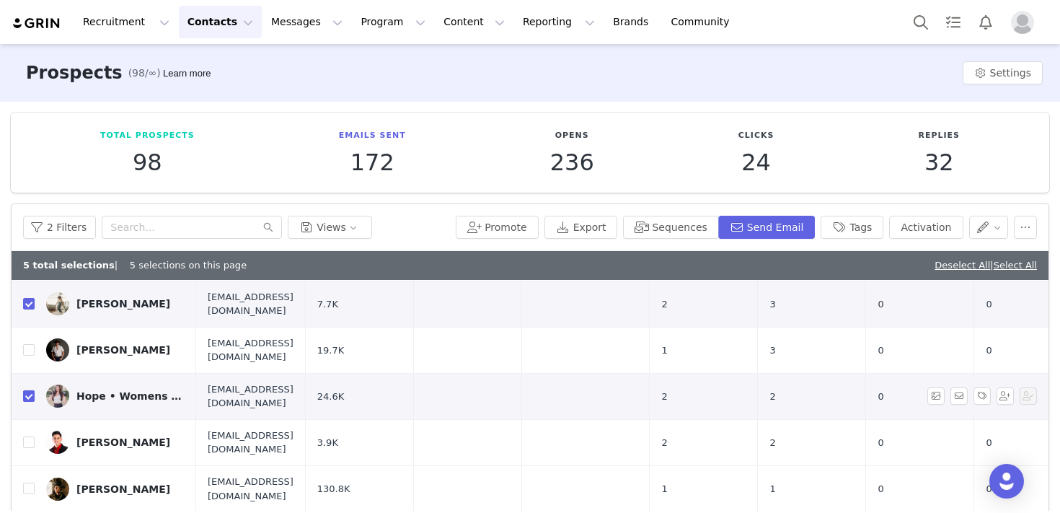
scroll to position [589, 0]
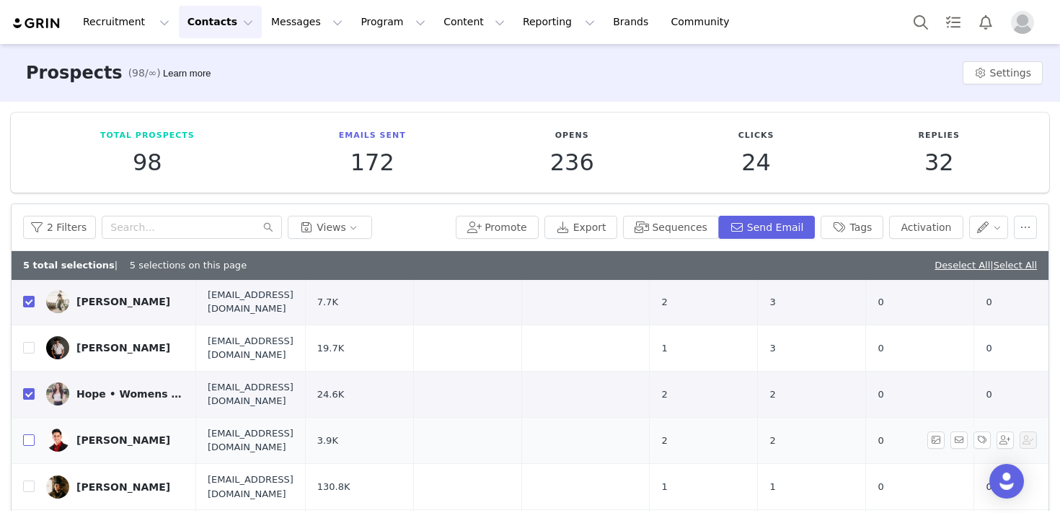
click at [28, 434] on input "checkbox" at bounding box center [29, 440] width 12 height 12
checkbox input "true"
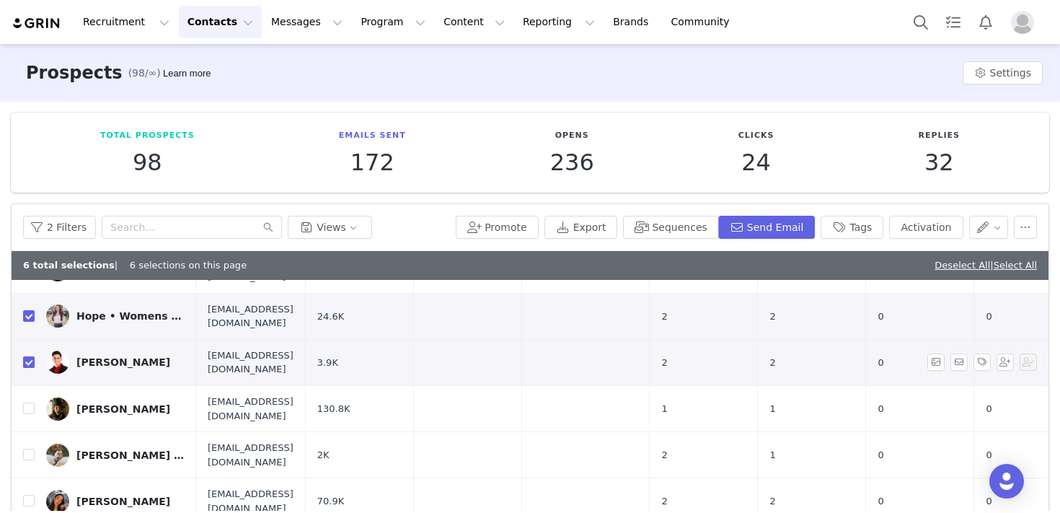
scroll to position [675, 0]
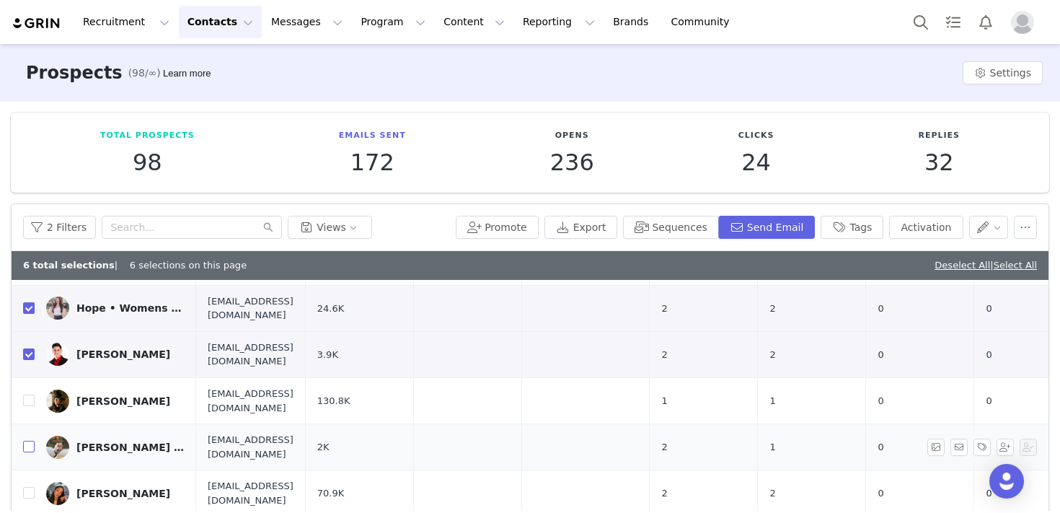
click at [27, 441] on input "checkbox" at bounding box center [29, 447] width 12 height 12
checkbox input "true"
click at [28, 487] on input "checkbox" at bounding box center [29, 493] width 12 height 12
checkbox input "true"
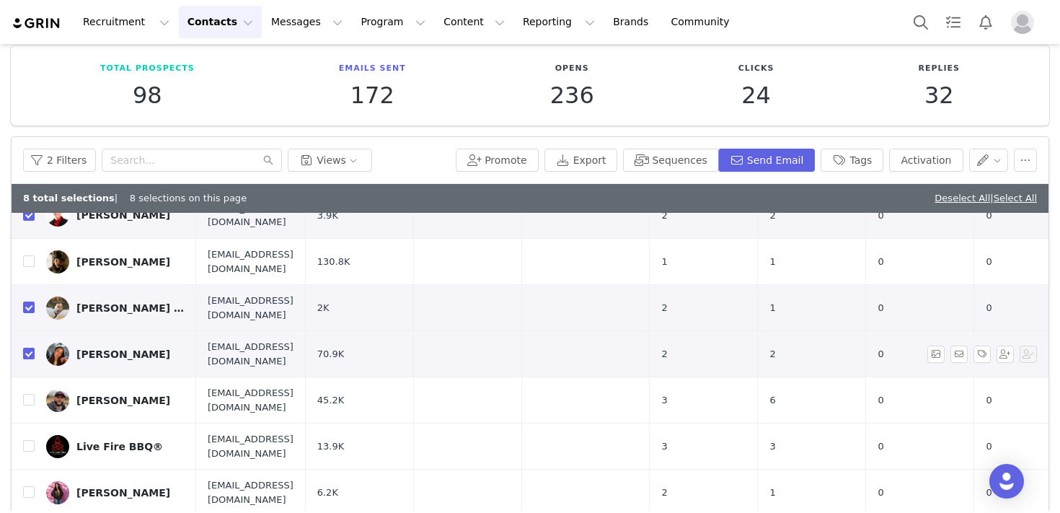
scroll to position [82, 0]
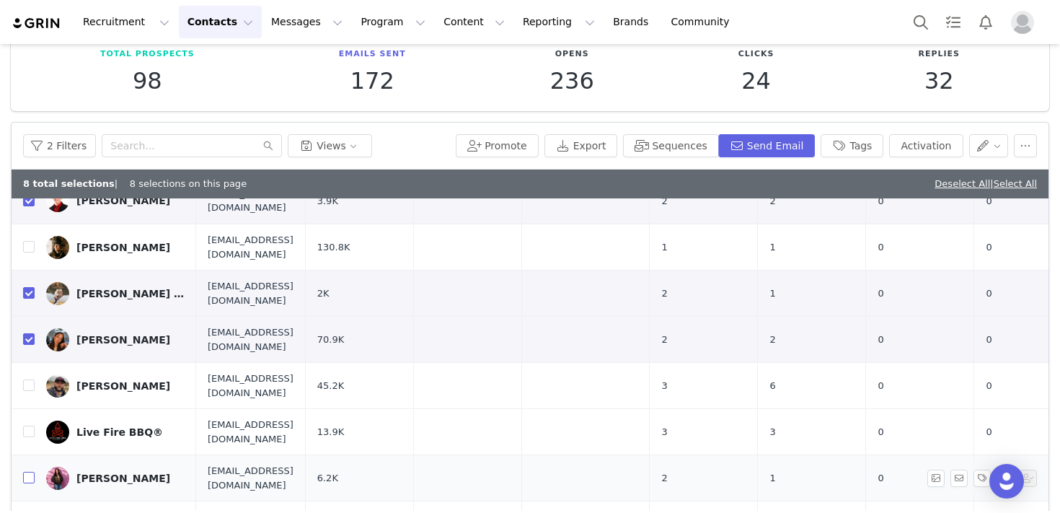
click at [27, 472] on input "checkbox" at bounding box center [29, 478] width 12 height 12
checkbox input "true"
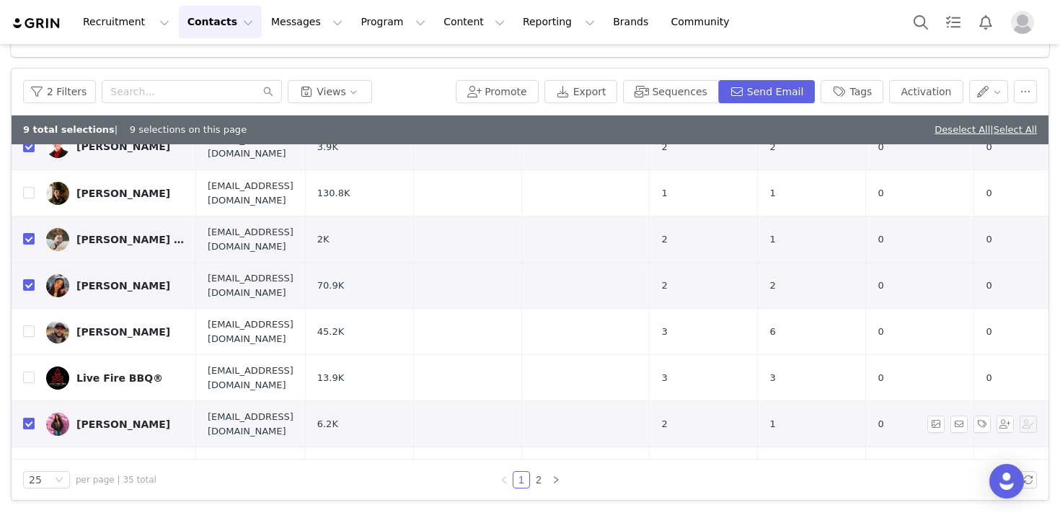
scroll to position [135, 0]
click at [534, 476] on link "2" at bounding box center [539, 480] width 16 height 16
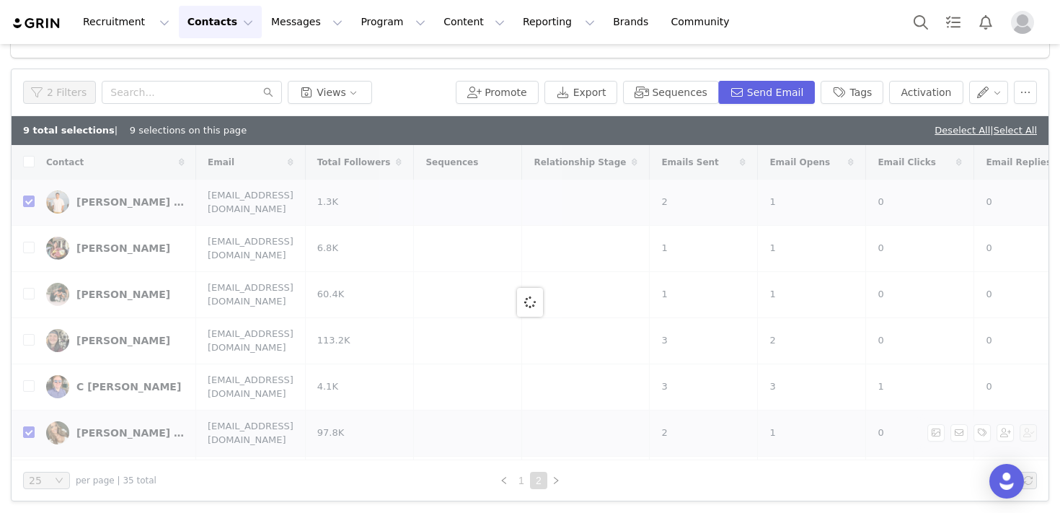
checkbox input "false"
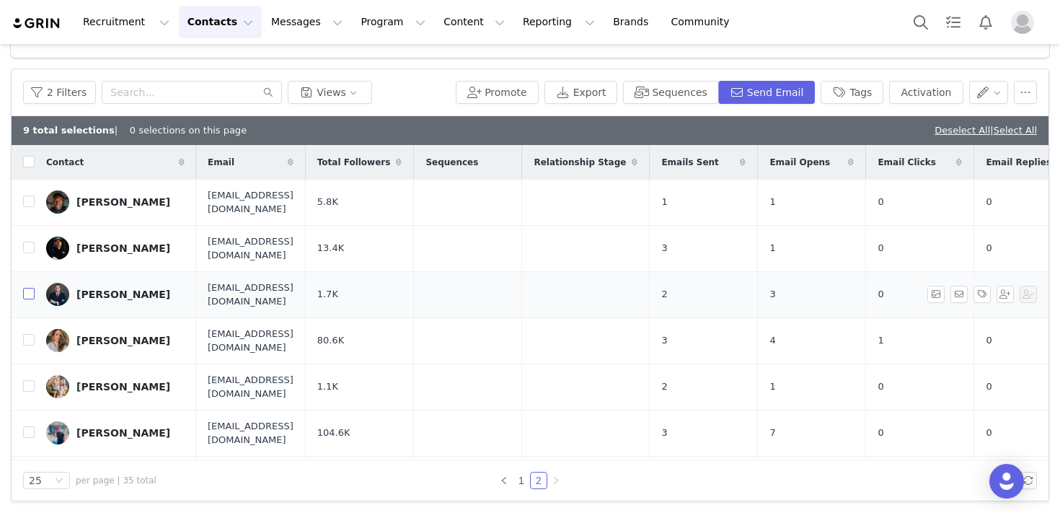
click at [30, 288] on input "checkbox" at bounding box center [29, 294] width 12 height 12
checkbox input "true"
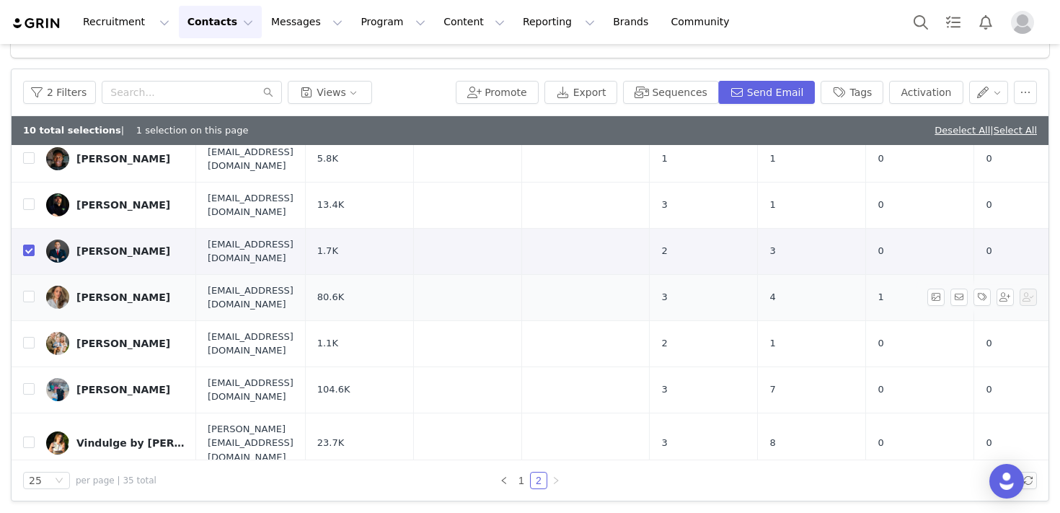
scroll to position [47, 0]
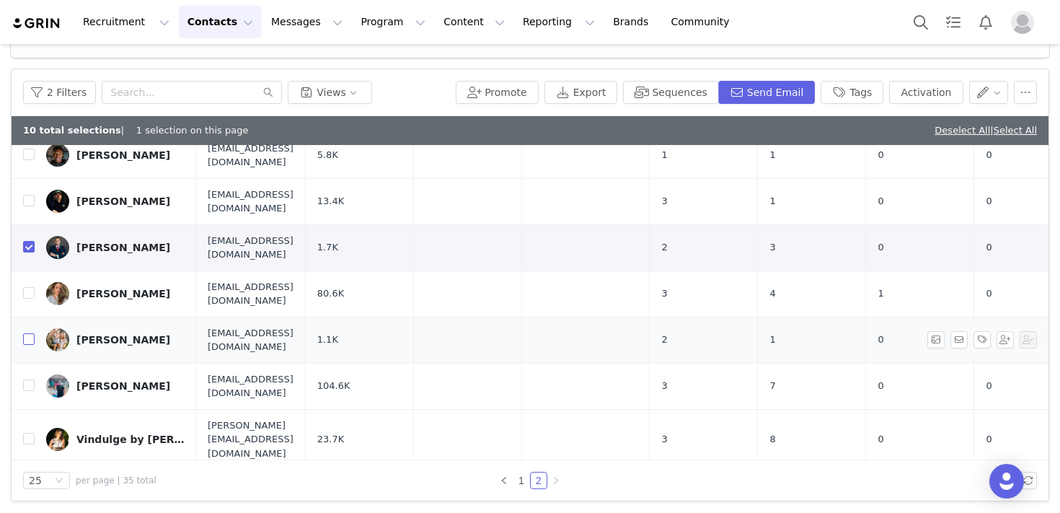
click at [32, 333] on input "checkbox" at bounding box center [29, 339] width 12 height 12
checkbox input "true"
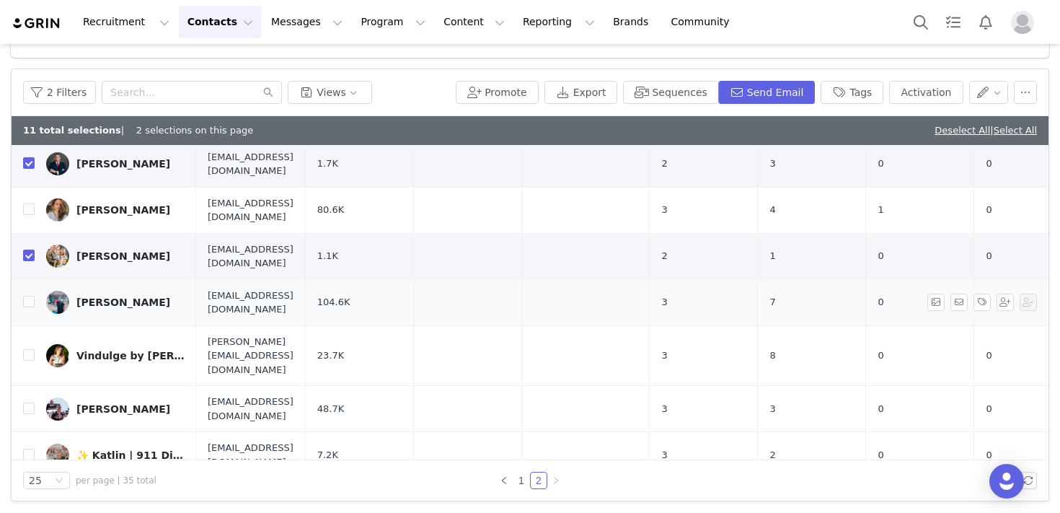
scroll to position [136, 0]
click at [26, 501] on input "checkbox" at bounding box center [29, 507] width 12 height 12
checkbox input "true"
click at [759, 92] on button "Send Email" at bounding box center [766, 91] width 97 height 23
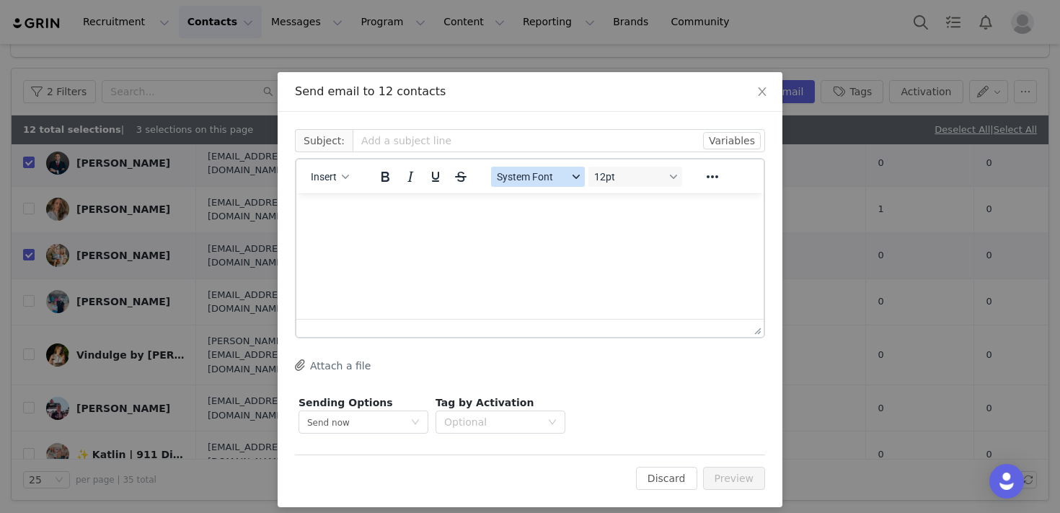
scroll to position [0, 0]
click at [405, 139] on input "text" at bounding box center [559, 140] width 413 height 23
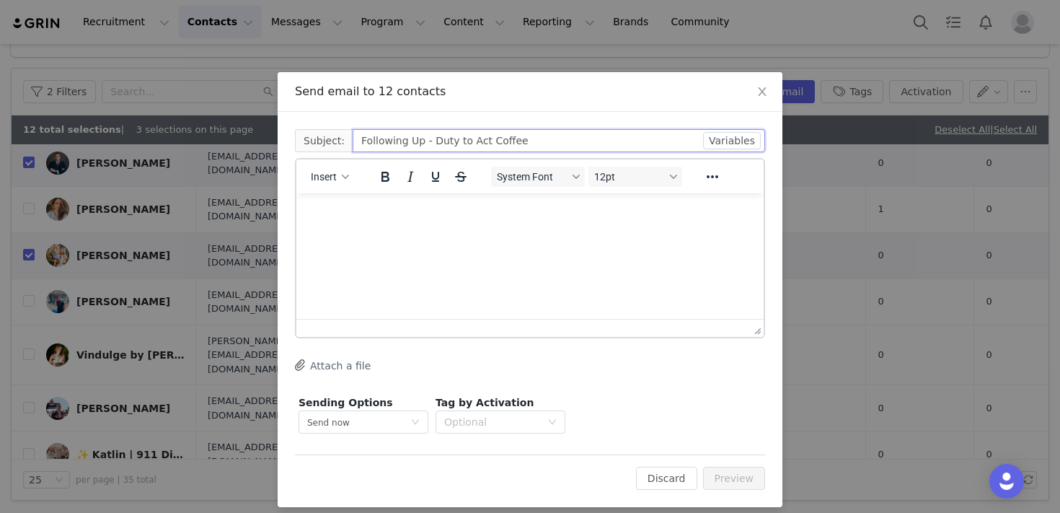
type input "Following Up - Duty to Act Coffee"
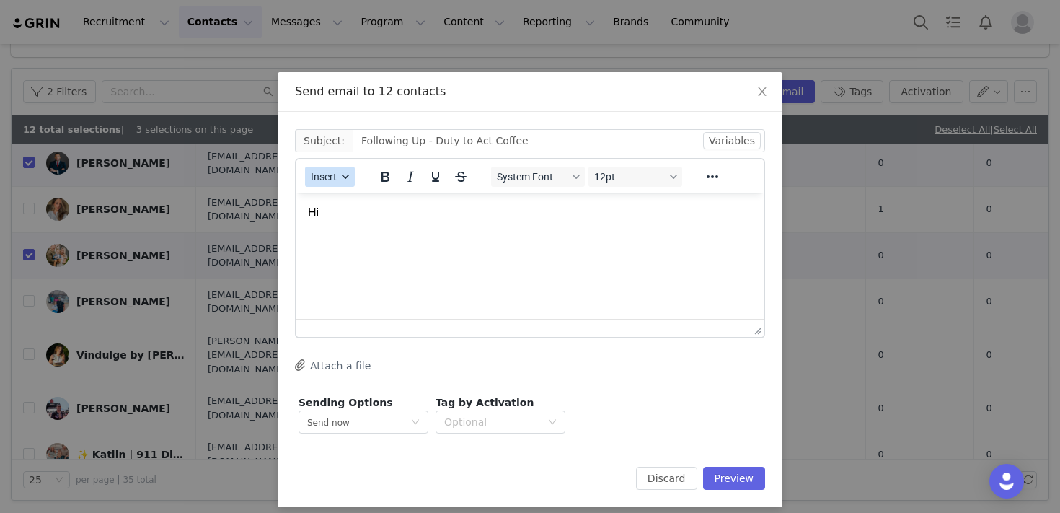
click at [320, 185] on button "Insert" at bounding box center [330, 177] width 50 height 20
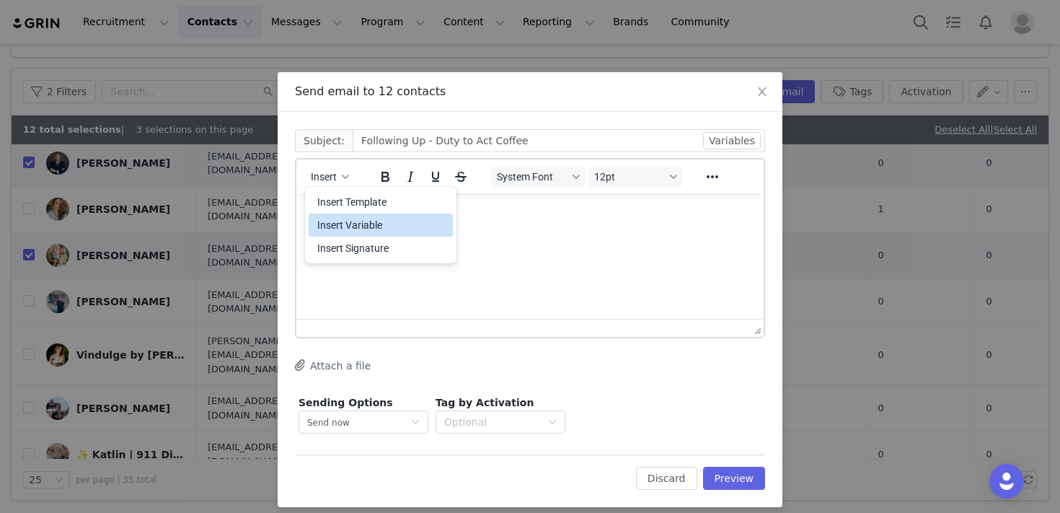
click at [351, 225] on div "Insert Variable" at bounding box center [382, 224] width 130 height 17
select select
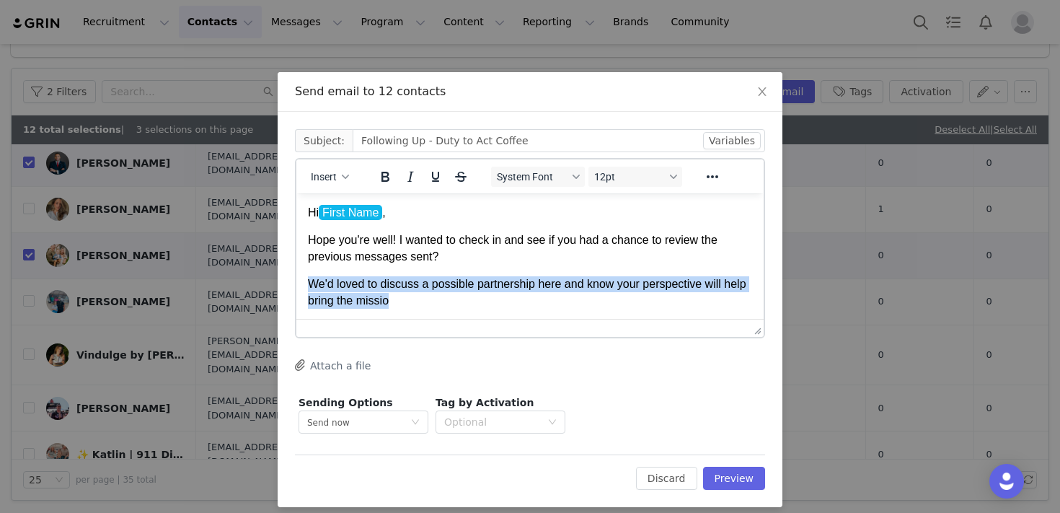
drag, startPoint x: 425, startPoint y: 299, endPoint x: 311, endPoint y: 285, distance: 114.8
click at [311, 285] on p "We'd loved to discuss a possible partnership here and know your perspective wil…" at bounding box center [530, 292] width 444 height 32
click at [508, 296] on p "We'd loved to discuss a possible partnership here and know your perspective wil…" at bounding box center [530, 292] width 444 height 32
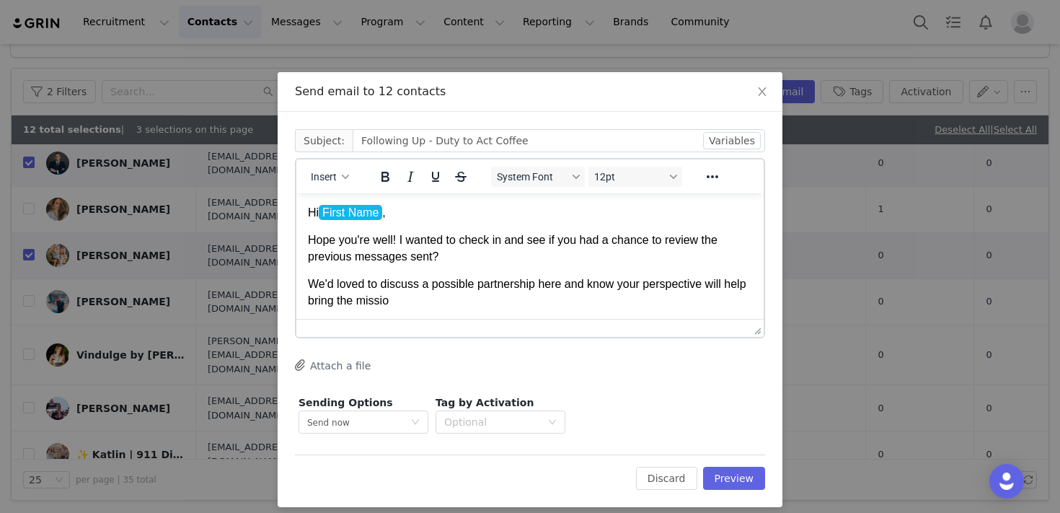
click at [449, 306] on p "We'd loved to discuss a possible partnership here and know your perspective wil…" at bounding box center [530, 292] width 444 height 32
drag, startPoint x: 418, startPoint y: 300, endPoint x: 365, endPoint y: 299, distance: 52.7
click at [365, 299] on p "We'd loved to discuss a possible partnership here and know your perspective wil…" at bounding box center [530, 292] width 444 height 32
click at [409, 306] on p "We'd loved to discuss a possible partnership here and know your perspective wil…" at bounding box center [530, 292] width 444 height 32
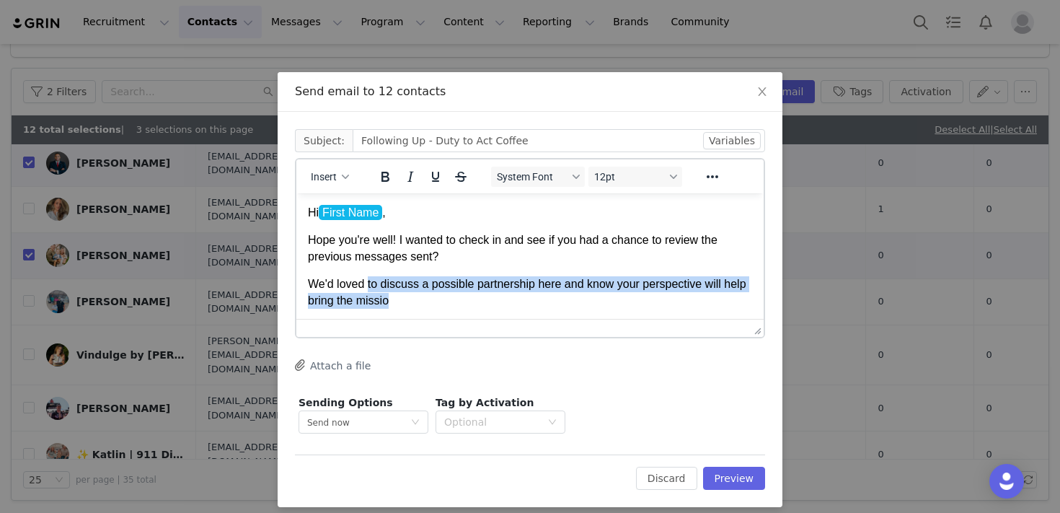
drag, startPoint x: 449, startPoint y: 297, endPoint x: 369, endPoint y: 285, distance: 81.7
click at [369, 285] on p "We'd loved to discuss a possible partnership here and know your perspective wil…" at bounding box center [530, 292] width 444 height 32
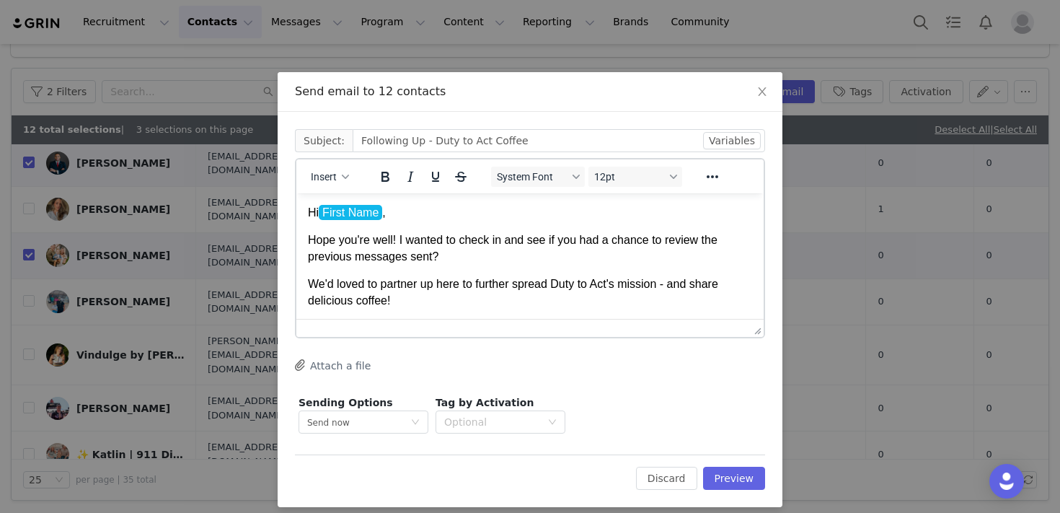
click at [731, 286] on p "We'd loved to partner up here to further spread Duty to Act's mission - and sha…" at bounding box center [530, 292] width 444 height 32
drag, startPoint x: 741, startPoint y: 288, endPoint x: 704, endPoint y: 291, distance: 36.9
click at [704, 291] on p "We'd loved to partner up here to further spread Duty to Act's mission - and sha…" at bounding box center [530, 292] width 444 height 32
click at [621, 294] on p "We'd loved to partner up here to further spread Duty to Act's mission - and of …" at bounding box center [530, 292] width 444 height 32
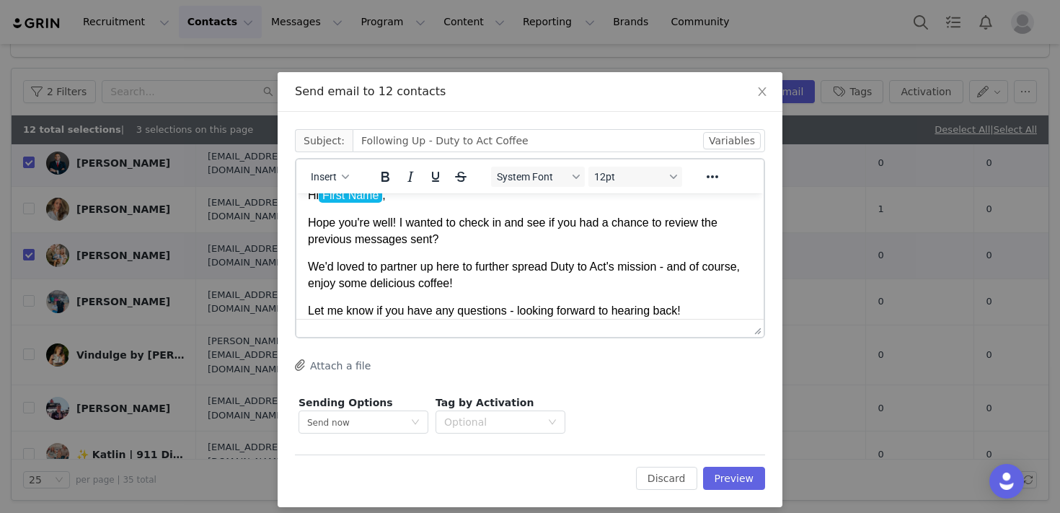
scroll to position [45, 0]
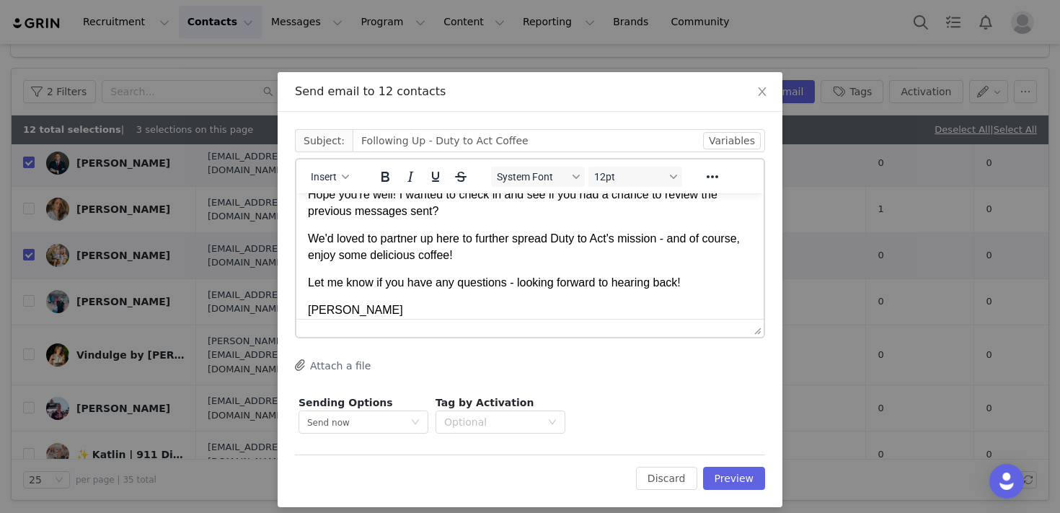
click at [624, 241] on p "We'd loved to partner up here to further spread Duty to Act's mission - and of …" at bounding box center [530, 247] width 444 height 32
drag, startPoint x: 560, startPoint y: 242, endPoint x: 625, endPoint y: 240, distance: 64.9
click at [625, 240] on p "We'd loved to partner up here to further spread Duty to Act's mission - and of …" at bounding box center [530, 247] width 444 height 32
click at [718, 177] on icon "Reveal or hide additional toolbar items" at bounding box center [712, 176] width 17 height 17
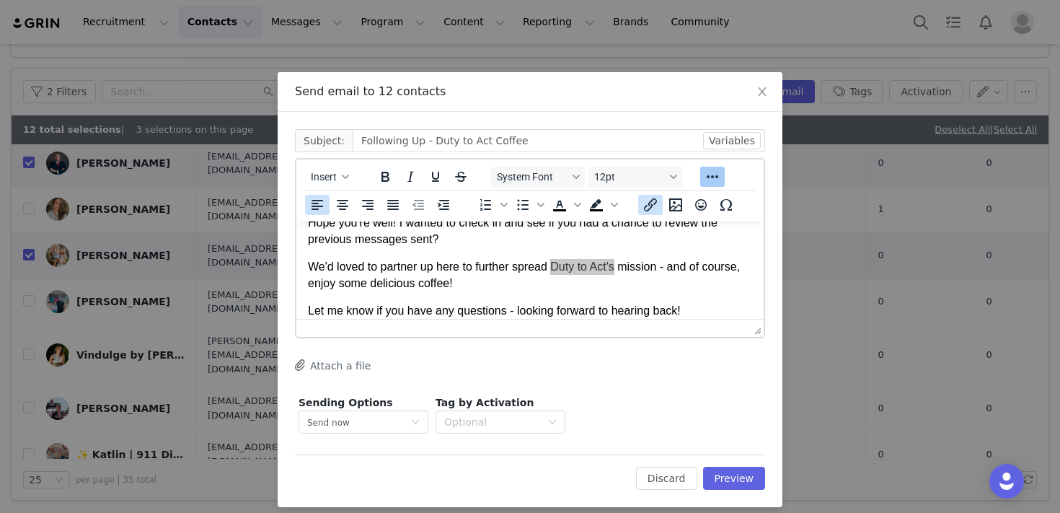
click at [657, 206] on icon "Insert/edit link" at bounding box center [650, 204] width 17 height 17
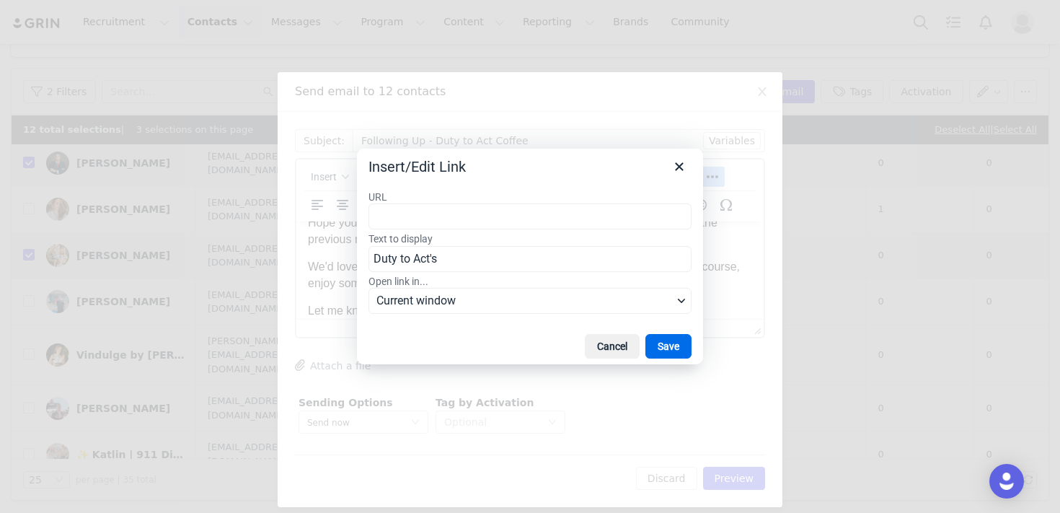
type input "[URL][DOMAIN_NAME]"
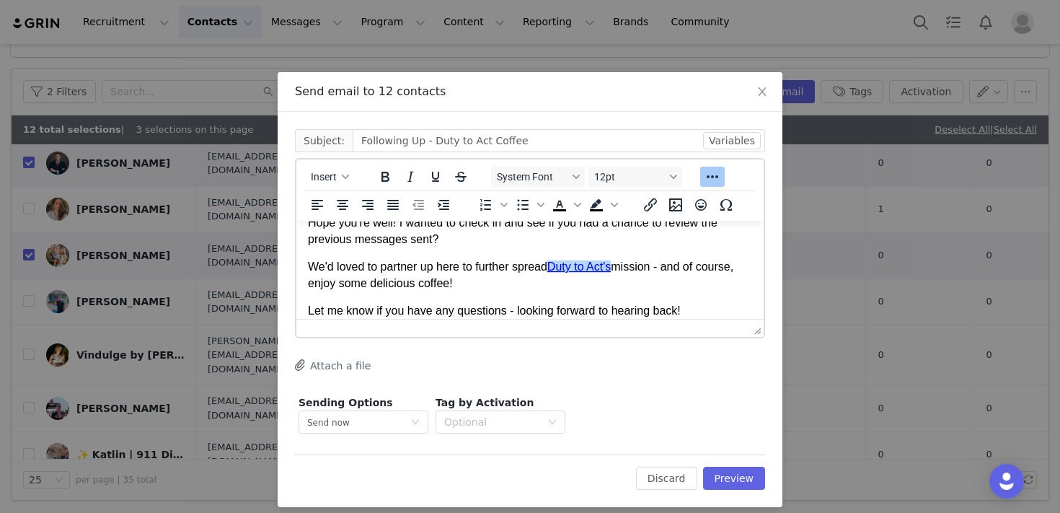
click at [498, 268] on p "We'd loved to partner up here to further spread Duty to Act's mission - and of …" at bounding box center [530, 275] width 444 height 32
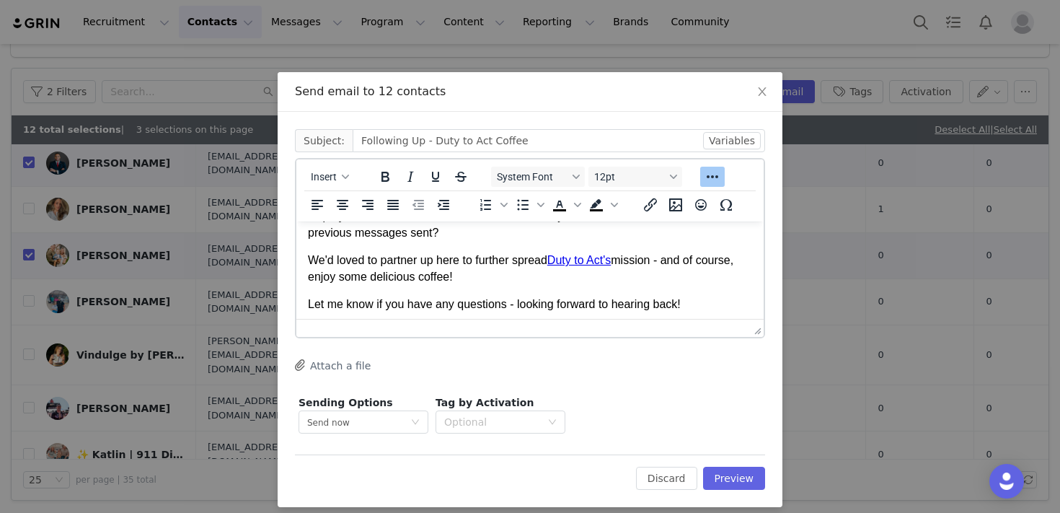
scroll to position [55, 0]
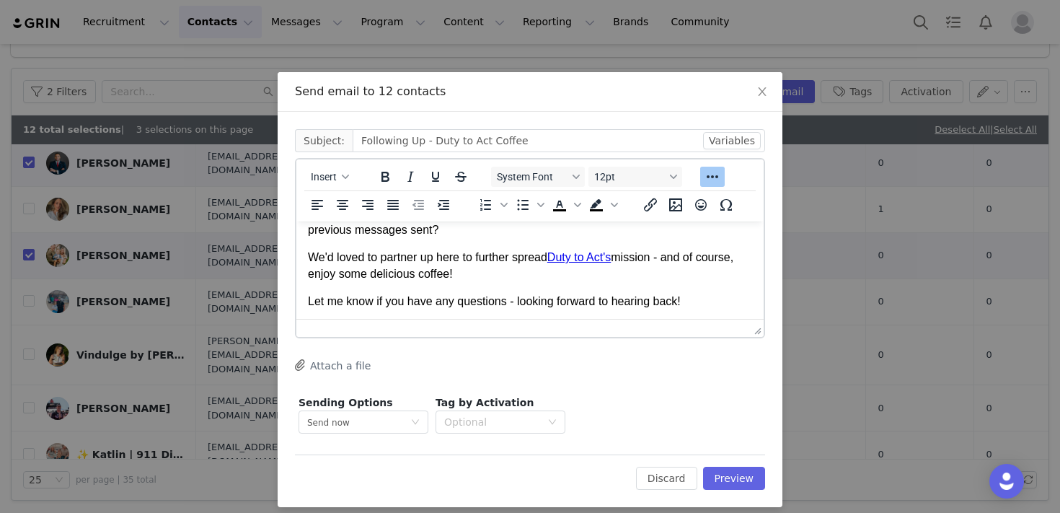
click at [519, 276] on p "We'd loved to partner up here to further spread Duty to Act's mission - and of …" at bounding box center [530, 266] width 444 height 32
drag, startPoint x: 503, startPoint y: 278, endPoint x: 353, endPoint y: 274, distance: 149.3
click at [353, 274] on p "We'd loved to partner up here to further spread Duty to Act's mission - and of …" at bounding box center [530, 266] width 444 height 32
click at [482, 280] on p "We'd loved to partner up here to further spread Duty to Act's mission - and of …" at bounding box center [530, 266] width 444 height 32
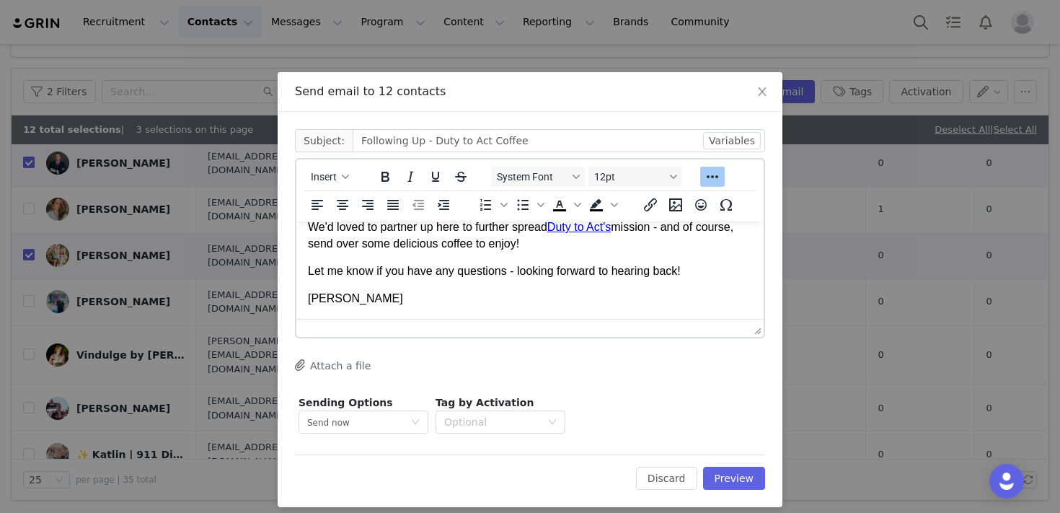
click at [473, 290] on body "Hi First Name , Hope you're well! I wanted to check in and see if you had a cha…" at bounding box center [530, 227] width 444 height 159
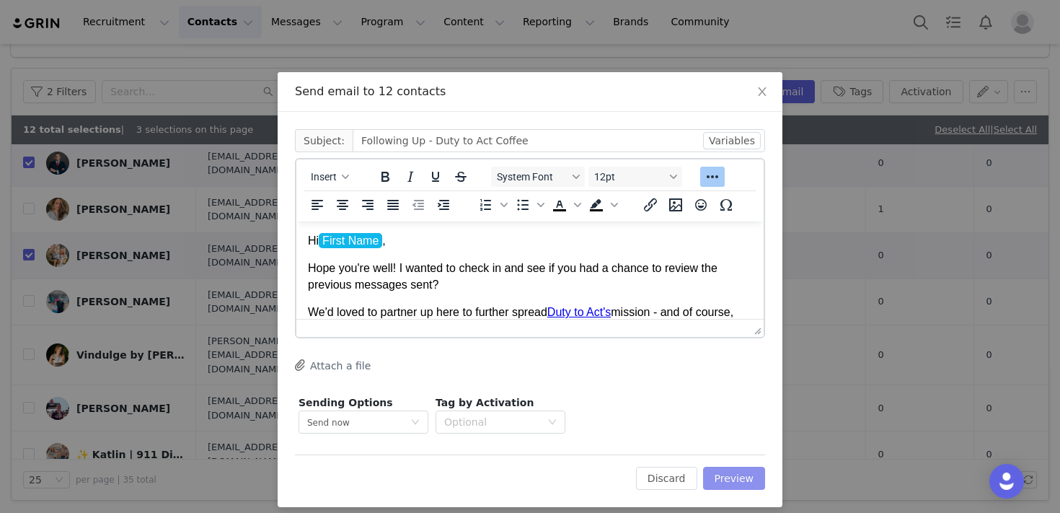
click at [744, 471] on button "Preview" at bounding box center [734, 478] width 63 height 23
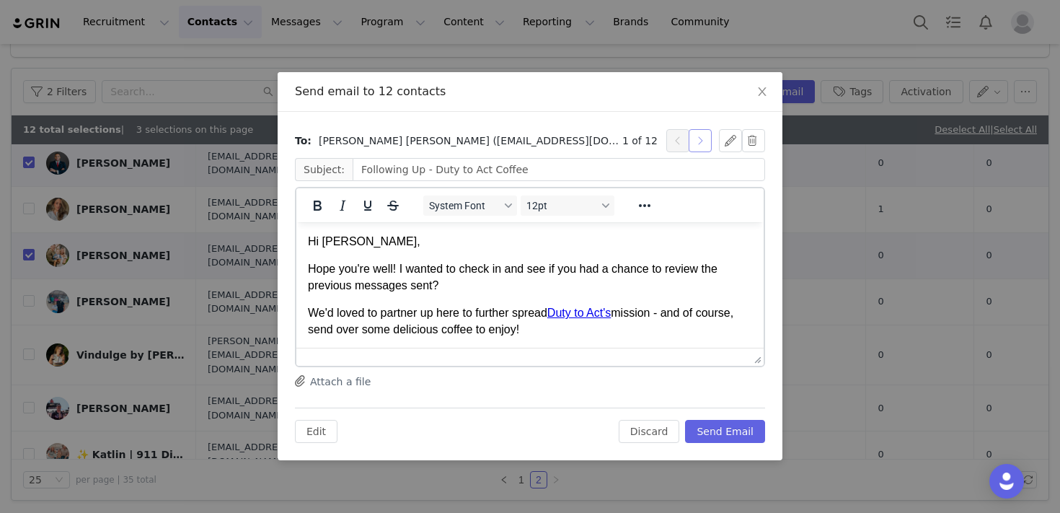
click at [703, 139] on button "button" at bounding box center [700, 140] width 23 height 23
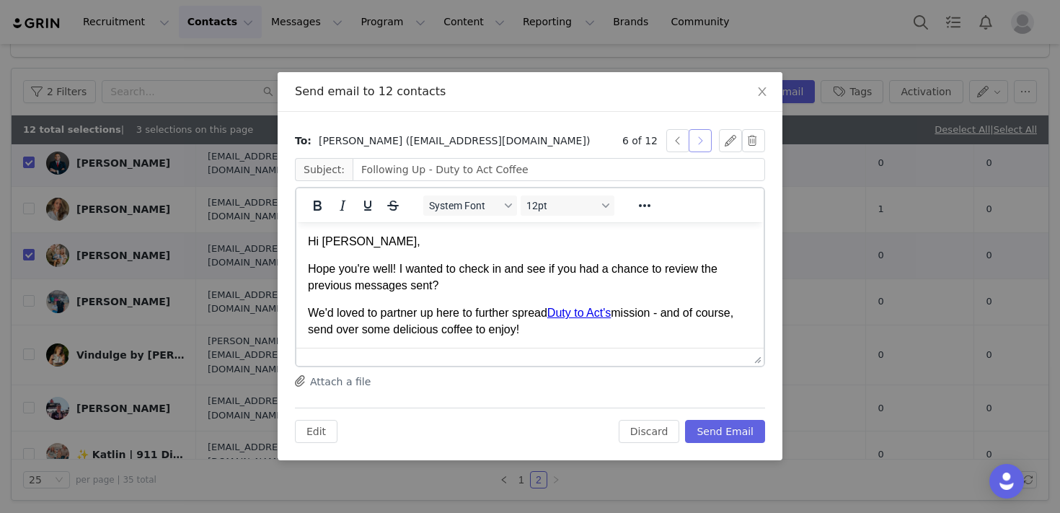
click at [703, 139] on button "button" at bounding box center [700, 140] width 23 height 23
click at [703, 140] on button "button" at bounding box center [700, 140] width 23 height 23
click at [703, 141] on button "button" at bounding box center [700, 140] width 23 height 23
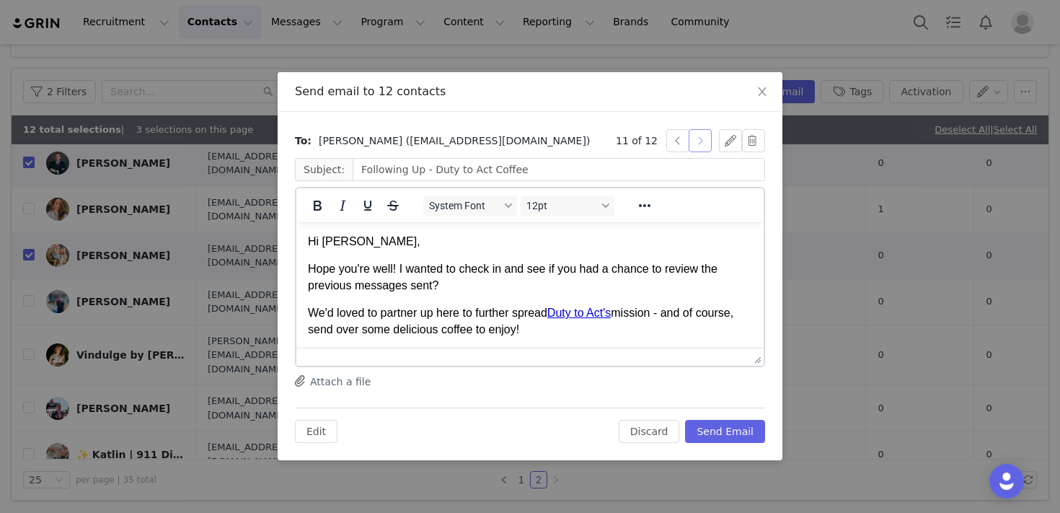
click at [703, 141] on button "button" at bounding box center [700, 140] width 23 height 23
drag, startPoint x: 459, startPoint y: 239, endPoint x: 325, endPoint y: 241, distance: 134.9
click at [325, 241] on p "Hi [PERSON_NAME]|𝕄𝕠𝕥𝕙𝕖𝕣𝕙𝕠𝕠𝕕," at bounding box center [530, 242] width 444 height 16
click at [716, 435] on button "Send Email" at bounding box center [725, 431] width 80 height 23
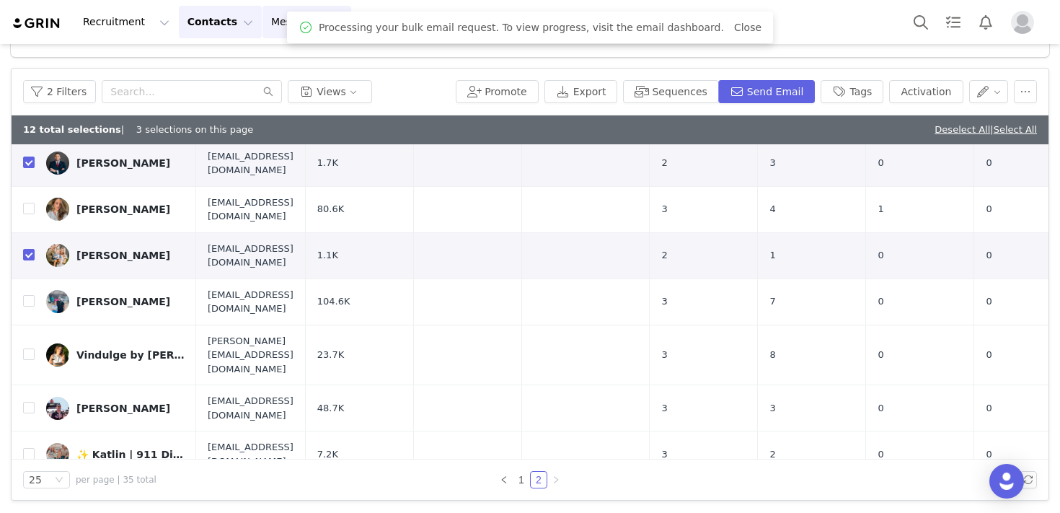
click at [287, 24] on button "Messages Messages" at bounding box center [307, 22] width 89 height 32
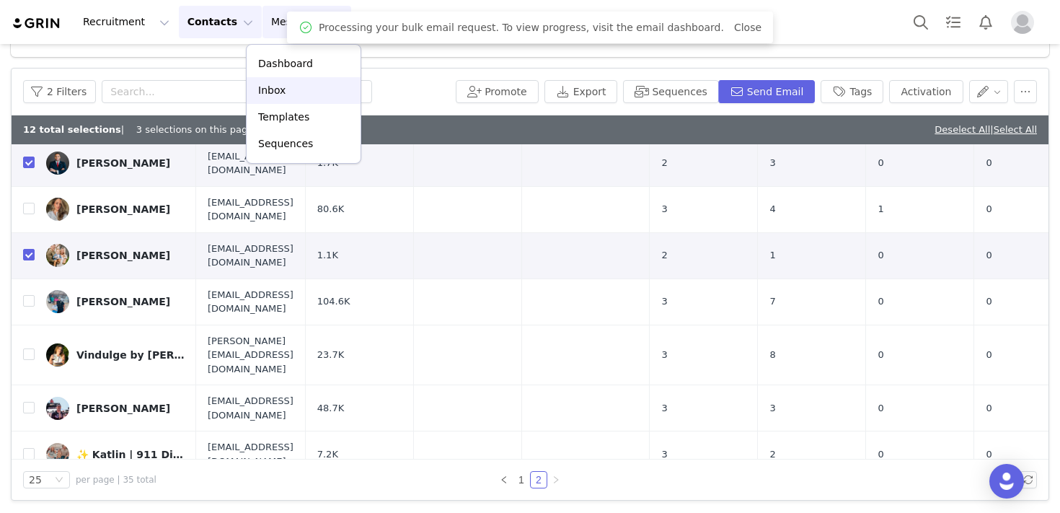
click at [283, 87] on div "Inbox" at bounding box center [303, 90] width 97 height 15
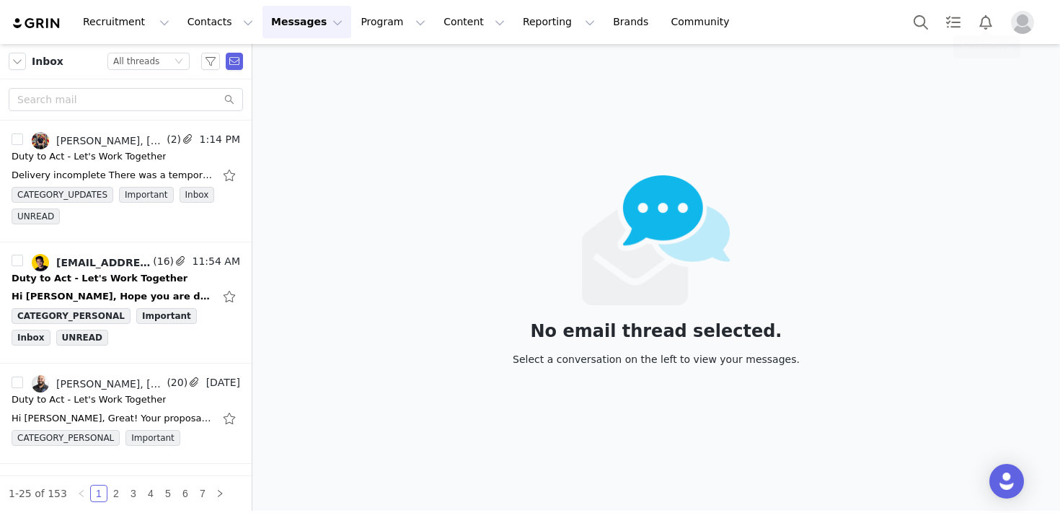
click at [1049, 12] on div "Recruitment Recruitment Creator Search Curated Lists Landing Pages Web Extensio…" at bounding box center [530, 22] width 1060 height 44
click at [1021, 22] on img "Profile" at bounding box center [1022, 22] width 23 height 23
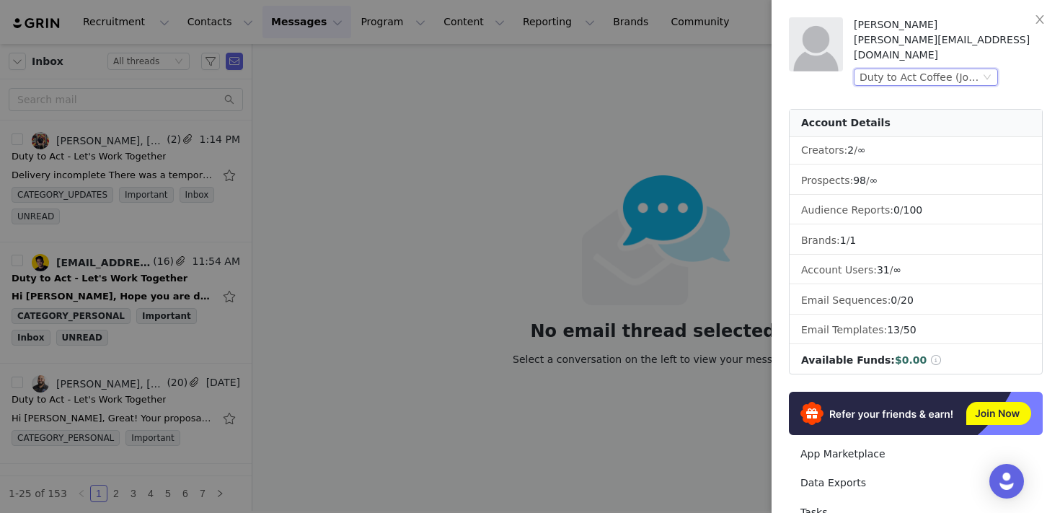
click at [956, 69] on div "Duty to Act Coffee (Joybyte)" at bounding box center [920, 77] width 120 height 16
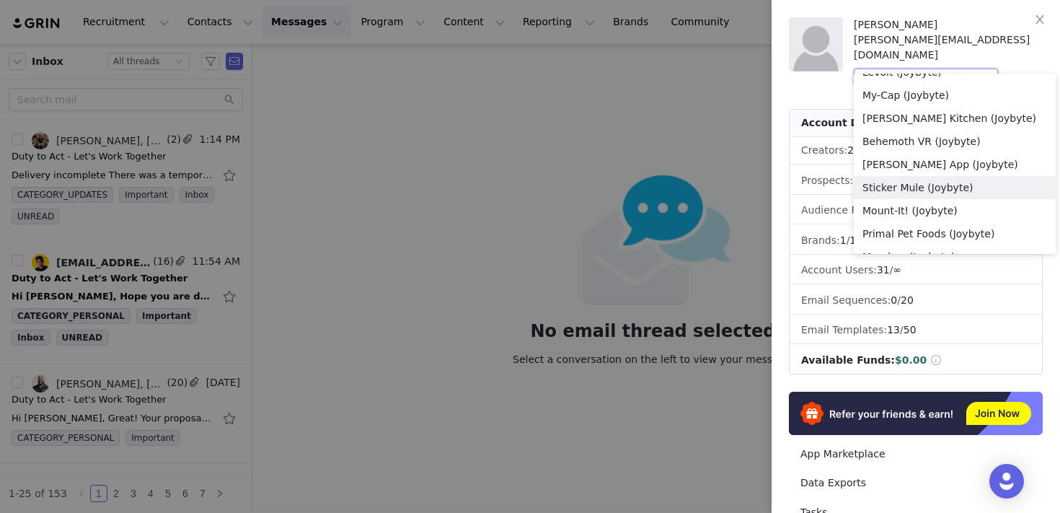
scroll to position [710, 0]
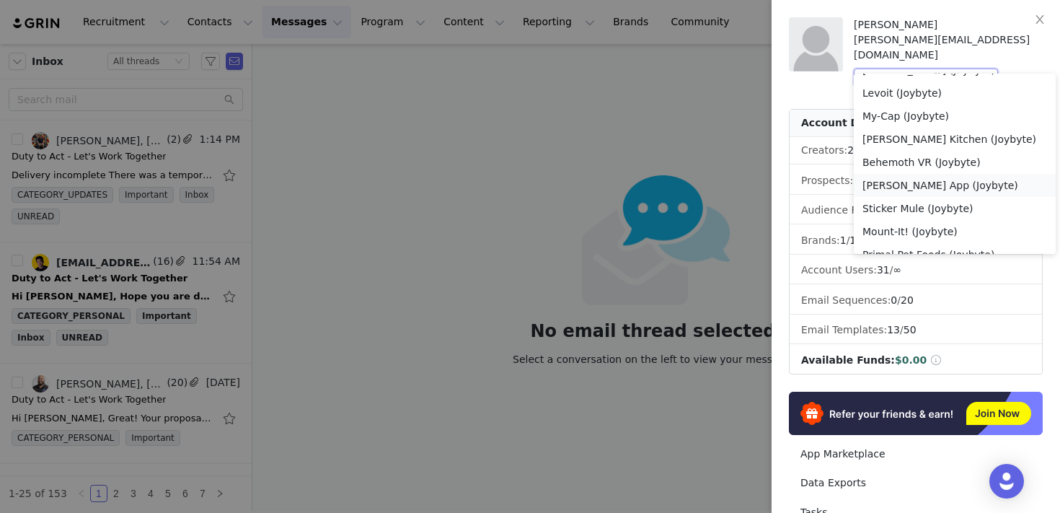
click at [919, 190] on li "[PERSON_NAME] App (Joybyte)" at bounding box center [955, 185] width 202 height 23
